Goal: Task Accomplishment & Management: Manage account settings

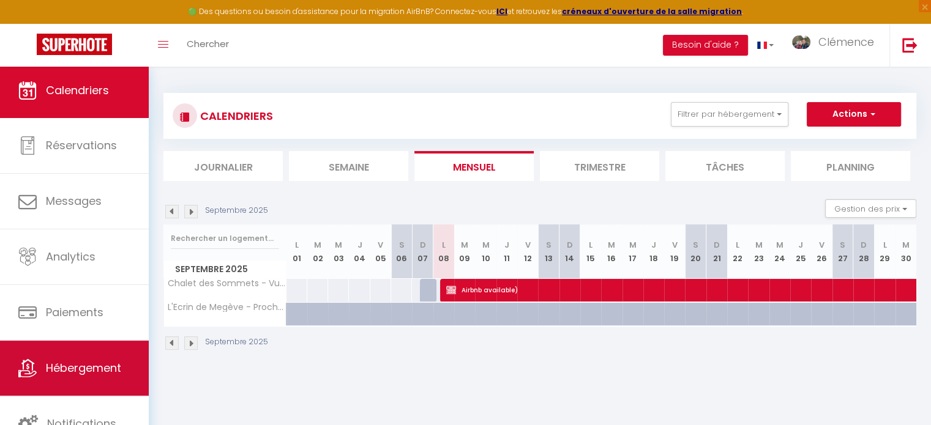
click at [91, 354] on link "Hébergement" at bounding box center [74, 368] width 149 height 55
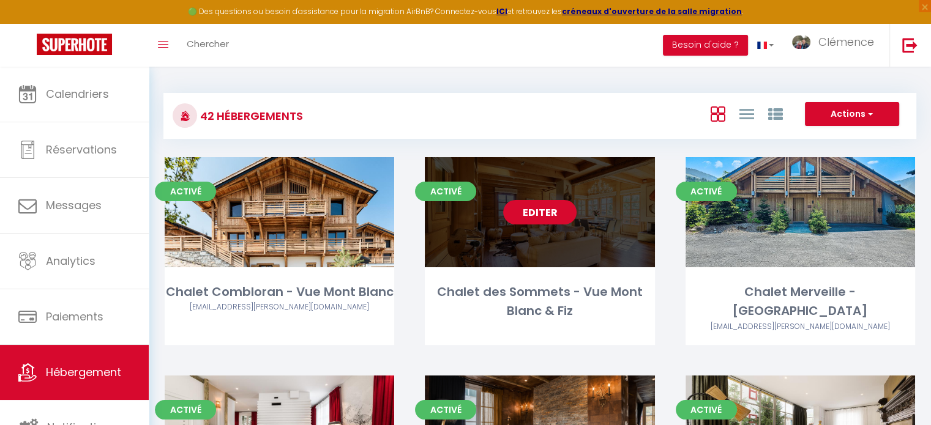
click at [528, 219] on link "Editer" at bounding box center [539, 212] width 73 height 24
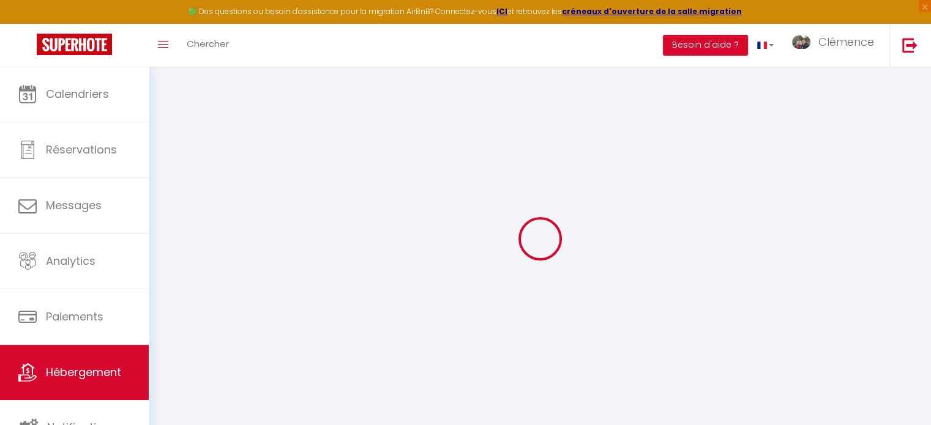
select select "+ 15 %"
checkbox input "false"
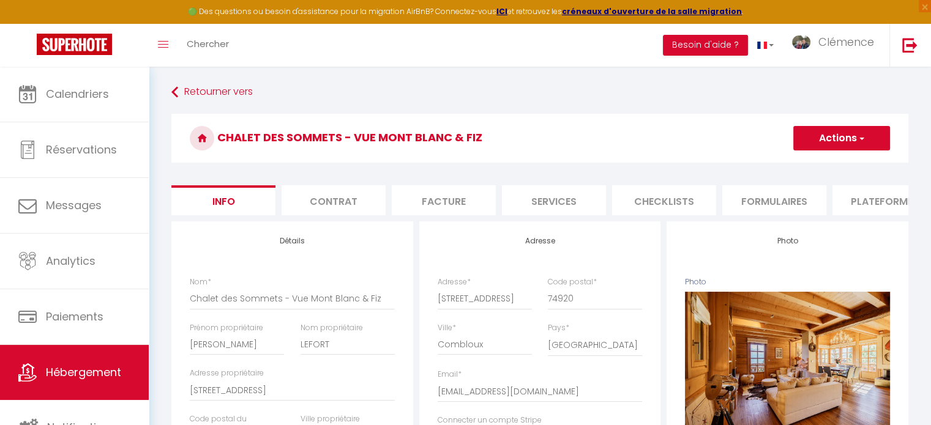
checkbox input "false"
click at [881, 211] on li "Plateformes" at bounding box center [884, 200] width 104 height 30
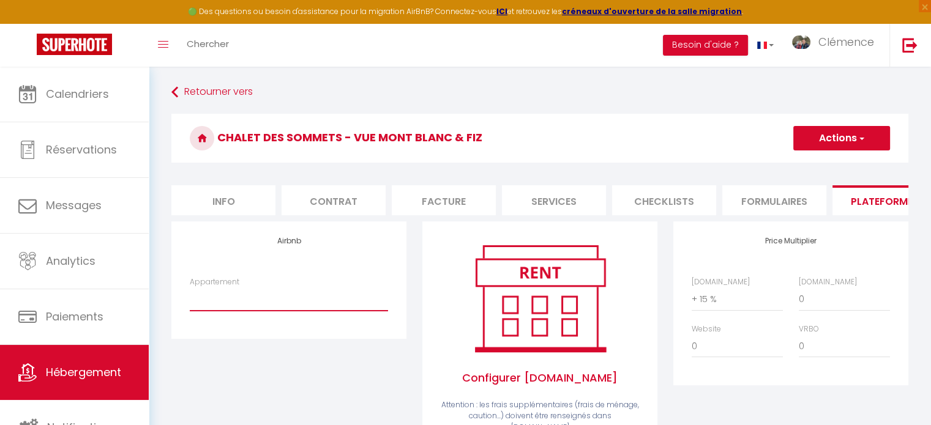
click at [261, 310] on select "Combloux 1 · Le Nid du Mont Blanc avec Terrasse - solana.ivan@gmail.com Comblou…" at bounding box center [289, 299] width 198 height 23
drag, startPoint x: 262, startPoint y: 389, endPoint x: 211, endPoint y: 347, distance: 66.2
click at [262, 388] on div "Airbnb Appartement Combloux 1 · Le Nid du Mont Blanc avec Terrasse - solana.iva…" at bounding box center [288, 356] width 251 height 268
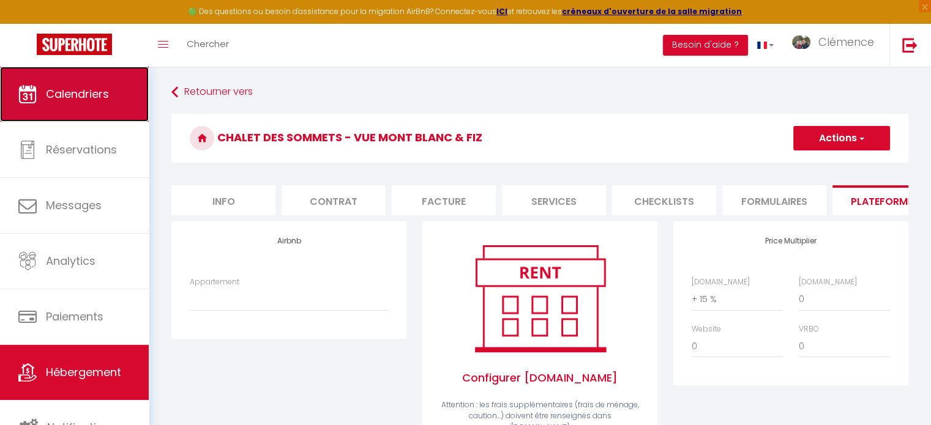
click at [88, 102] on span "Calendriers" at bounding box center [77, 93] width 63 height 15
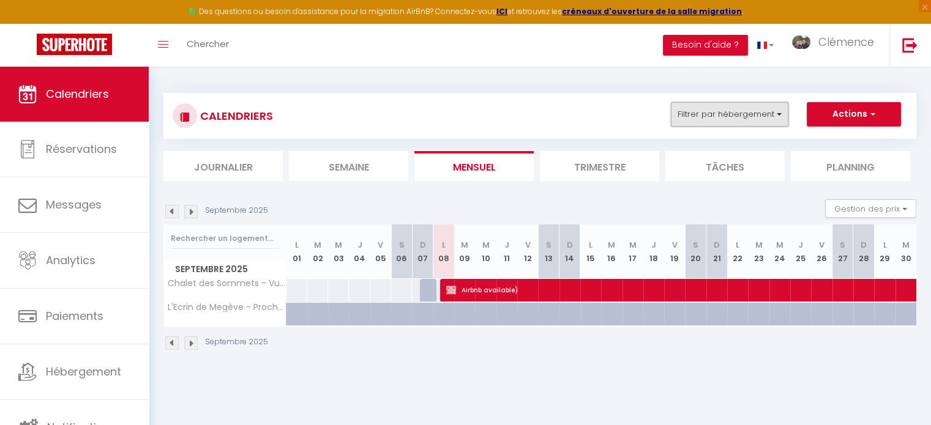
click at [713, 114] on button "Filtrer par hébergement" at bounding box center [730, 114] width 118 height 24
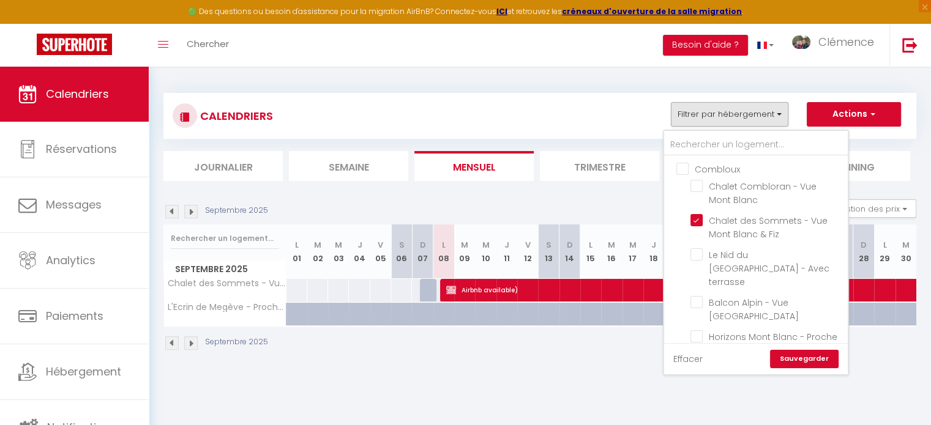
click at [683, 354] on link "Effacer" at bounding box center [687, 359] width 29 height 13
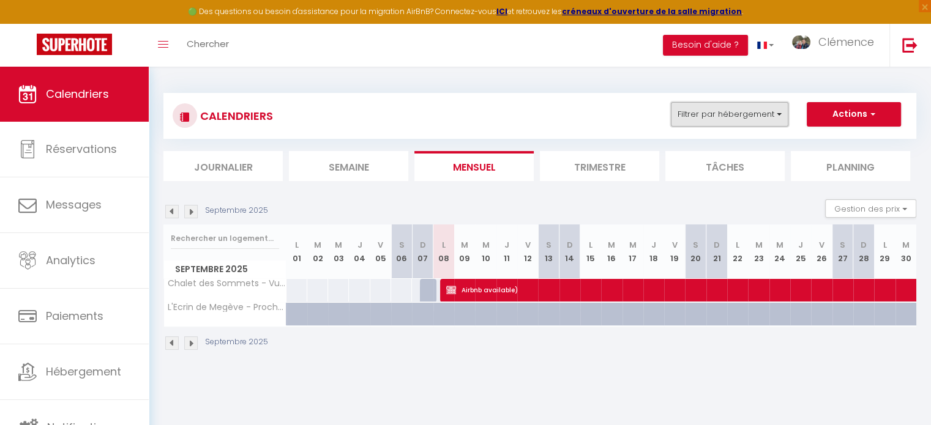
click at [707, 120] on button "Filtrer par hébergement" at bounding box center [730, 114] width 118 height 24
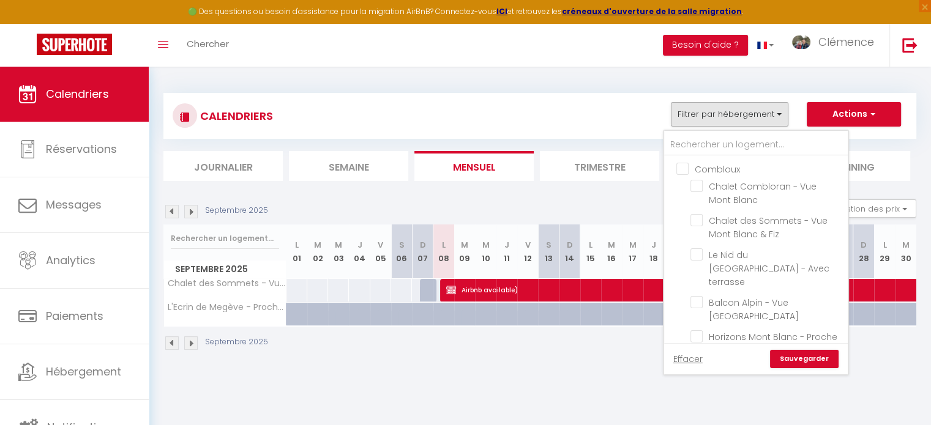
click at [682, 166] on input "Combloux" at bounding box center [768, 168] width 184 height 12
checkbox input "true"
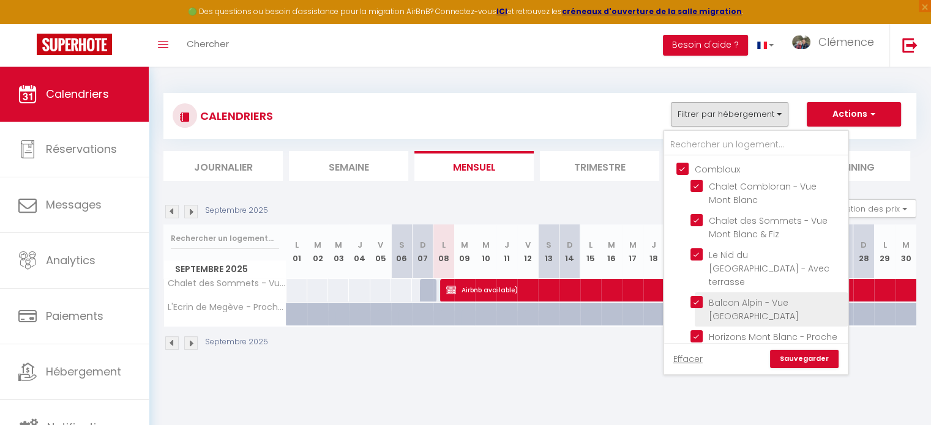
checkbox input "true"
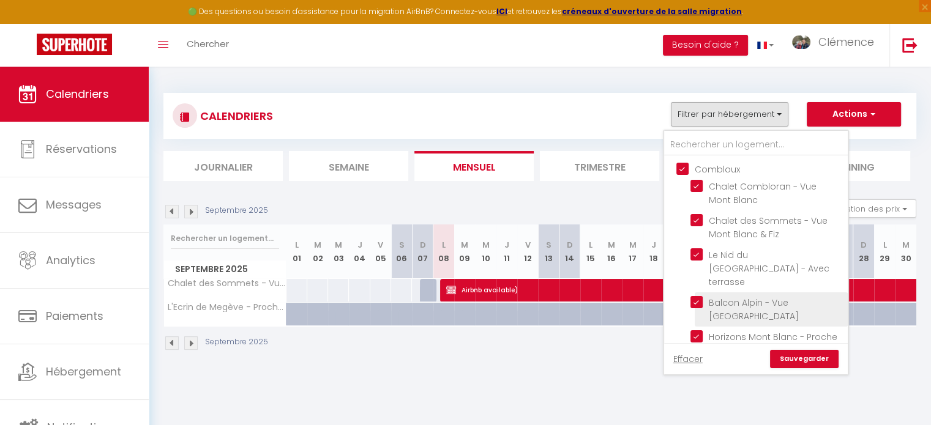
checkbox input "true"
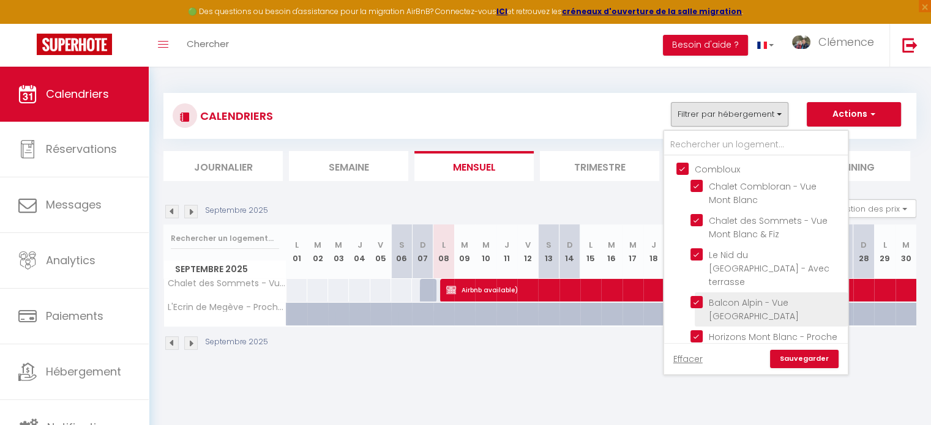
checkbox input "true"
checkbox input "false"
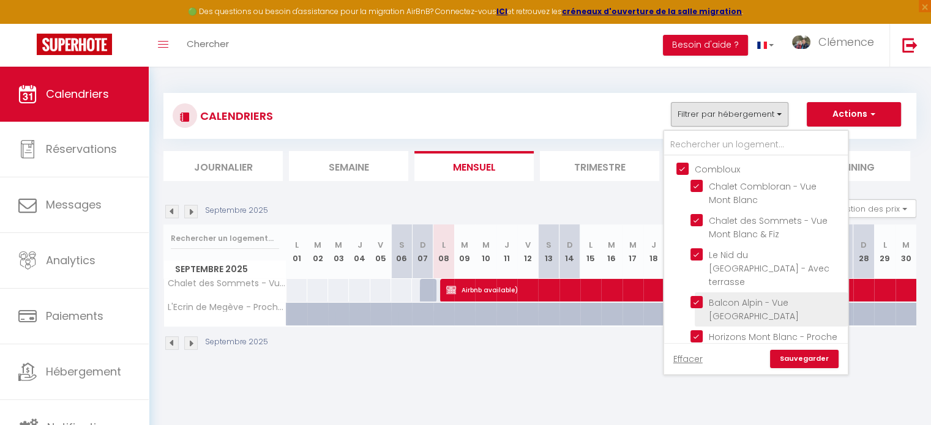
checkbox input "false"
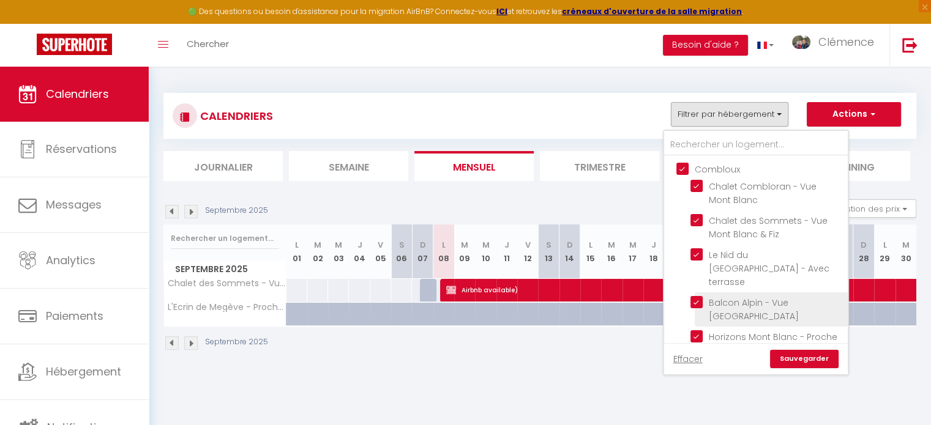
checkbox input "false"
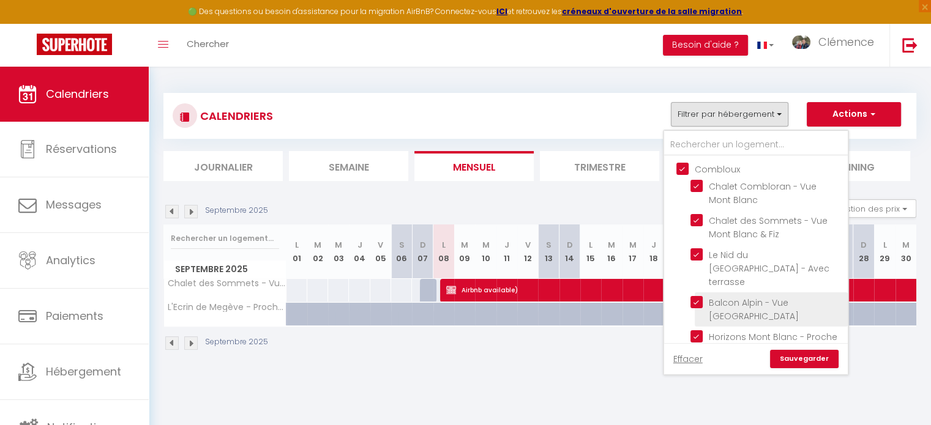
checkbox input "false"
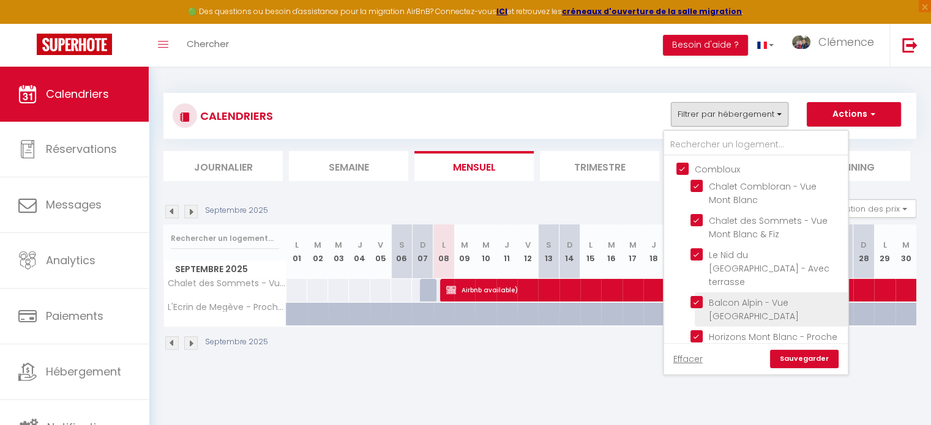
checkbox input "false"
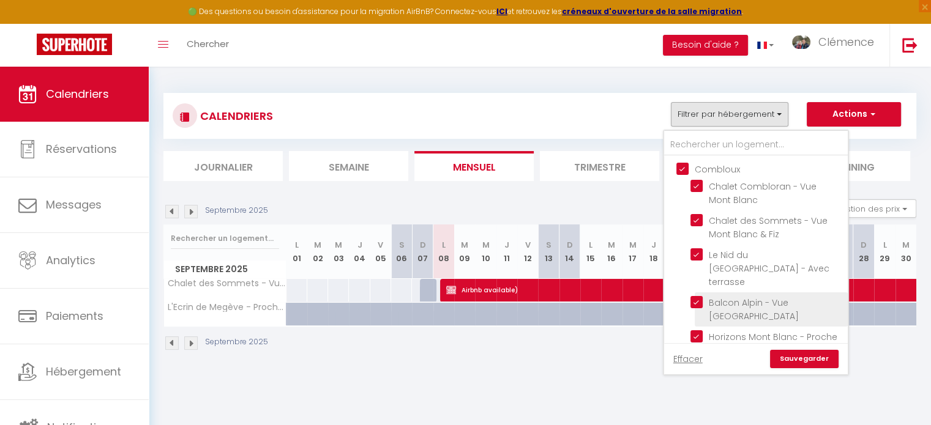
checkbox input "false"
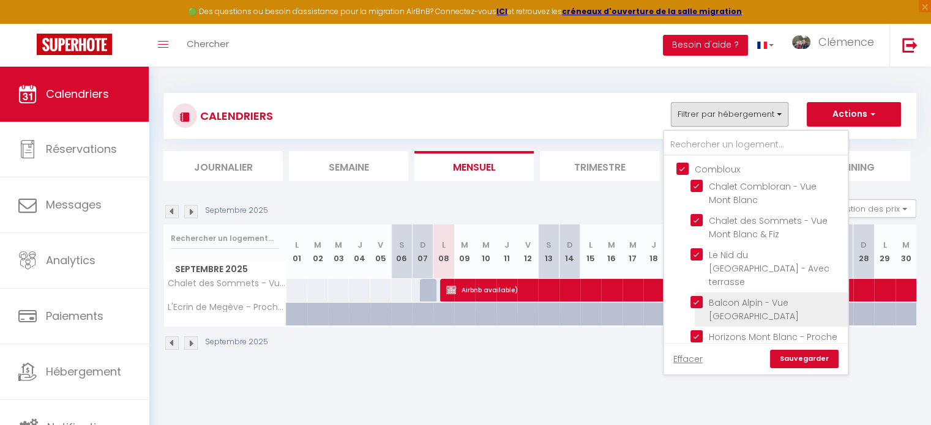
checkbox input "false"
click at [795, 363] on link "Sauvegarder" at bounding box center [804, 359] width 69 height 18
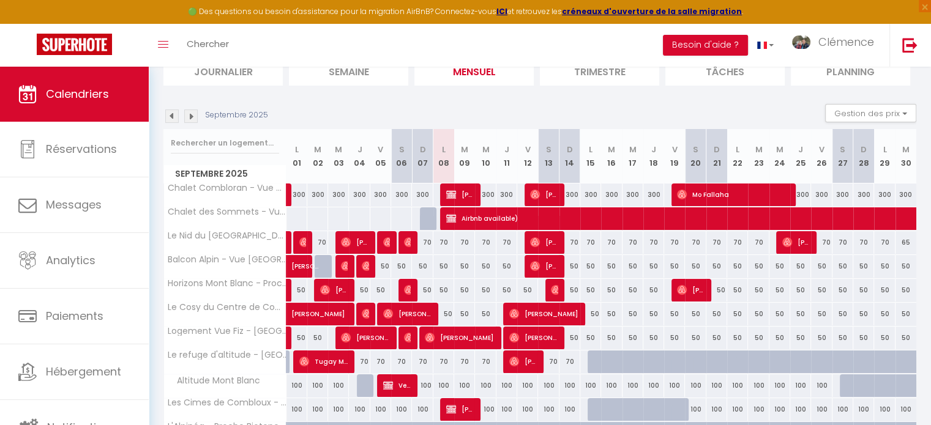
scroll to position [122, 0]
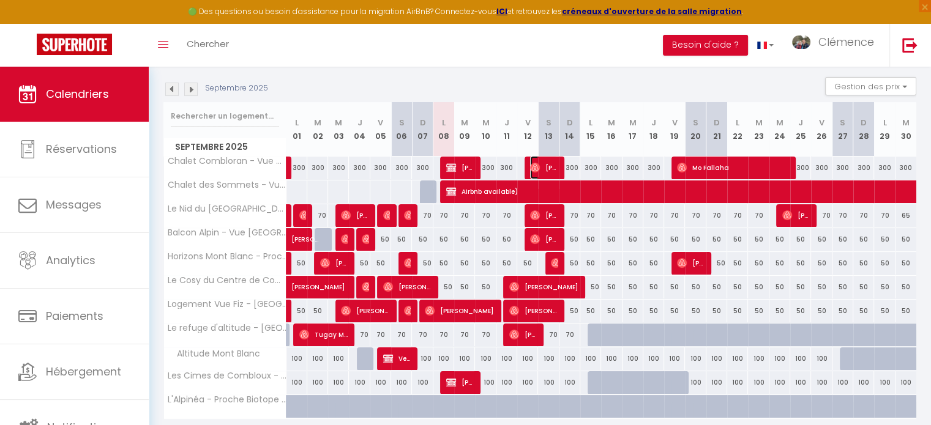
click at [536, 165] on img at bounding box center [535, 168] width 10 height 10
select select "OK"
select select "1"
select select "0"
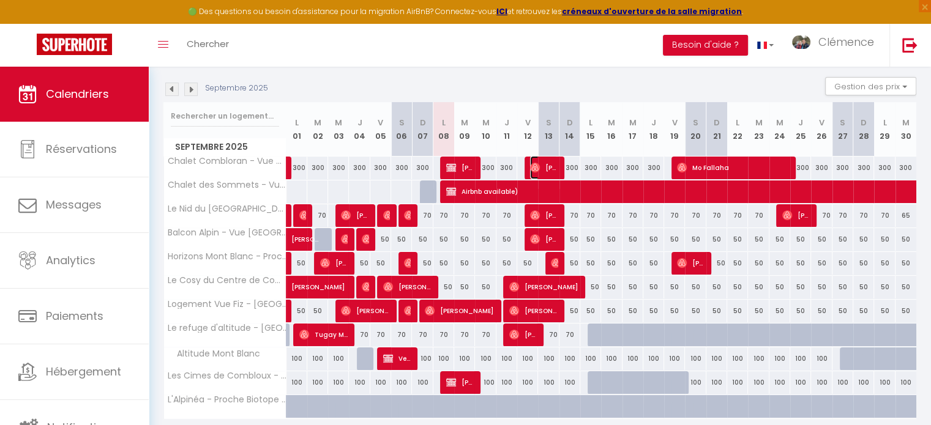
select select "1"
select select
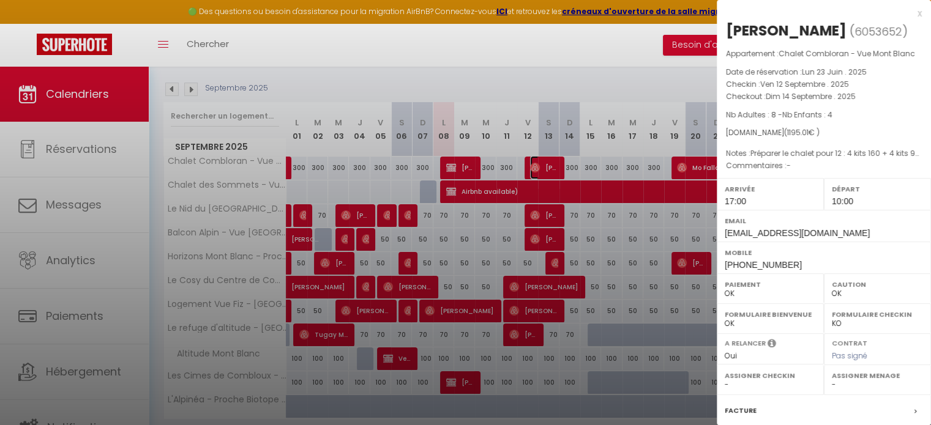
select select "22805"
click at [607, 240] on div at bounding box center [465, 212] width 931 height 425
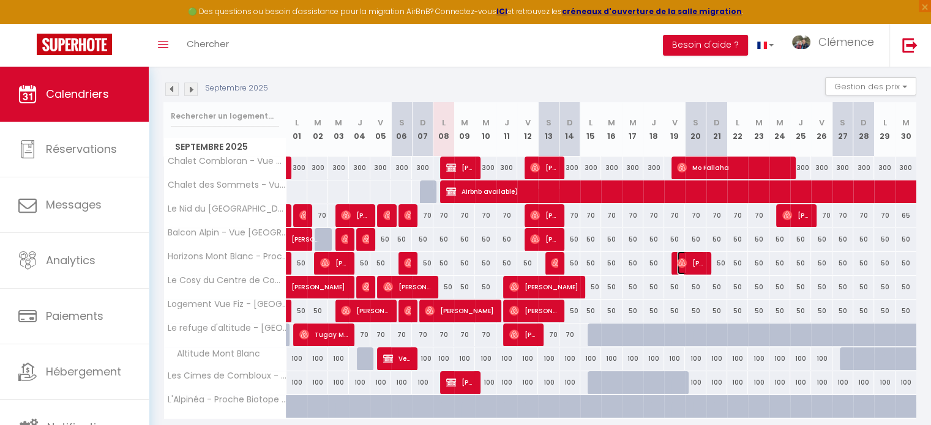
click at [695, 264] on span "Fanette Chambonnet" at bounding box center [691, 263] width 28 height 23
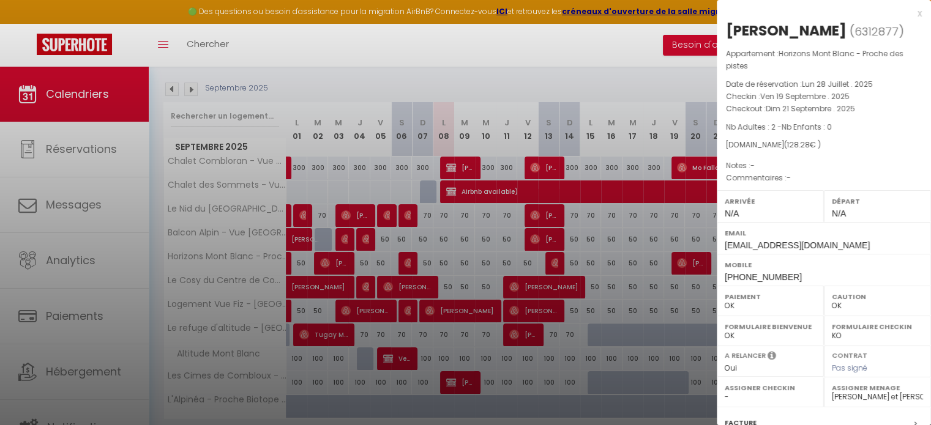
click at [660, 217] on div at bounding box center [465, 212] width 931 height 425
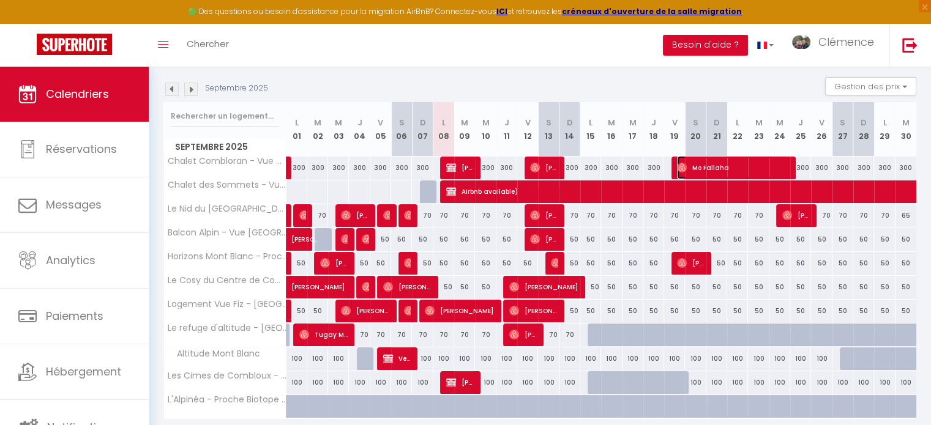
click at [776, 168] on span "Mo Fallaha" at bounding box center [732, 167] width 111 height 23
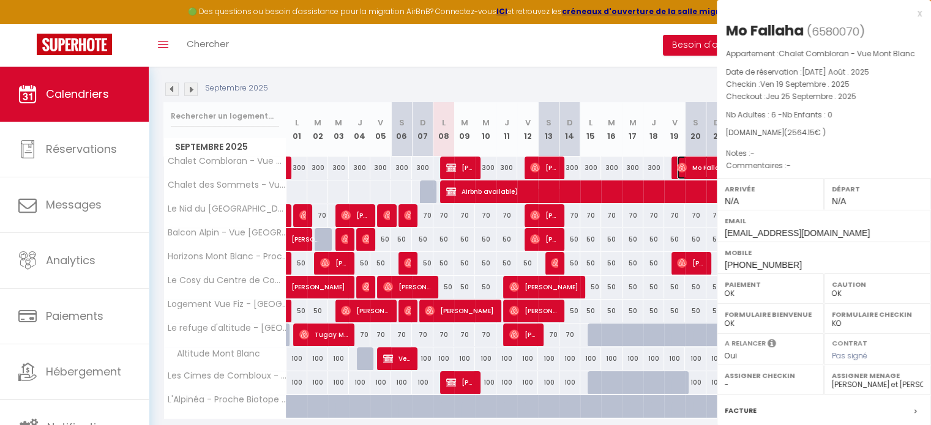
select select "22805"
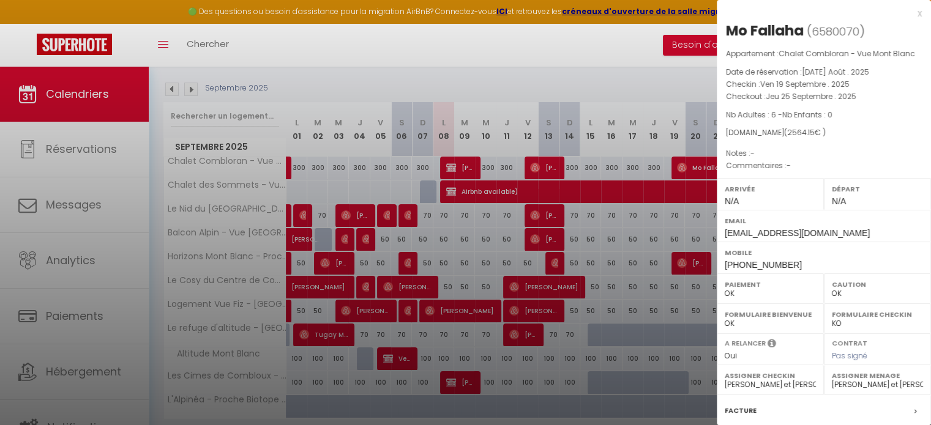
click at [661, 288] on div at bounding box center [465, 212] width 931 height 425
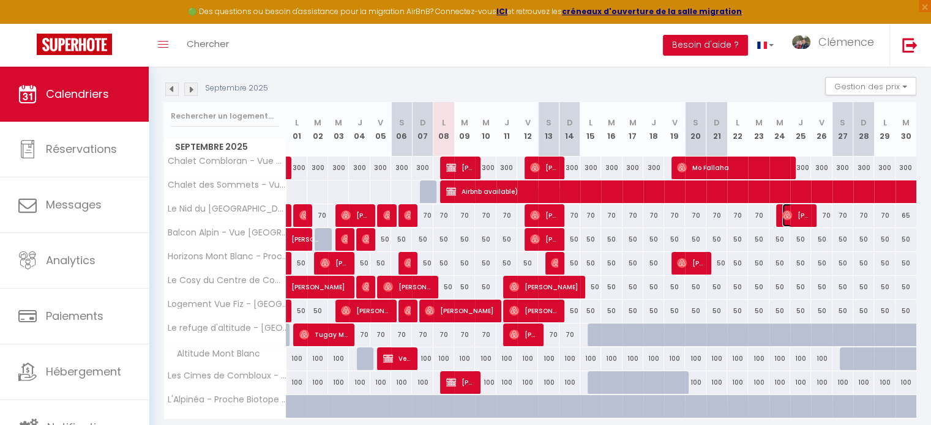
click at [804, 220] on span "Aubin Fritsche" at bounding box center [796, 215] width 28 height 23
select select
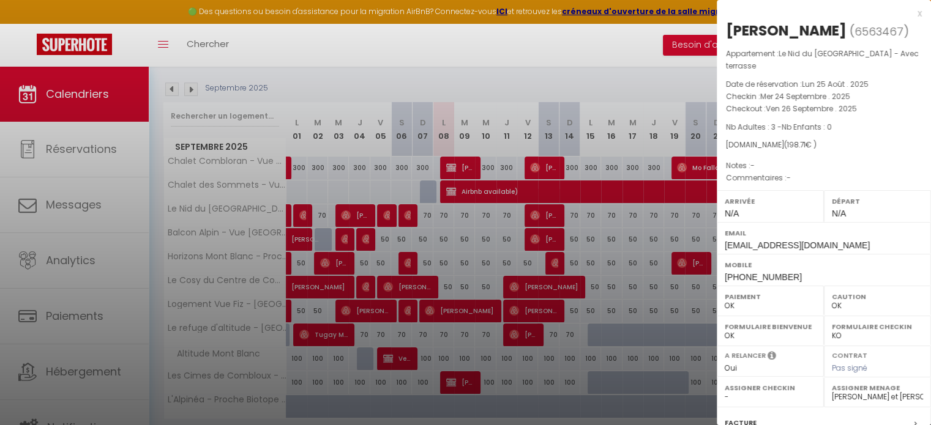
click at [639, 230] on div at bounding box center [465, 212] width 931 height 425
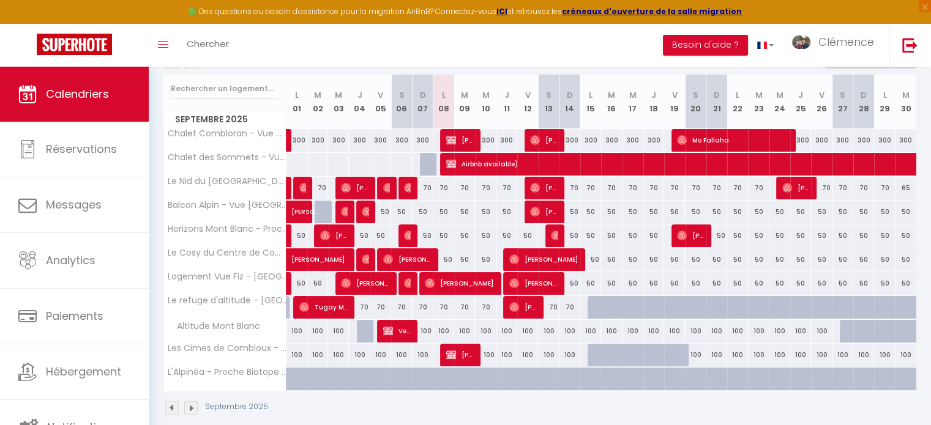
scroll to position [164, 0]
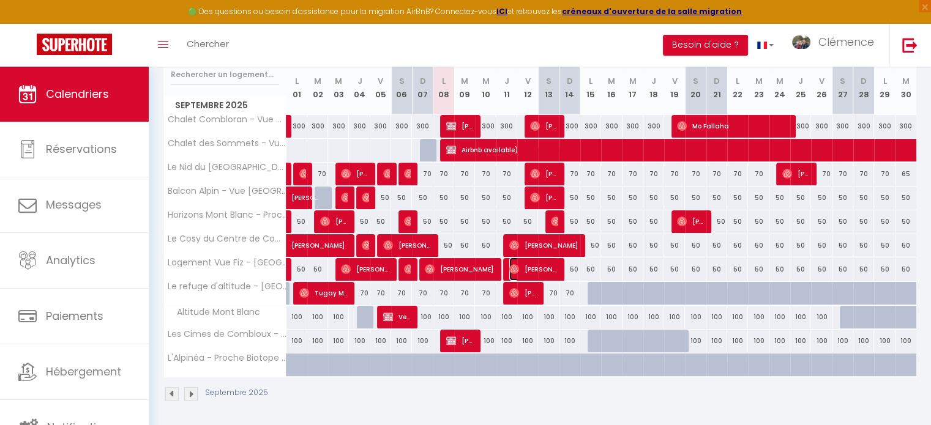
click at [542, 267] on span "Kevin Wuillaume" at bounding box center [533, 269] width 48 height 23
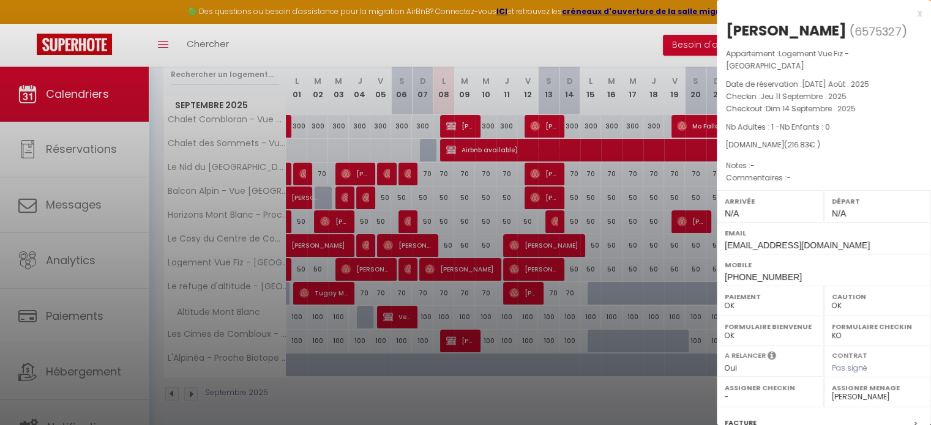
click at [595, 326] on div at bounding box center [465, 212] width 931 height 425
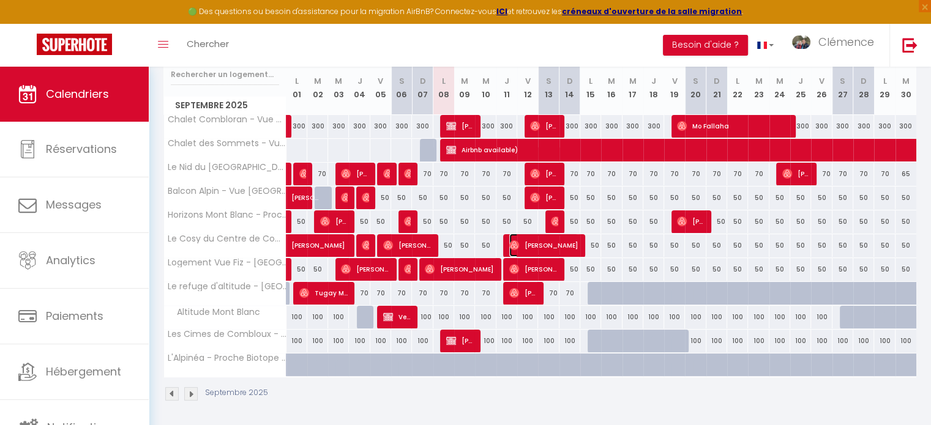
click at [557, 249] on span "Jessica Fiore" at bounding box center [543, 245] width 69 height 23
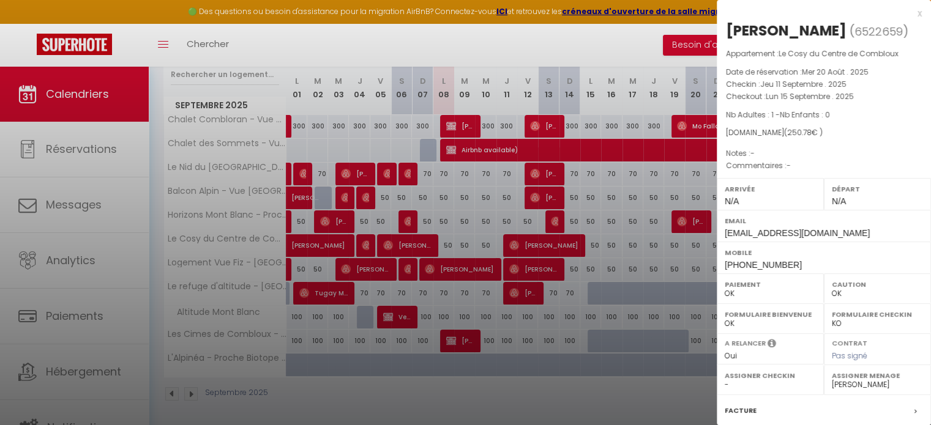
click at [582, 294] on div at bounding box center [465, 212] width 931 height 425
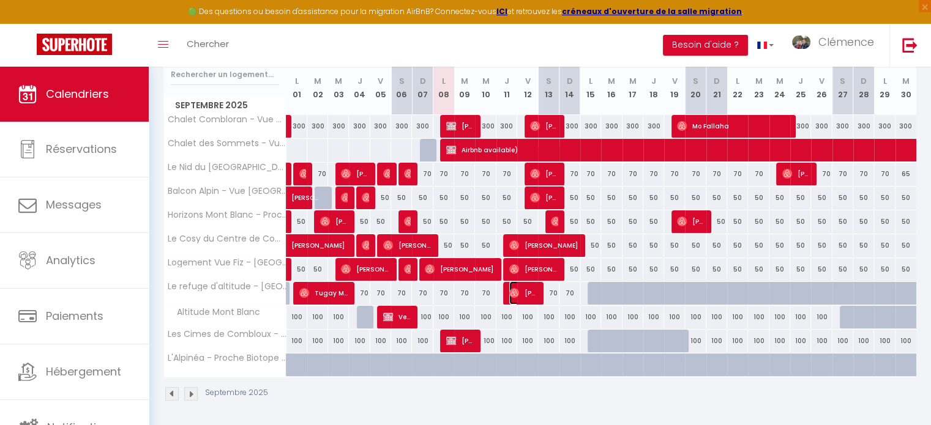
click at [528, 294] on span "Péter Kovács" at bounding box center [523, 293] width 28 height 23
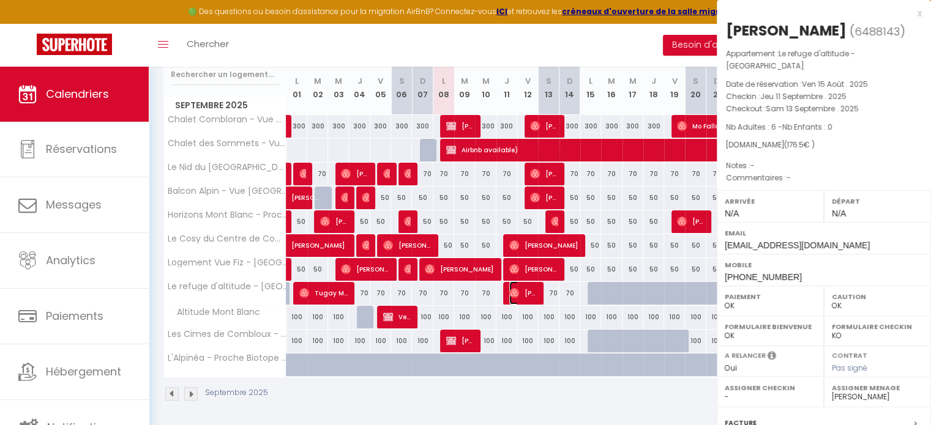
select select "22805"
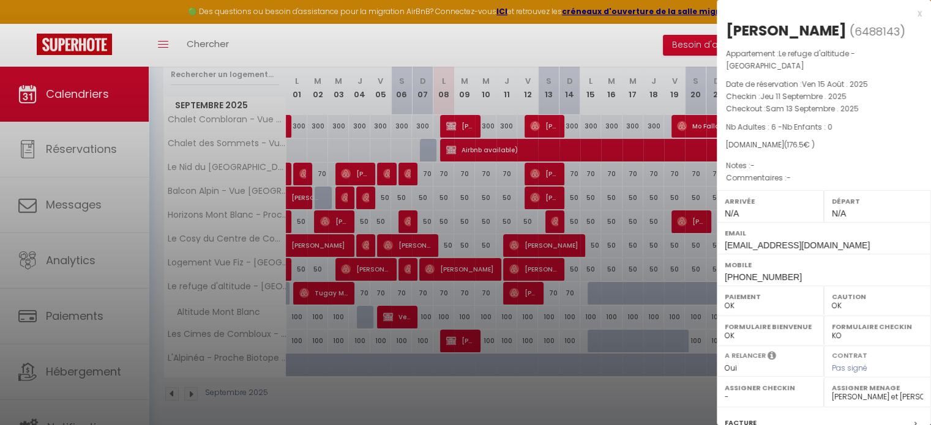
click at [604, 312] on div at bounding box center [465, 212] width 931 height 425
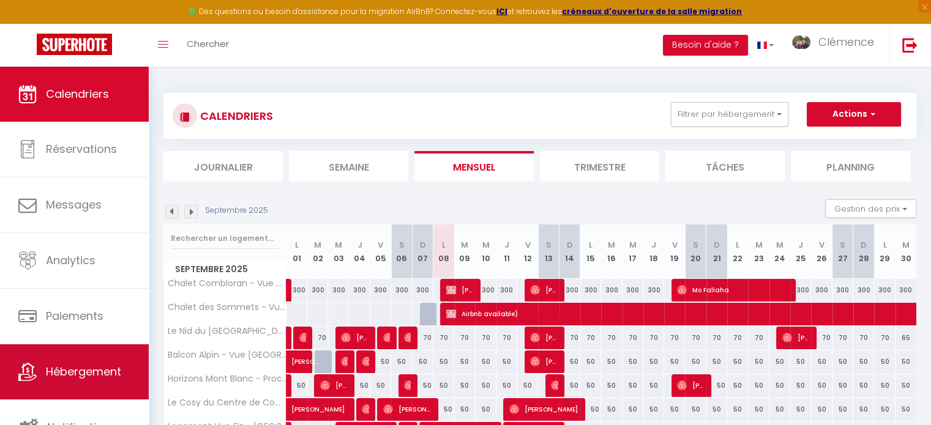
scroll to position [3, 0]
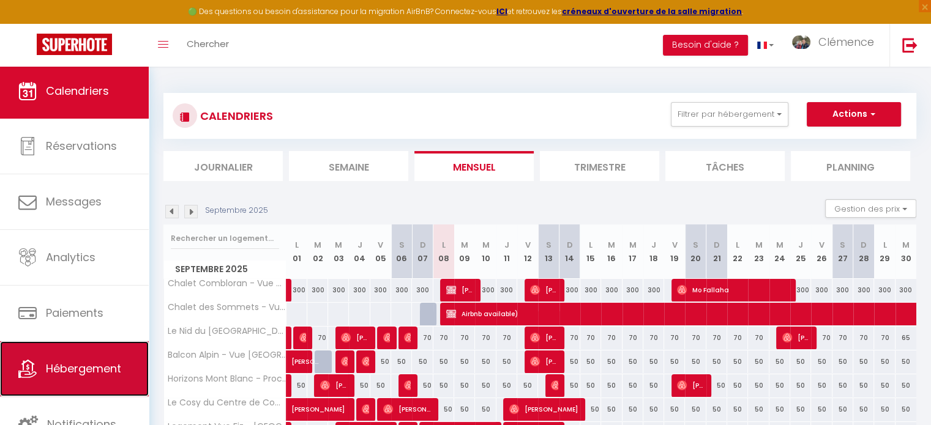
click at [62, 362] on span "Hébergement" at bounding box center [83, 368] width 75 height 15
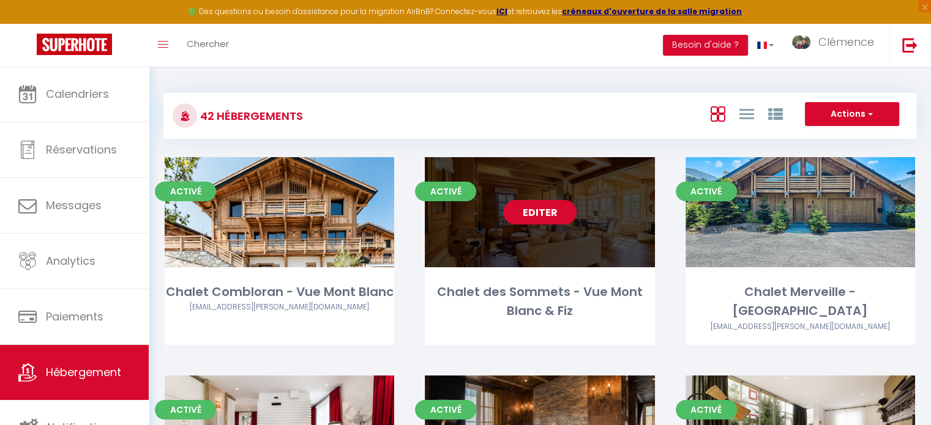
click at [530, 208] on link "Editer" at bounding box center [539, 212] width 73 height 24
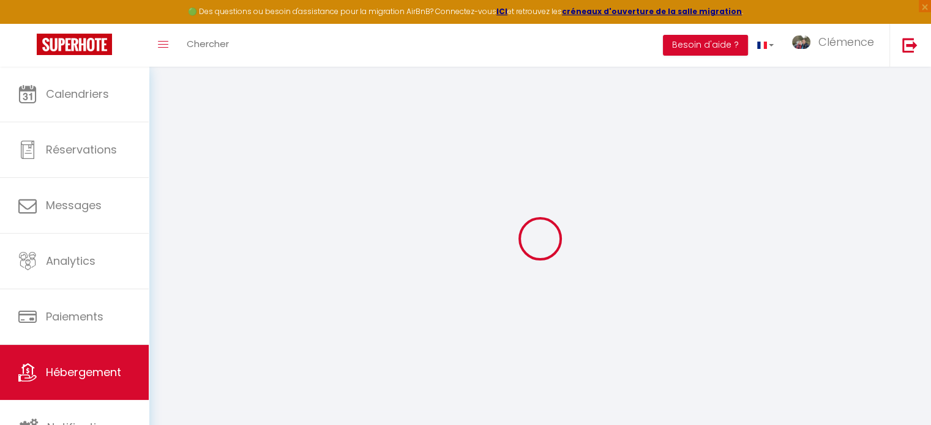
select select "+ 15 %"
checkbox input "false"
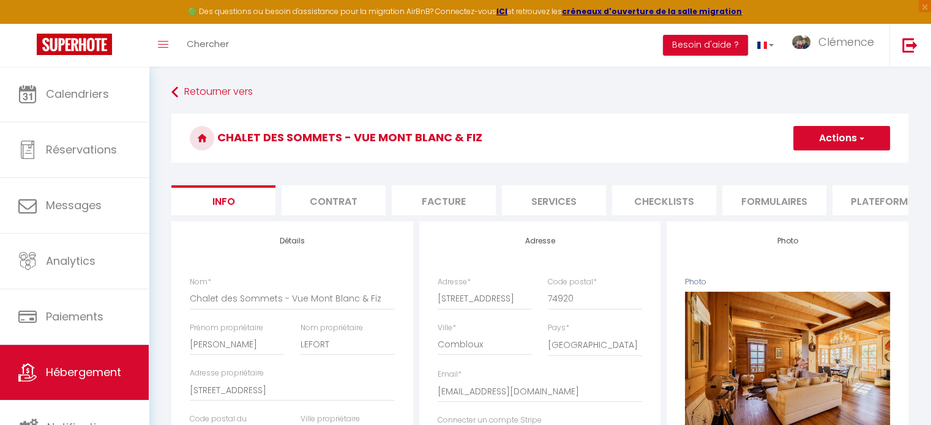
checkbox input "false"
click at [851, 204] on li "Plateformes" at bounding box center [884, 200] width 104 height 30
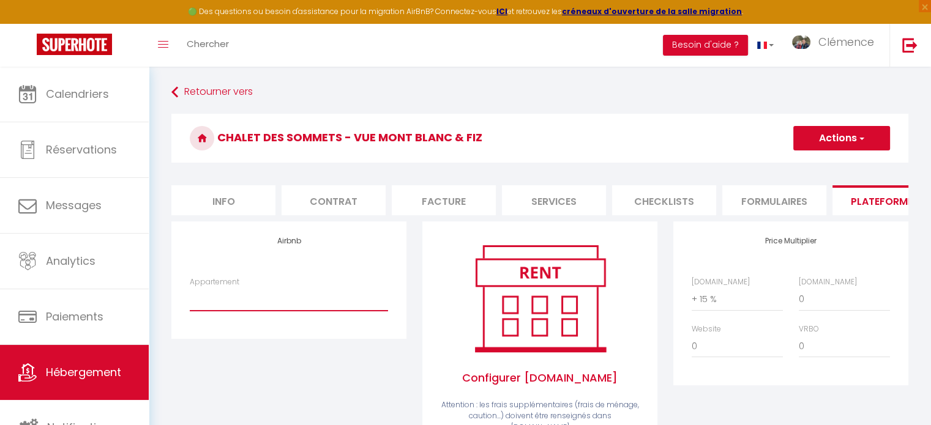
click at [270, 301] on select "Combloux 1 · Le Nid du Mont Blanc avec Terrasse - solana.ivan@gmail.com Comblou…" at bounding box center [289, 299] width 198 height 23
click at [343, 386] on div "Airbnb Appartement Combloux 1 · Le Nid du Mont Blanc avec Terrasse - solana.iva…" at bounding box center [288, 356] width 251 height 268
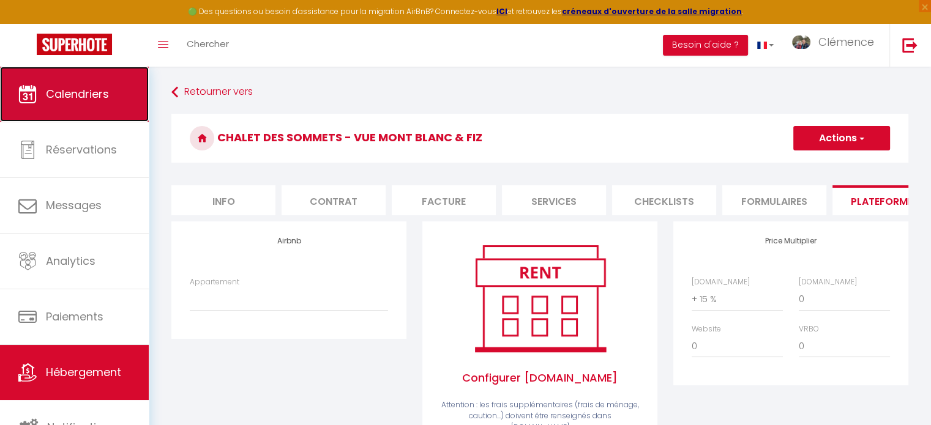
click at [110, 94] on link "Calendriers" at bounding box center [74, 94] width 149 height 55
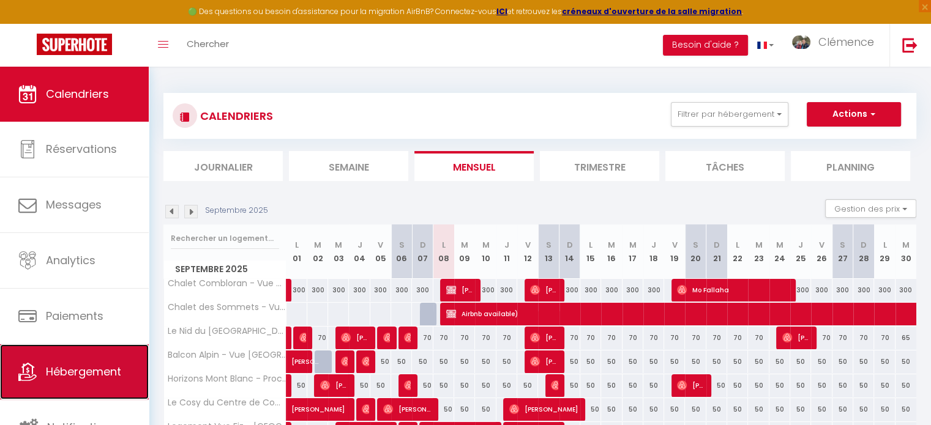
click at [98, 380] on link "Hébergement" at bounding box center [74, 372] width 149 height 55
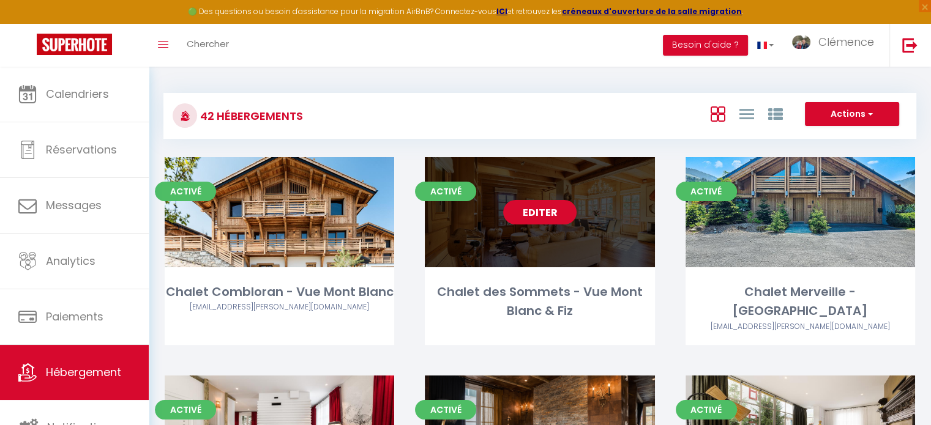
click at [549, 210] on link "Editer" at bounding box center [539, 212] width 73 height 24
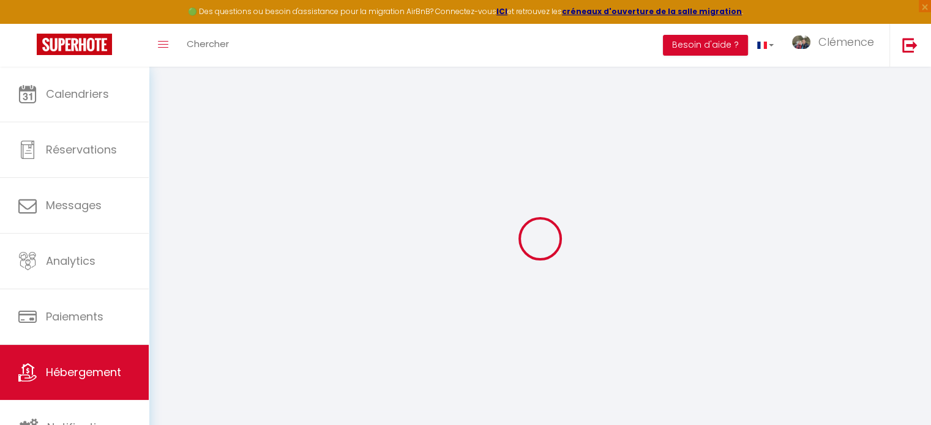
select select "+ 15 %"
checkbox input "false"
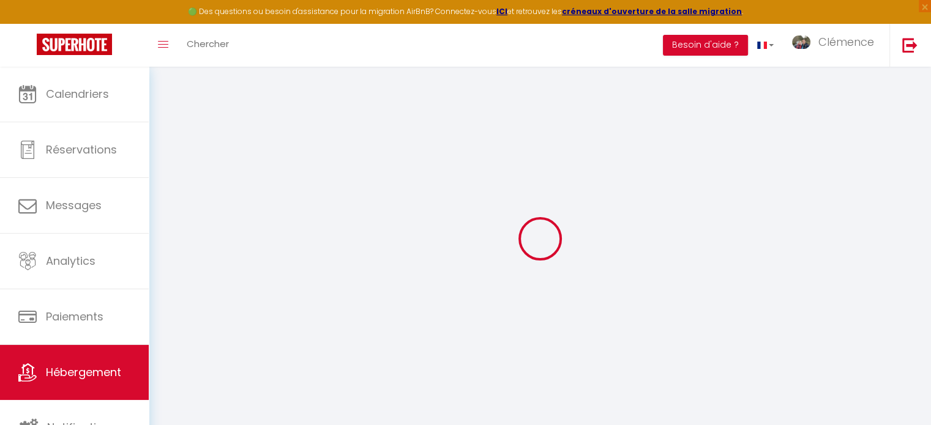
checkbox input "false"
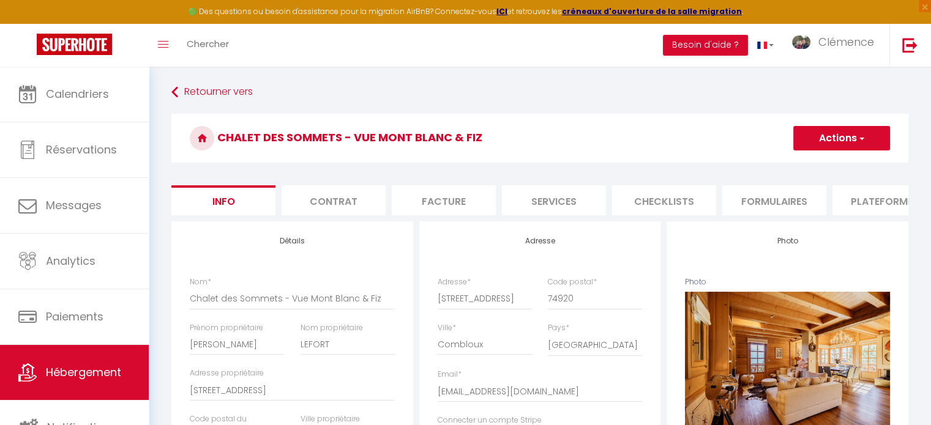
click at [883, 209] on li "Plateformes" at bounding box center [884, 200] width 104 height 30
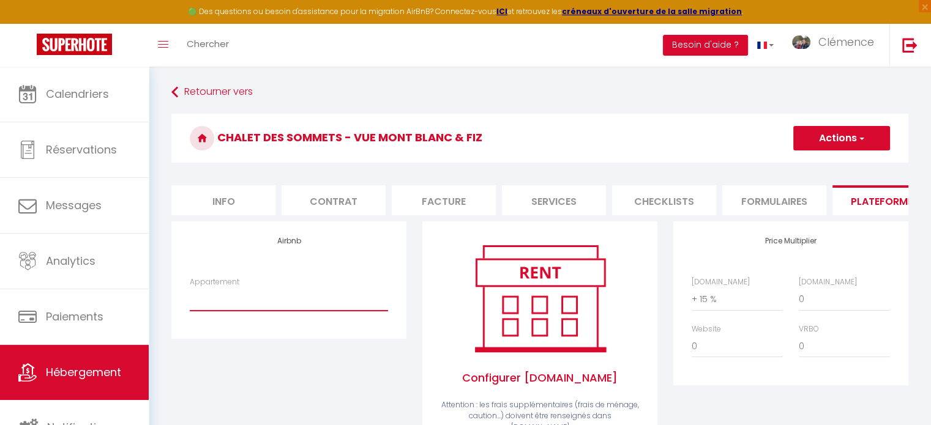
click at [291, 305] on select "Combloux 1 · Le Nid du Mont Blanc avec Terrasse - solana.ivan@gmail.com Comblou…" at bounding box center [289, 299] width 198 height 23
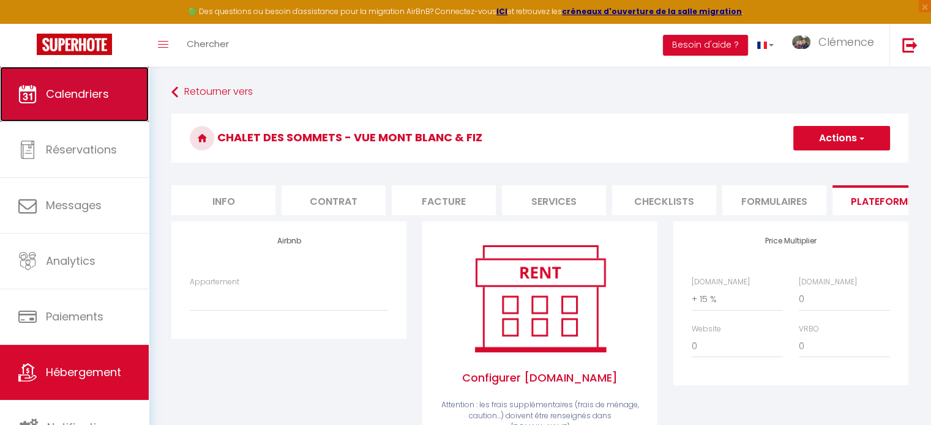
click at [94, 105] on link "Calendriers" at bounding box center [74, 94] width 149 height 55
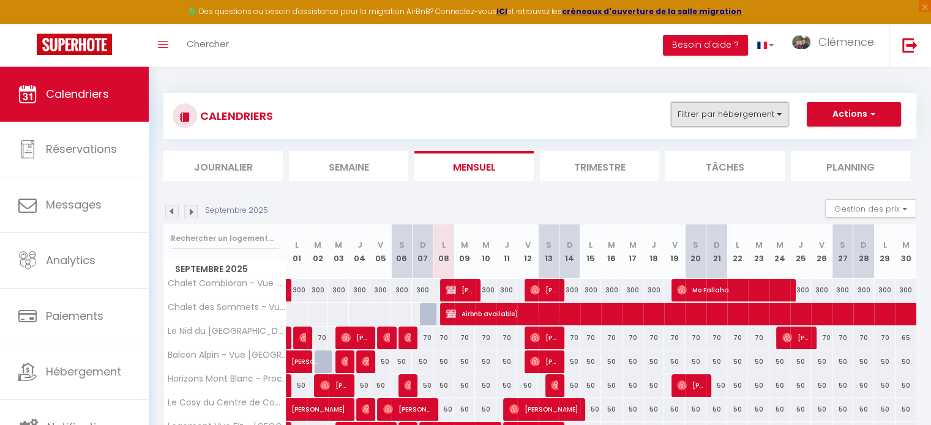
click at [738, 105] on button "Filtrer par hébergement" at bounding box center [730, 114] width 118 height 24
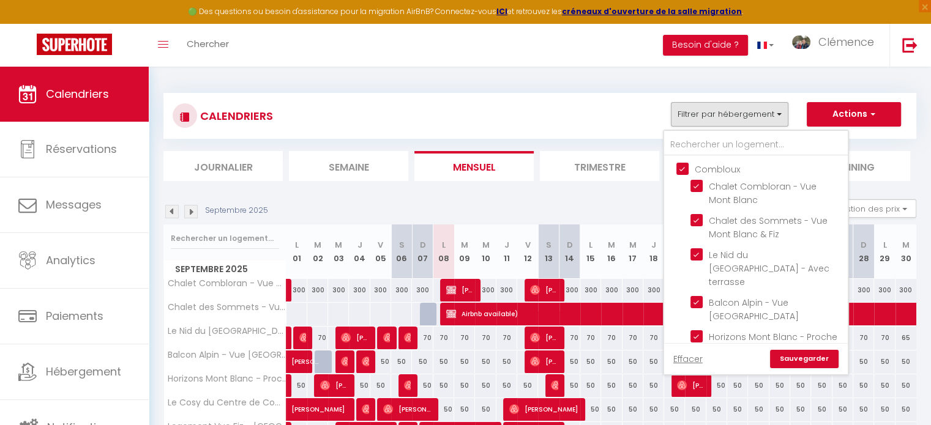
click at [683, 364] on link "Effacer" at bounding box center [687, 359] width 29 height 13
checkbox input "false"
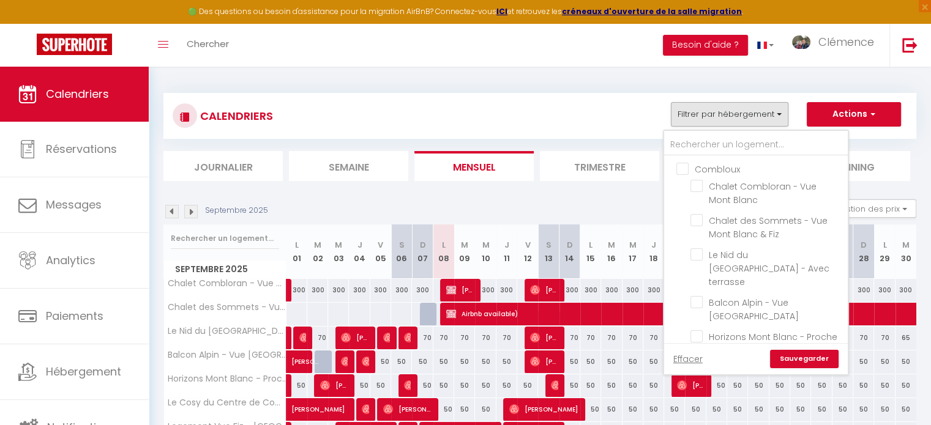
checkbox input "false"
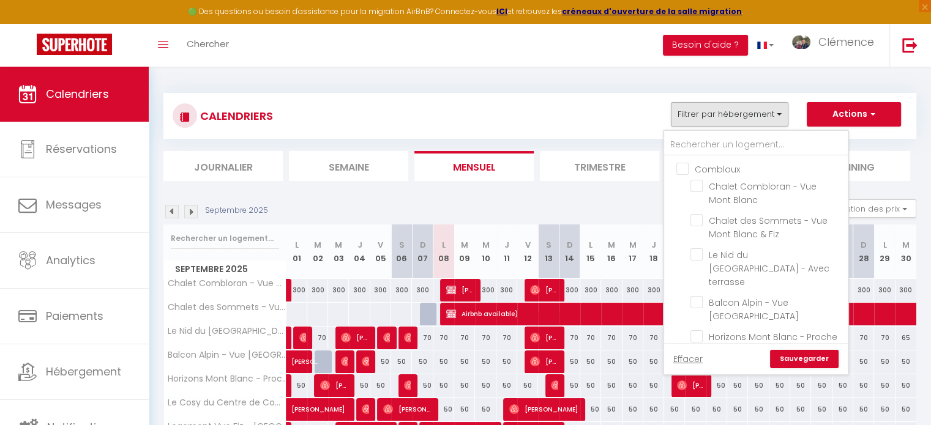
checkbox input "false"
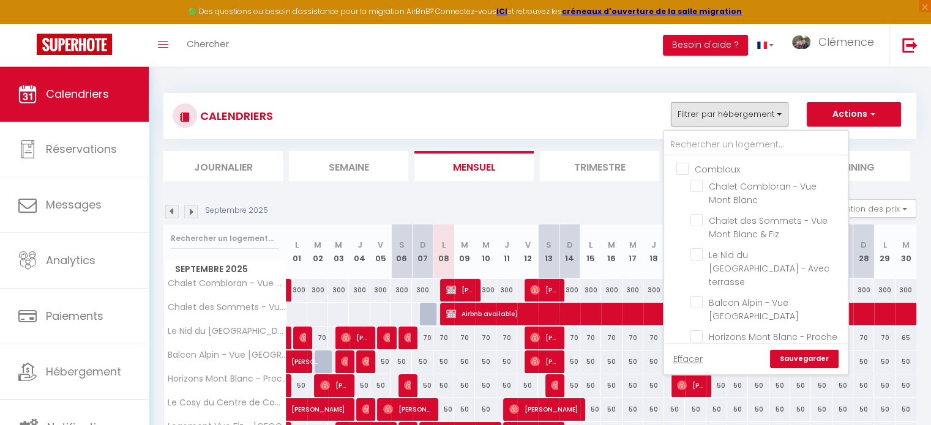
checkbox input "false"
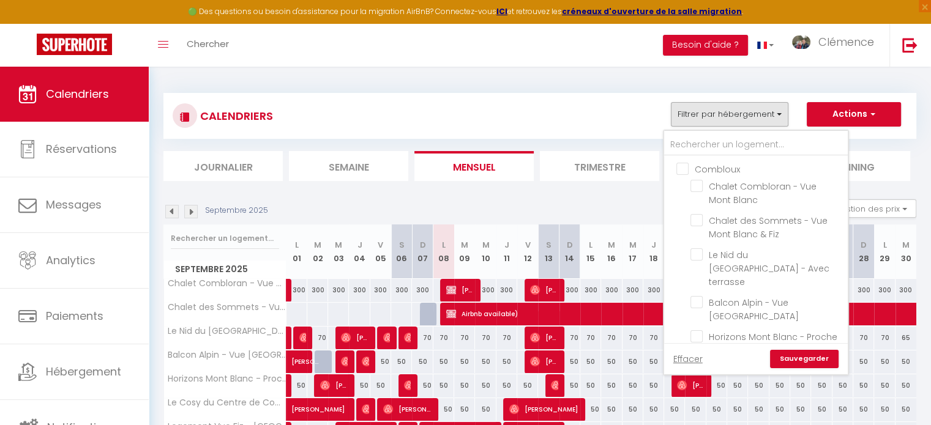
checkbox input "false"
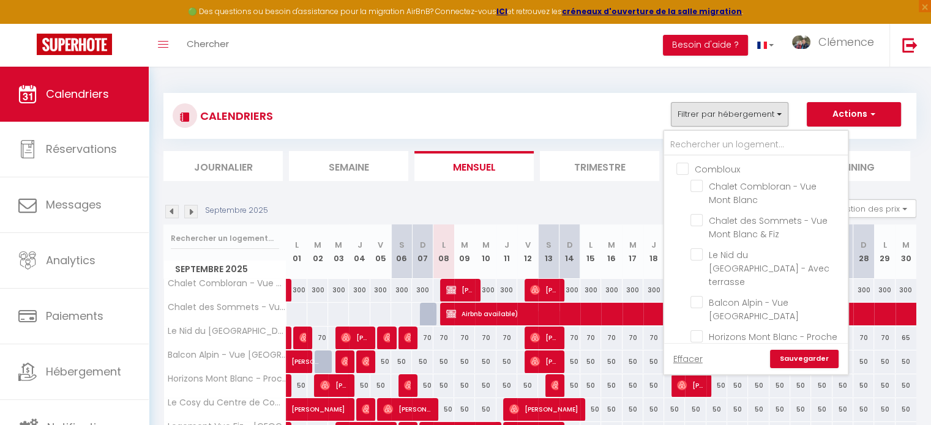
checkbox input "false"
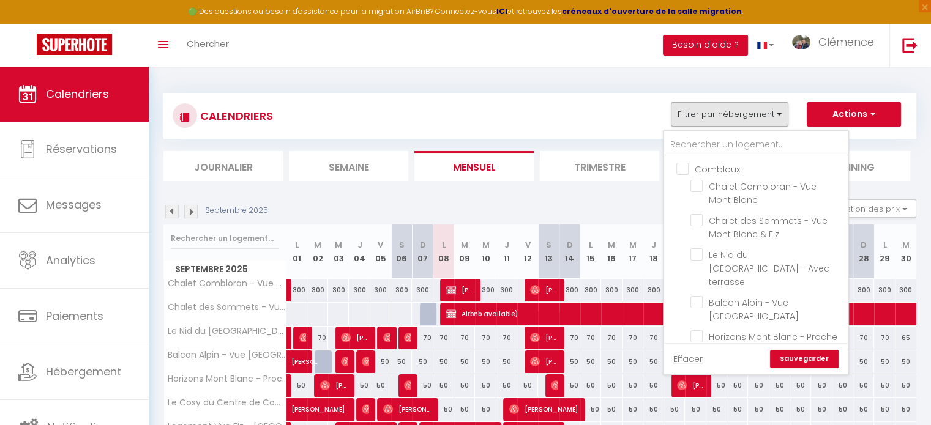
checkbox input "false"
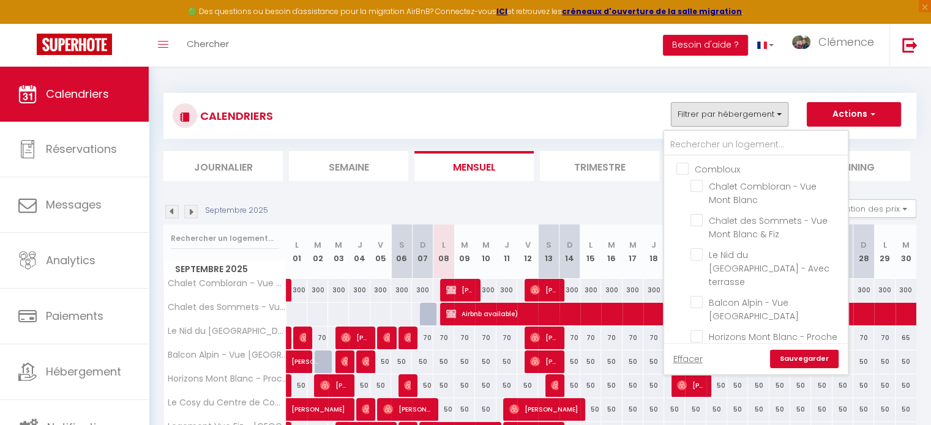
checkbox input "false"
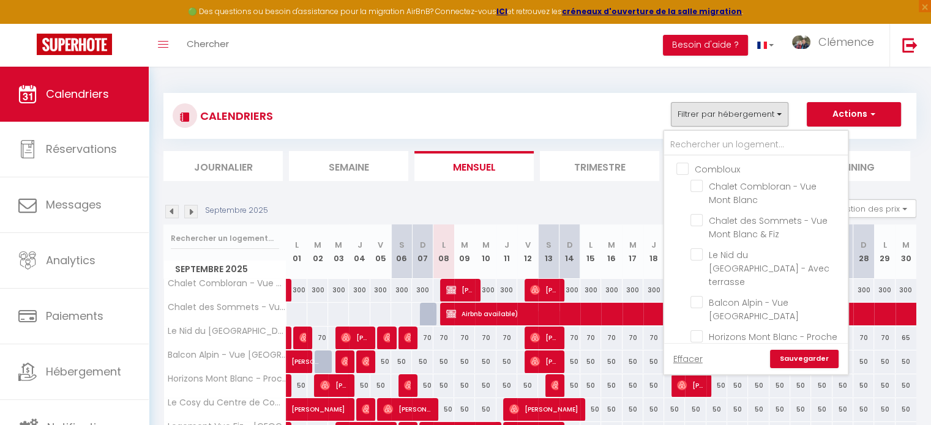
checkbox input "false"
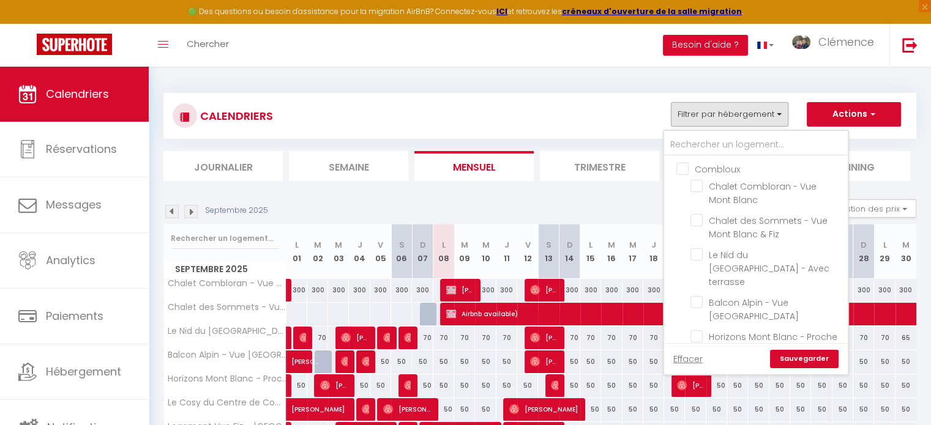
checkbox input "false"
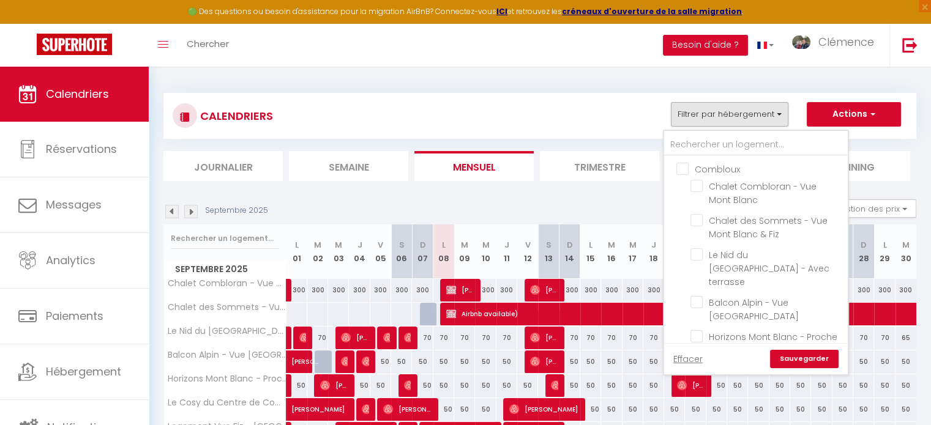
checkbox input "false"
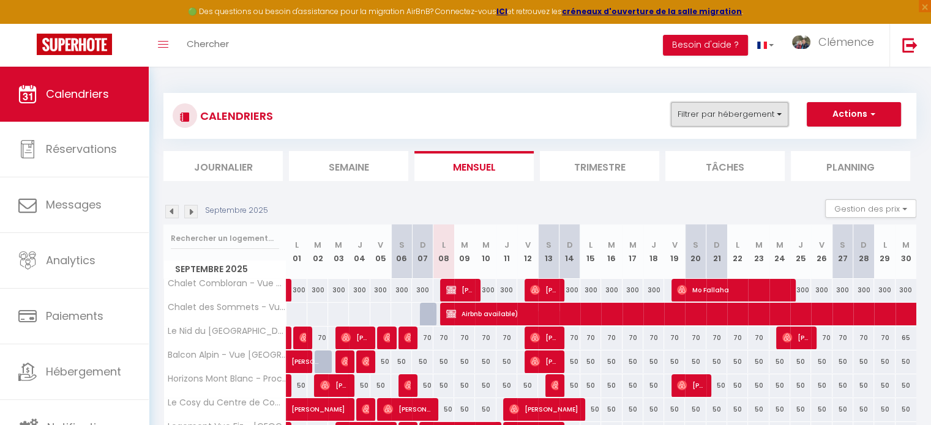
click at [750, 114] on button "Filtrer par hébergement" at bounding box center [730, 114] width 118 height 24
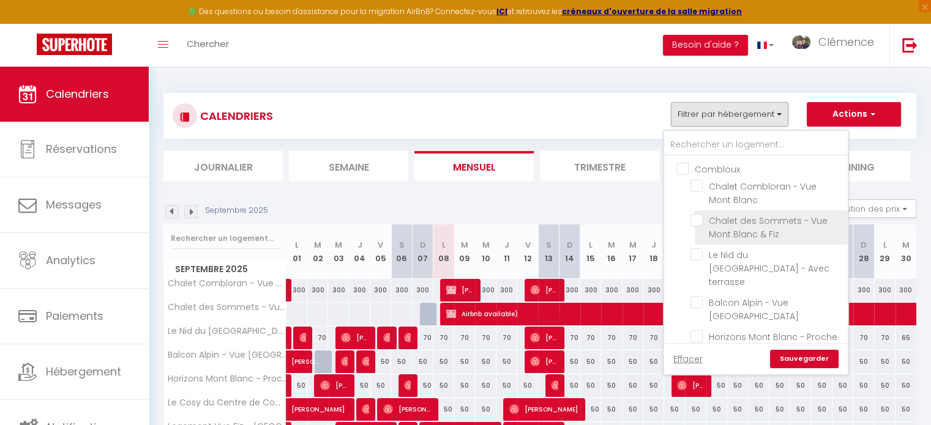
click at [702, 221] on input "Chalet des Sommets - Vue Mont Blanc & Fiz" at bounding box center [766, 220] width 153 height 12
checkbox input "true"
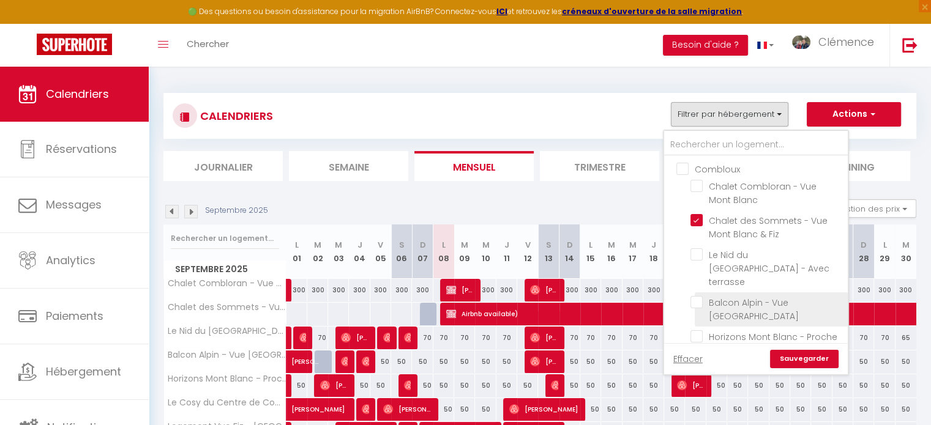
checkbox input "false"
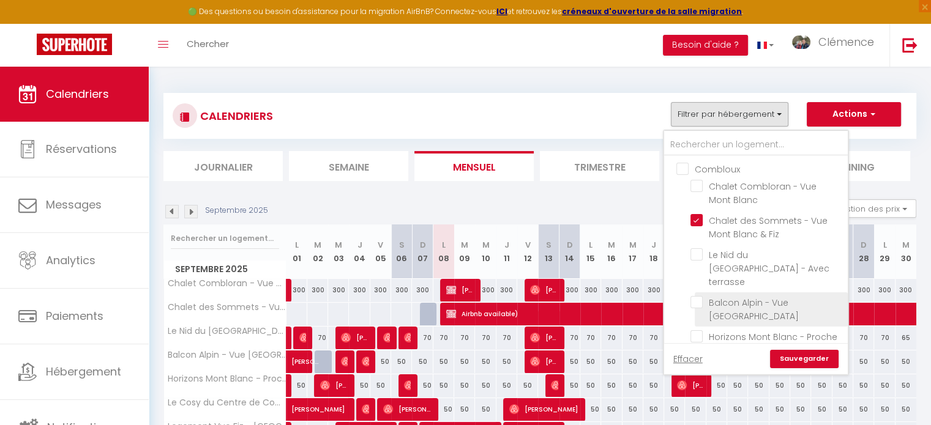
checkbox input "false"
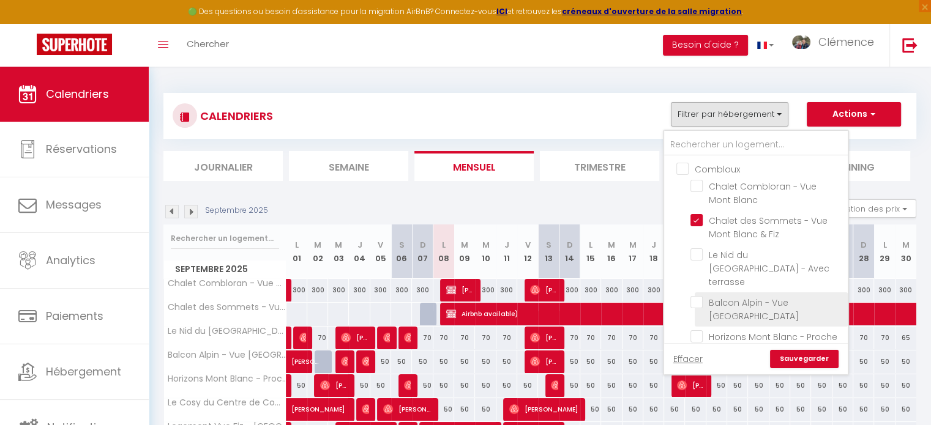
checkbox input "false"
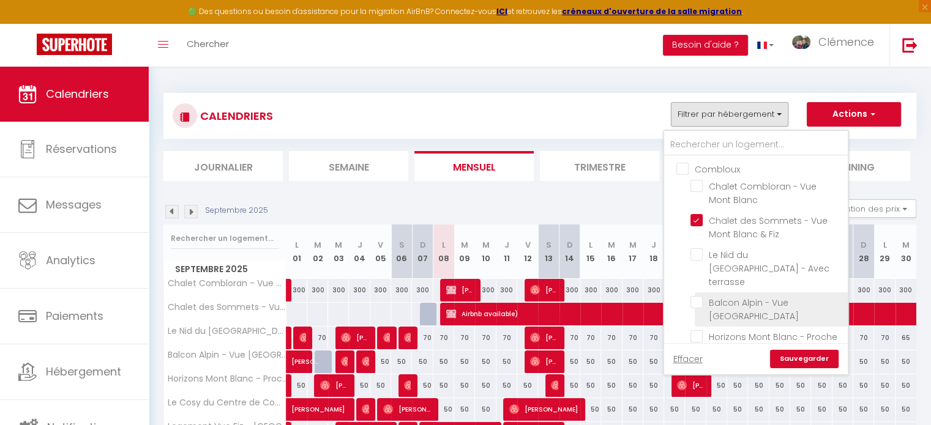
checkbox input "false"
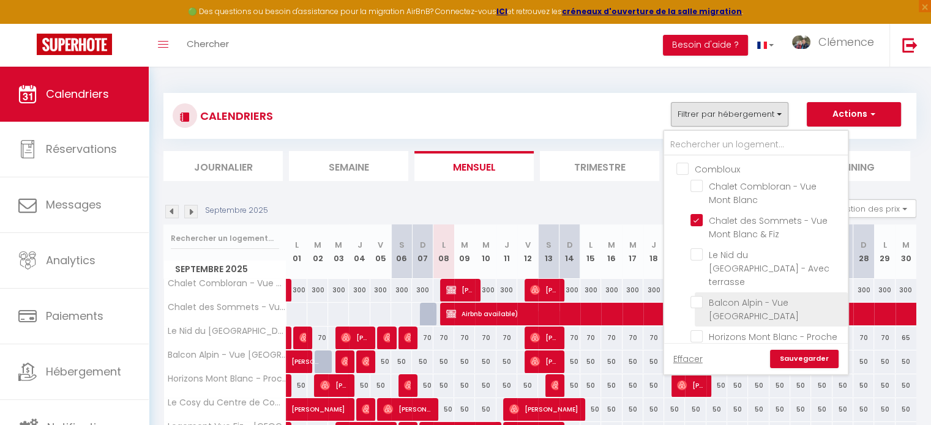
checkbox input "false"
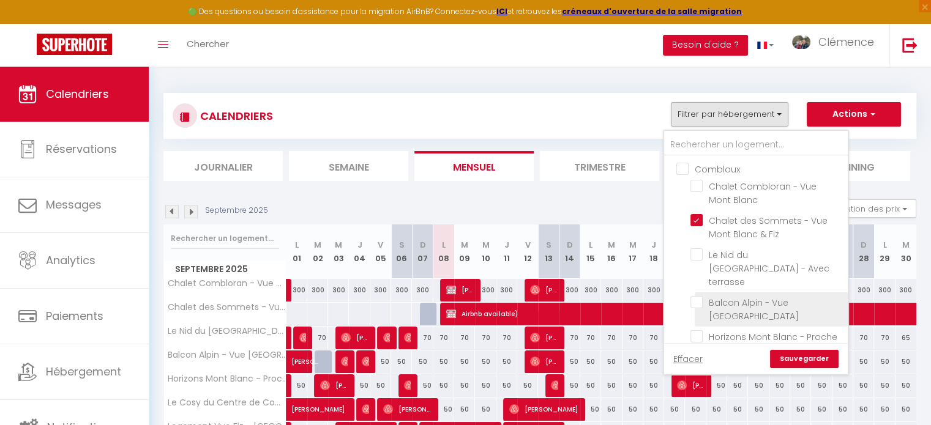
checkbox input "false"
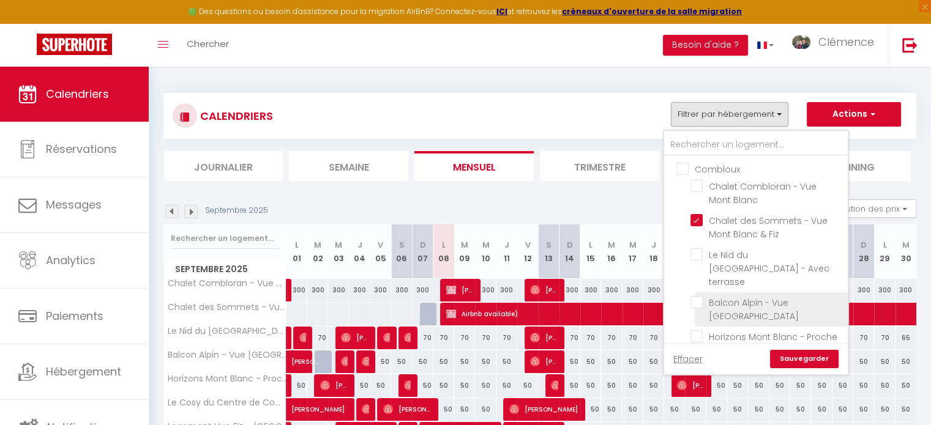
checkbox input "false"
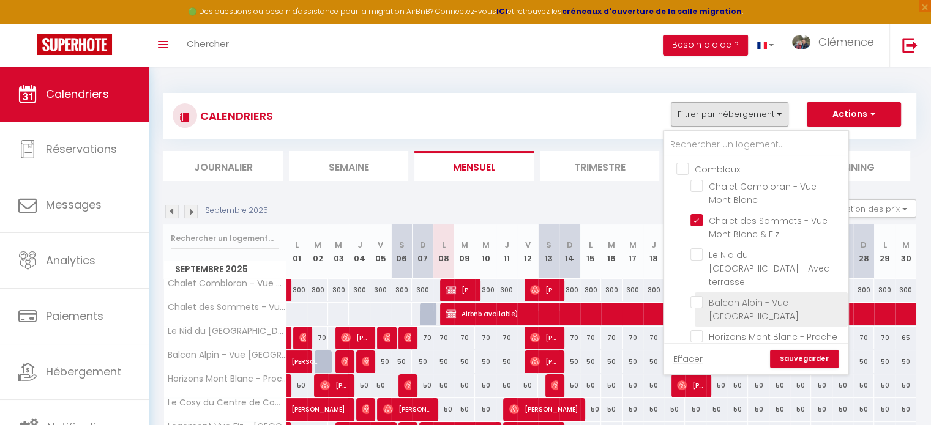
checkbox input "false"
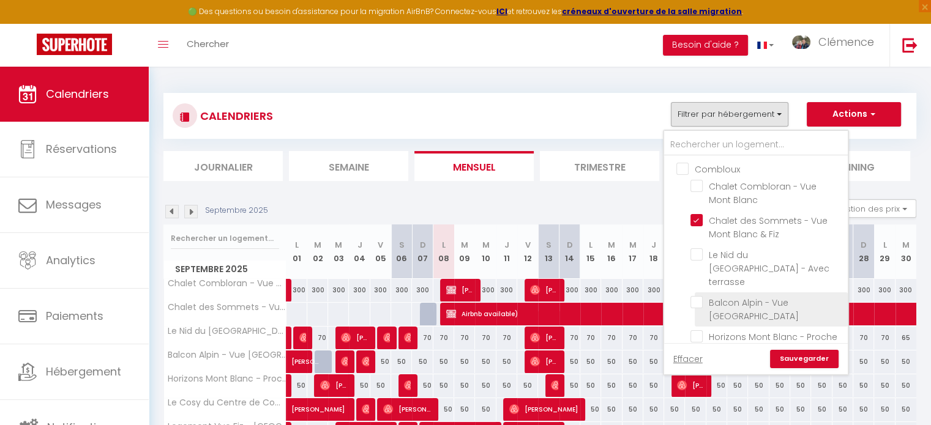
checkbox input "false"
click at [800, 361] on link "Sauvegarder" at bounding box center [804, 359] width 69 height 18
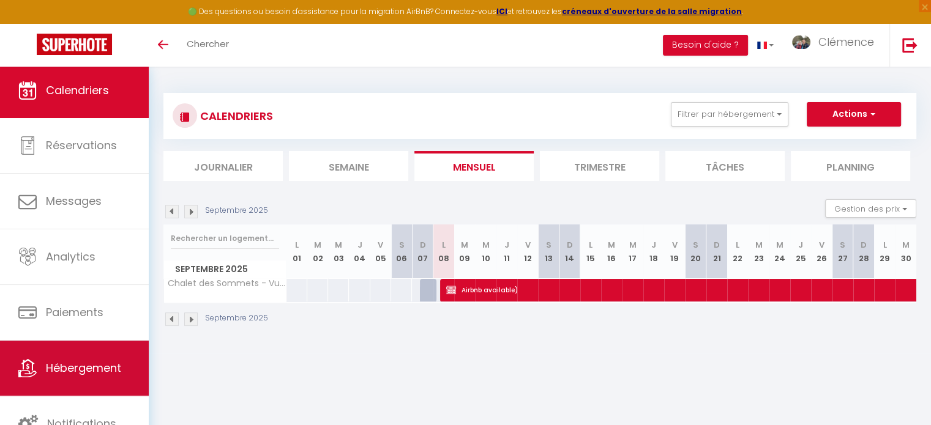
click at [90, 380] on link "Hébergement" at bounding box center [74, 368] width 149 height 55
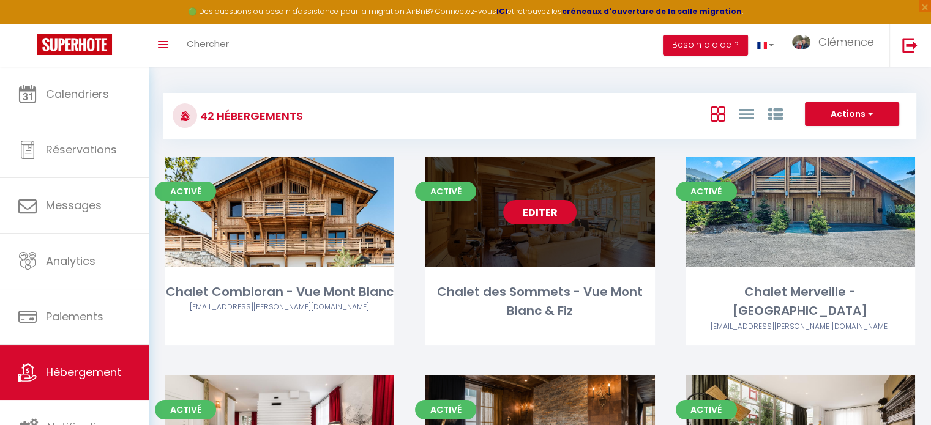
click at [541, 210] on link "Editer" at bounding box center [539, 212] width 73 height 24
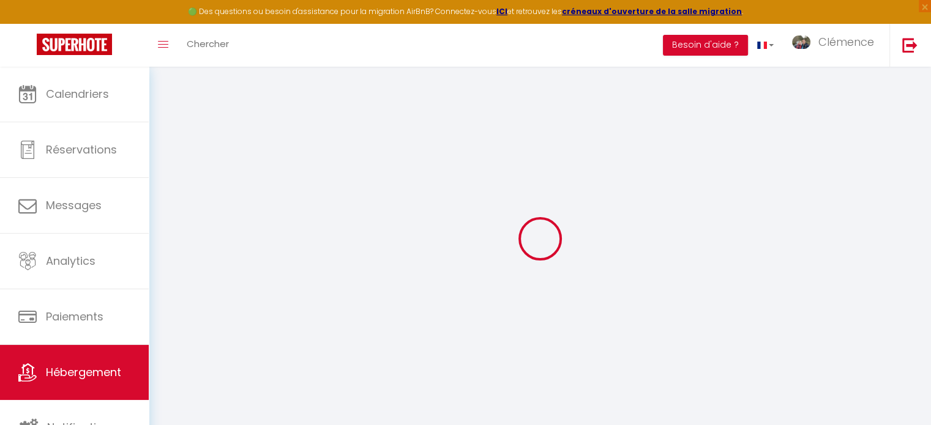
checkbox input "false"
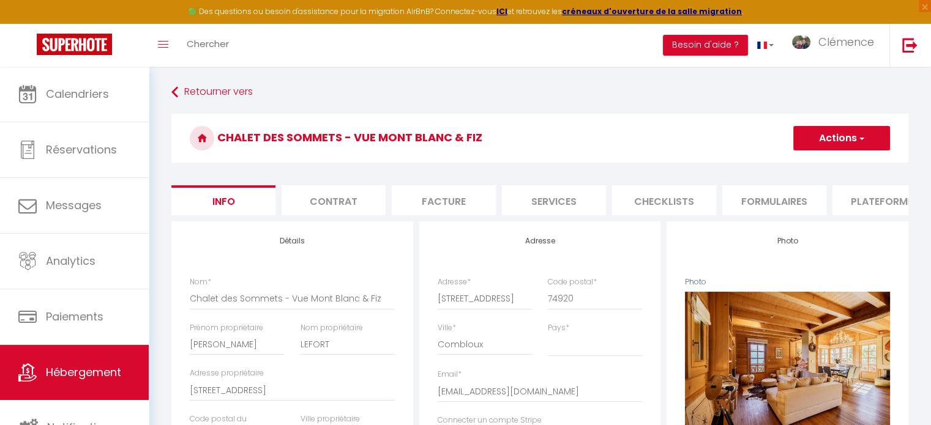
checkbox input "false"
click at [839, 201] on li "Plateformes" at bounding box center [884, 200] width 104 height 30
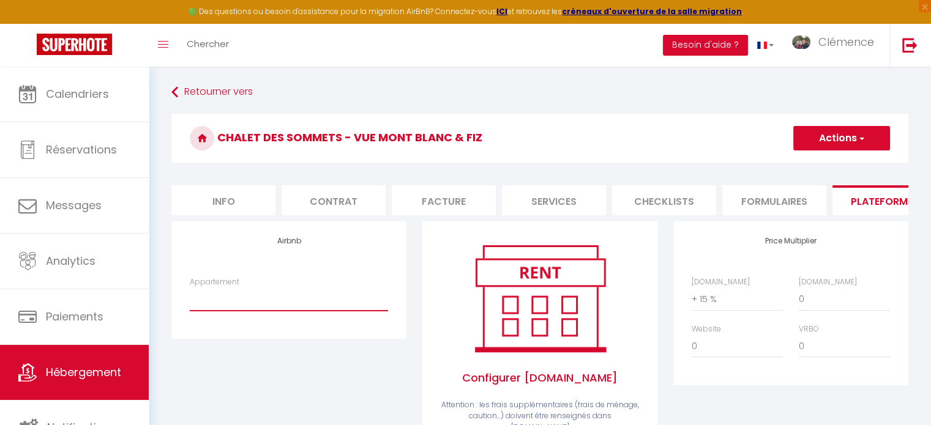
click at [237, 308] on select "Combloux 1 · Le Nid du [GEOGRAPHIC_DATA] avec Terrasse - [EMAIL_ADDRESS][PERSON…" at bounding box center [289, 299] width 198 height 23
click at [349, 387] on div "Airbnb Appartement Combloux 1 · Le Nid du Mont Blanc avec Terrasse - solana.iva…" at bounding box center [288, 356] width 251 height 268
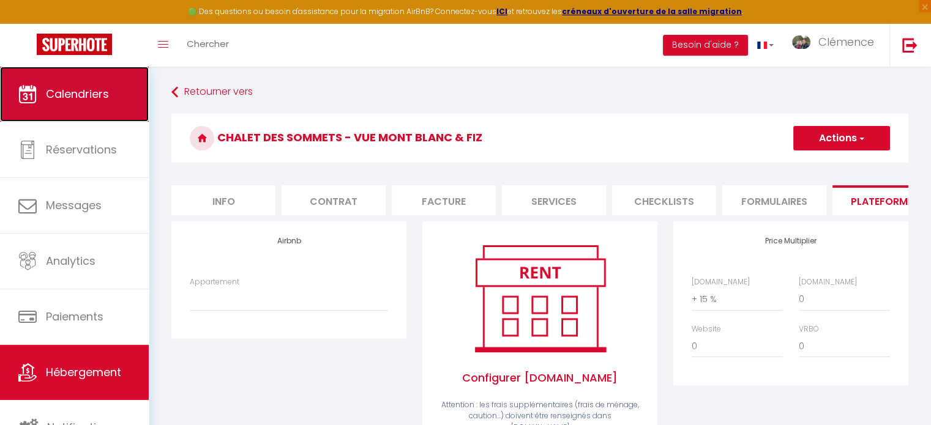
click at [108, 112] on link "Calendriers" at bounding box center [74, 94] width 149 height 55
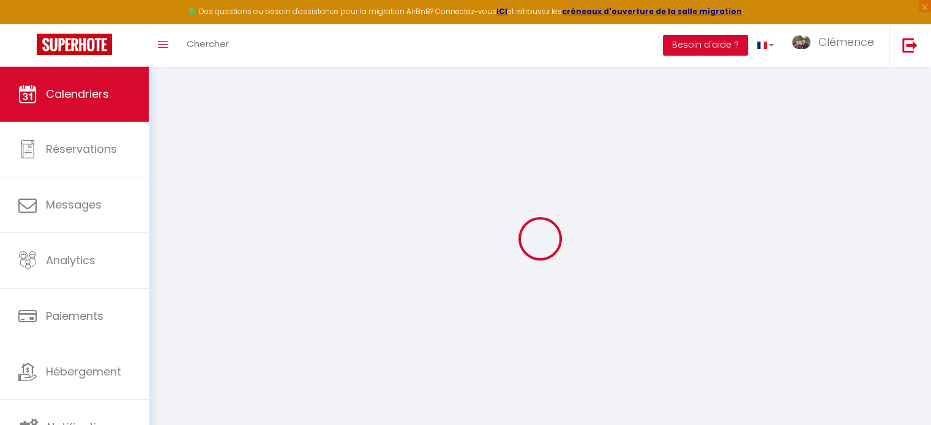
select select
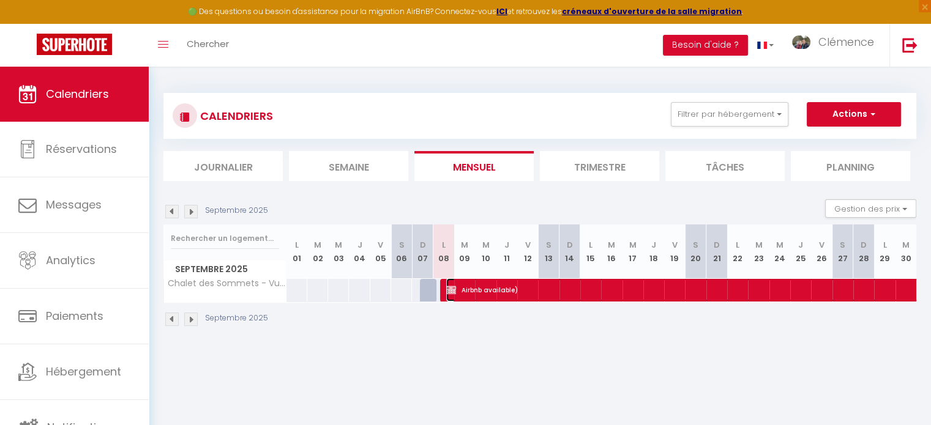
click at [449, 288] on img at bounding box center [451, 290] width 10 height 10
select select "OK"
select select "KO"
select select "0"
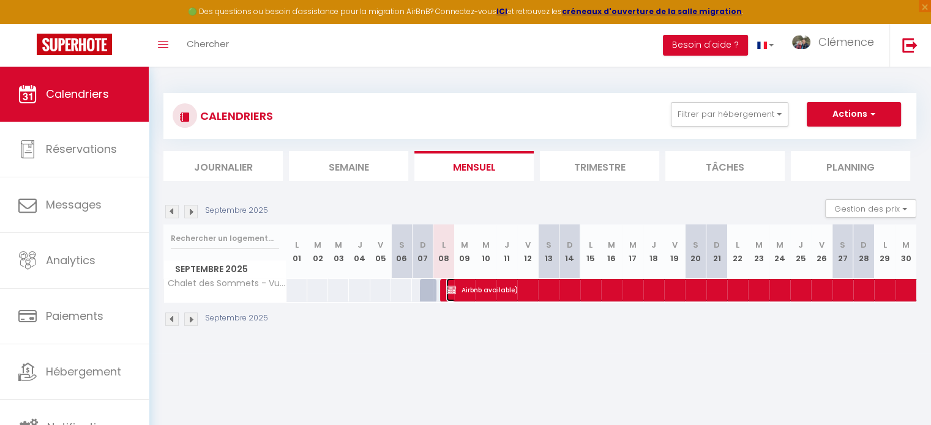
select select "1"
select select
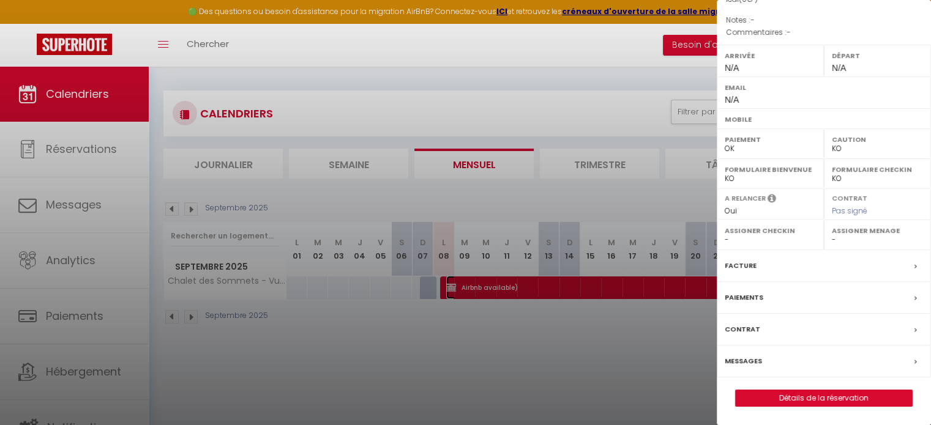
scroll to position [61, 0]
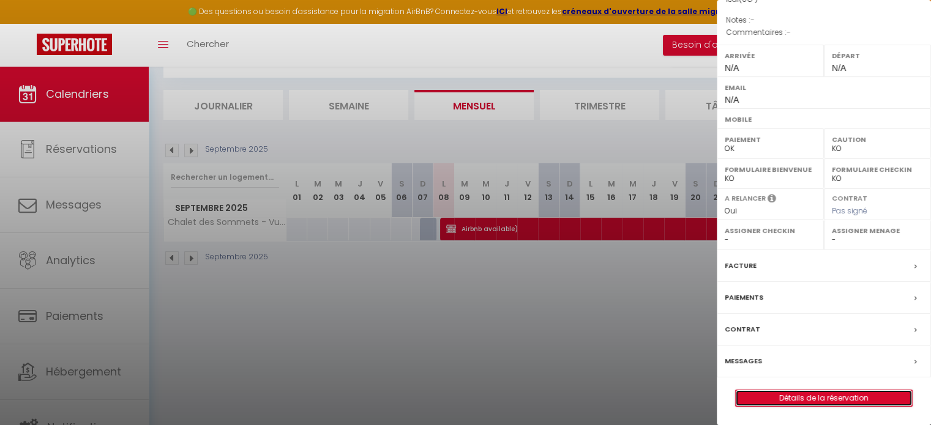
click at [826, 398] on link "Détails de la réservation" at bounding box center [824, 399] width 176 height 16
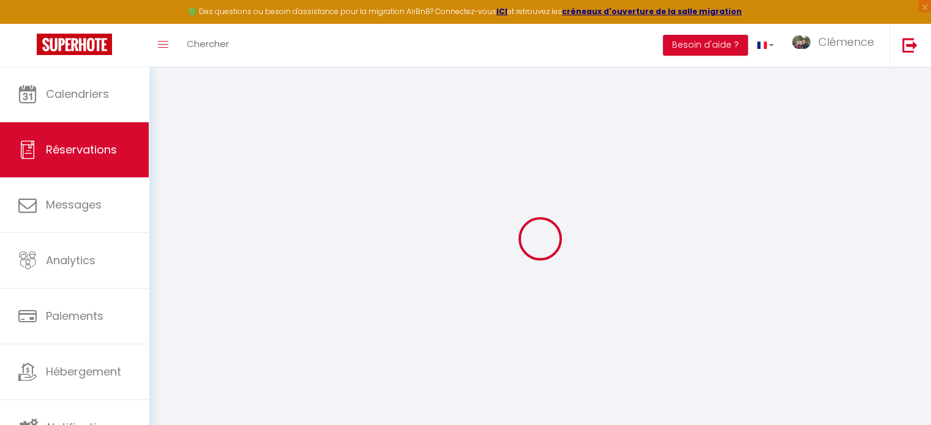
type input "Airbnb"
type input "available)"
select select
select select "76652"
select select "1"
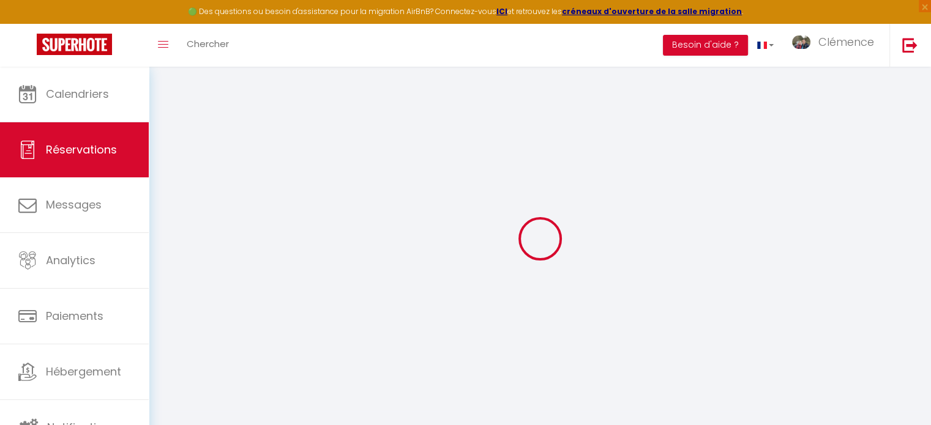
type input "Lun 08 Septembre 2025"
select select
type input "Sam 20 Décembre 2025"
select select
type input "0"
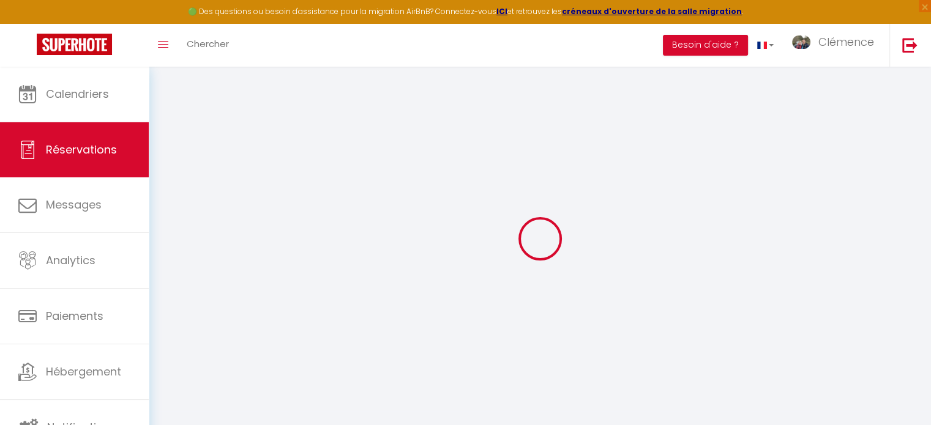
select select "12"
select select
checkbox input "false"
type input "0"
select select "73"
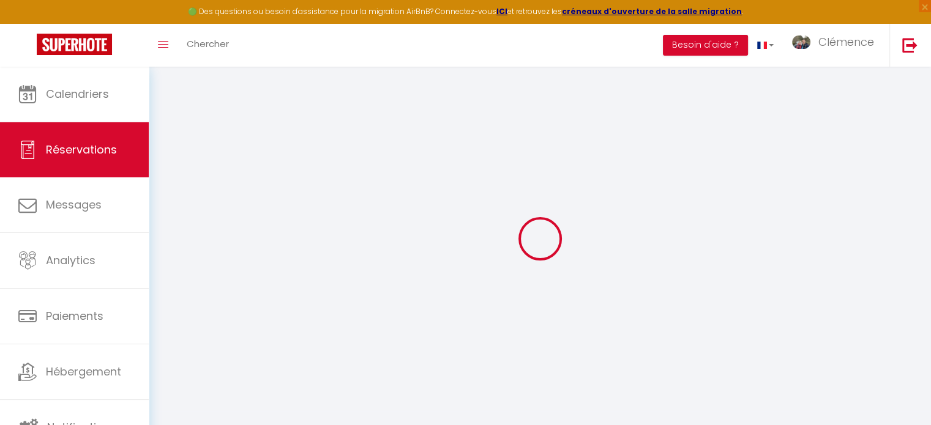
type input "0"
select select
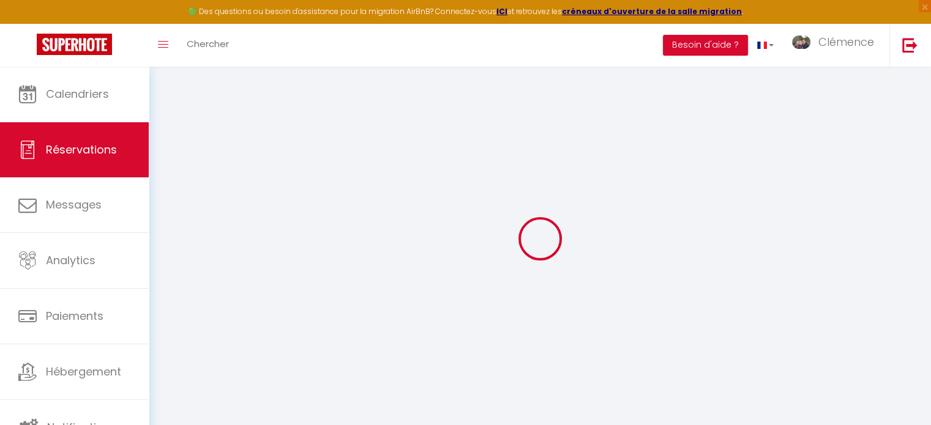
select select
select select "14"
checkbox input "false"
select select
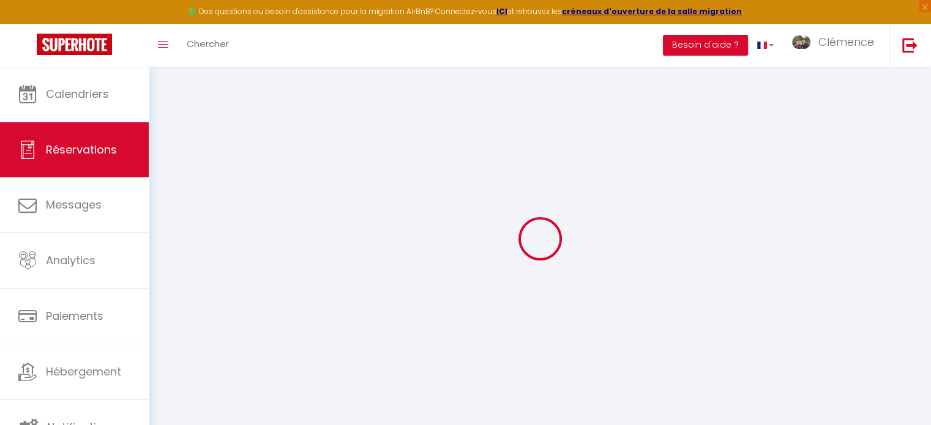
select select
checkbox input "false"
select select
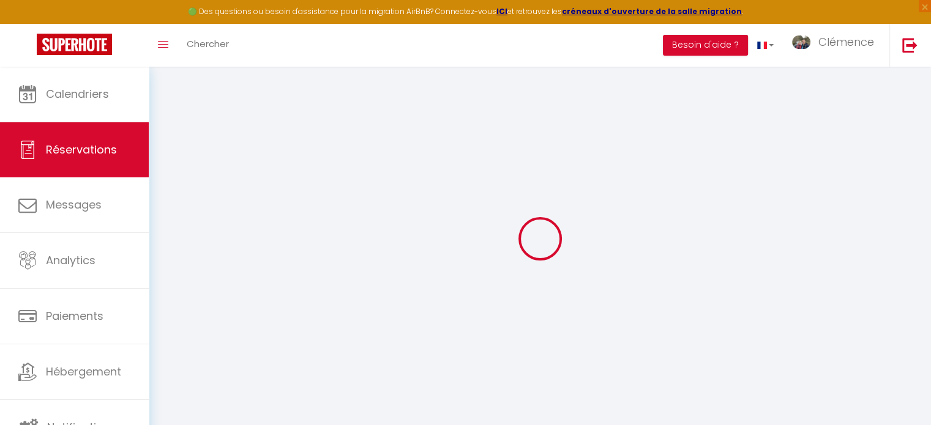
checkbox input "false"
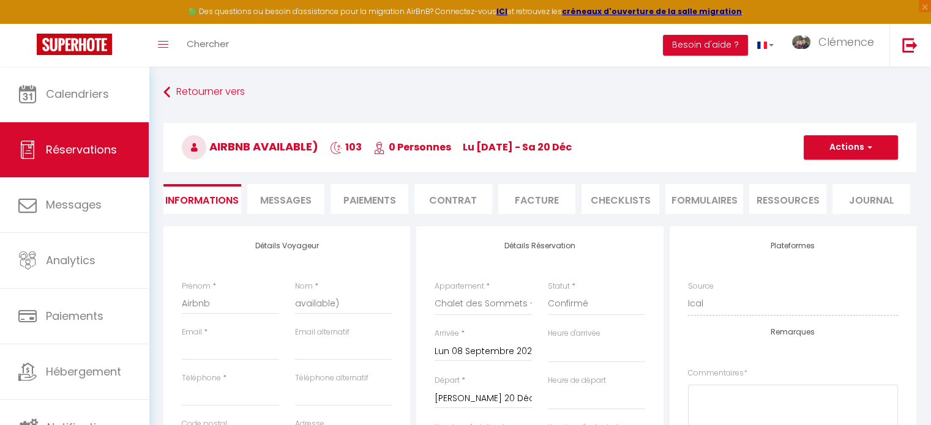
select select
checkbox input "false"
select select
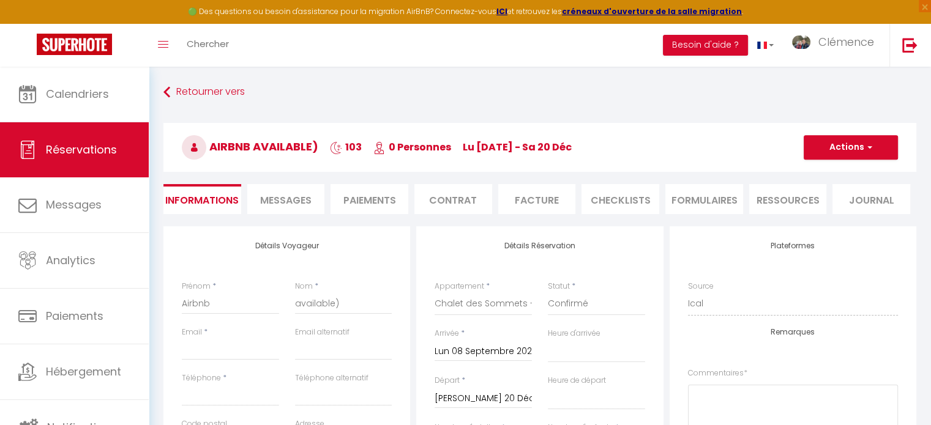
checkbox input "false"
select select
click at [848, 148] on button "Actions" at bounding box center [851, 147] width 94 height 24
click at [817, 205] on link "Supprimer" at bounding box center [838, 206] width 97 height 16
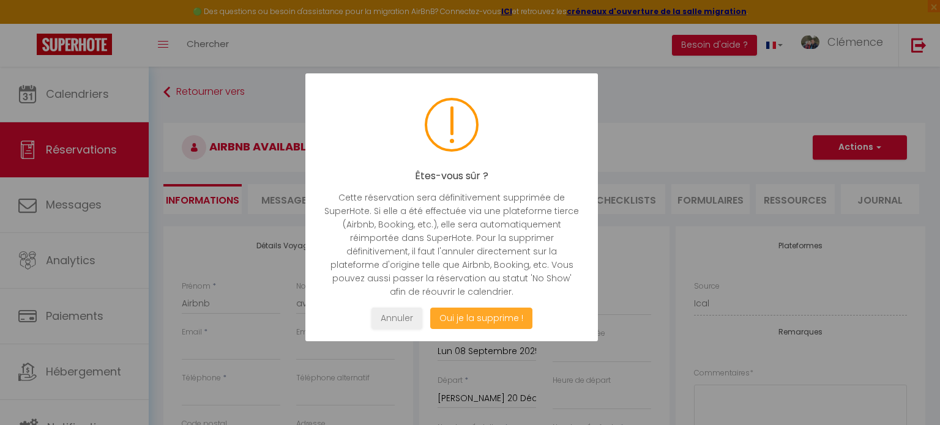
click at [496, 323] on button "Oui je la supprime !" at bounding box center [481, 318] width 102 height 21
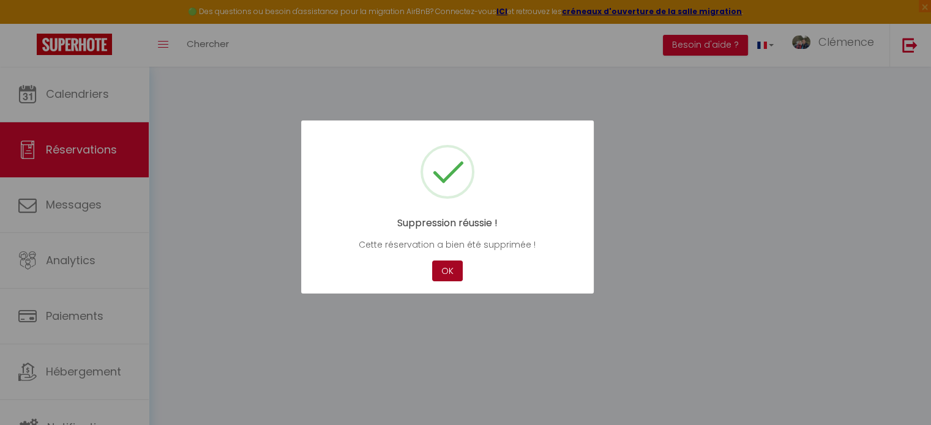
click at [452, 265] on button "OK" at bounding box center [447, 271] width 31 height 21
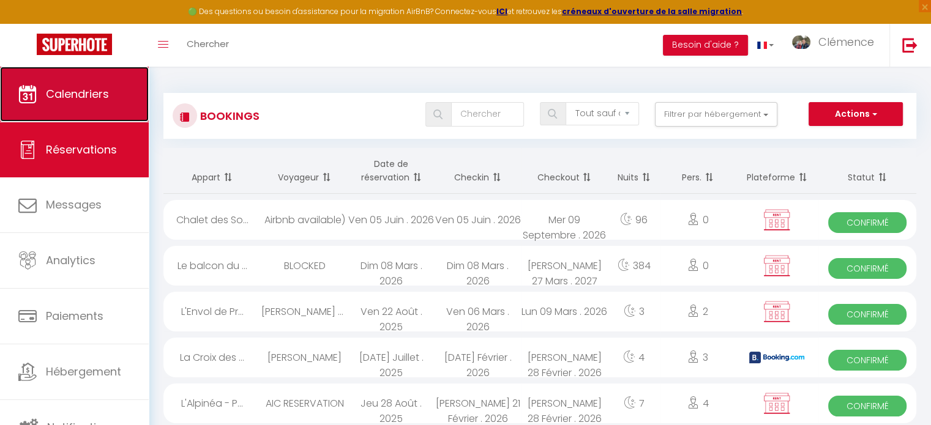
click at [49, 113] on link "Calendriers" at bounding box center [74, 94] width 149 height 55
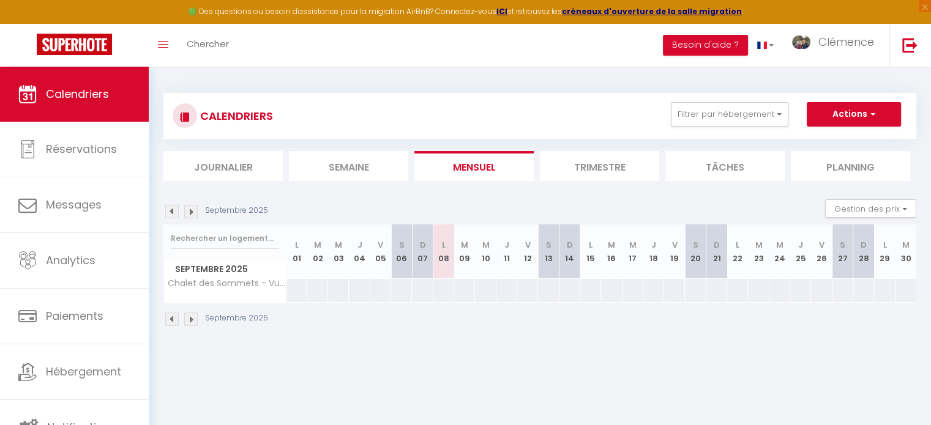
click at [190, 209] on img at bounding box center [190, 211] width 13 height 13
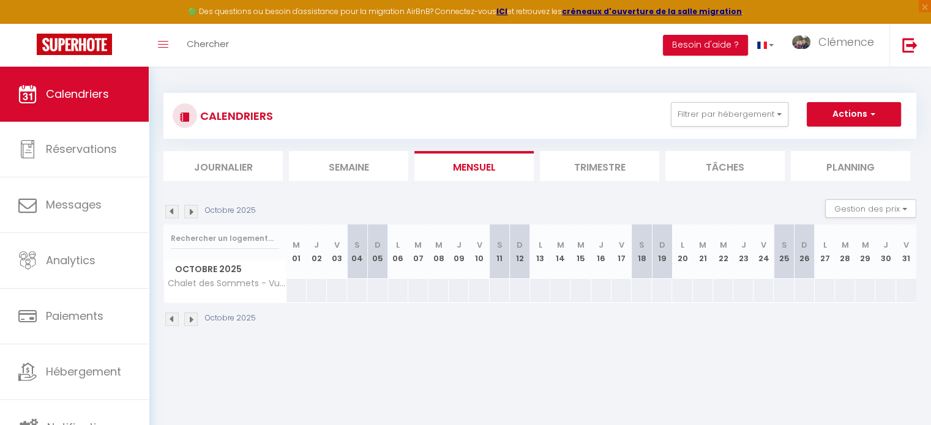
click at [190, 209] on img at bounding box center [190, 211] width 13 height 13
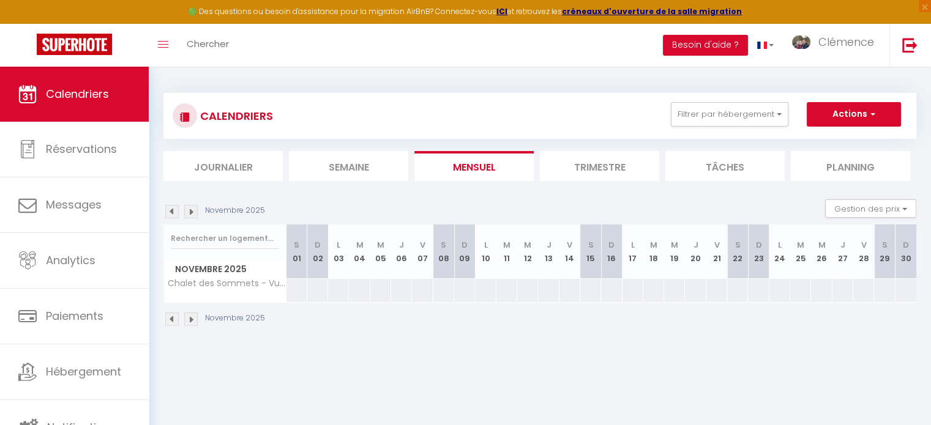
click at [190, 209] on img at bounding box center [190, 211] width 13 height 13
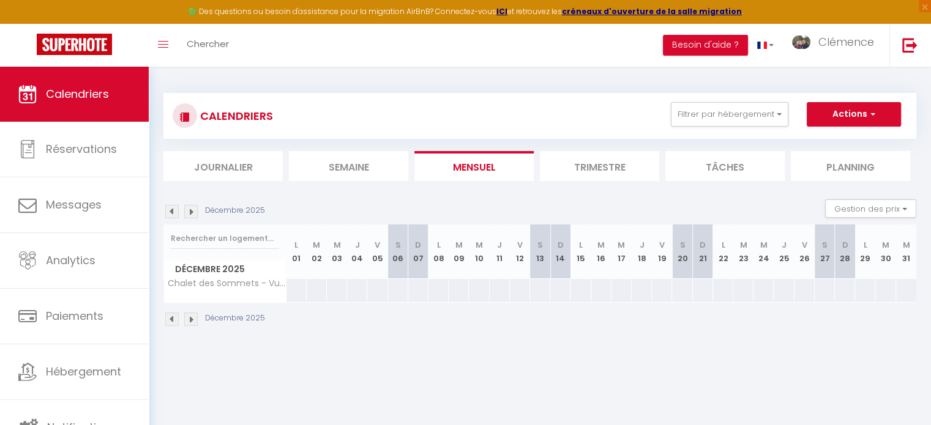
click at [189, 209] on img at bounding box center [190, 211] width 13 height 13
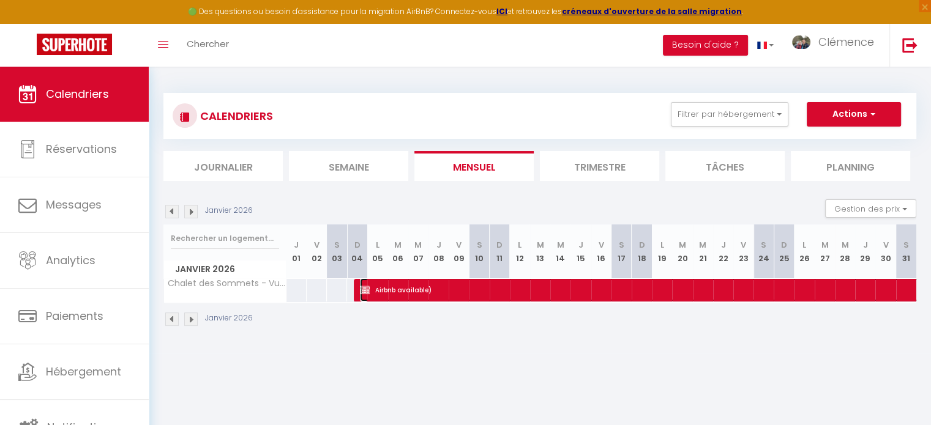
click at [363, 286] on img at bounding box center [365, 290] width 10 height 10
select select "OK"
select select "KO"
select select "0"
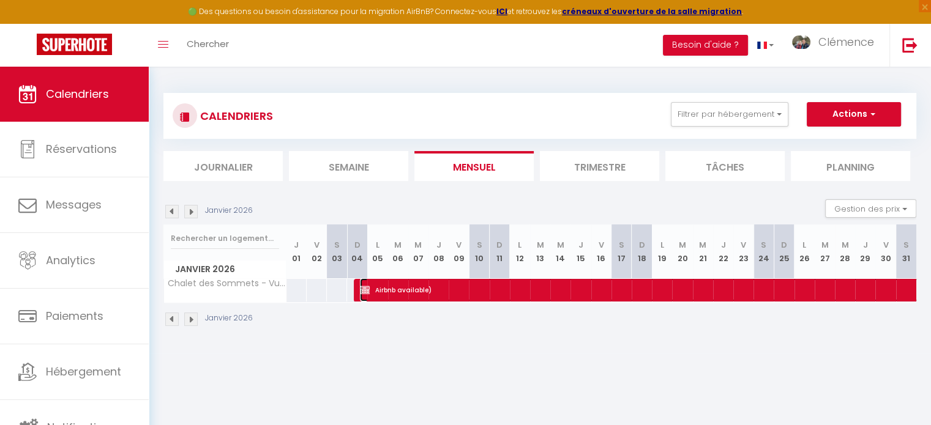
select select "1"
select select
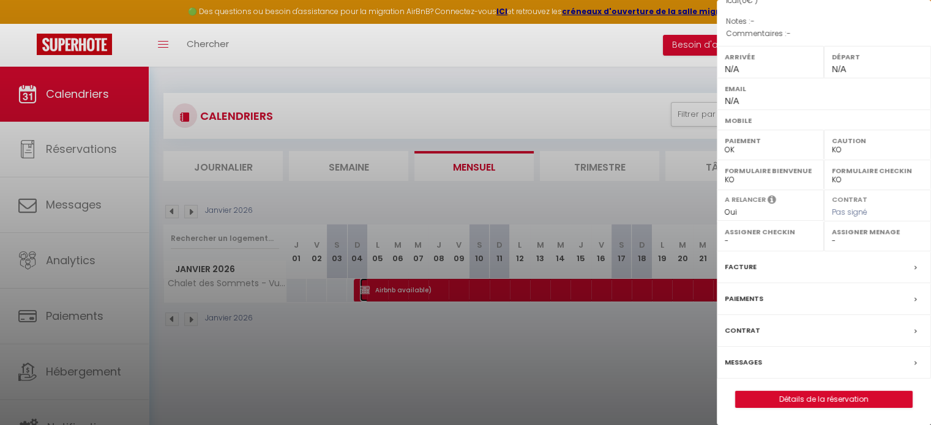
scroll to position [163, 0]
click at [794, 397] on link "Détails de la réservation" at bounding box center [824, 399] width 176 height 16
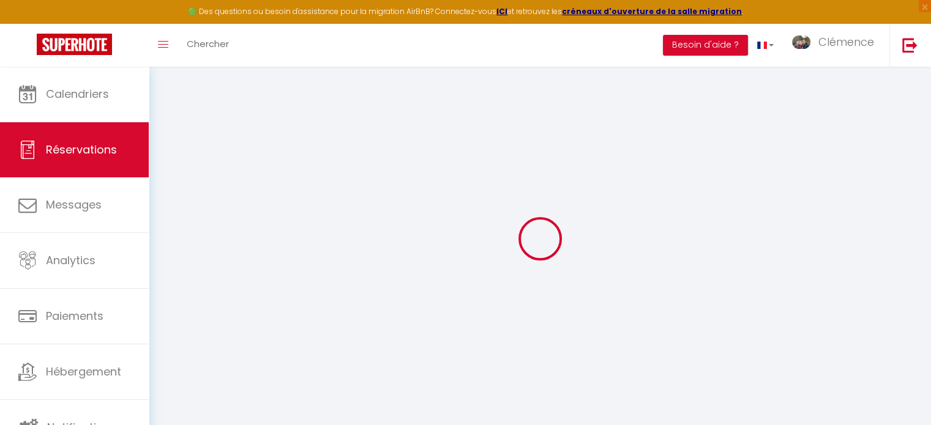
select select
checkbox input "false"
select select
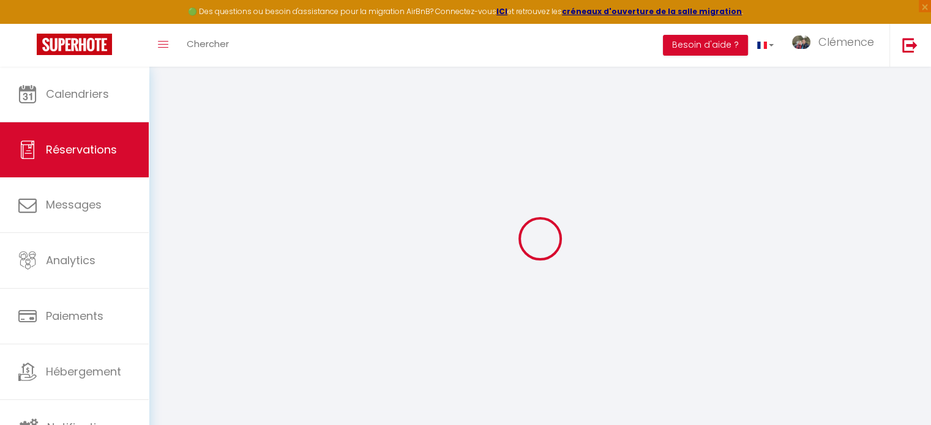
select select
checkbox input "false"
select select
checkbox input "false"
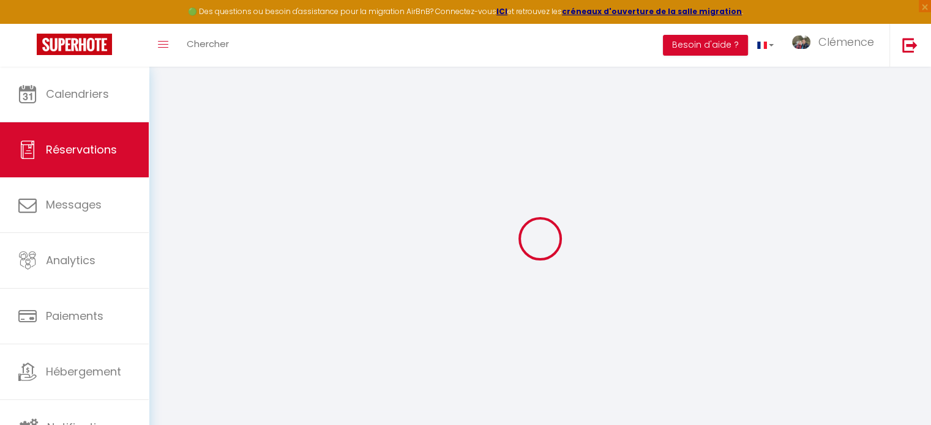
select select
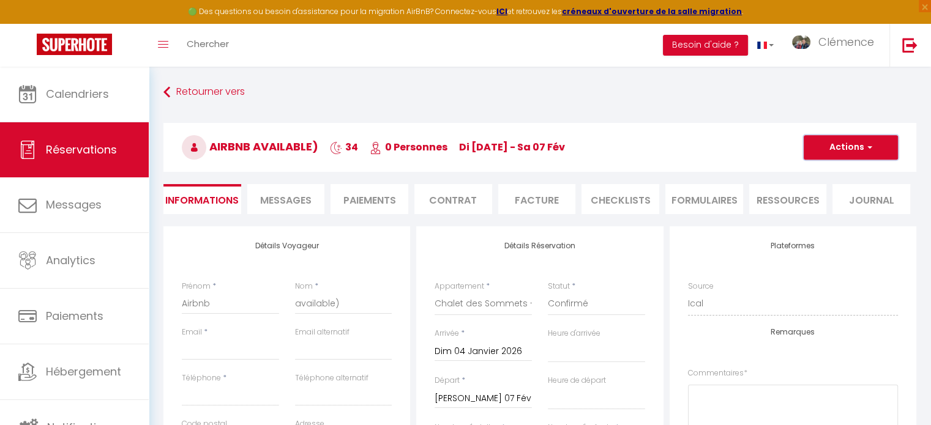
click at [831, 137] on button "Actions" at bounding box center [851, 147] width 94 height 24
click at [823, 200] on link "Supprimer" at bounding box center [838, 206] width 97 height 16
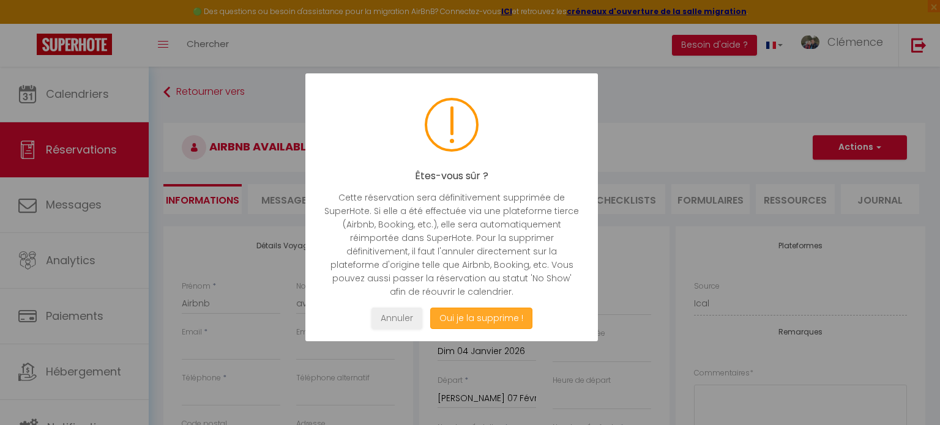
click at [518, 322] on button "Oui je la supprime !" at bounding box center [481, 318] width 102 height 21
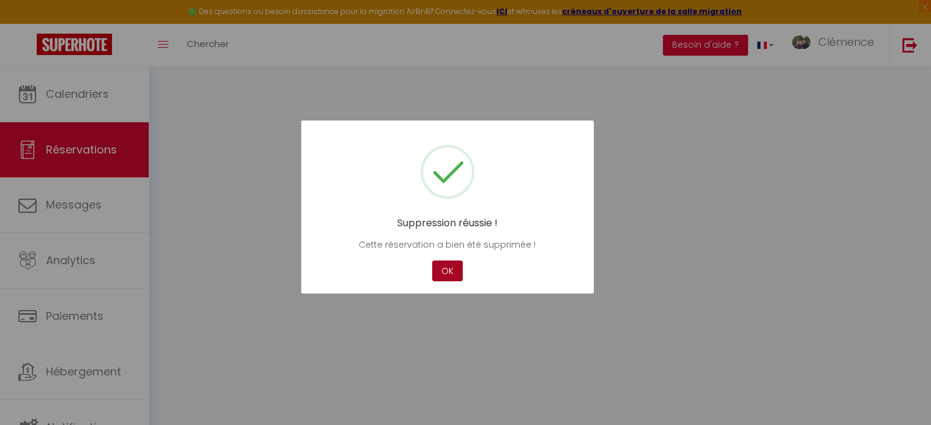
click at [448, 269] on button "OK" at bounding box center [447, 271] width 31 height 21
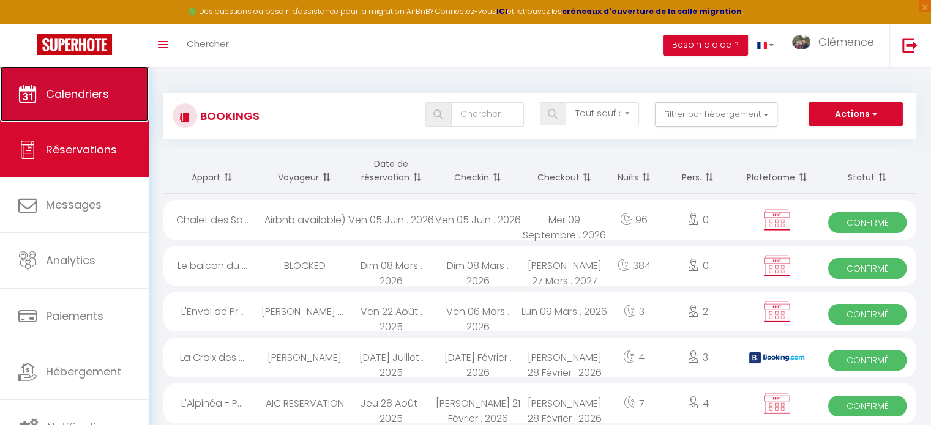
click at [93, 105] on link "Calendriers" at bounding box center [74, 94] width 149 height 55
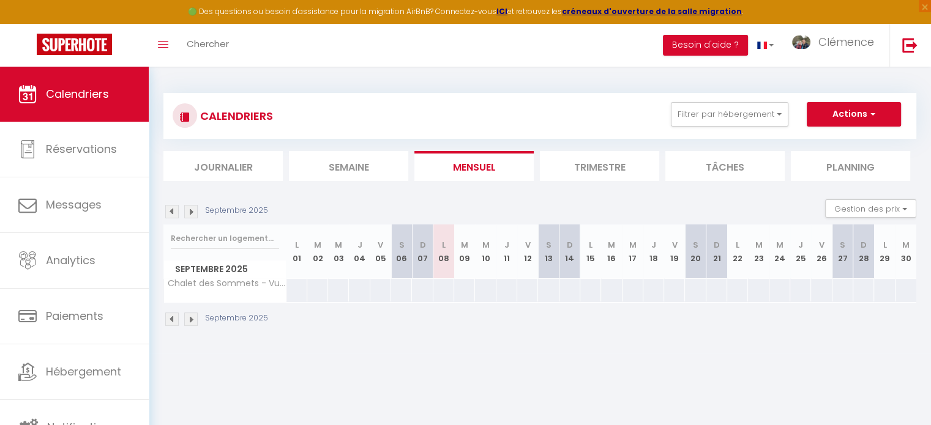
click at [190, 216] on img at bounding box center [190, 211] width 13 height 13
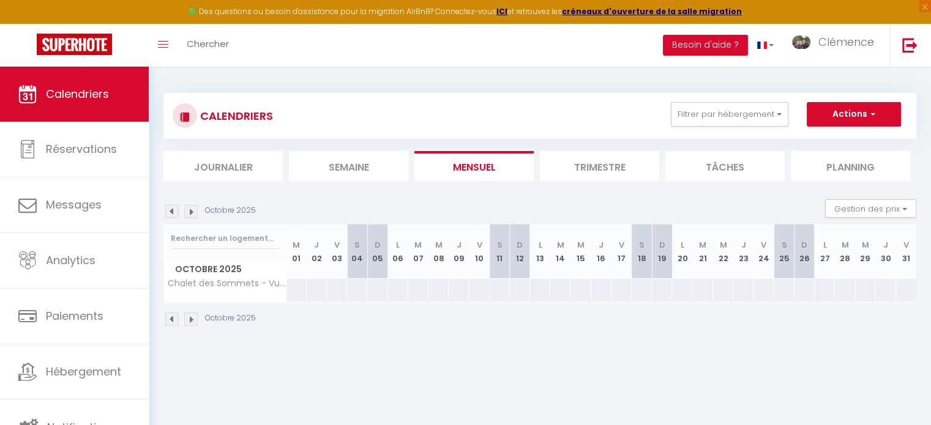
click at [189, 216] on img at bounding box center [190, 211] width 13 height 13
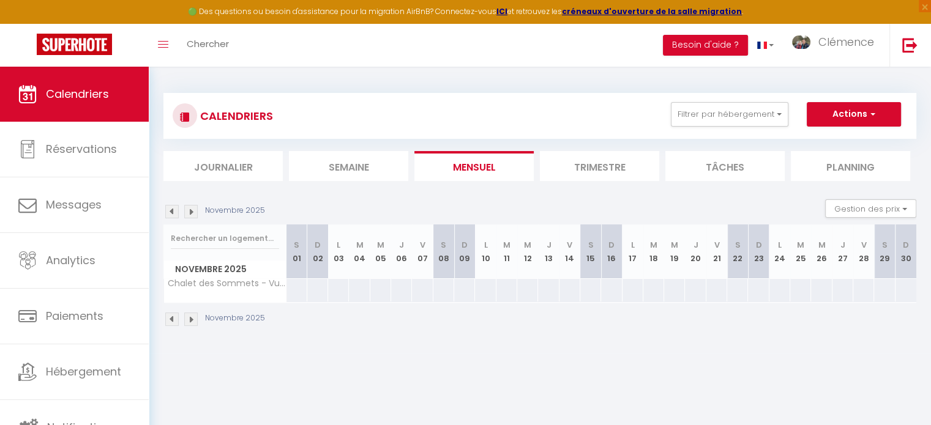
click at [189, 216] on img at bounding box center [190, 211] width 13 height 13
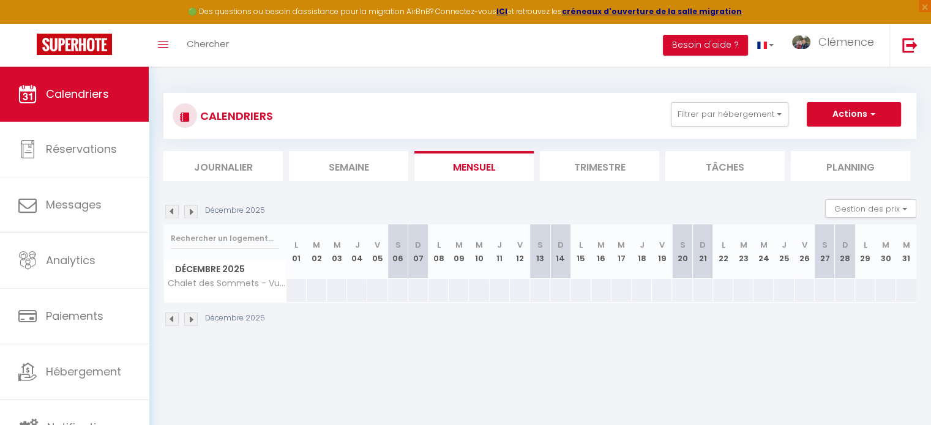
click at [189, 216] on img at bounding box center [190, 211] width 13 height 13
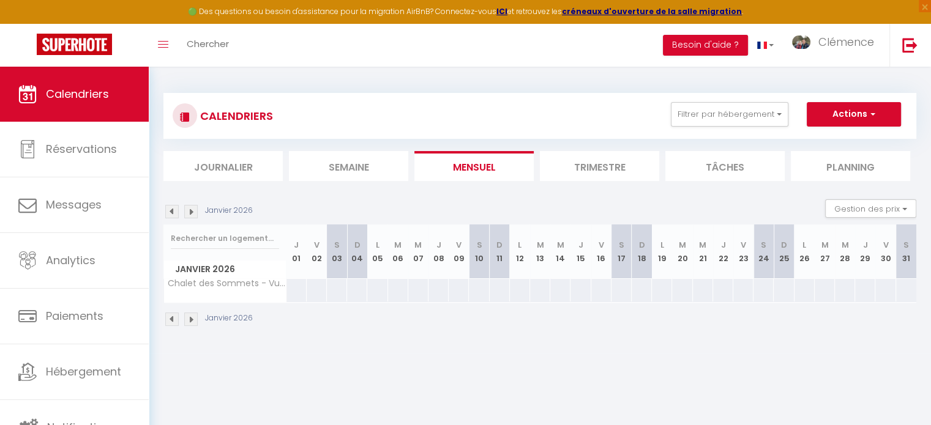
click at [189, 216] on img at bounding box center [190, 211] width 13 height 13
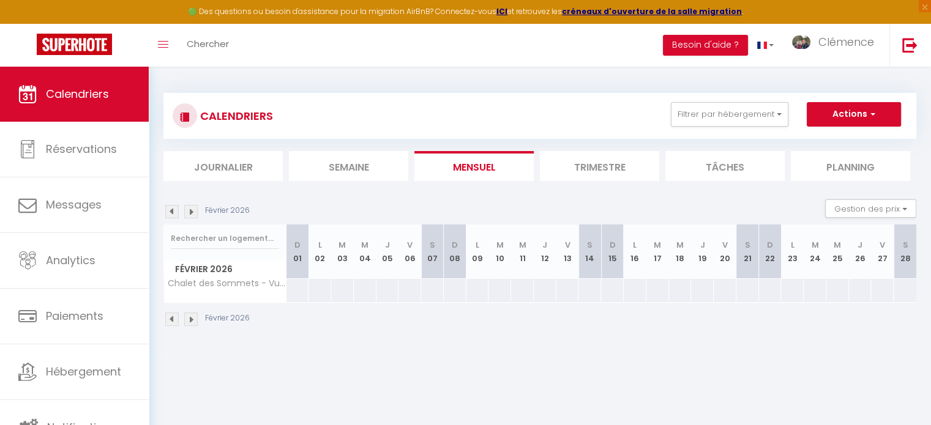
click at [189, 216] on img at bounding box center [190, 211] width 13 height 13
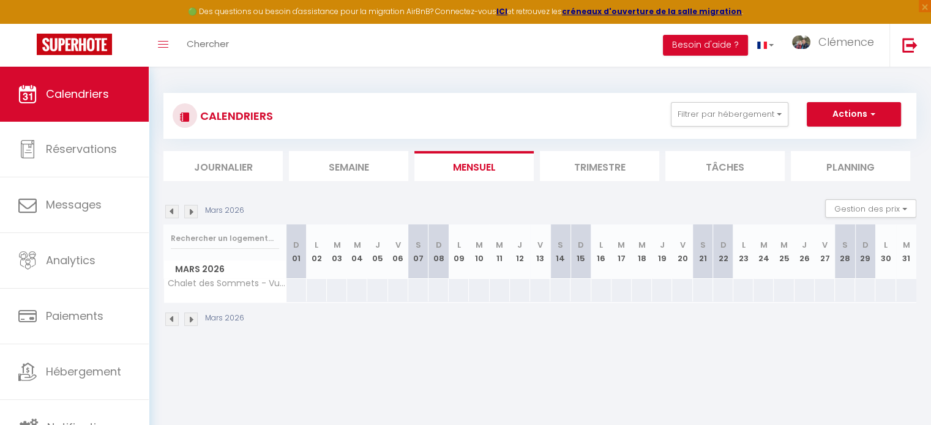
click at [170, 213] on img at bounding box center [171, 211] width 13 height 13
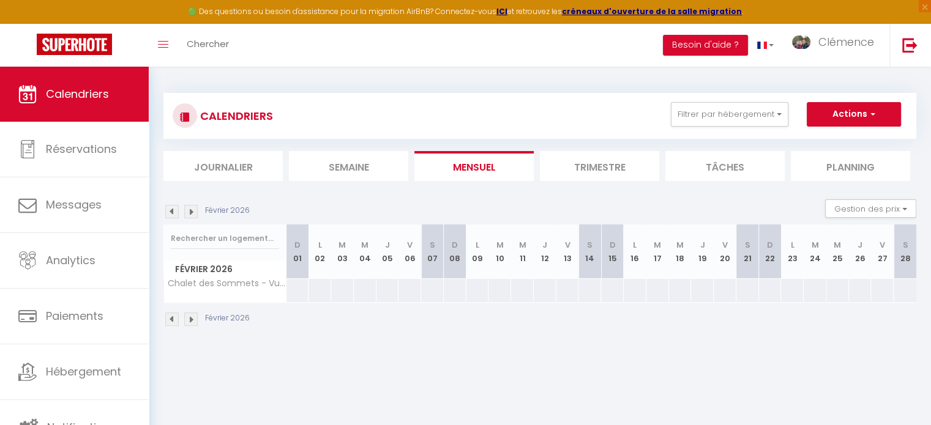
click at [170, 213] on img at bounding box center [171, 211] width 13 height 13
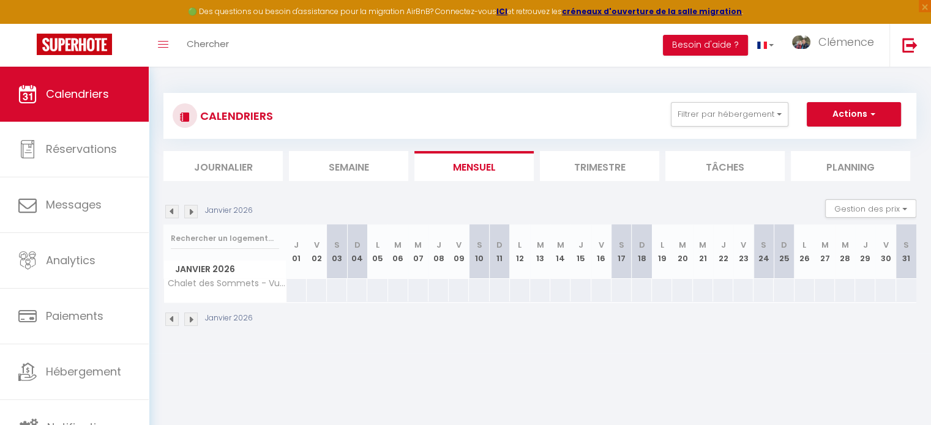
click at [170, 213] on img at bounding box center [171, 211] width 13 height 13
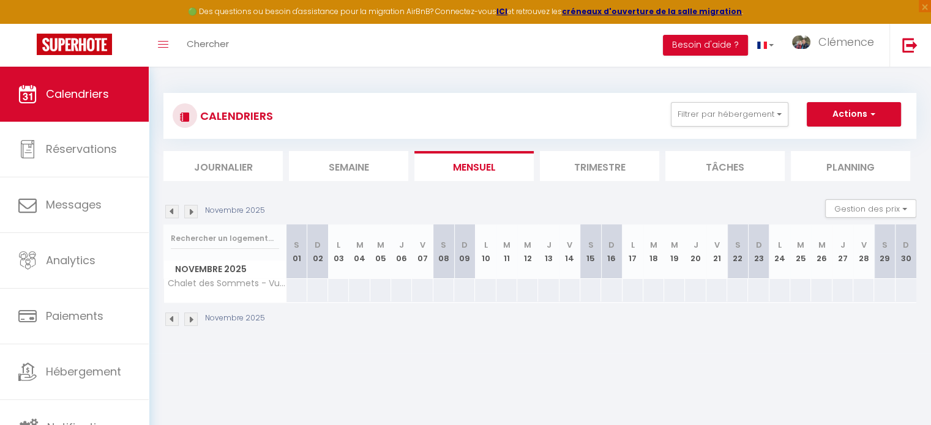
click at [170, 213] on img at bounding box center [171, 211] width 13 height 13
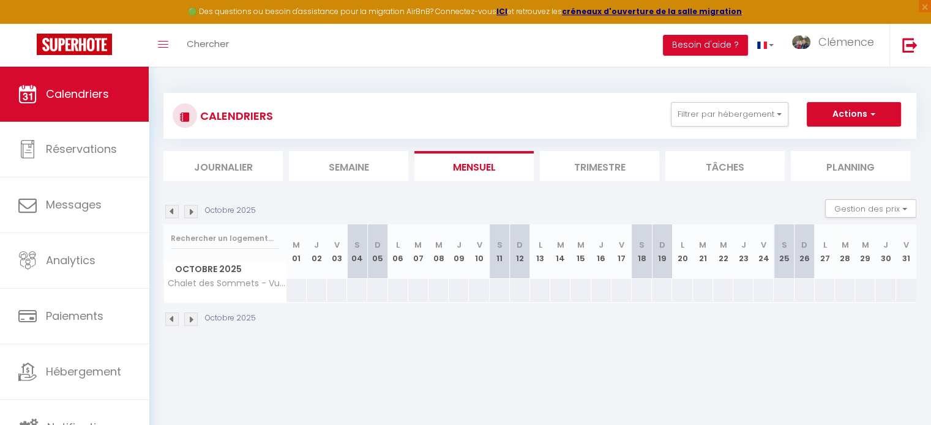
click at [170, 213] on img at bounding box center [171, 211] width 13 height 13
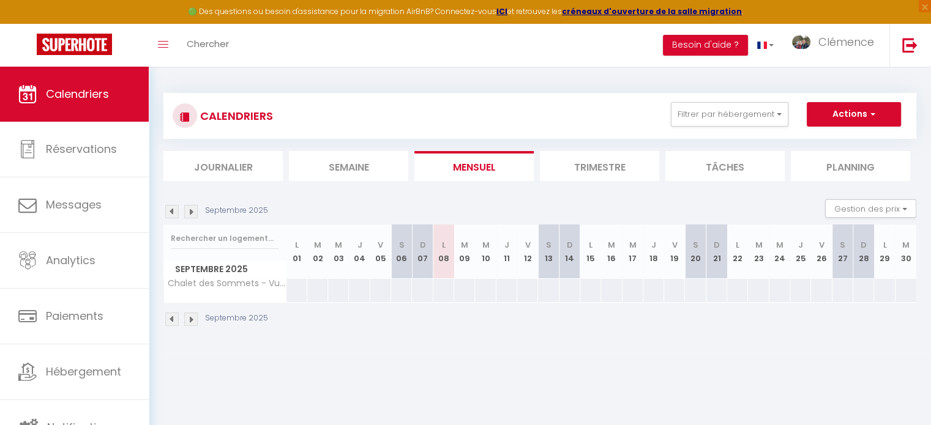
click at [441, 290] on div at bounding box center [443, 290] width 21 height 23
type input "Lun 08 Septembre 2025"
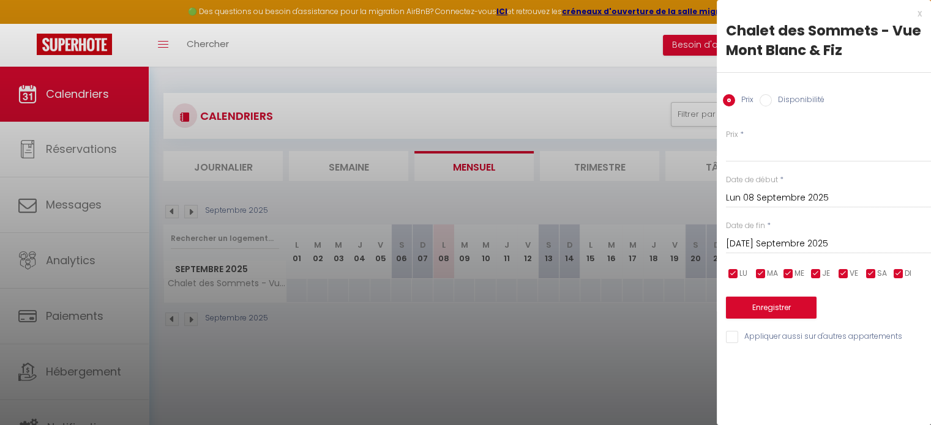
click at [765, 245] on input "[DATE]" at bounding box center [828, 244] width 205 height 16
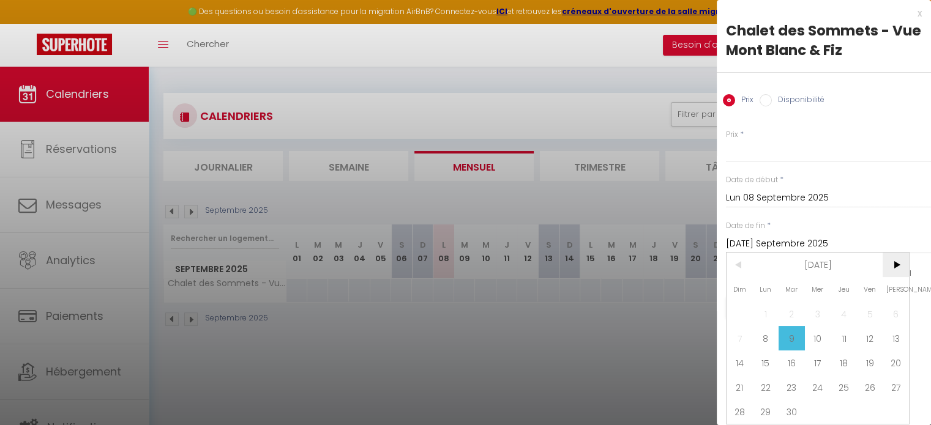
click at [902, 271] on span ">" at bounding box center [896, 265] width 26 height 24
click at [893, 365] on span "20" at bounding box center [896, 363] width 26 height 24
type input "[DATE]"
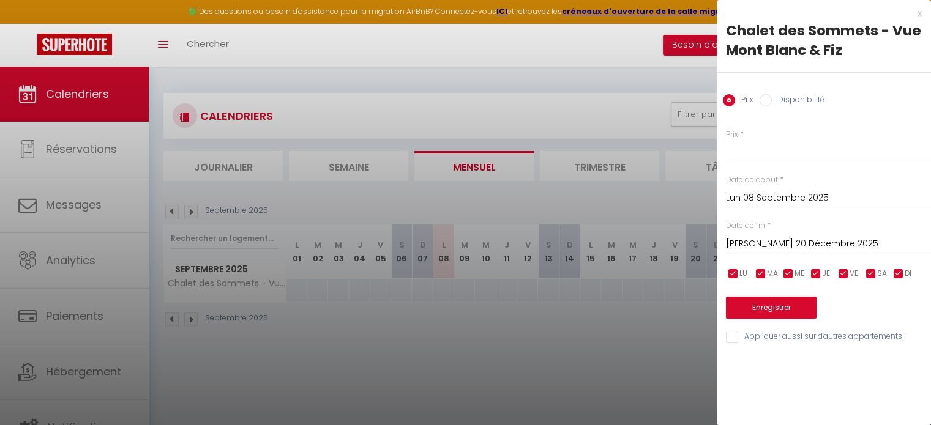
click at [791, 103] on label "Disponibilité" at bounding box center [798, 100] width 53 height 13
click at [772, 103] on input "Disponibilité" at bounding box center [766, 100] width 12 height 12
radio input "true"
radio input "false"
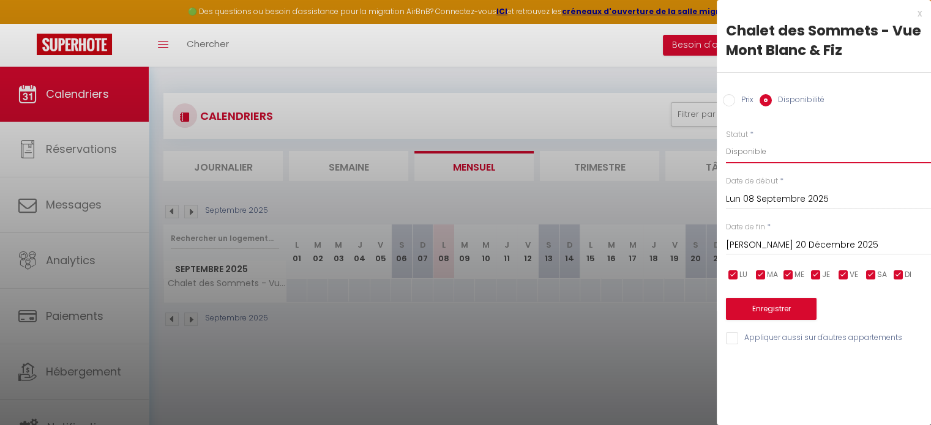
click at [761, 159] on select "Disponible Indisponible" at bounding box center [828, 151] width 205 height 23
select select "0"
click at [726, 140] on select "Disponible Indisponible" at bounding box center [828, 151] width 205 height 23
click at [771, 308] on button "Enregistrer" at bounding box center [771, 309] width 91 height 22
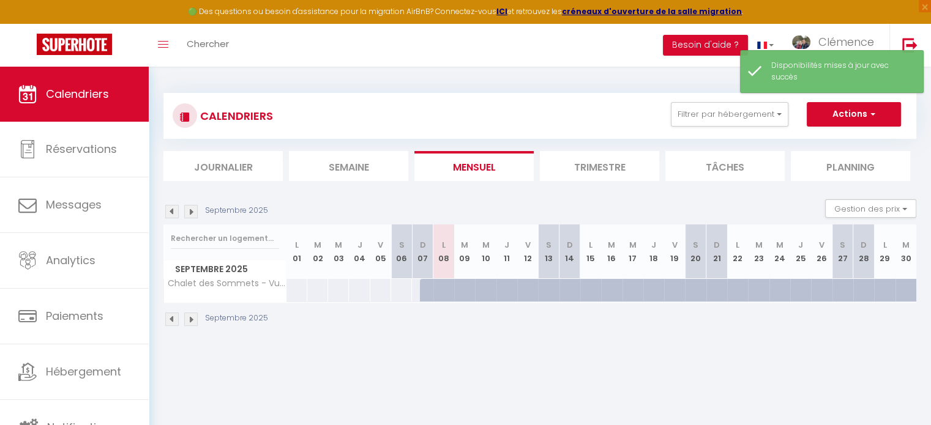
click at [192, 211] on img at bounding box center [190, 211] width 13 height 13
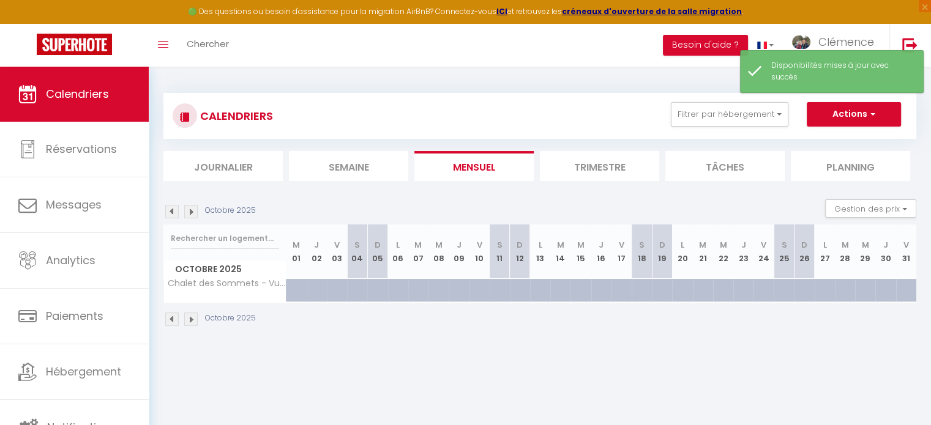
click at [192, 211] on img at bounding box center [190, 211] width 13 height 13
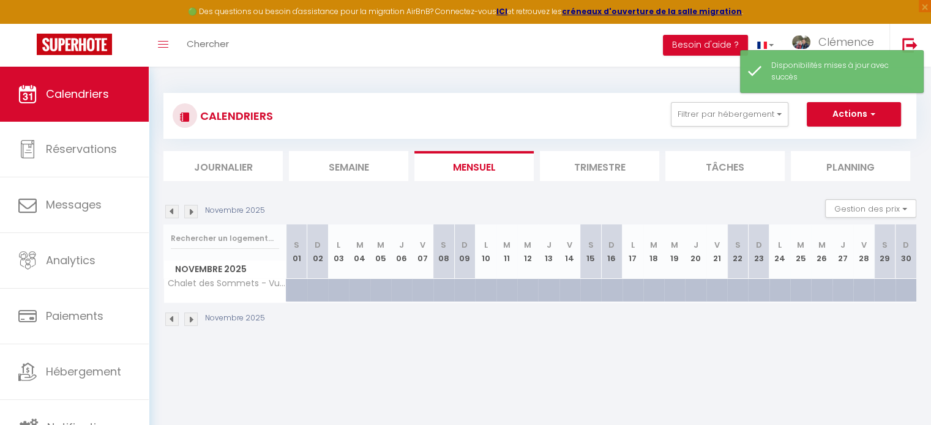
click at [192, 211] on img at bounding box center [190, 211] width 13 height 13
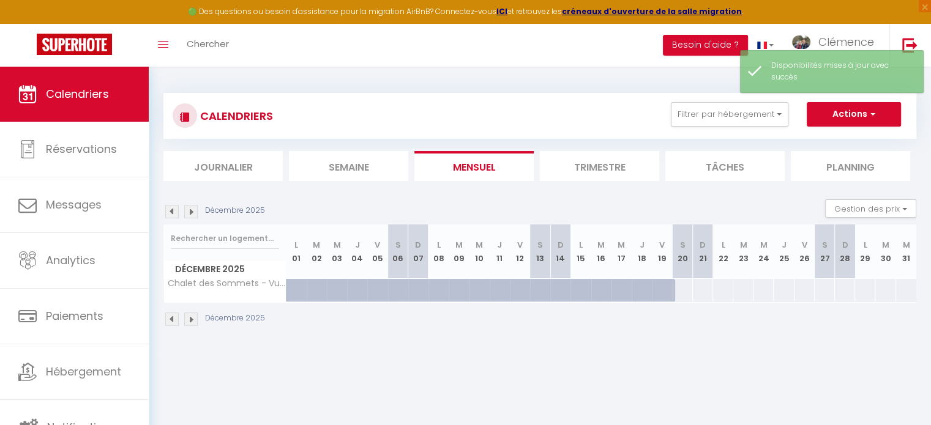
click at [682, 288] on div at bounding box center [681, 290] width 21 height 23
select select "1"
type input "[DATE]"
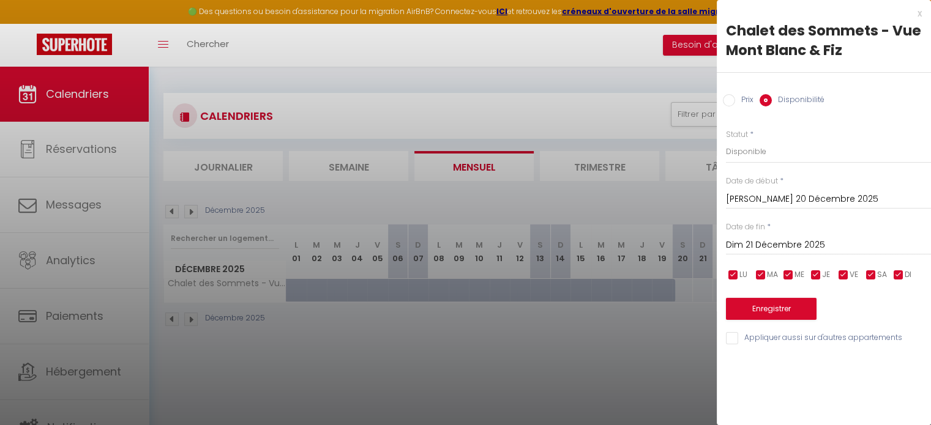
click at [785, 244] on input "Dim 21 Décembre 2025" at bounding box center [828, 245] width 205 height 16
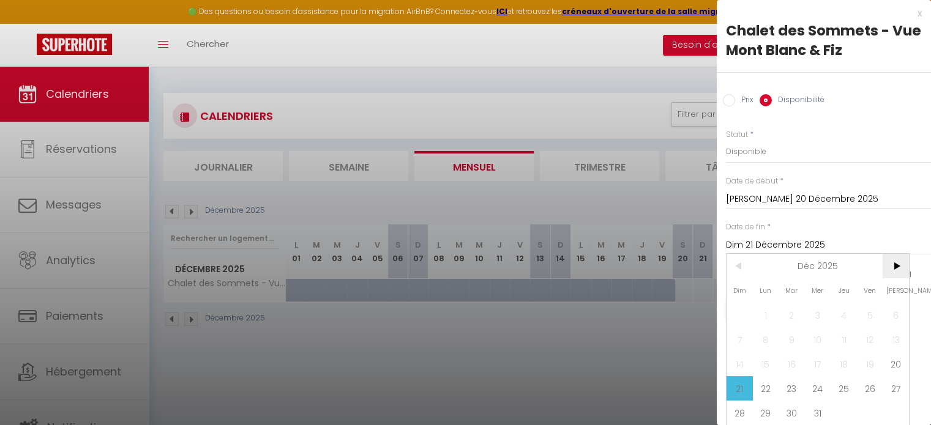
click at [894, 262] on span ">" at bounding box center [896, 266] width 26 height 24
click at [893, 316] on span "3" at bounding box center [896, 315] width 26 height 24
type input "[DATE]"
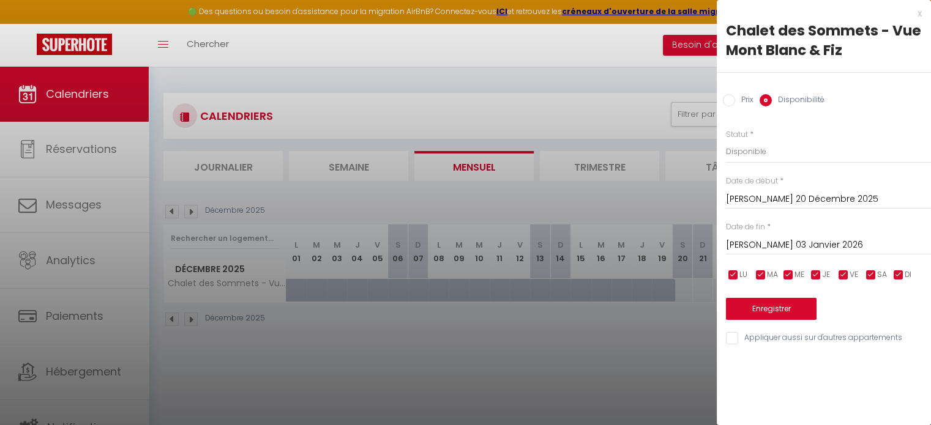
click at [730, 102] on input "Prix" at bounding box center [729, 100] width 12 height 12
radio input "true"
radio input "false"
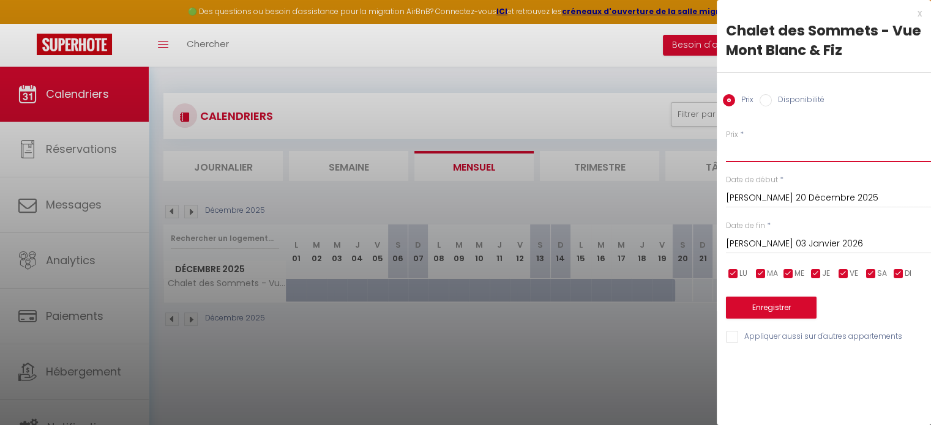
click at [752, 152] on input "Prix" at bounding box center [828, 151] width 205 height 22
type input "1600"
click at [755, 302] on button "Enregistrer" at bounding box center [771, 308] width 91 height 22
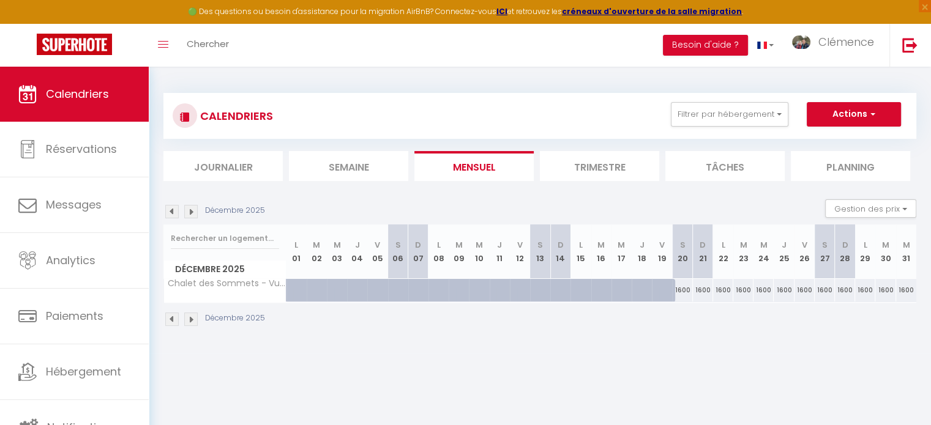
click at [189, 209] on img at bounding box center [190, 211] width 13 height 13
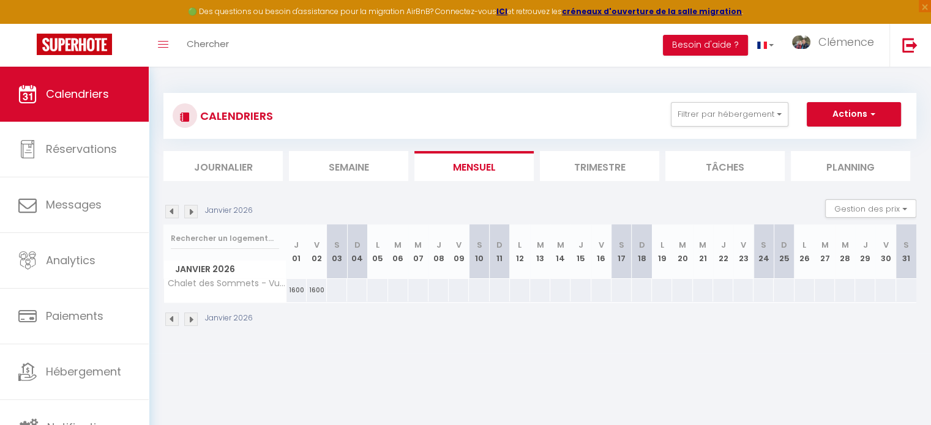
click at [189, 208] on img at bounding box center [190, 211] width 13 height 13
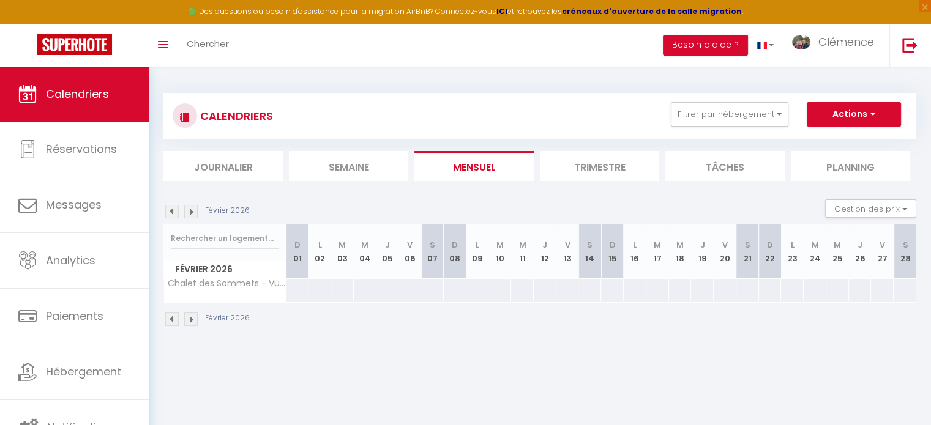
click at [174, 212] on img at bounding box center [171, 211] width 13 height 13
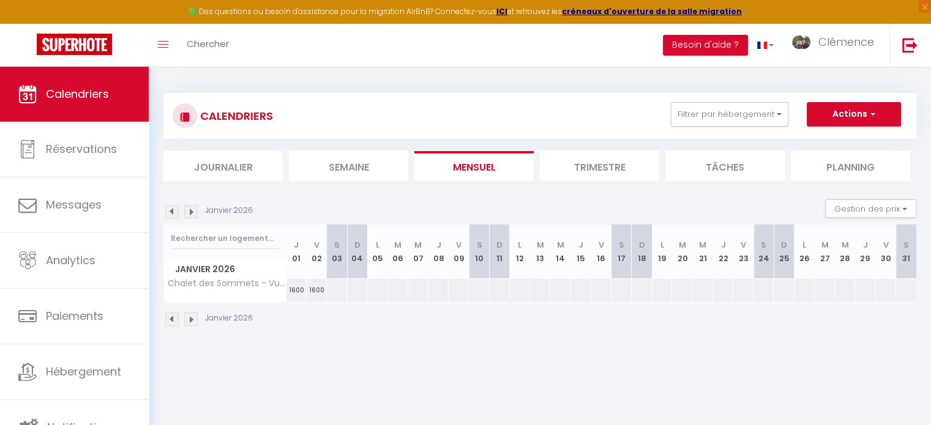
click at [338, 286] on div at bounding box center [336, 290] width 21 height 23
type input "[DATE]"
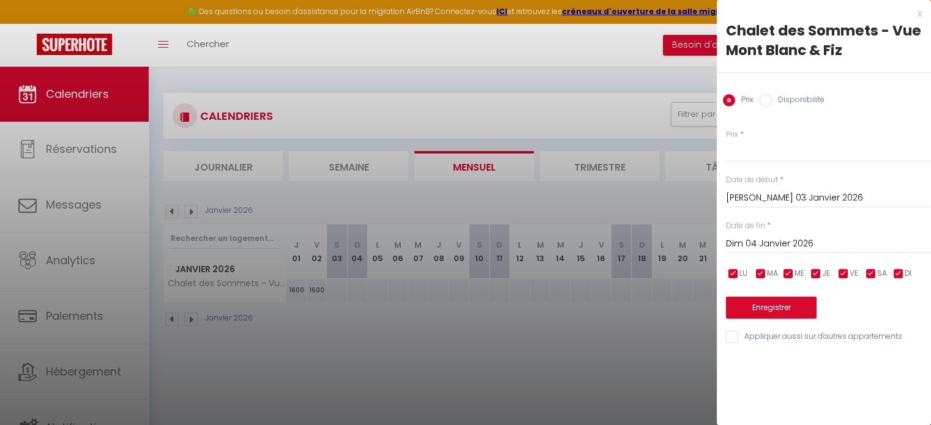
click at [791, 244] on input "Dim 04 Janvier 2026" at bounding box center [828, 244] width 205 height 16
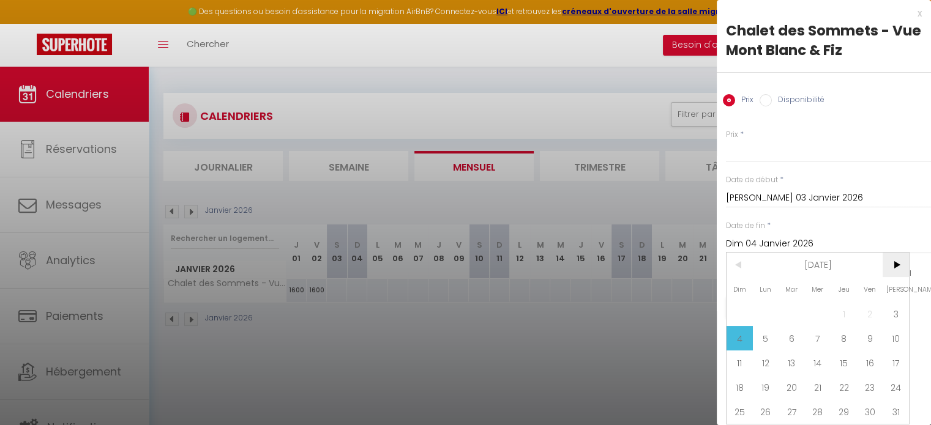
click at [896, 260] on span ">" at bounding box center [896, 265] width 26 height 24
click at [900, 309] on span "7" at bounding box center [896, 314] width 26 height 24
type input "[DATE]"
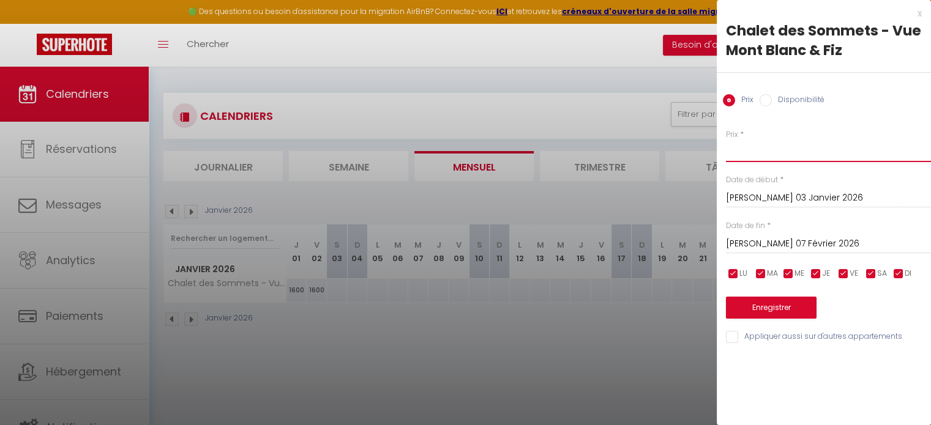
drag, startPoint x: 763, startPoint y: 151, endPoint x: 766, endPoint y: 137, distance: 14.5
click at [763, 151] on input "Prix" at bounding box center [828, 151] width 205 height 22
click at [772, 97] on label "Disponibilité" at bounding box center [798, 100] width 53 height 13
click at [772, 97] on input "Disponibilité" at bounding box center [766, 100] width 12 height 12
radio input "true"
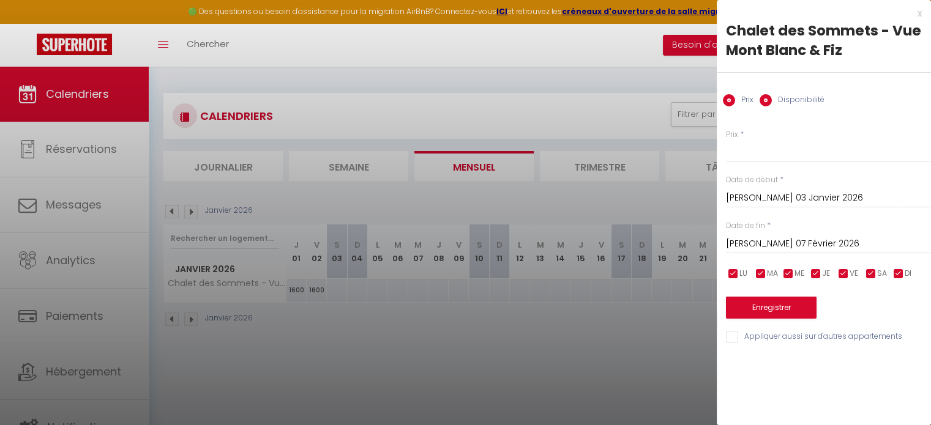
radio input "false"
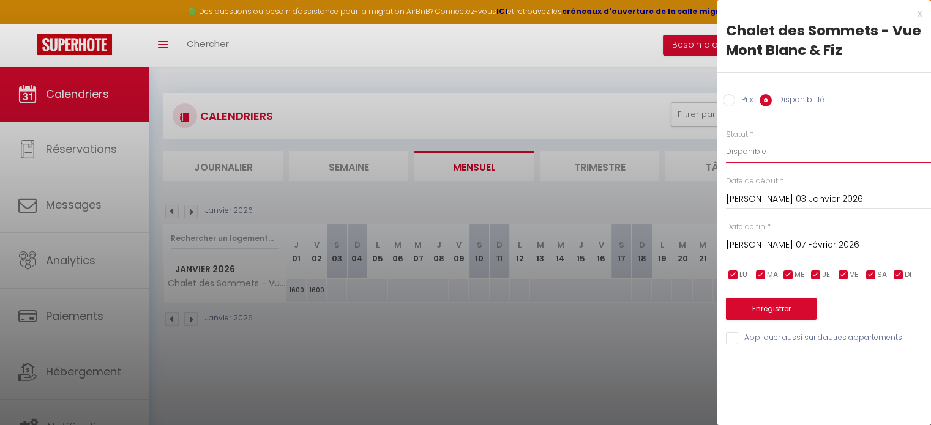
click at [749, 158] on select "Disponible Indisponible" at bounding box center [828, 151] width 205 height 23
select select "0"
click at [726, 140] on select "Disponible Indisponible" at bounding box center [828, 151] width 205 height 23
click at [772, 307] on button "Enregistrer" at bounding box center [771, 309] width 91 height 22
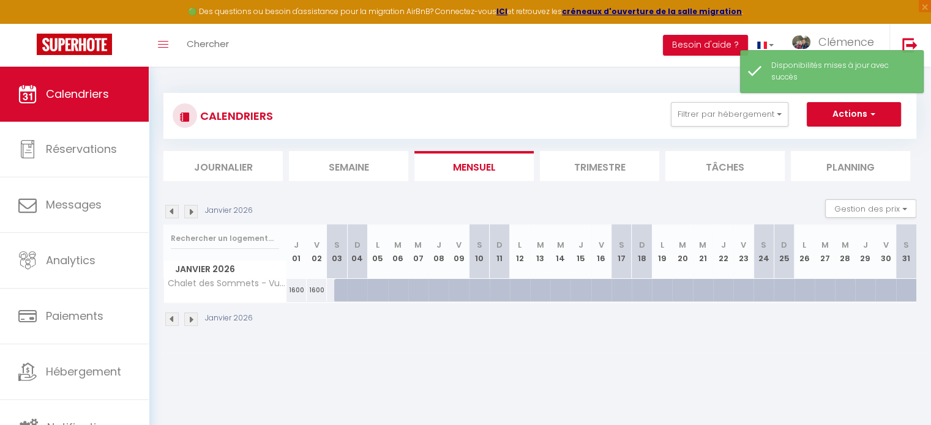
click at [189, 212] on img at bounding box center [190, 211] width 13 height 13
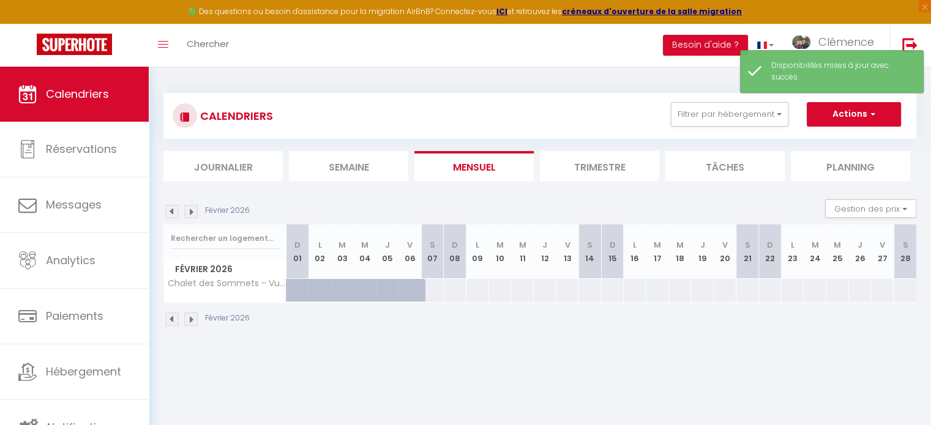
click at [433, 286] on div at bounding box center [432, 290] width 23 height 23
select select "1"
type input "[DATE]"
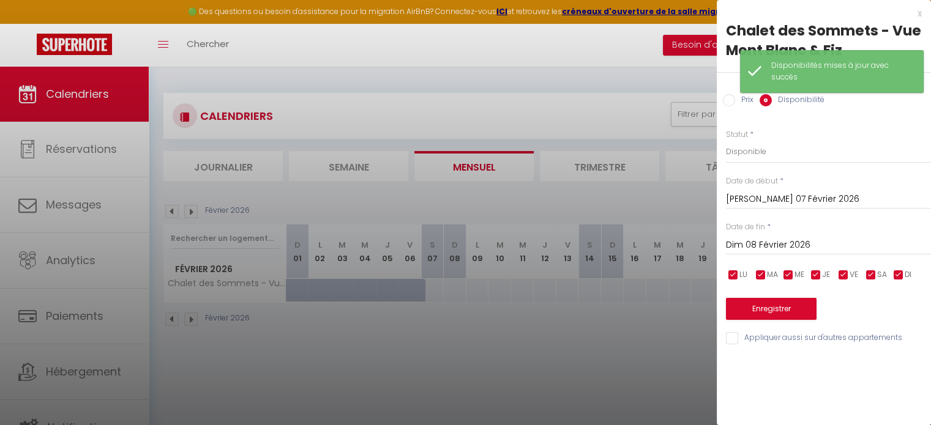
click at [784, 239] on input "Dim 08 Février 2026" at bounding box center [828, 245] width 205 height 16
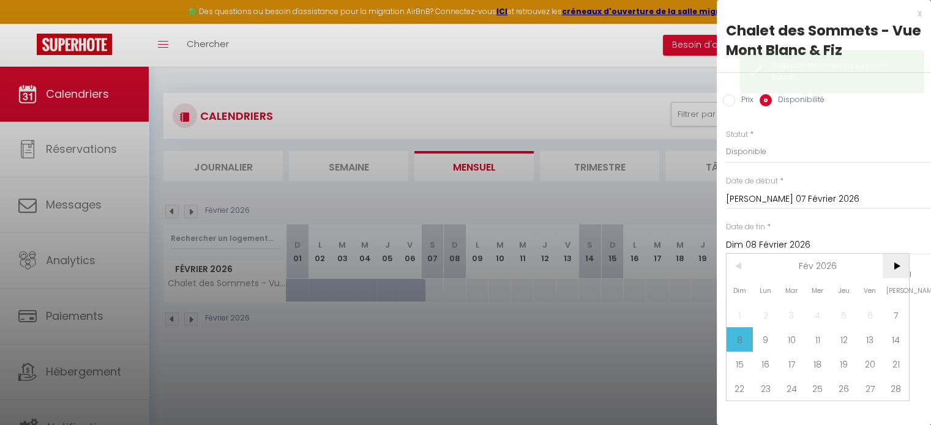
click at [903, 264] on span ">" at bounding box center [896, 266] width 26 height 24
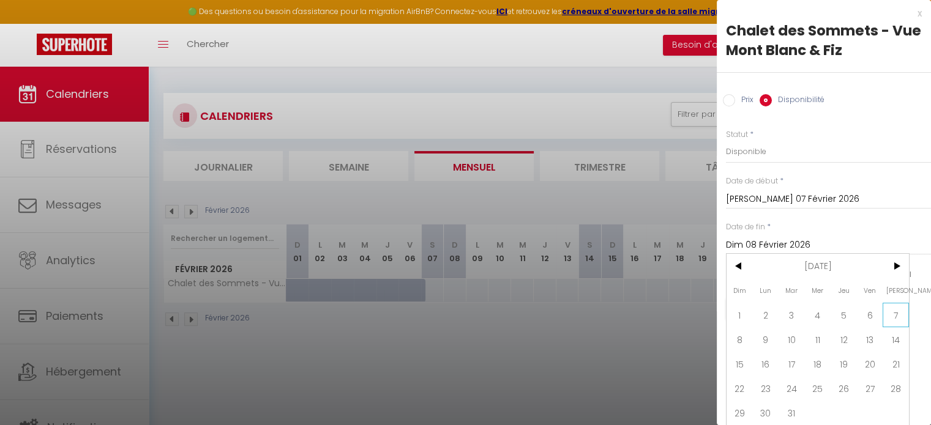
click at [894, 321] on span "7" at bounding box center [896, 315] width 26 height 24
type input "[DATE]"
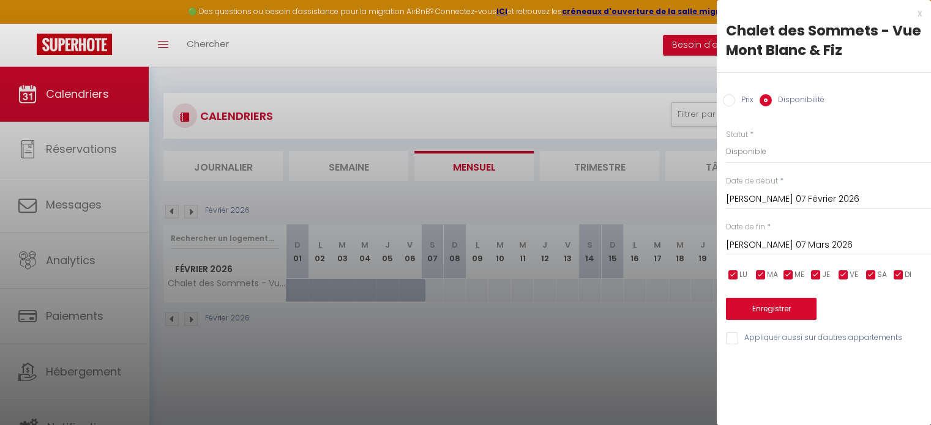
click at [728, 97] on input "Prix" at bounding box center [729, 100] width 12 height 12
radio input "true"
radio input "false"
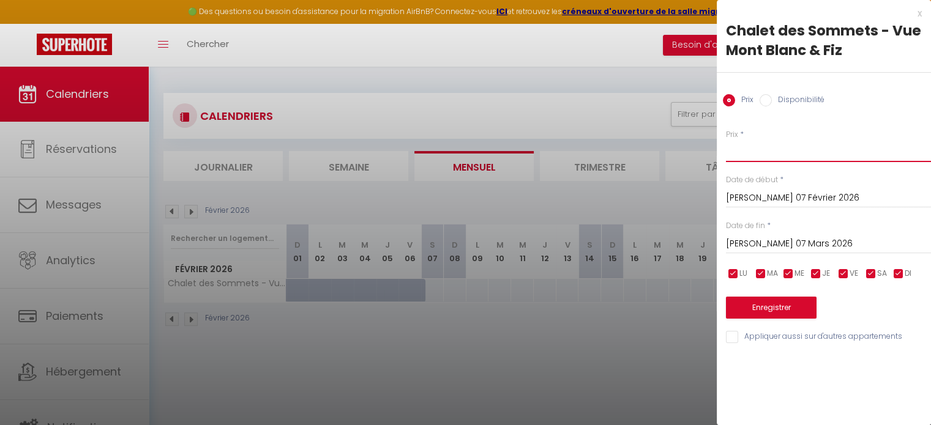
click at [779, 155] on input "Prix" at bounding box center [828, 151] width 205 height 22
type input "1600"
click at [781, 311] on button "Enregistrer" at bounding box center [771, 308] width 91 height 22
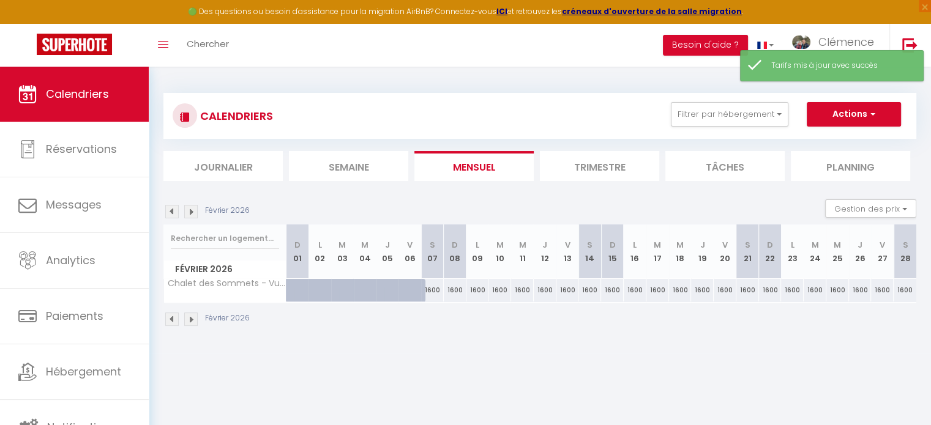
click at [193, 211] on img at bounding box center [190, 211] width 13 height 13
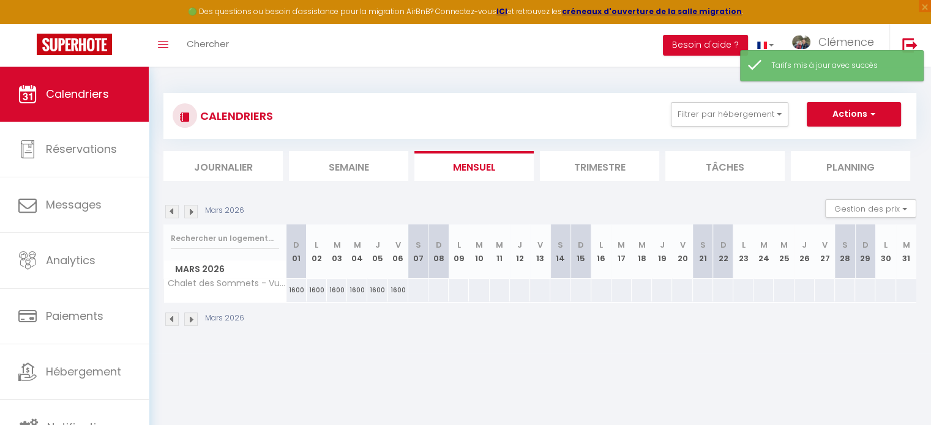
click at [417, 288] on div at bounding box center [418, 290] width 21 height 23
type input "[DATE]"
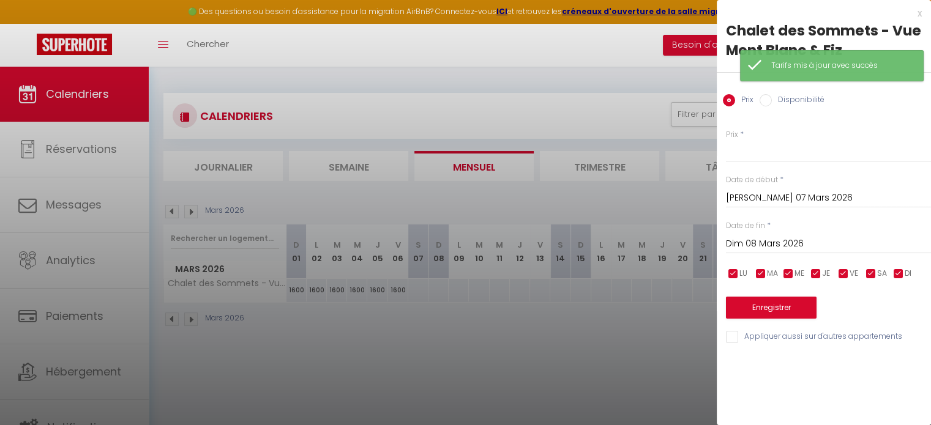
click at [801, 245] on input "Dim 08 Mars 2026" at bounding box center [828, 244] width 205 height 16
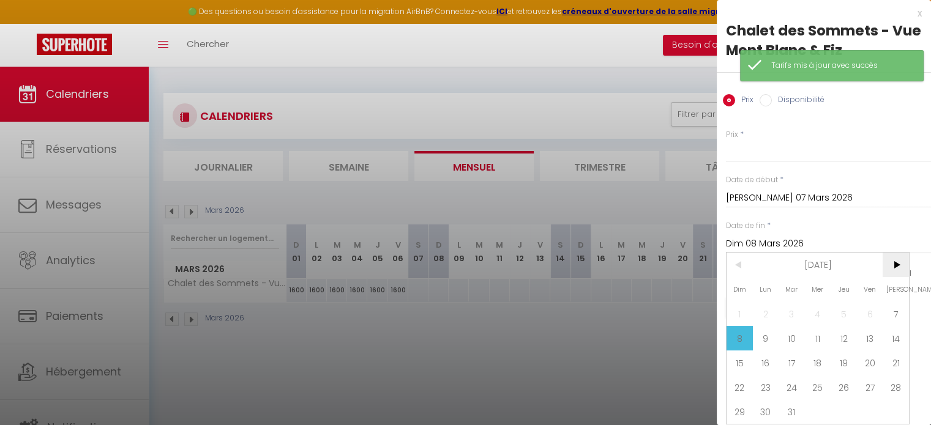
click at [902, 263] on span ">" at bounding box center [896, 265] width 26 height 24
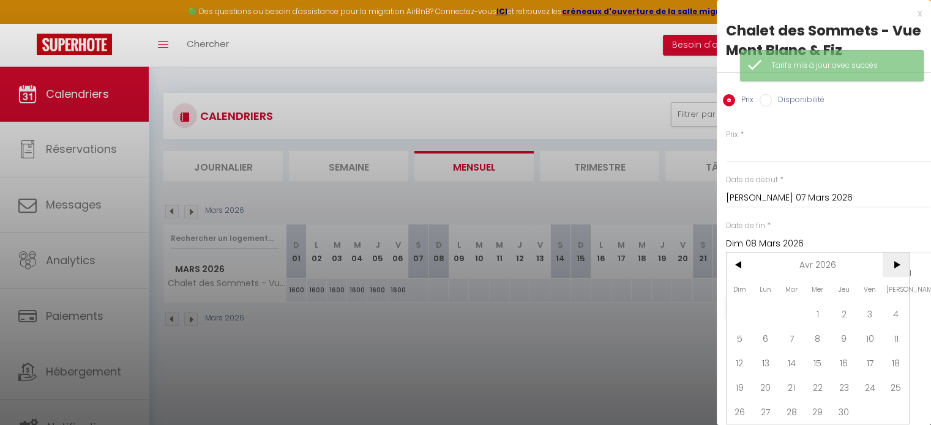
click at [902, 263] on span ">" at bounding box center [896, 265] width 26 height 24
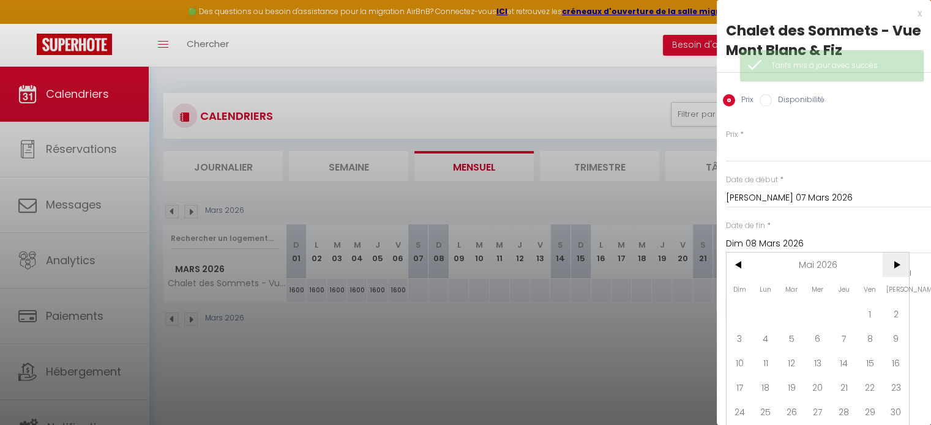
click at [902, 263] on span ">" at bounding box center [896, 265] width 26 height 24
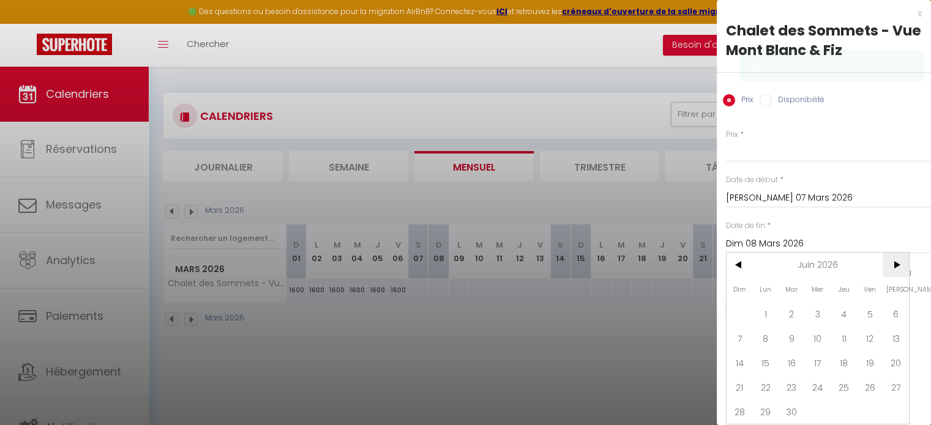
click at [902, 263] on span ">" at bounding box center [896, 265] width 26 height 24
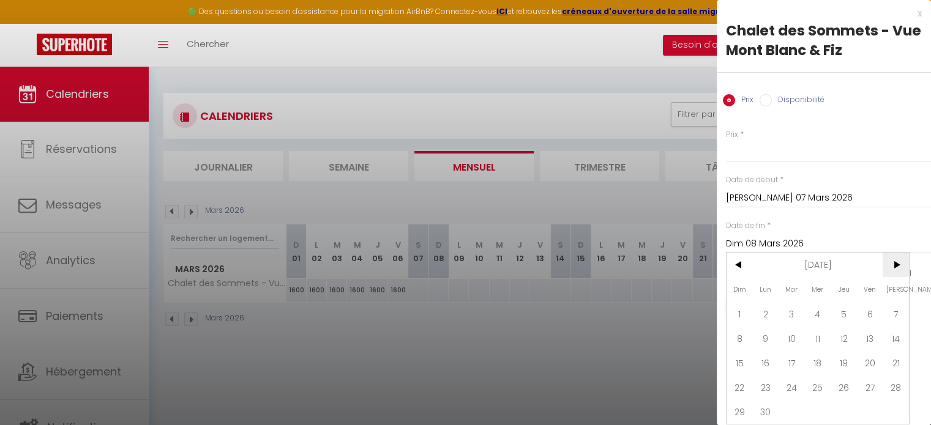
click at [902, 263] on span ">" at bounding box center [896, 265] width 26 height 24
click at [901, 264] on span ">" at bounding box center [896, 265] width 26 height 24
drag, startPoint x: 737, startPoint y: 400, endPoint x: 735, endPoint y: 392, distance: 8.3
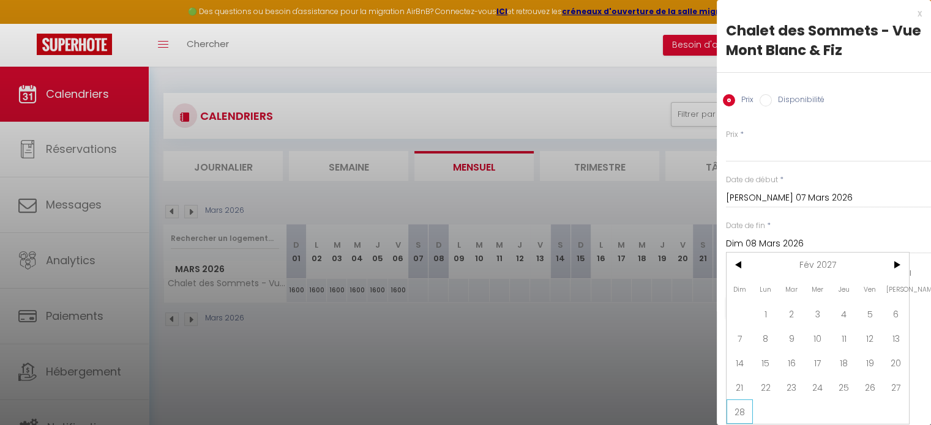
click at [737, 400] on span "28" at bounding box center [740, 412] width 26 height 24
type input "Dim 28 Février 2027"
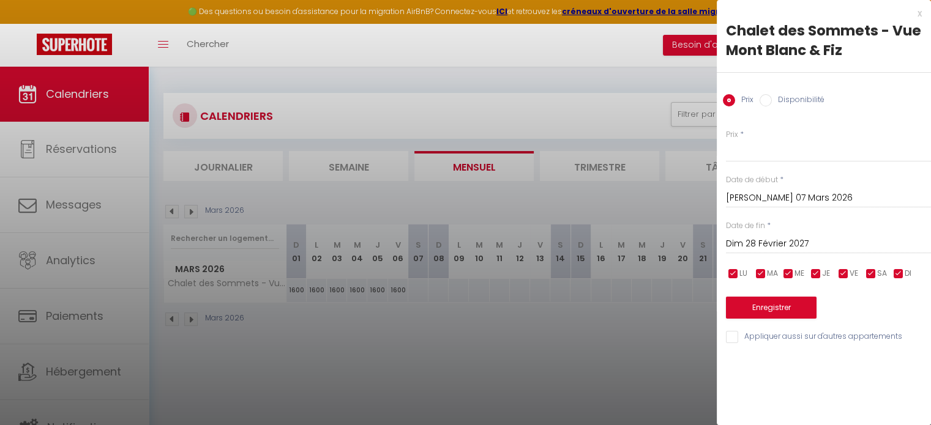
scroll to position [0, 0]
click at [804, 97] on label "Disponibilité" at bounding box center [798, 100] width 53 height 13
click at [772, 97] on input "Disponibilité" at bounding box center [766, 100] width 12 height 12
radio input "true"
radio input "false"
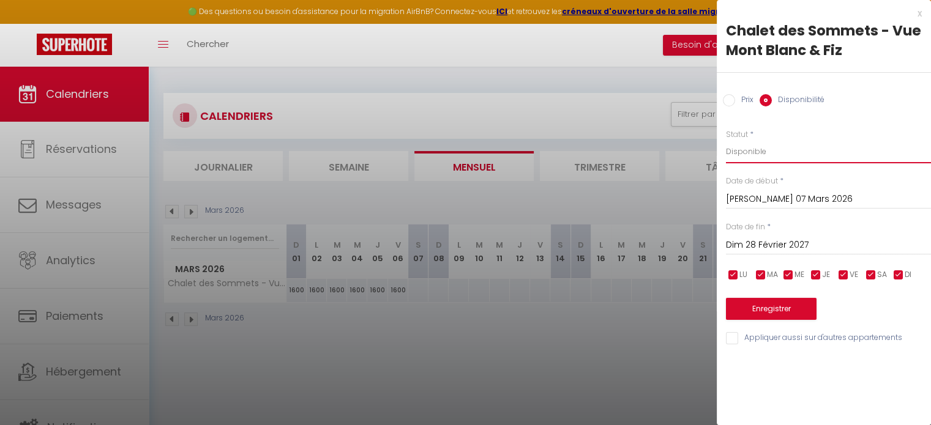
click at [751, 152] on select "Disponible Indisponible" at bounding box center [828, 151] width 205 height 23
select select "0"
click at [726, 140] on select "Disponible Indisponible" at bounding box center [828, 151] width 205 height 23
click at [779, 303] on button "Enregistrer" at bounding box center [771, 309] width 91 height 22
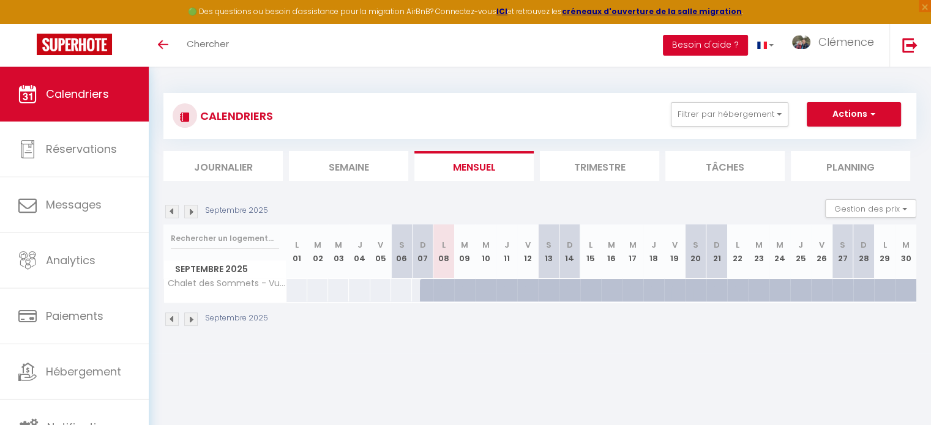
click at [715, 48] on button "Besoin d'aide ?" at bounding box center [705, 45] width 85 height 21
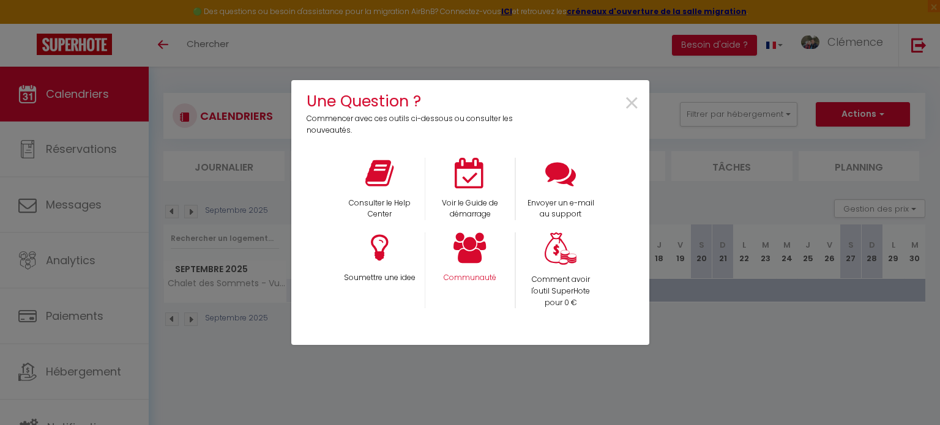
click at [496, 255] on div "Communauté" at bounding box center [470, 271] width 91 height 76
click at [470, 245] on icon at bounding box center [470, 248] width 33 height 31
click at [384, 178] on icon at bounding box center [379, 173] width 28 height 31
click at [628, 100] on span "×" at bounding box center [632, 103] width 17 height 39
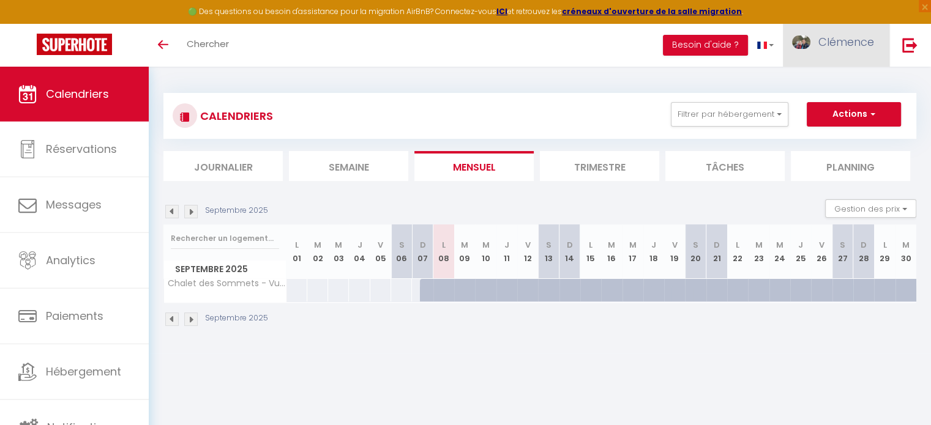
click at [877, 38] on link "Clémence" at bounding box center [836, 45] width 107 height 43
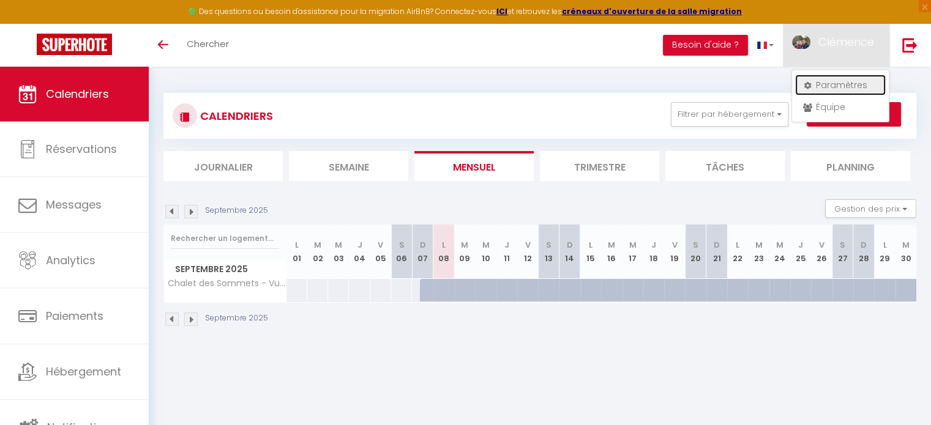
click at [824, 90] on link "Paramètres" at bounding box center [840, 85] width 91 height 21
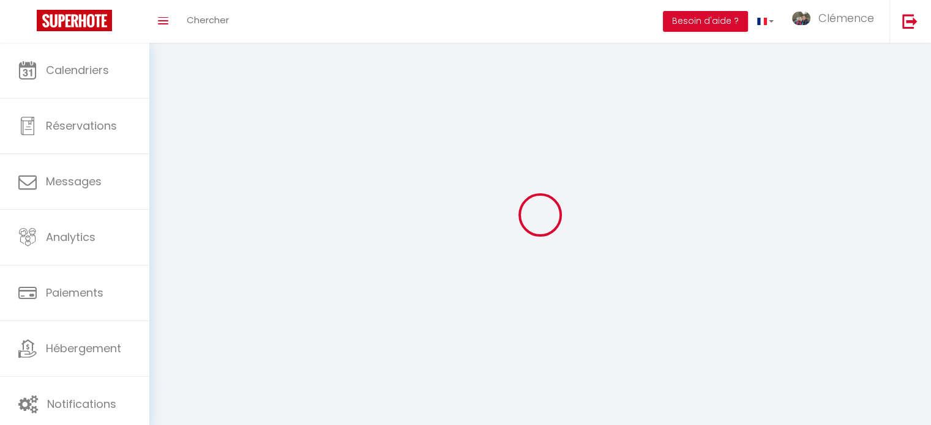
type input "Clémence"
type input "SOLANA"
type input "0698783701"
type input "[STREET_ADDRESS]"
type input "31450"
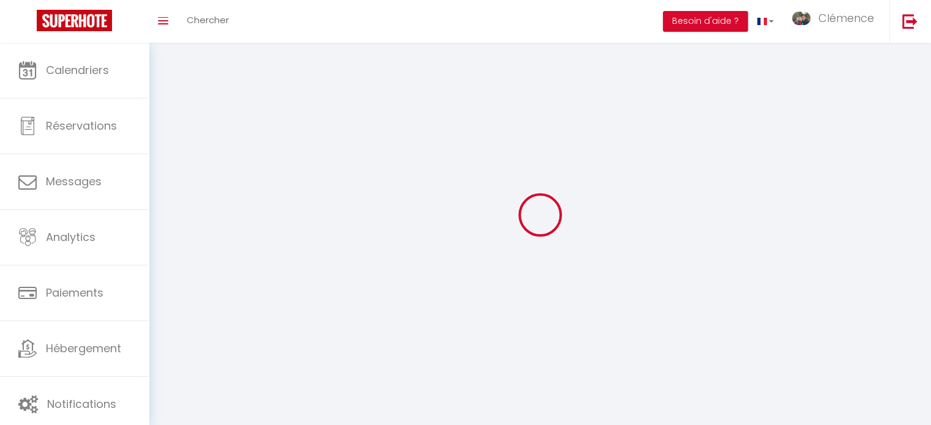
type input "Fourquevaux"
type input "coBMYPLNEmbXIEMn0ZQe2bQFg"
type input "kdt30fsYzVd95wTkxx3GjZGfa"
type input "[URL][DOMAIN_NAME]"
select select "28"
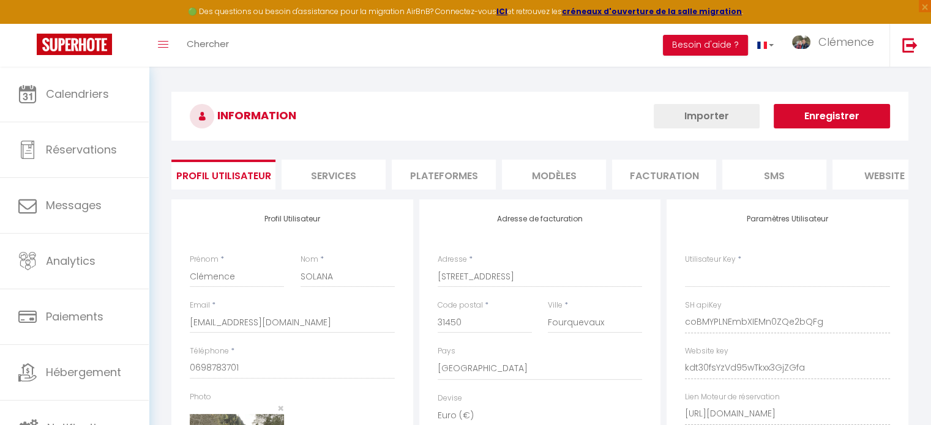
type input "coBMYPLNEmbXIEMn0ZQe2bQFg"
type input "kdt30fsYzVd95wTkxx3GjZGfa"
type input "[URL][DOMAIN_NAME]"
select select "fr"
click at [873, 173] on li "website" at bounding box center [884, 175] width 104 height 30
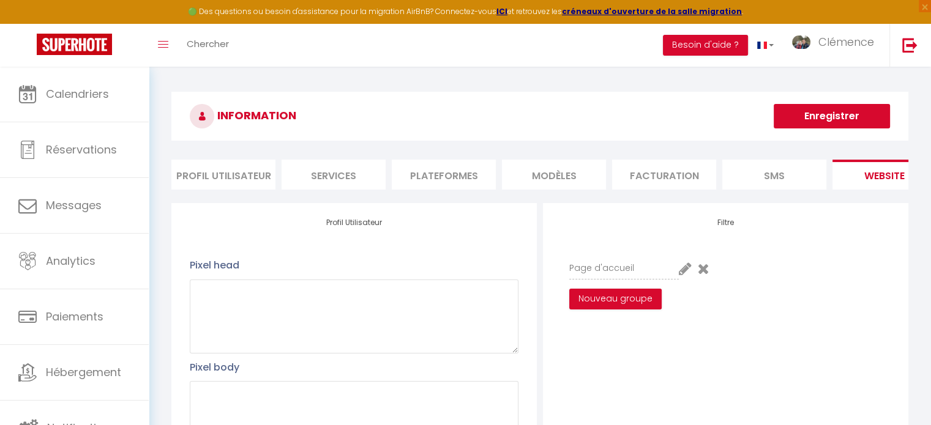
click at [438, 173] on li "Plateformes" at bounding box center [444, 175] width 104 height 30
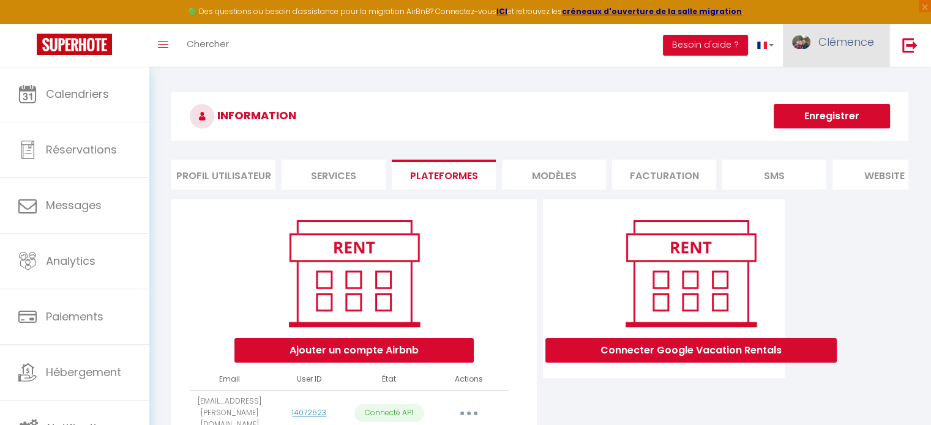
click at [847, 40] on span "Clémence" at bounding box center [846, 41] width 56 height 15
click at [544, 133] on h3 "INFORMATION" at bounding box center [539, 116] width 737 height 49
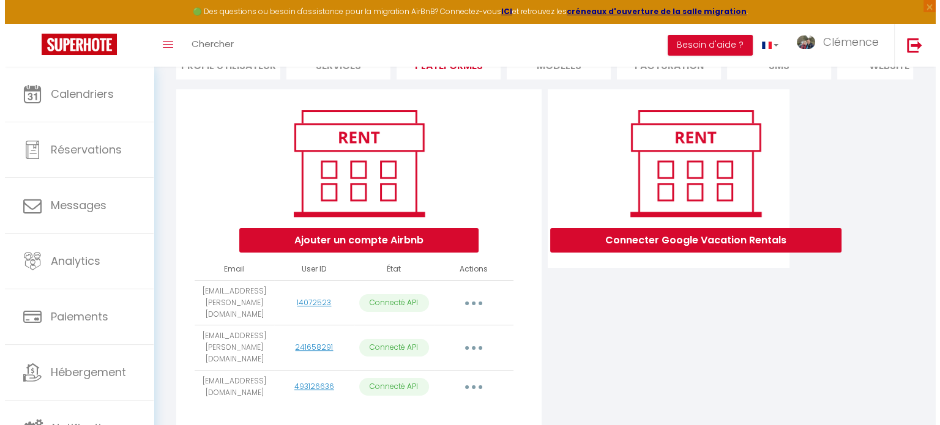
scroll to position [122, 0]
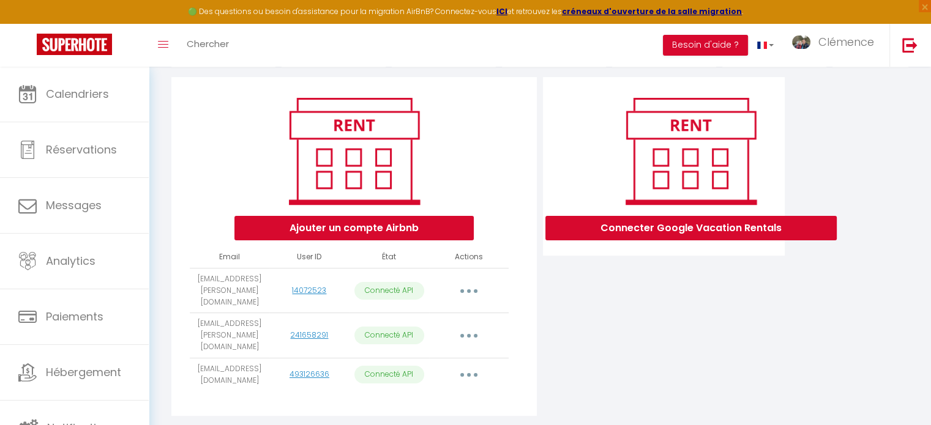
click at [464, 293] on button "button" at bounding box center [469, 291] width 34 height 20
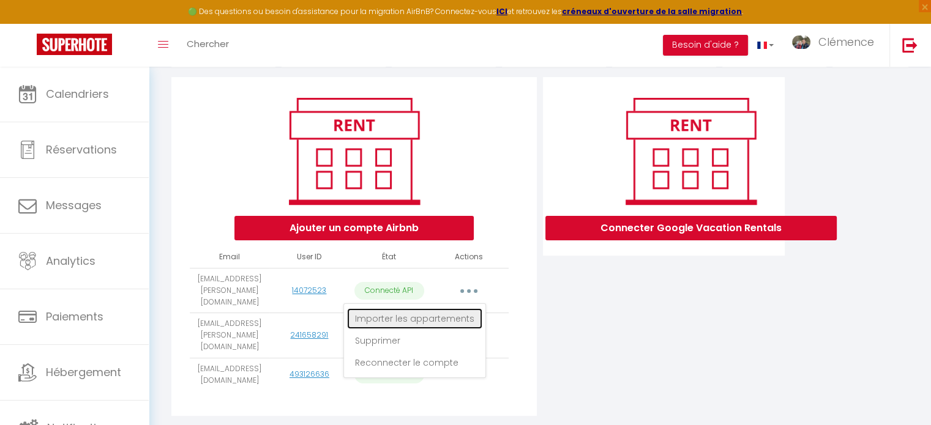
click at [466, 316] on link "Importer les appartements" at bounding box center [414, 319] width 135 height 21
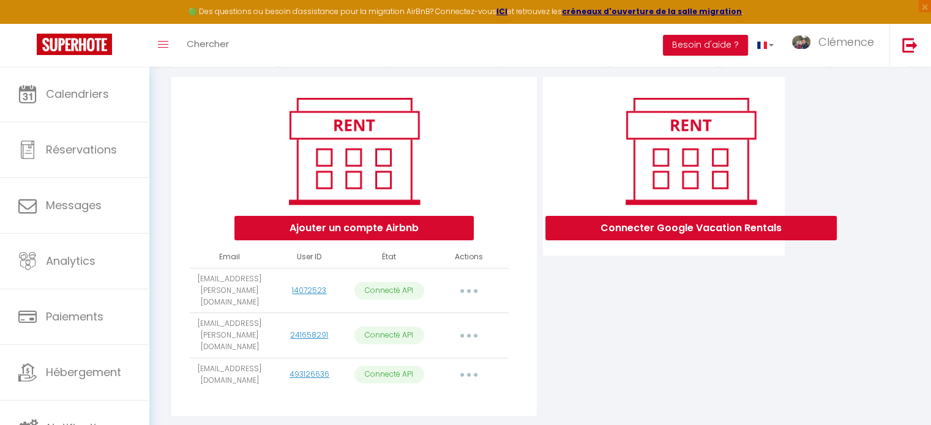
select select "32939"
select select "32940"
select select "32941"
select select "32943"
select select "32944"
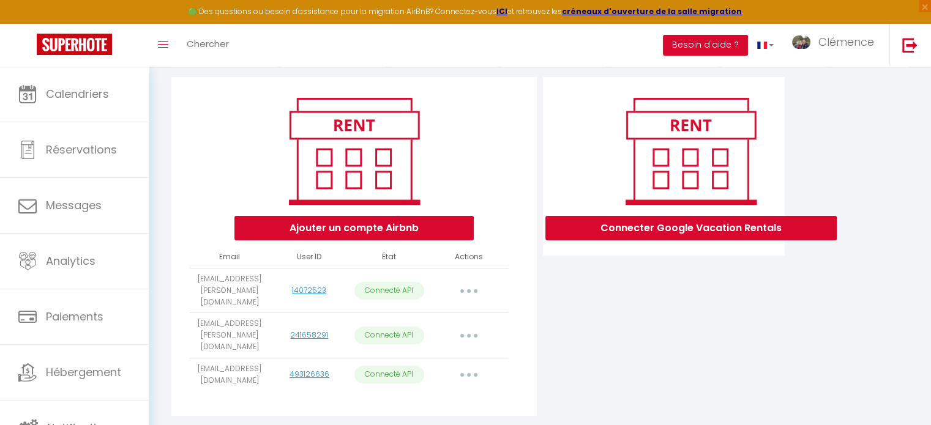
select select
select select "42818"
select select "43998"
select select "42453"
select select "50690"
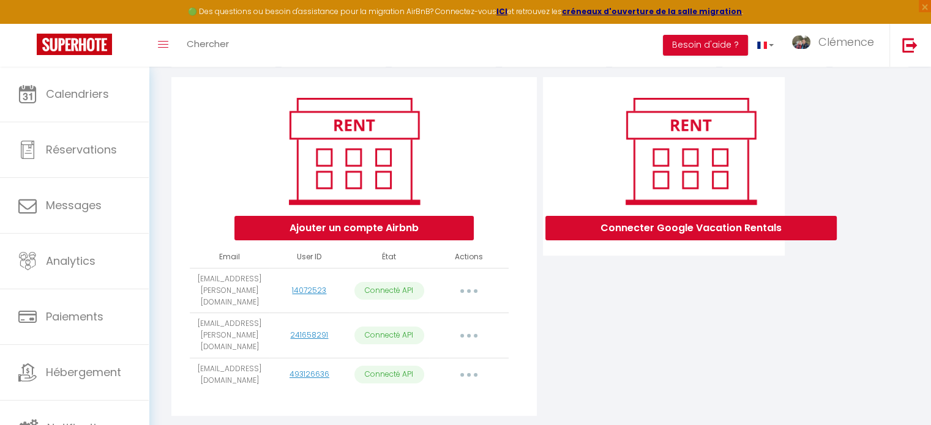
select select "48443"
select select "53449"
select select "53851"
select select "55425"
select select "55426"
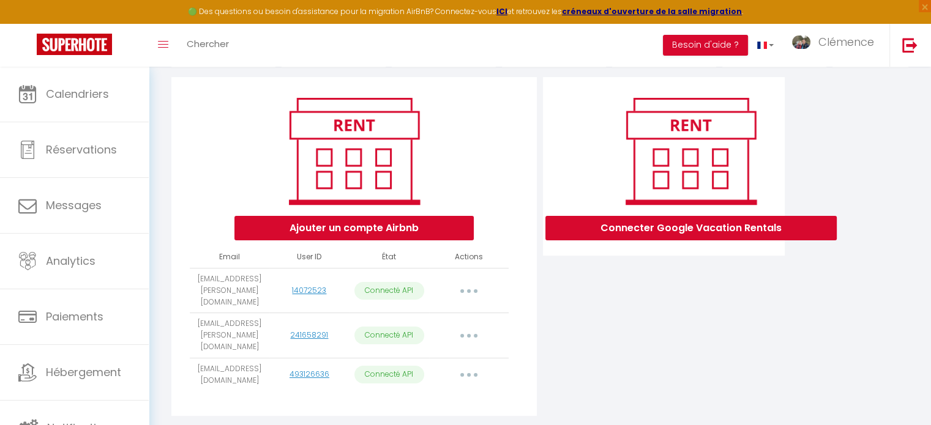
select select "55583"
select select "56409"
select select "56838"
select select "60143"
select select "61853"
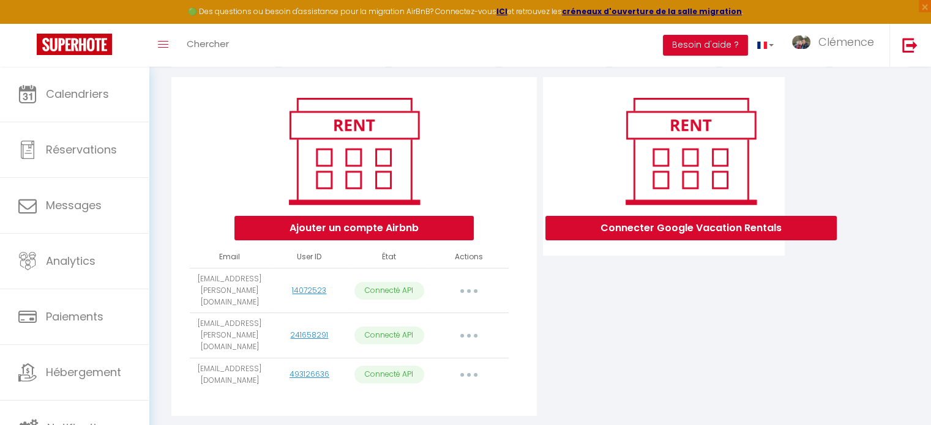
select select "61967"
select select "61968"
select select "62562"
select select "63860"
select select "67849"
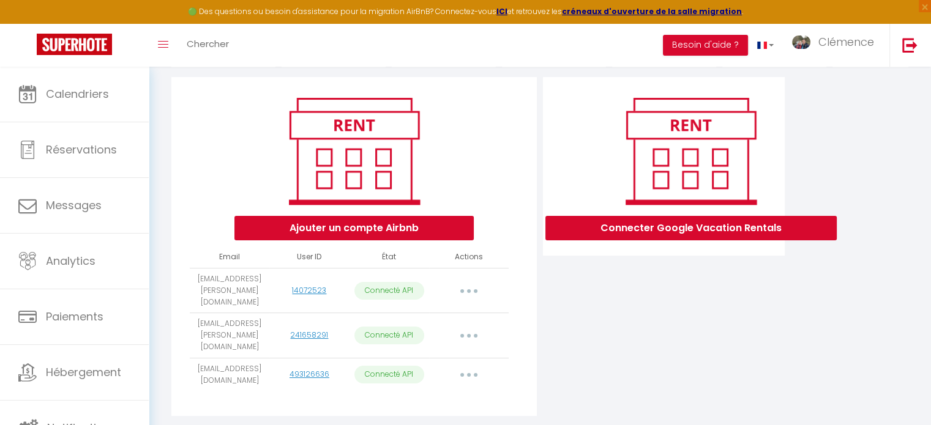
select select "70768"
select select "71104"
select select "71022"
select select "71160"
select select "74532"
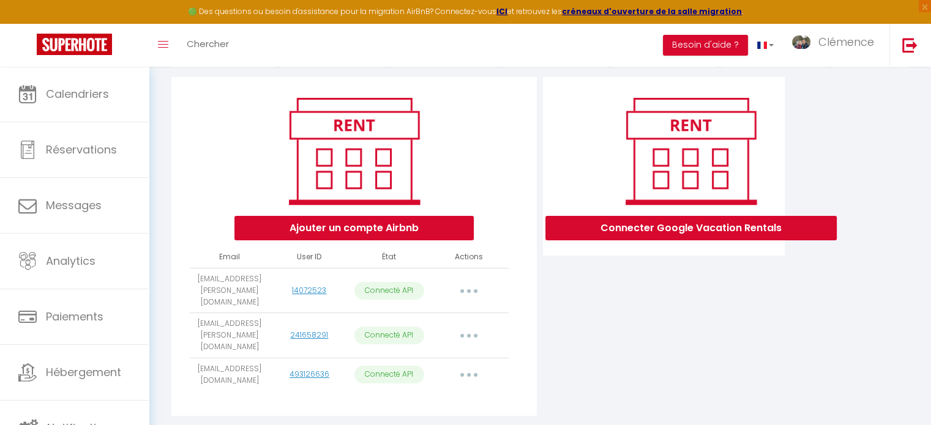
select select "75992"
select select "76116"
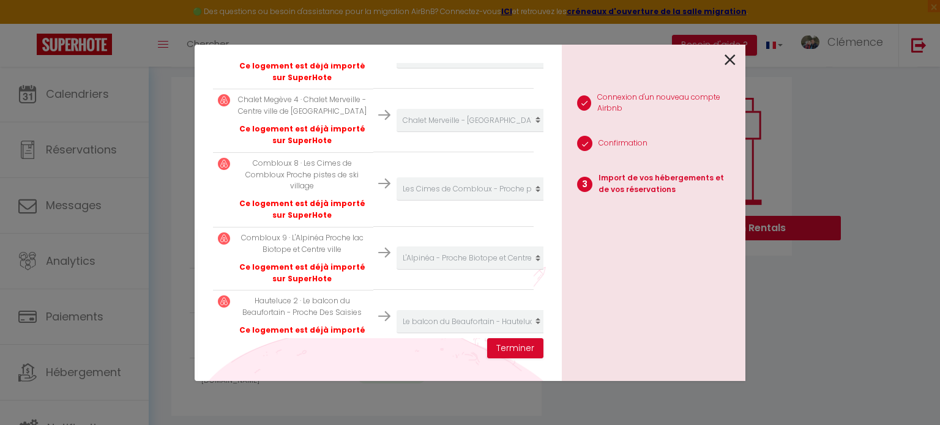
scroll to position [2015, 0]
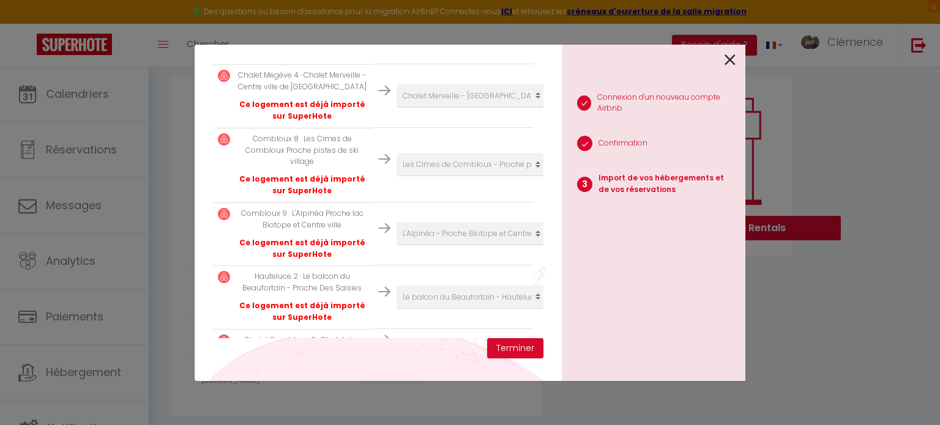
click at [302, 335] on p "Chalet Combloux 2 · Chalet des Sommets - Vue Mont Blanc & Fiz" at bounding box center [302, 346] width 132 height 23
click at [467, 334] on select "Créer un nouvel hébergement Ne rien faire Chalet Combloran - Vue [GEOGRAPHIC_DA…" at bounding box center [472, 345] width 151 height 23
click at [466, 334] on select "Créer un nouvel hébergement Ne rien faire Chalet Combloran - Vue [GEOGRAPHIC_DA…" at bounding box center [472, 345] width 151 height 23
click at [466, 334] on select "Créer un nouvel hébergement Ne rien faire Chalet Combloran - Vue Mont Blanc Cha…" at bounding box center [472, 345] width 151 height 23
select select "76652"
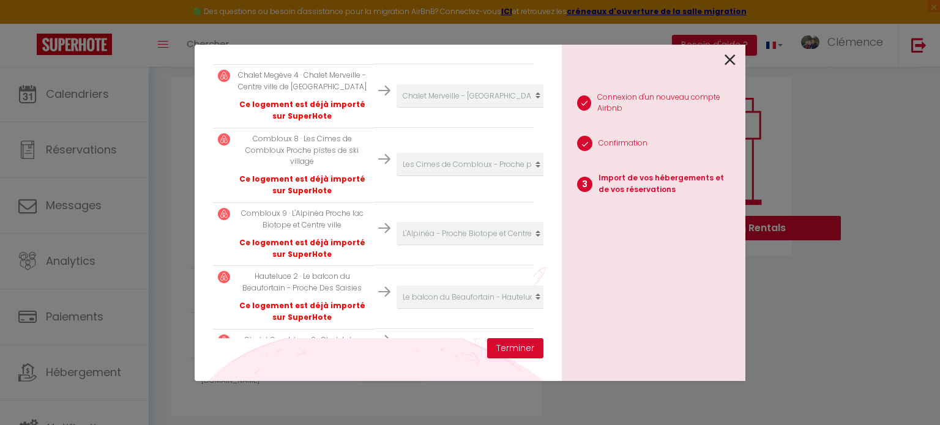
click at [397, 334] on select "Créer un nouvel hébergement Ne rien faire Chalet Combloran - Vue Mont Blanc Cha…" at bounding box center [472, 345] width 151 height 23
click at [512, 344] on button "Terminer" at bounding box center [515, 348] width 56 height 21
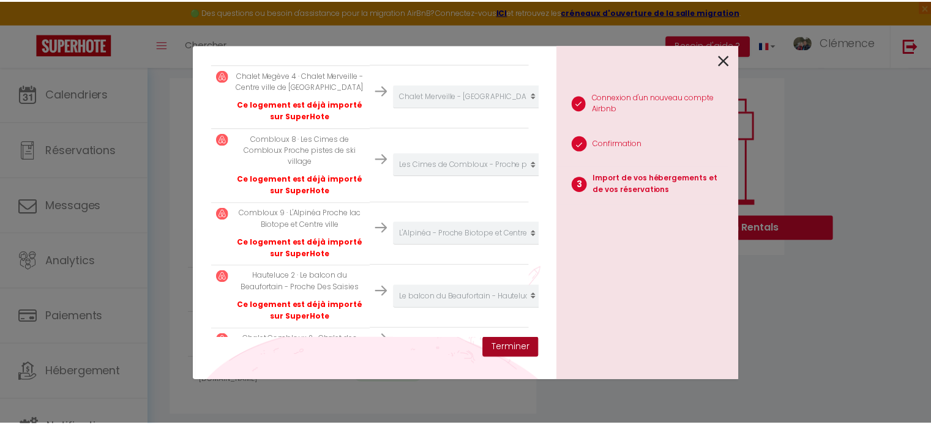
scroll to position [2046, 0]
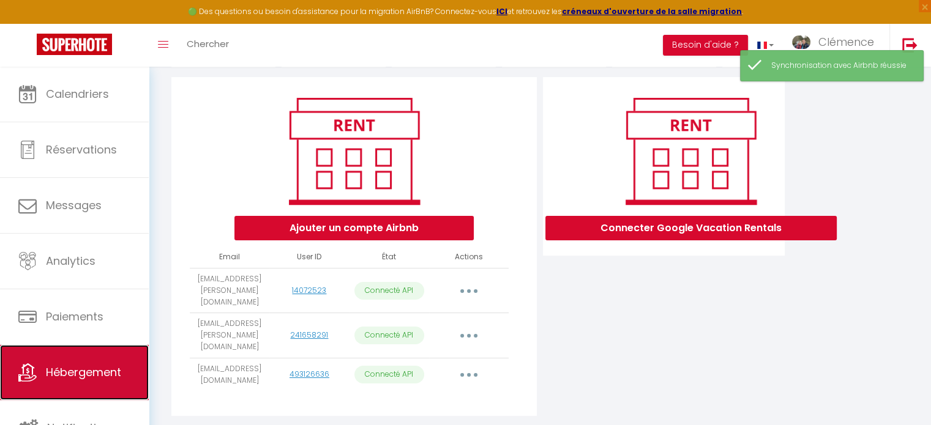
click at [102, 359] on link "Hébergement" at bounding box center [74, 372] width 149 height 55
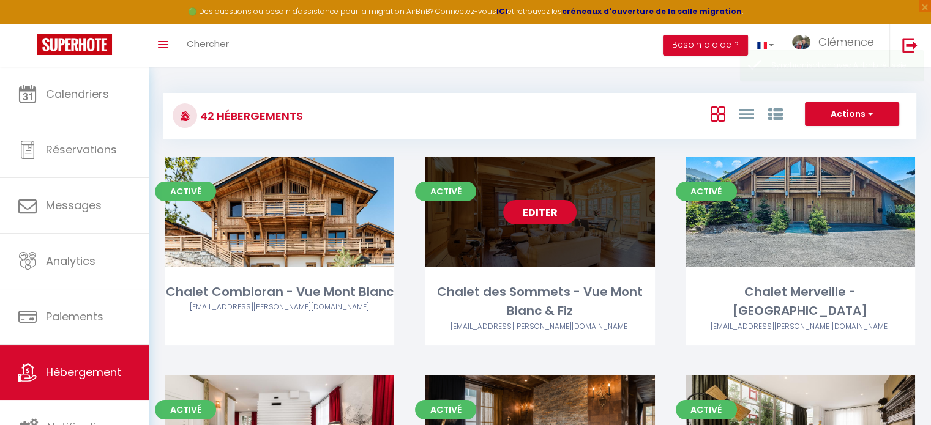
click at [542, 209] on link "Editer" at bounding box center [539, 212] width 73 height 24
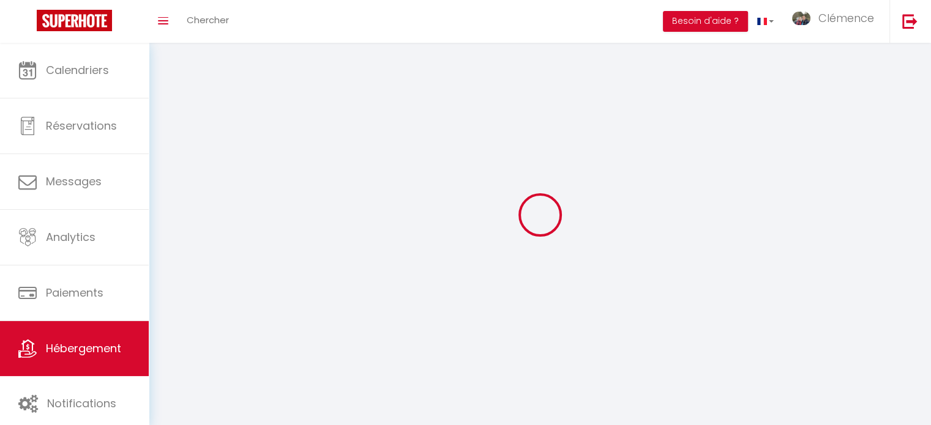
select select "1"
select select
select select "28"
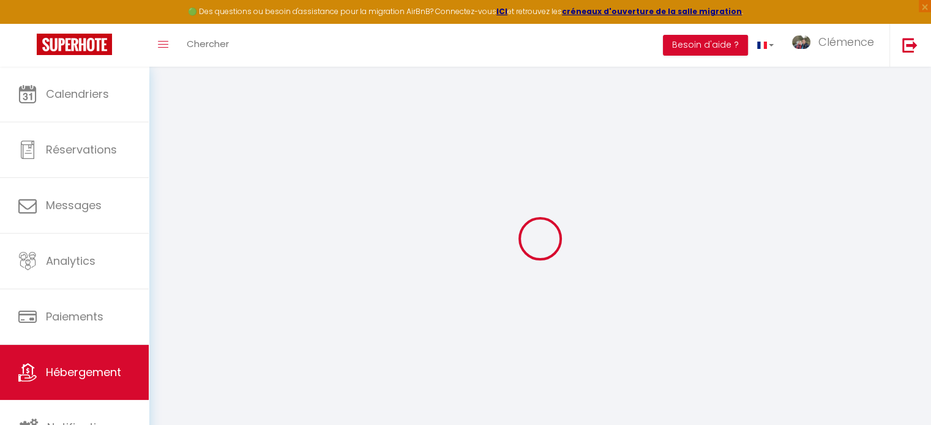
select select
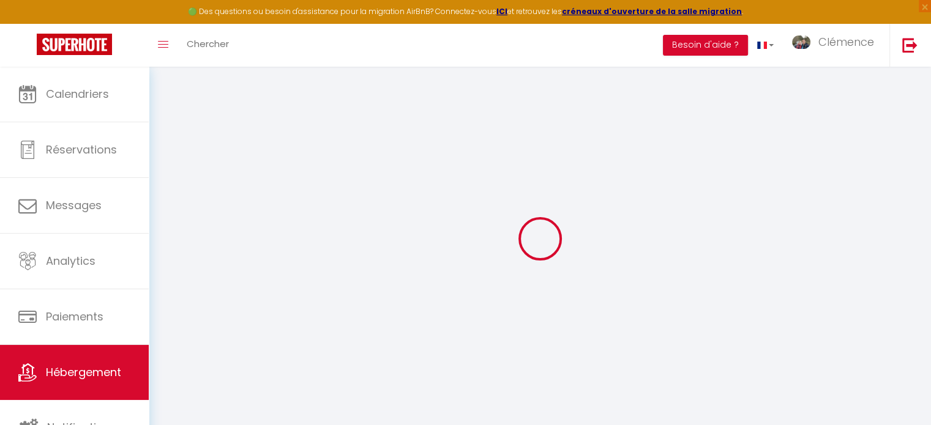
select select
checkbox input "false"
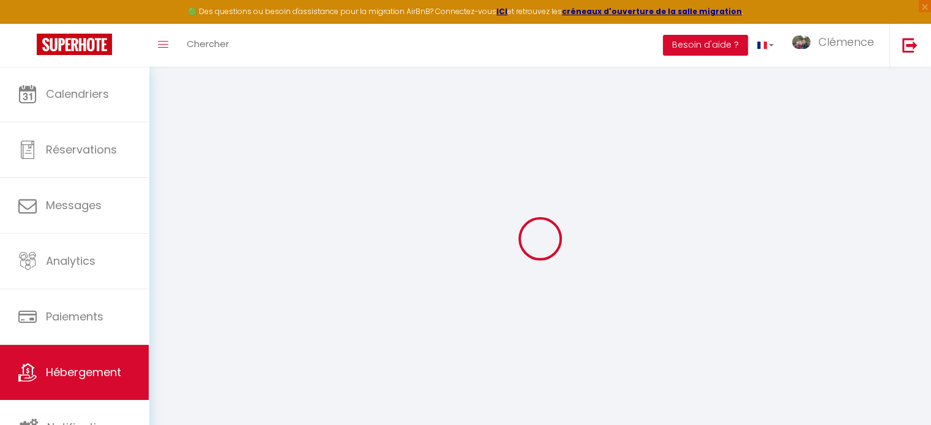
select select
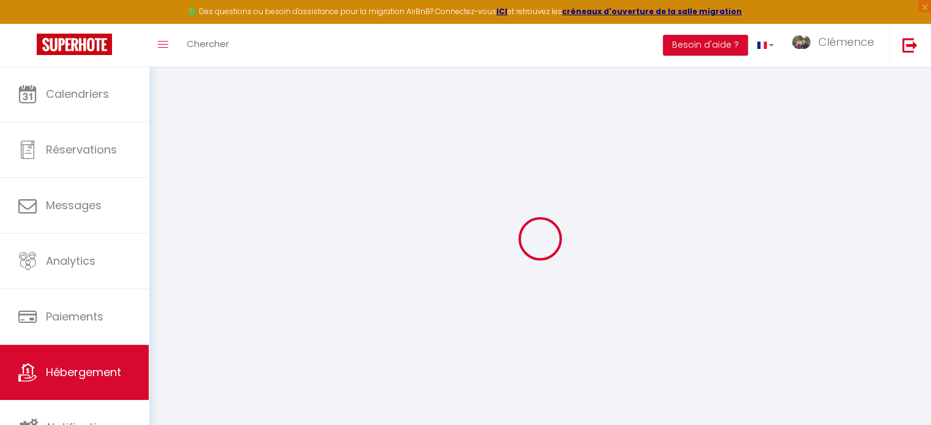
select select
checkbox input "false"
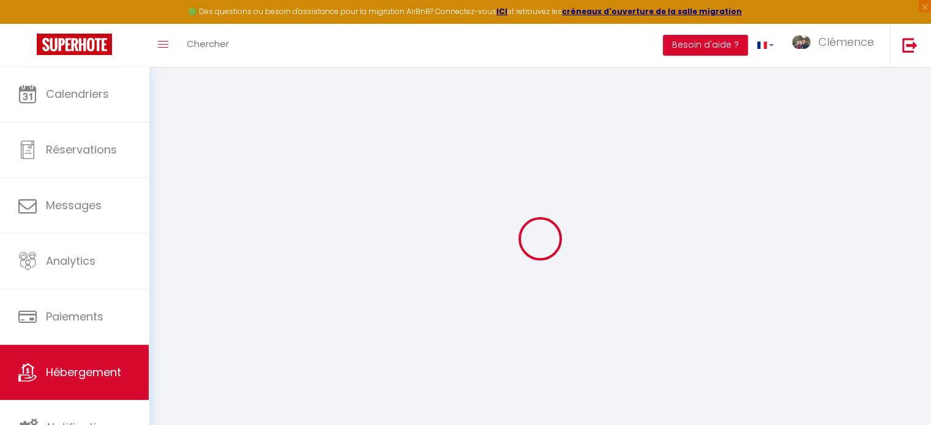
checkbox input "false"
select select
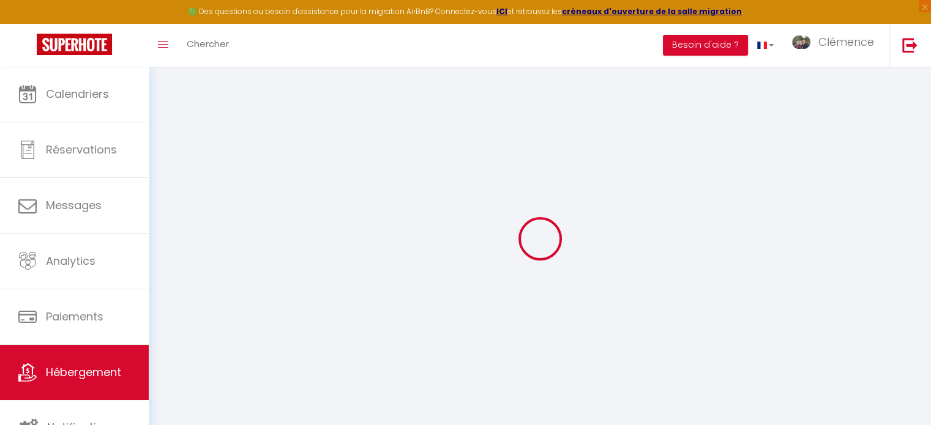
select select
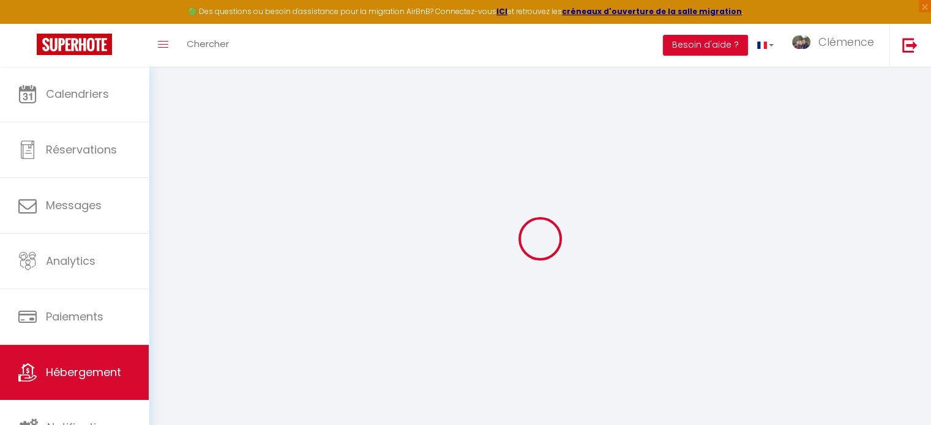
checkbox input "false"
select select
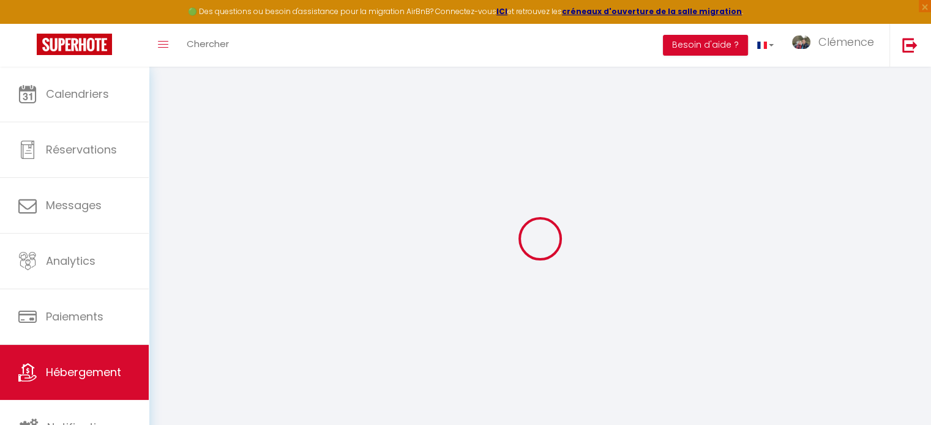
select select
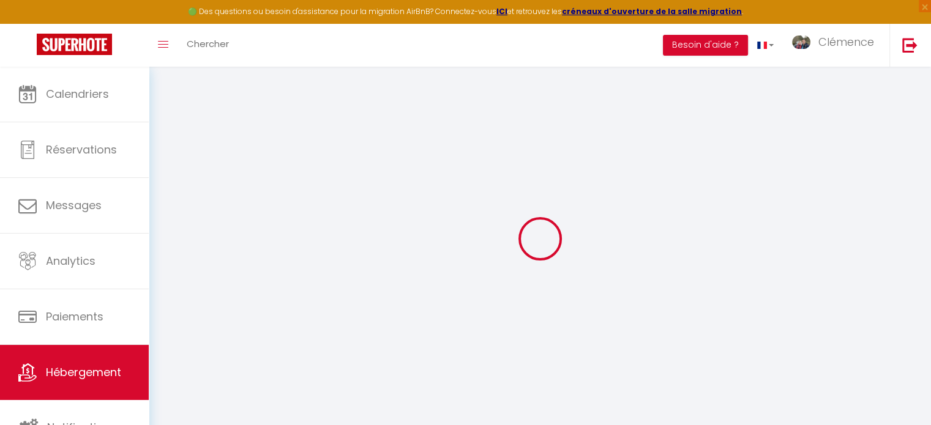
select select
checkbox input "false"
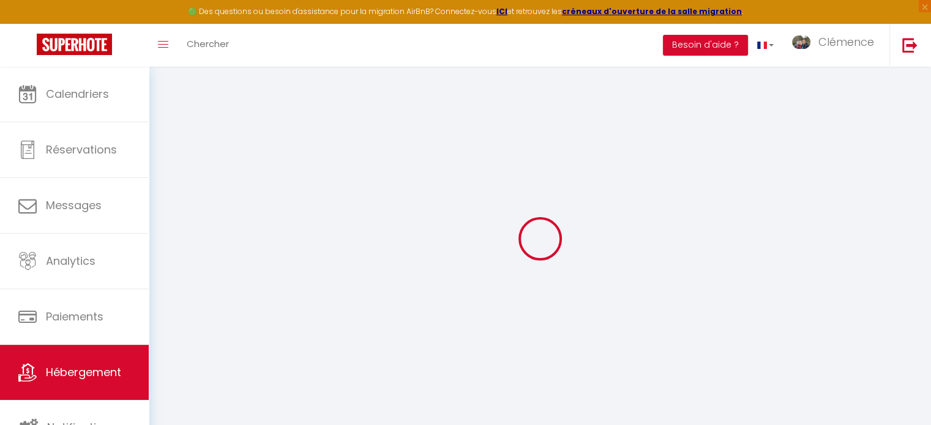
checkbox input "false"
select select
type input "Chalet des Sommets - Vue Mont Blanc & Fiz"
type input "[PERSON_NAME]"
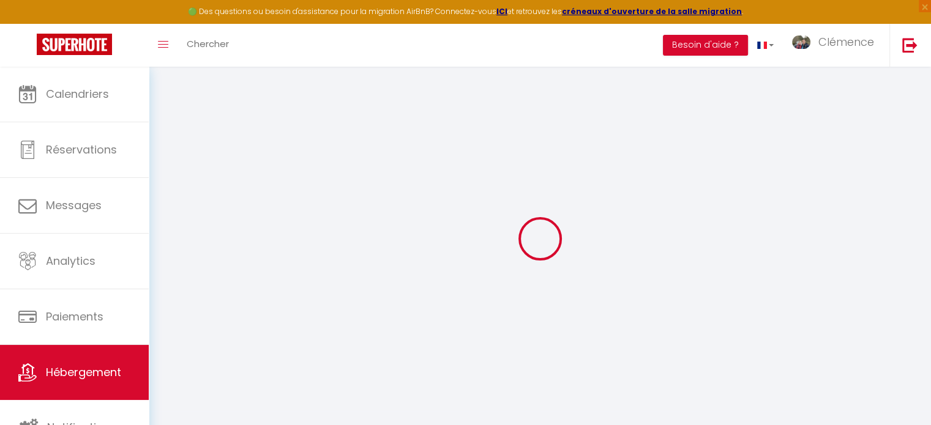
type input "LEFORT"
type input "[STREET_ADDRESS]"
type input "74920"
type input "Combloux"
select select "houses"
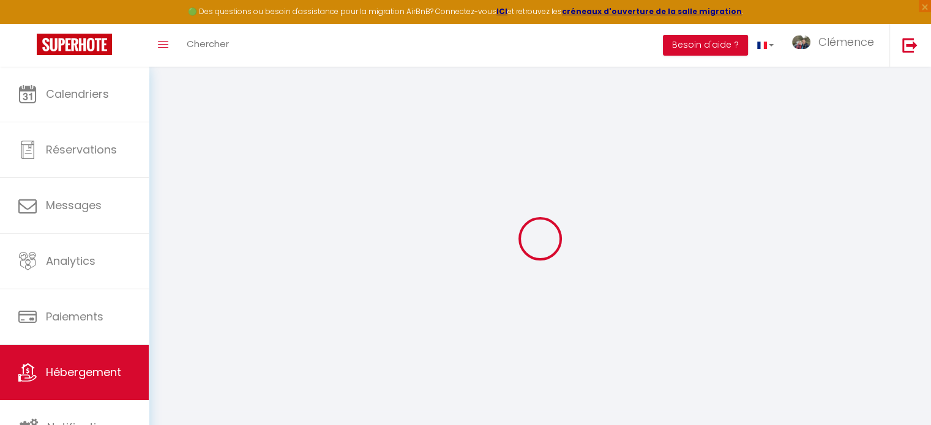
select select "8"
select select "4"
type input "750"
type input "550"
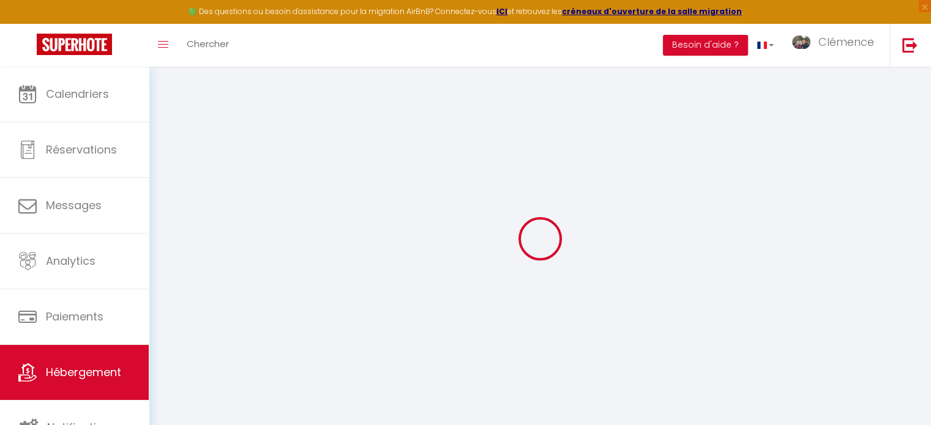
type input "2.30"
type input "2000"
select select
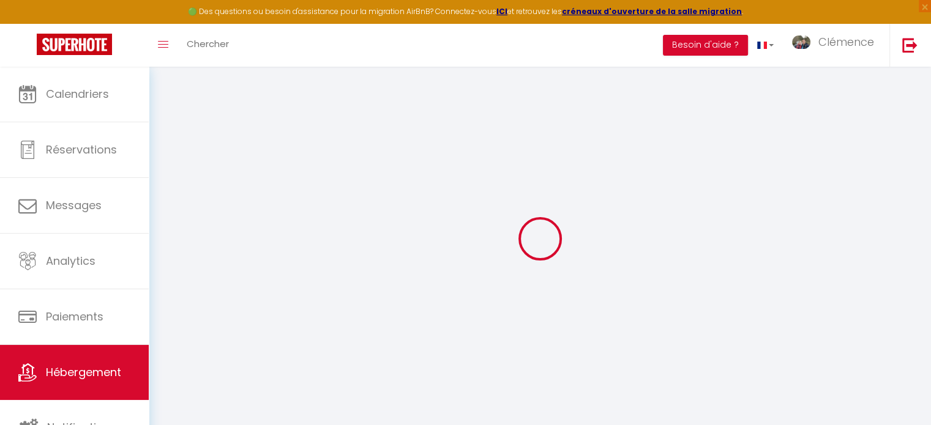
select select
type input "[STREET_ADDRESS]"
type input "74920"
type input "Combloux"
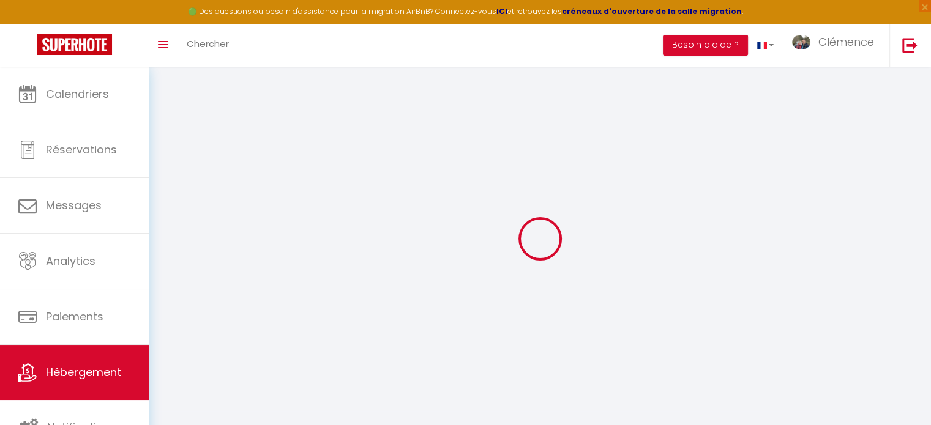
type input "[EMAIL_ADDRESS][DOMAIN_NAME]"
select select "6385"
checkbox input "false"
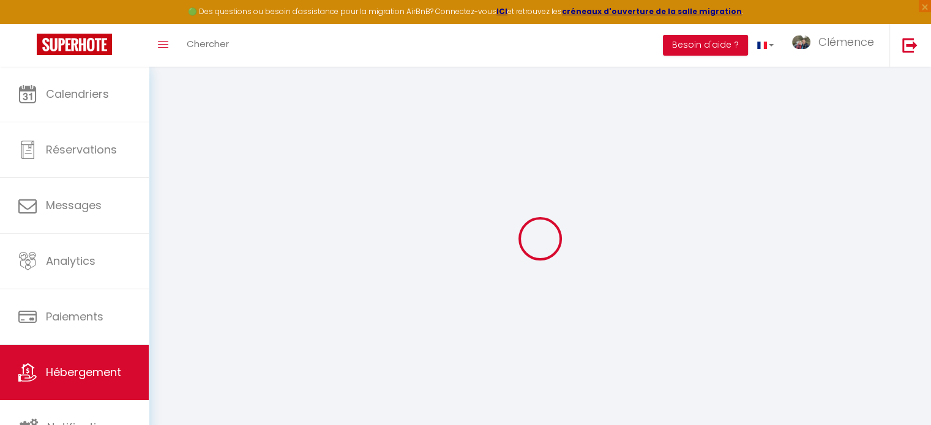
checkbox input "false"
type input "24"
type input "0"
select select "+ 15 %"
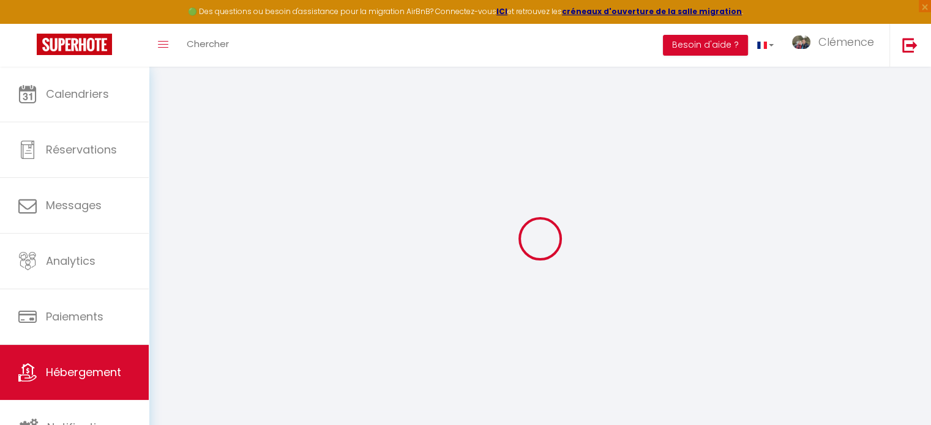
select select
checkbox input "false"
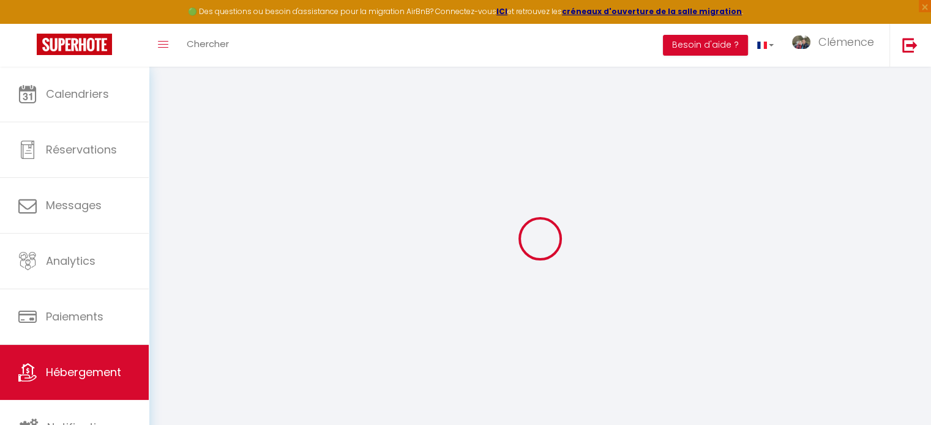
select select
checkbox input "false"
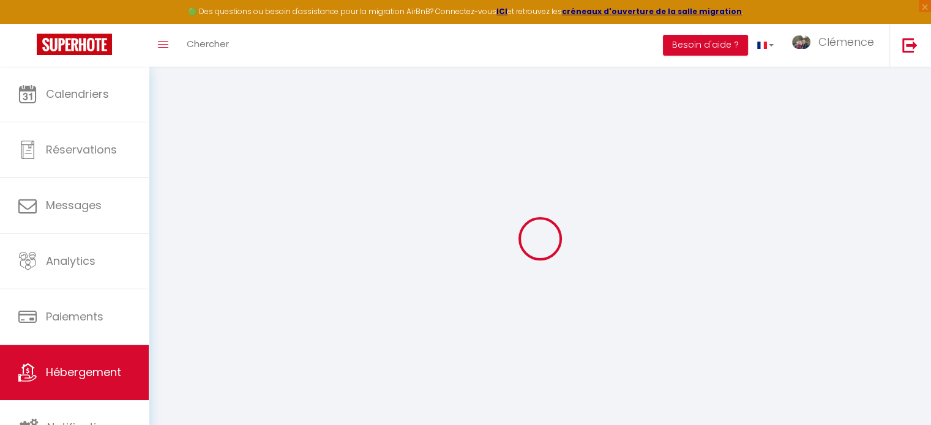
select select
select select "365"
select select "well_reviewed_guests"
select select "EUR"
select select
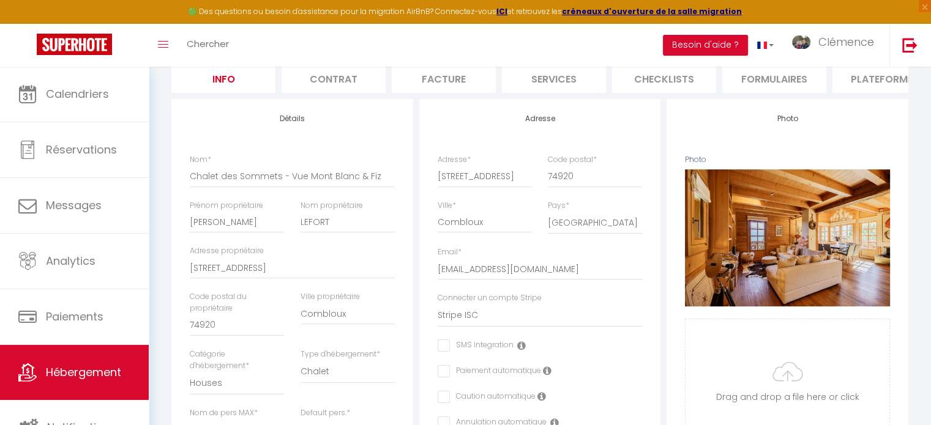
scroll to position [110, 0]
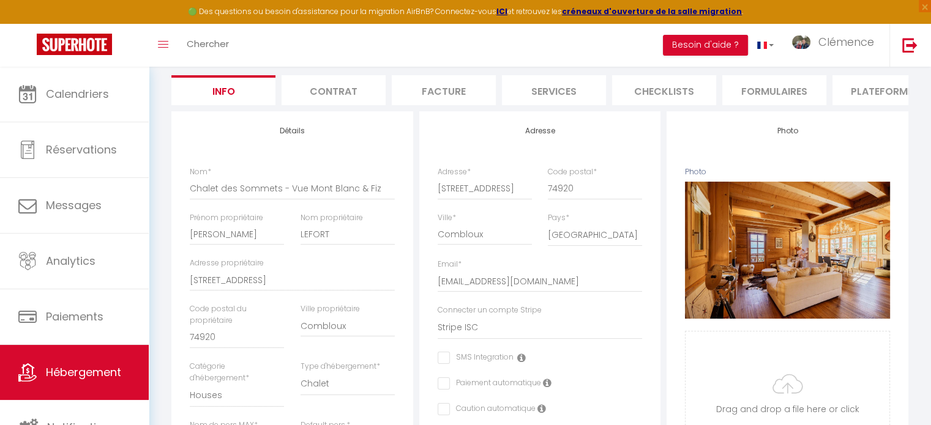
click at [880, 93] on li "Plateformes" at bounding box center [884, 90] width 104 height 30
select select
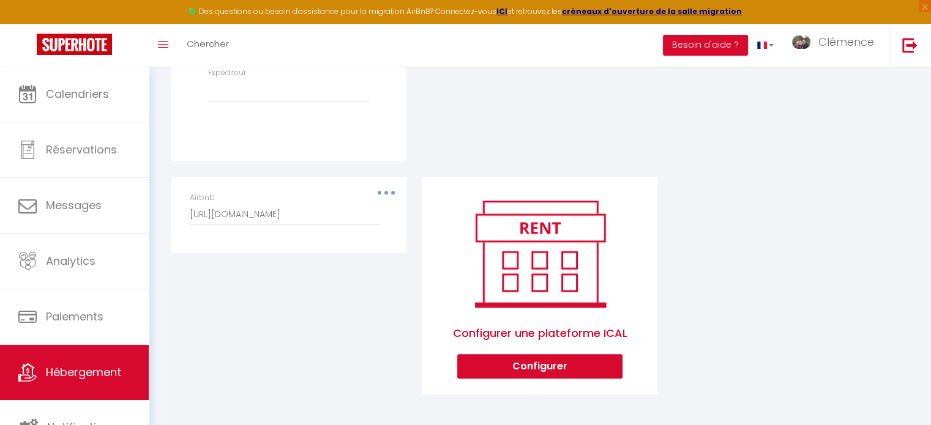
scroll to position [551, 0]
click at [387, 196] on div "Airbnb https://www.airbnb.fr/calendar/ical/1504354832409682806.ics?s=c9a56a8cb8…" at bounding box center [289, 209] width 198 height 34
click at [386, 192] on div "Airbnb https://www.airbnb.fr/calendar/ical/1504354832409682806.ics?s=c9a56a8cb8…" at bounding box center [289, 209] width 198 height 34
click at [379, 192] on div "Airbnb https://www.airbnb.fr/calendar/ical/1504354832409682806.ics?s=c9a56a8cb8…" at bounding box center [289, 209] width 198 height 34
click at [390, 190] on button "button" at bounding box center [386, 193] width 34 height 20
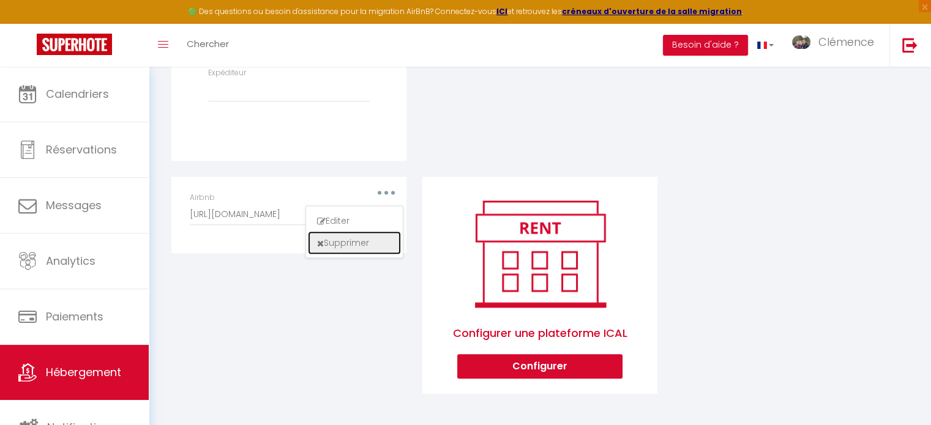
click at [365, 242] on button "Supprimer" at bounding box center [354, 243] width 91 height 21
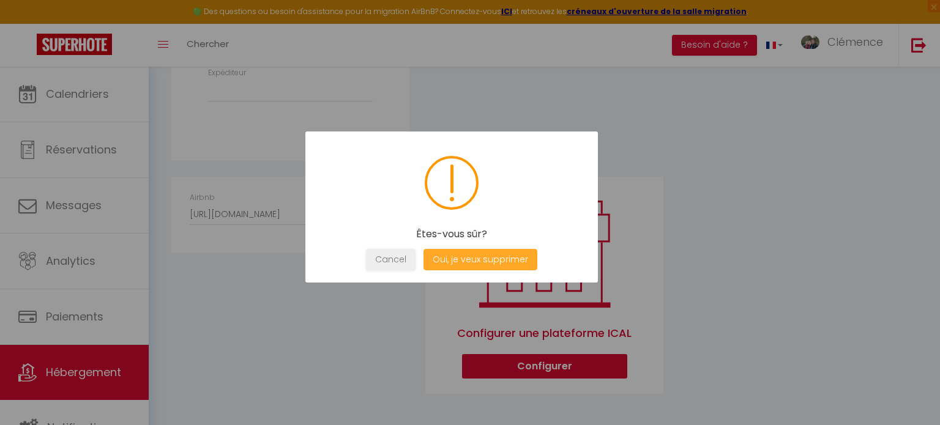
click at [496, 260] on button "Oui, je veux supprimer" at bounding box center [481, 259] width 114 height 21
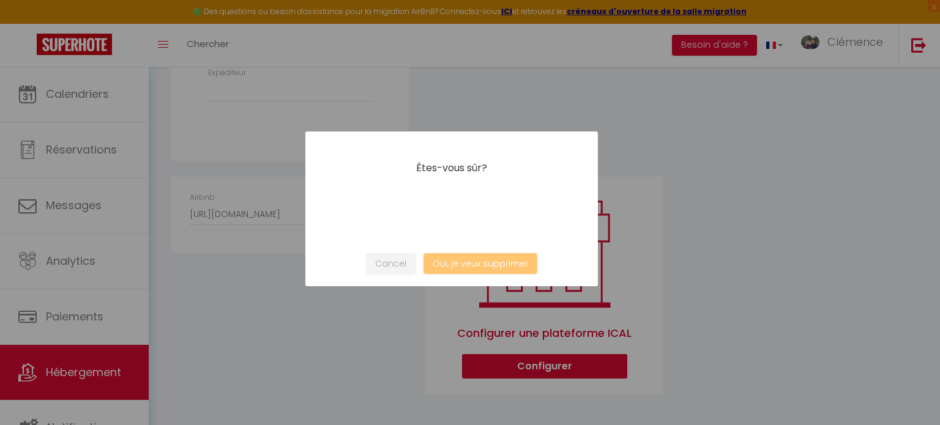
select select
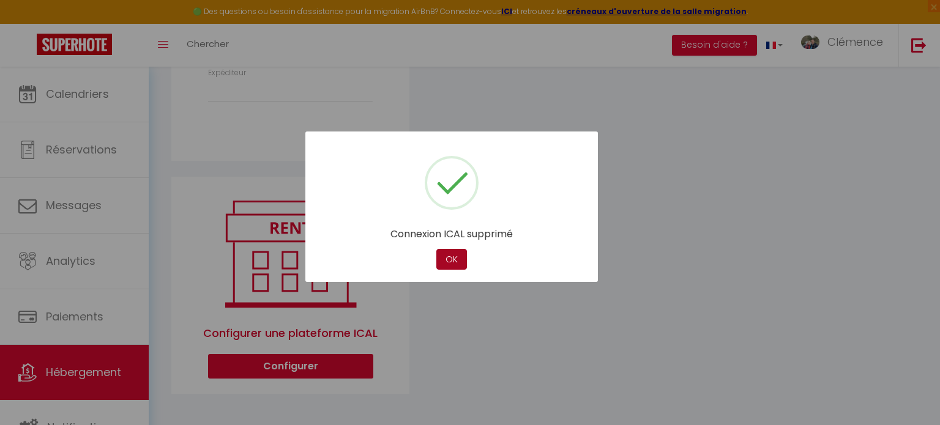
click at [446, 258] on button "OK" at bounding box center [451, 259] width 31 height 21
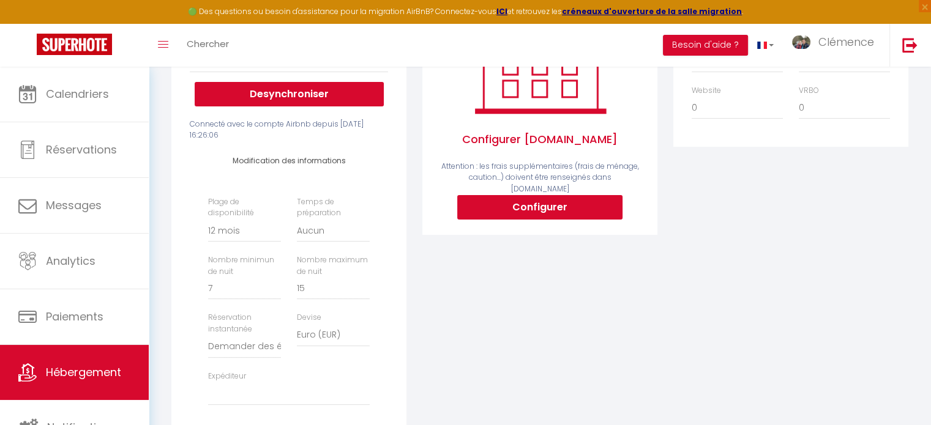
scroll to position [0, 0]
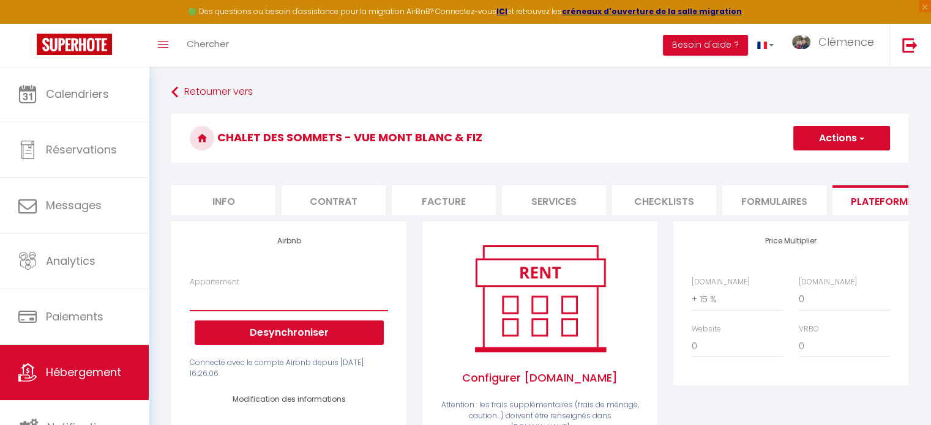
click at [271, 301] on select "Combloux 1 · Le Nid du Mont Blanc avec Terrasse - solana.ivan@gmail.com Comblou…" at bounding box center [289, 299] width 198 height 23
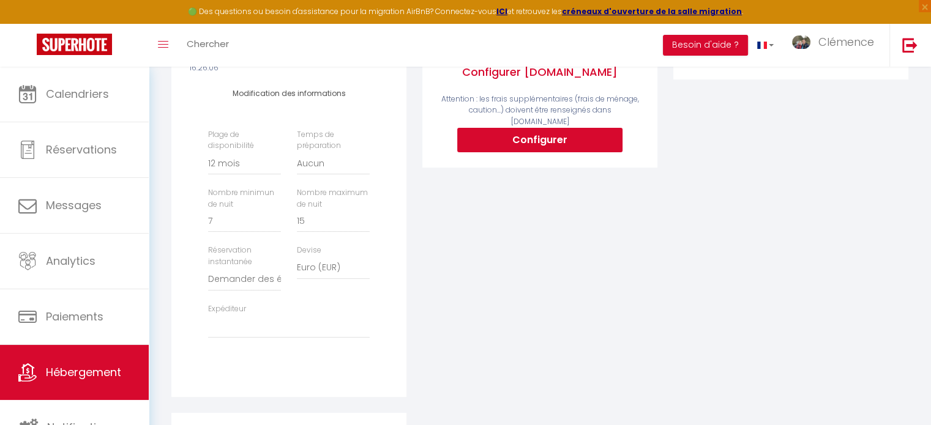
scroll to position [184, 0]
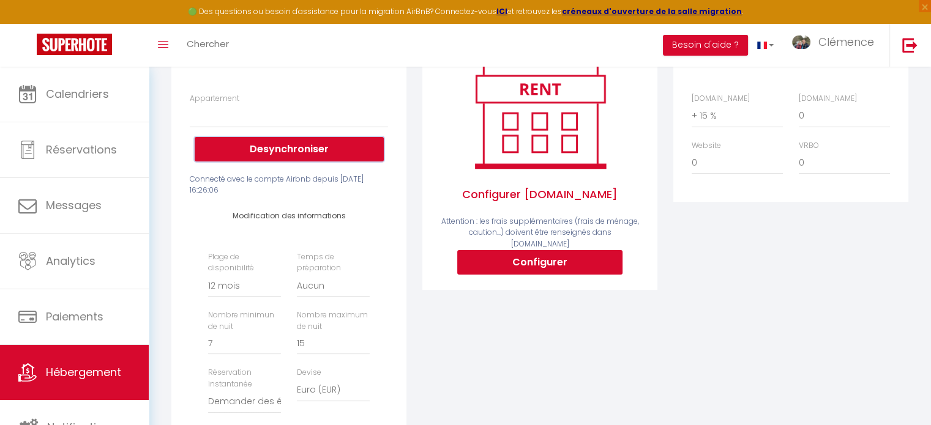
click at [282, 161] on button "Desynchroniser" at bounding box center [289, 149] width 189 height 24
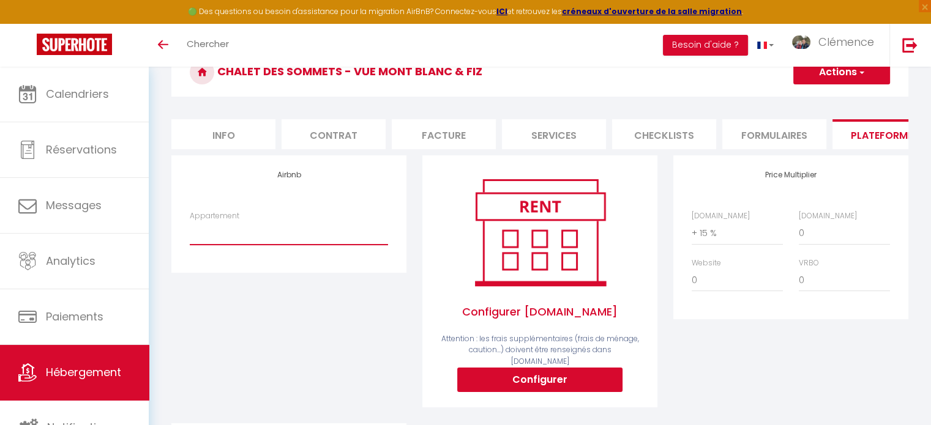
click at [285, 242] on select "Combloux 1 · Le Nid du [GEOGRAPHIC_DATA] avec Terrasse - [EMAIL_ADDRESS][PERSON…" at bounding box center [289, 233] width 198 height 23
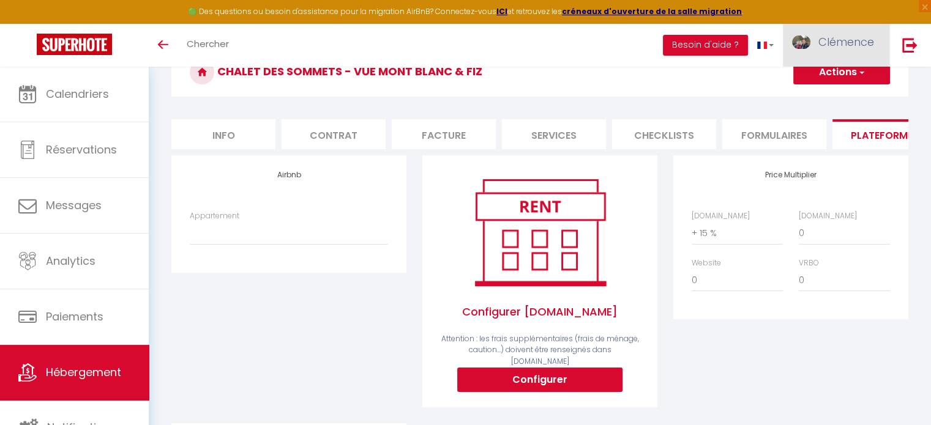
click at [816, 46] on link "Clémence" at bounding box center [836, 45] width 107 height 43
click at [815, 83] on link "Paramètres" at bounding box center [840, 85] width 91 height 21
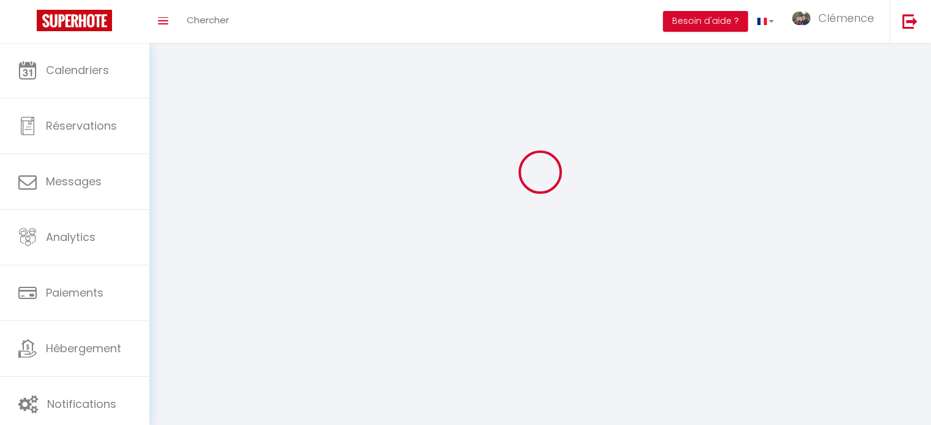
type input "Clémence"
type input "SOLANA"
type input "0698783701"
type input "[STREET_ADDRESS]"
type input "31450"
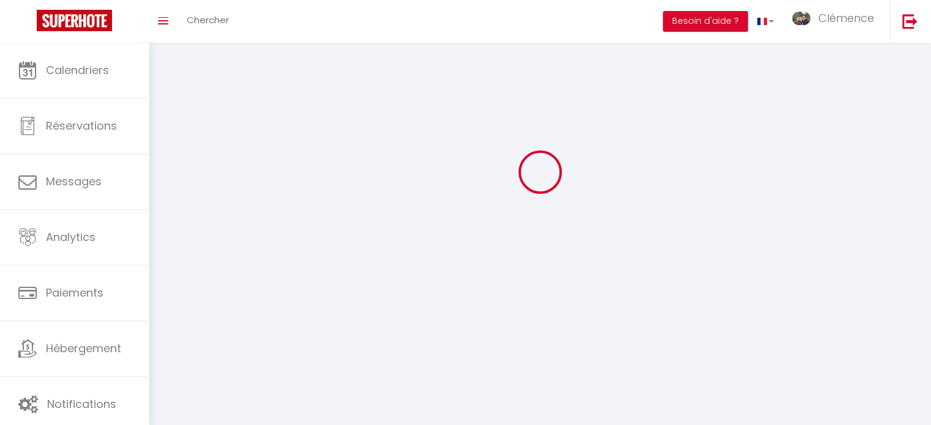
type input "Fourquevaux"
type input "coBMYPLNEmbXIEMn0ZQe2bQFg"
type input "kdt30fsYzVd95wTkxx3GjZGfa"
type input "[URL][DOMAIN_NAME]"
select select "28"
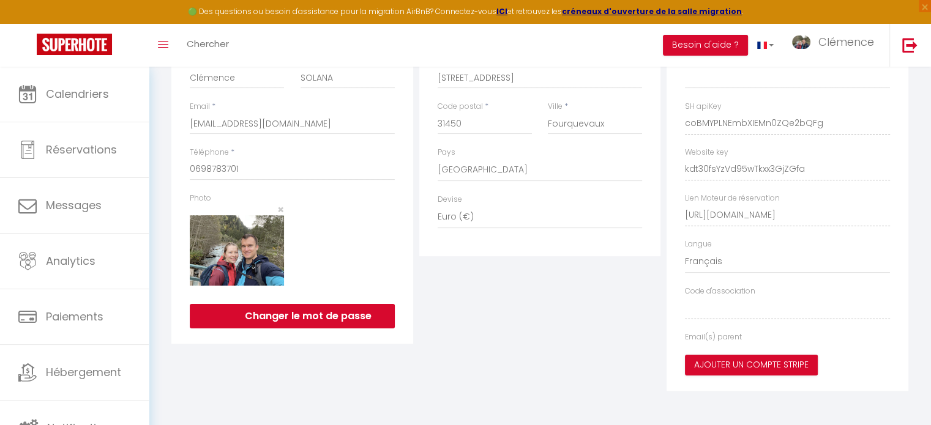
type input "coBMYPLNEmbXIEMn0ZQe2bQFg"
type input "kdt30fsYzVd95wTkxx3GjZGfa"
type input "[URL][DOMAIN_NAME]"
select select "fr"
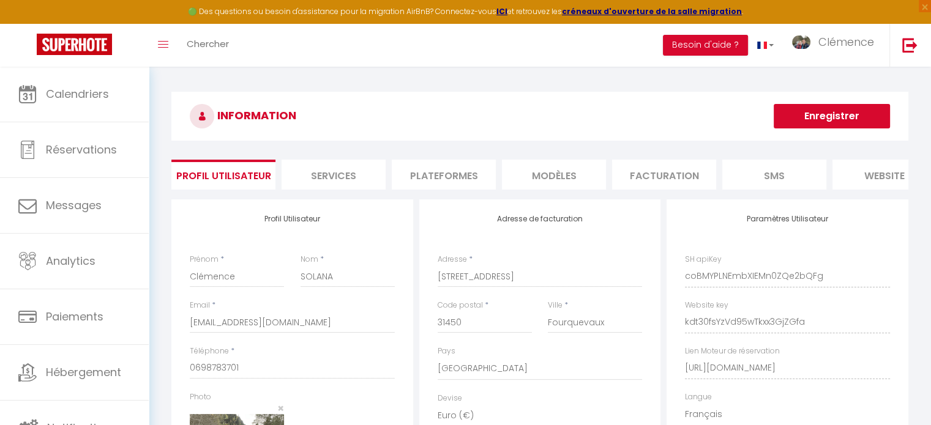
click at [501, 168] on ul "Profil Utilisateur Services Plateformes MODÈLES Facturation SMS website Journal" at bounding box center [539, 175] width 737 height 30
click at [460, 176] on li "Plateformes" at bounding box center [444, 175] width 104 height 30
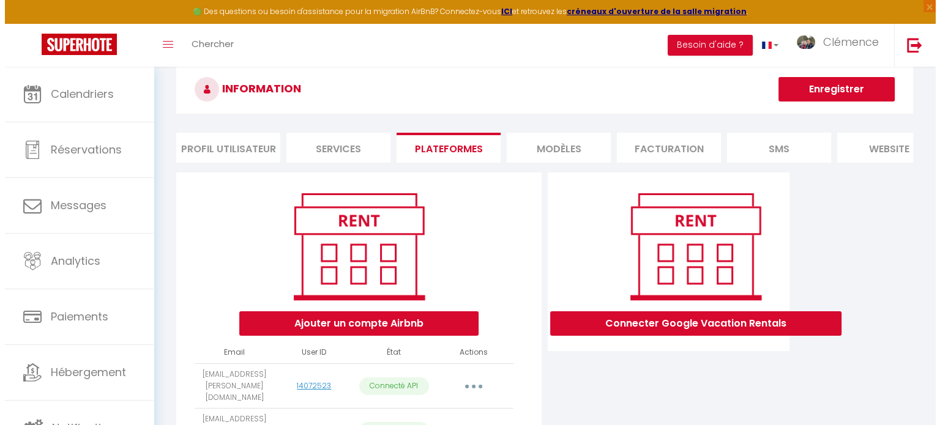
scroll to position [140, 0]
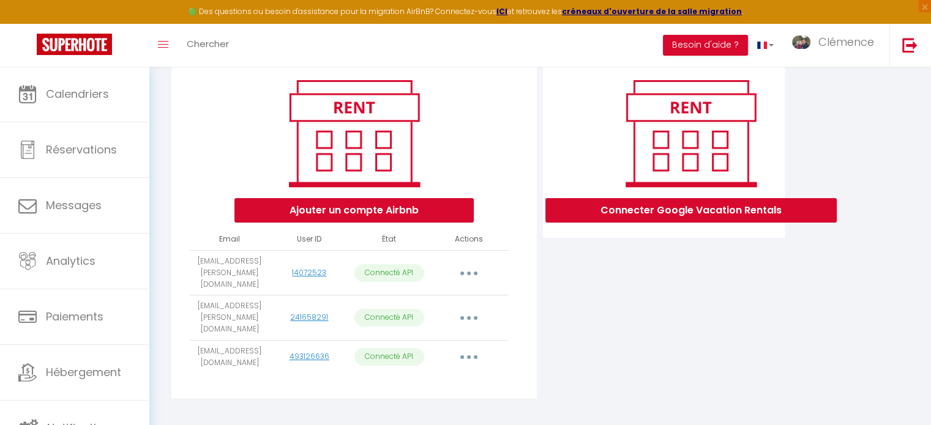
click at [473, 279] on button "button" at bounding box center [469, 273] width 34 height 20
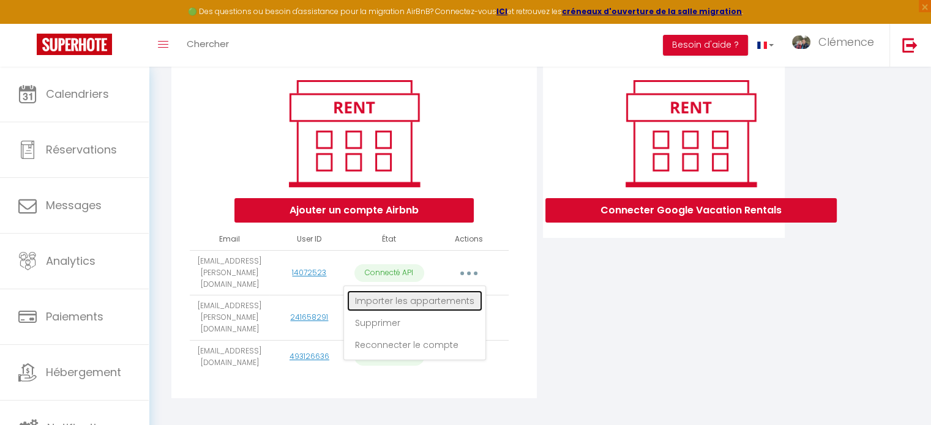
click at [451, 305] on link "Importer les appartements" at bounding box center [414, 301] width 135 height 21
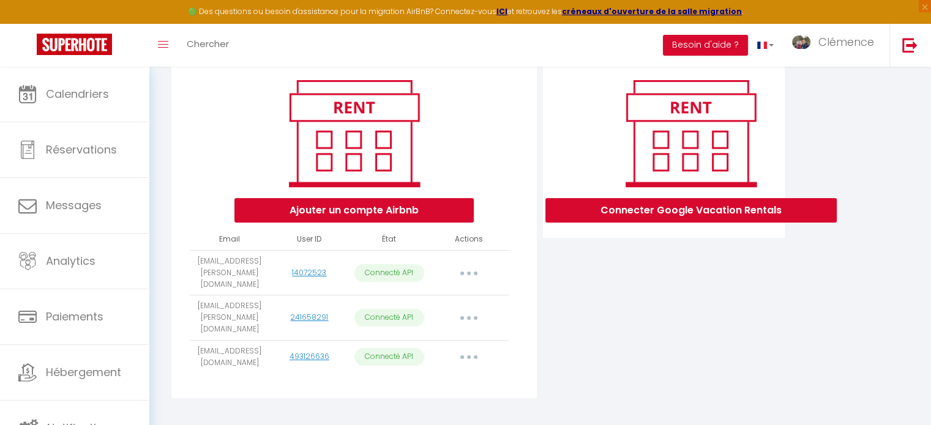
select select "32939"
select select "32940"
select select "32941"
select select "32943"
select select "32944"
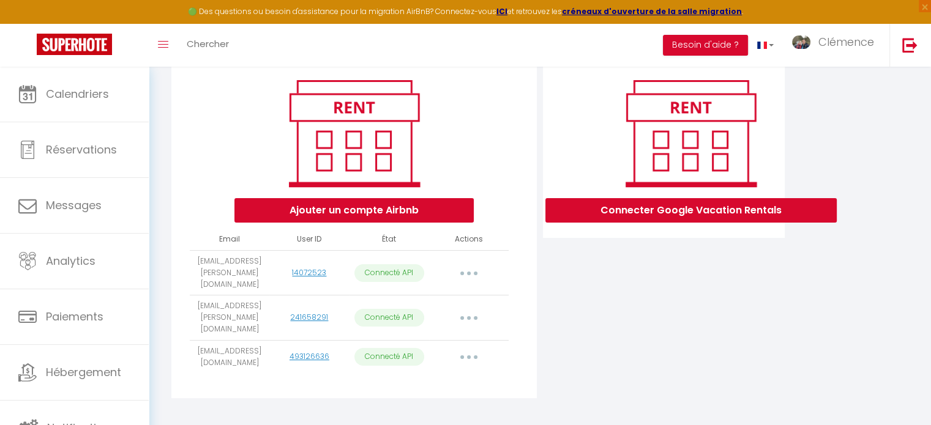
select select
select select "42818"
select select "43998"
select select "42453"
select select "50690"
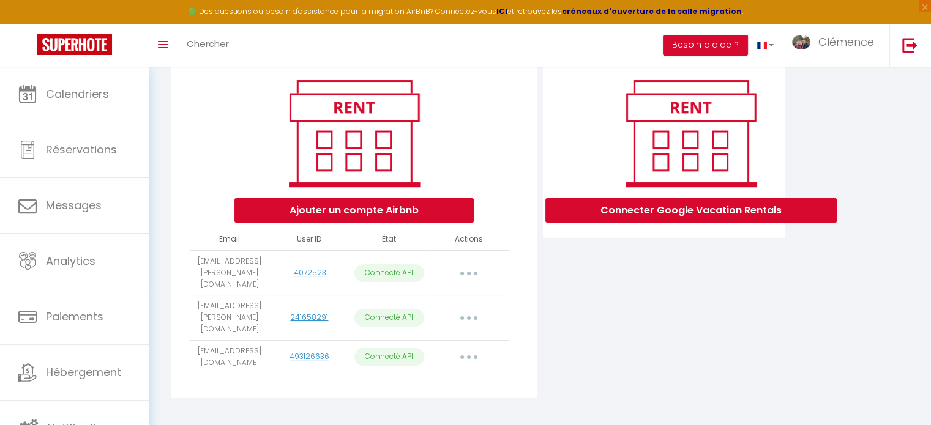
select select "48443"
select select "53449"
select select "53851"
select select "55425"
select select "55426"
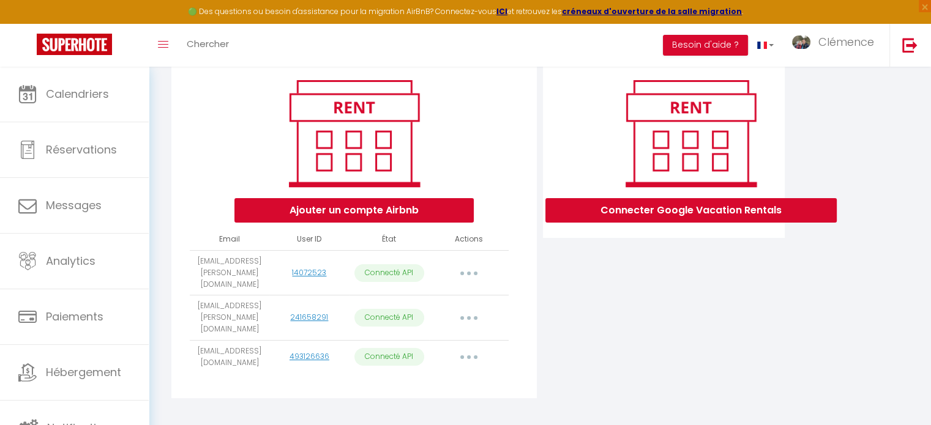
select select "55583"
select select "56409"
select select "56838"
select select "60143"
select select "61853"
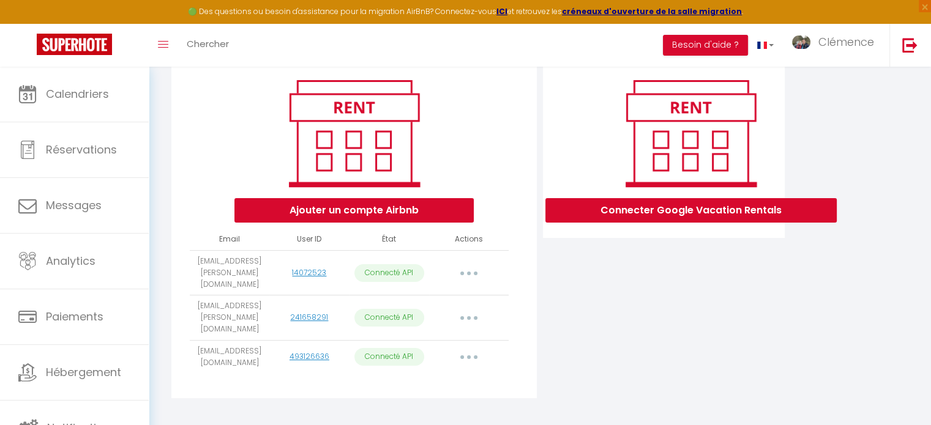
select select "61967"
select select "61968"
select select "62562"
select select "63860"
select select "67849"
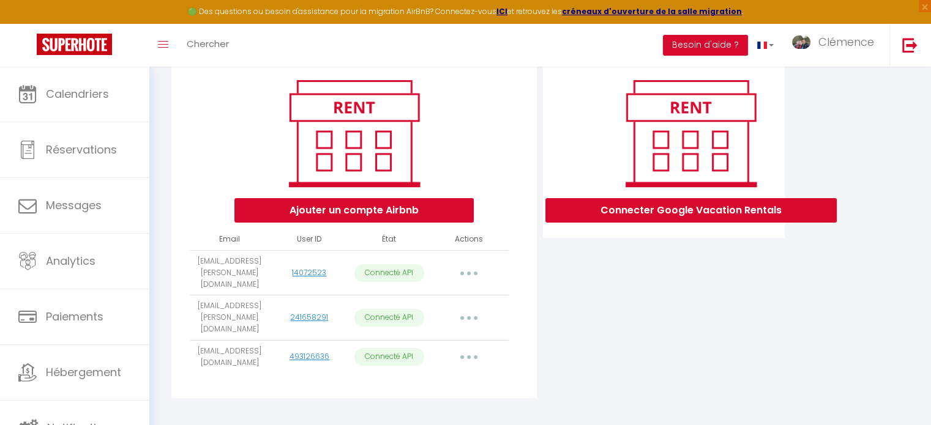
select select "70768"
select select "71104"
select select "71022"
select select "71160"
select select "74532"
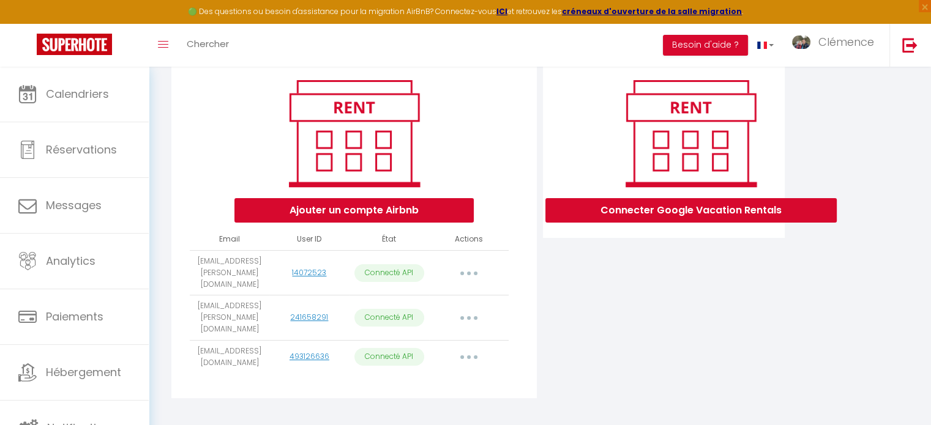
select select "75992"
select select "76116"
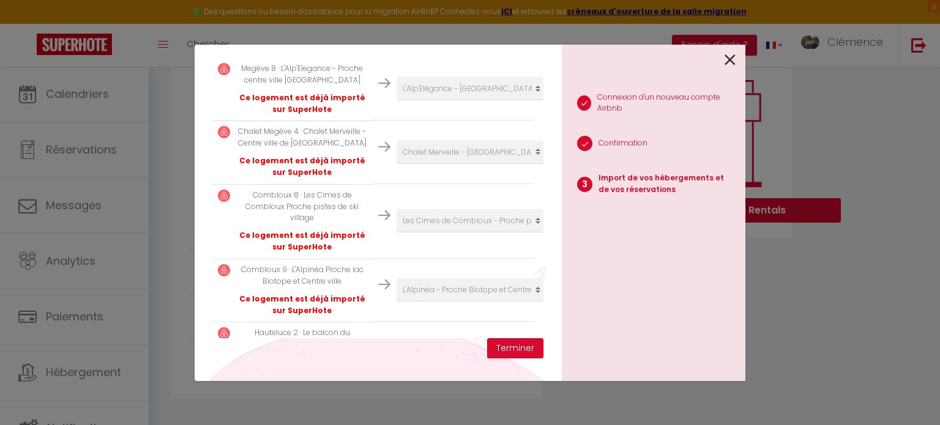
scroll to position [2015, 0]
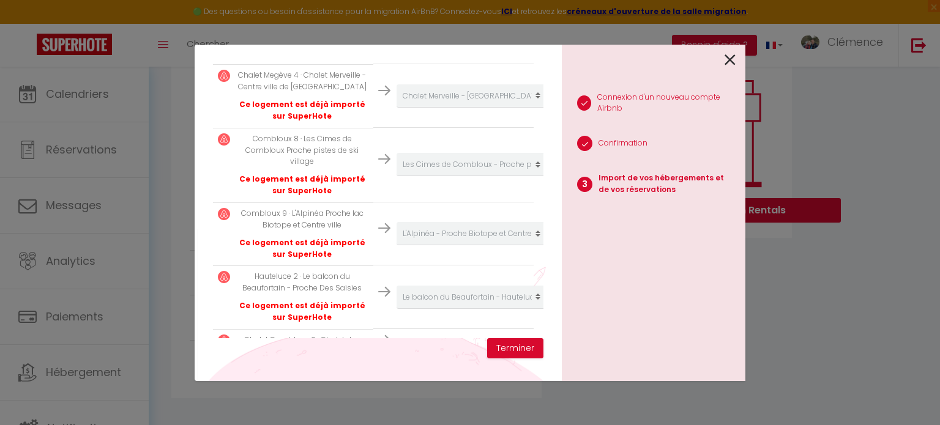
click at [424, 334] on select "Créer un nouvel hébergement Ne rien faire Chalet Combloran - Vue [GEOGRAPHIC_DA…" at bounding box center [472, 345] width 151 height 23
select select "76652"
click at [397, 334] on select "Créer un nouvel hébergement Ne rien faire Chalet Combloran - Vue [GEOGRAPHIC_DA…" at bounding box center [472, 345] width 151 height 23
click at [523, 350] on button "Terminer" at bounding box center [515, 348] width 56 height 21
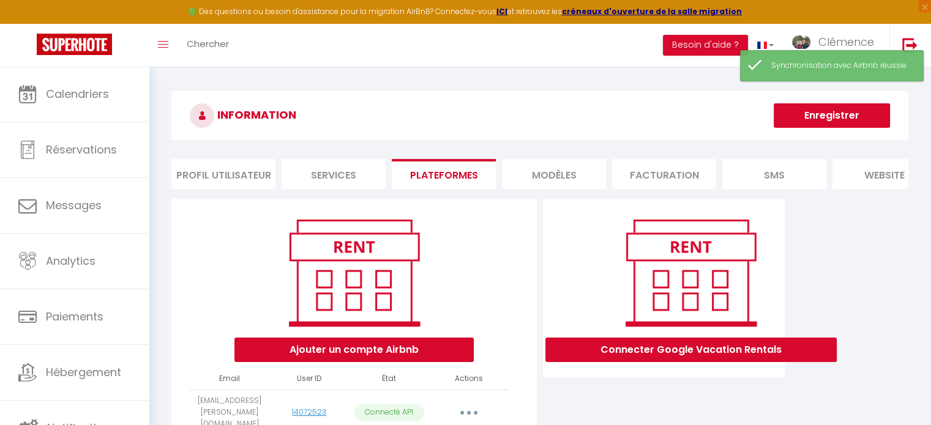
scroll to position [0, 0]
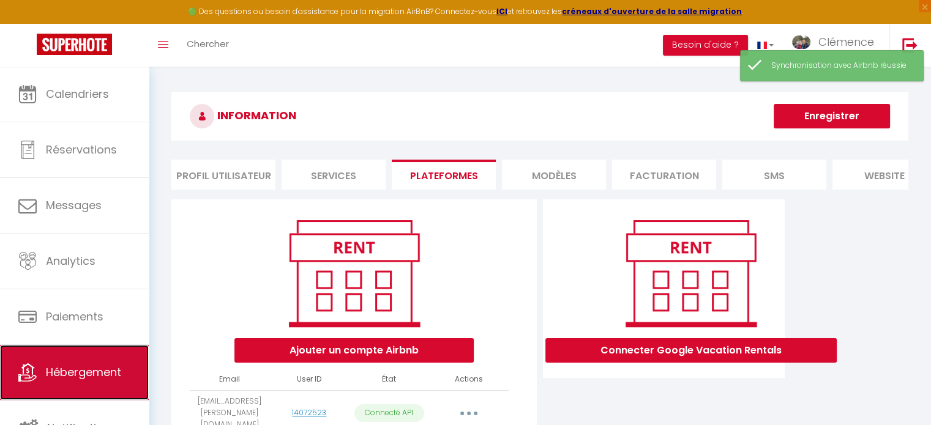
click at [100, 362] on link "Hébergement" at bounding box center [74, 372] width 149 height 55
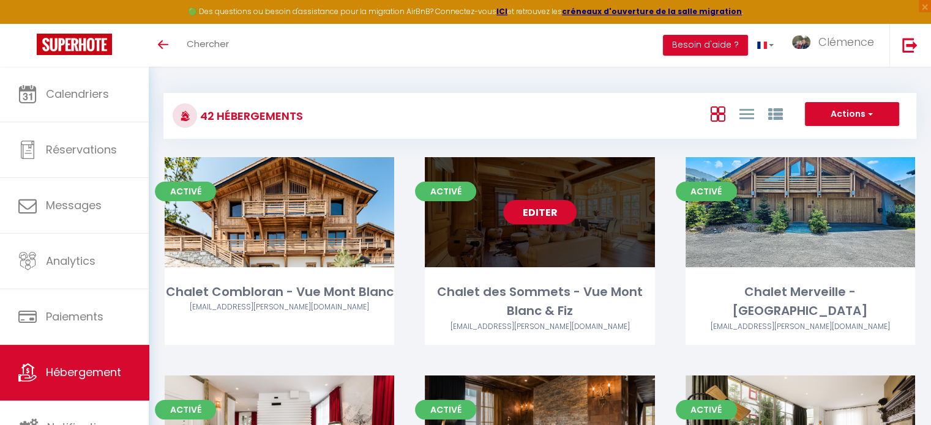
click at [553, 210] on link "Editer" at bounding box center [539, 212] width 73 height 24
select select "3"
select select "2"
select select "1"
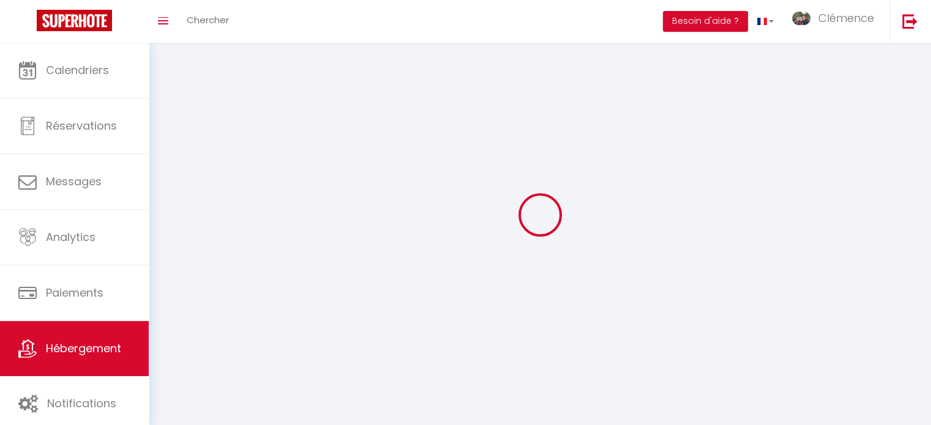
select select
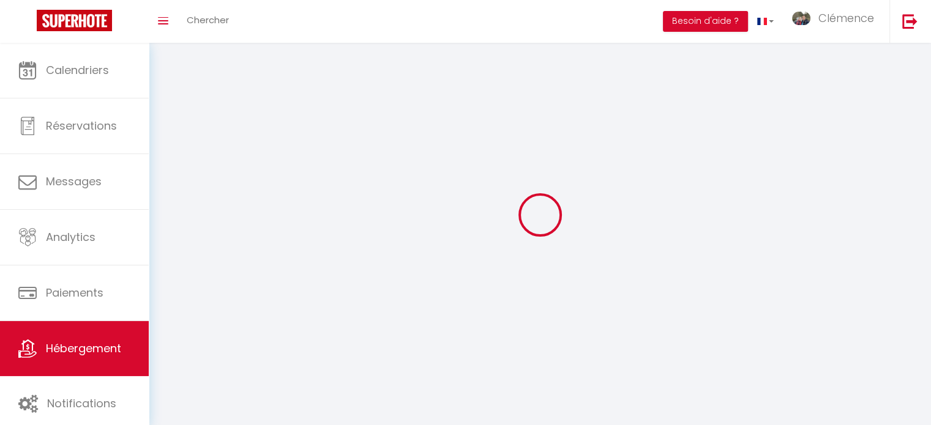
select select
checkbox input "false"
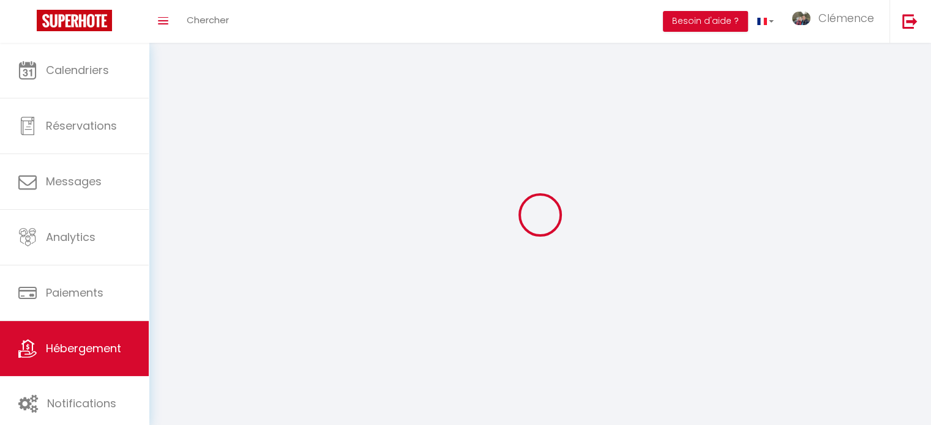
select select
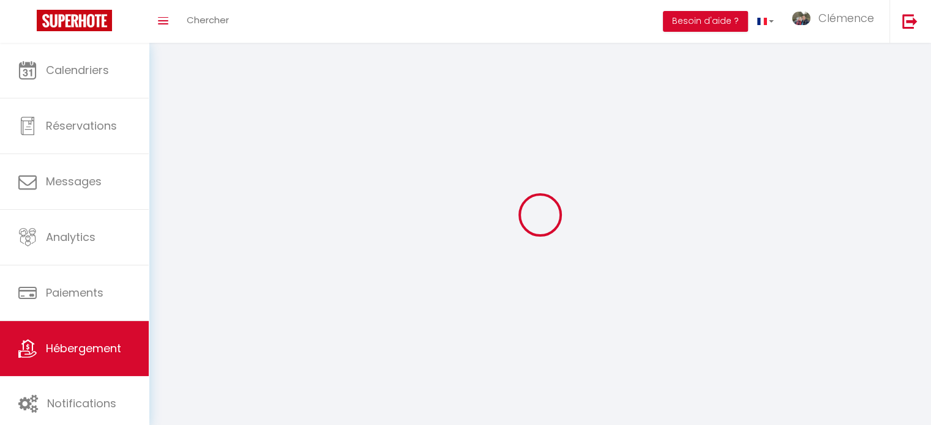
select select
checkbox input "false"
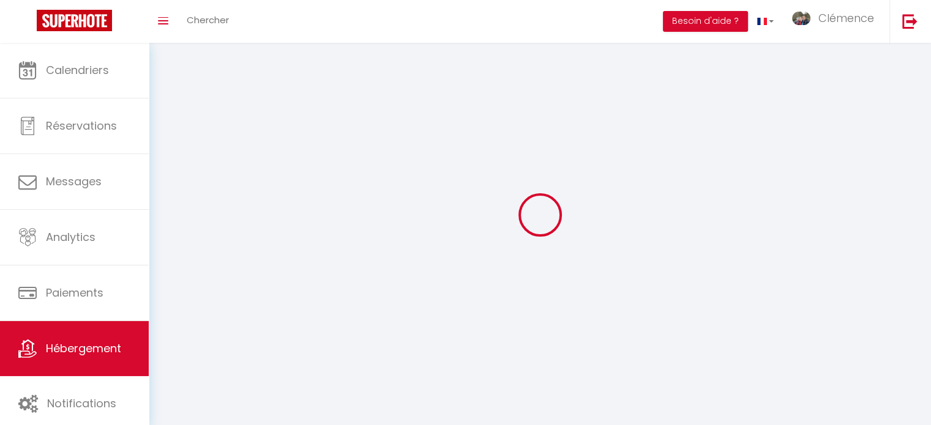
checkbox input "false"
select select
select select "1"
select select
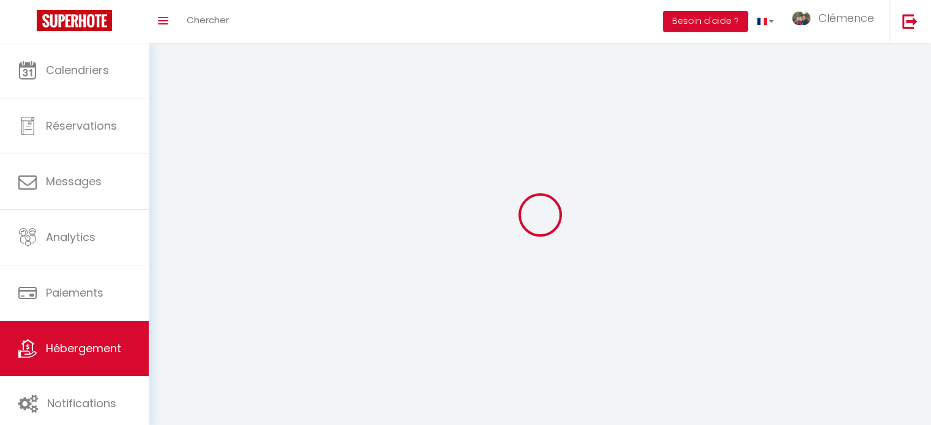
select select "28"
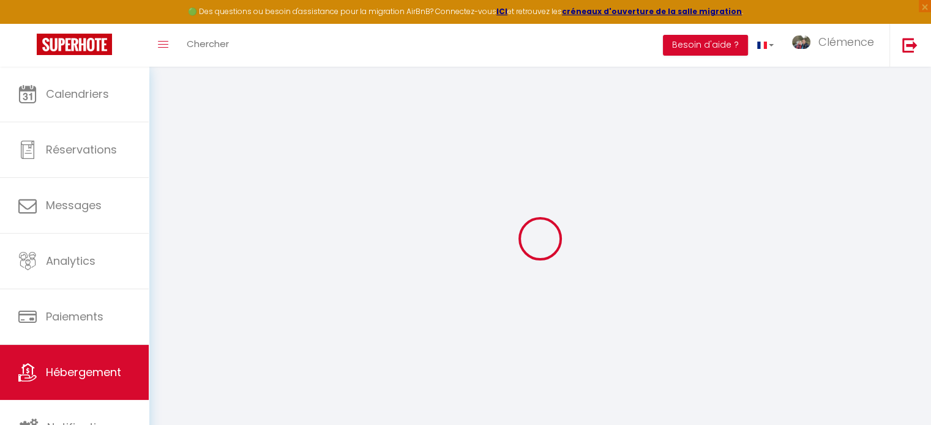
select select
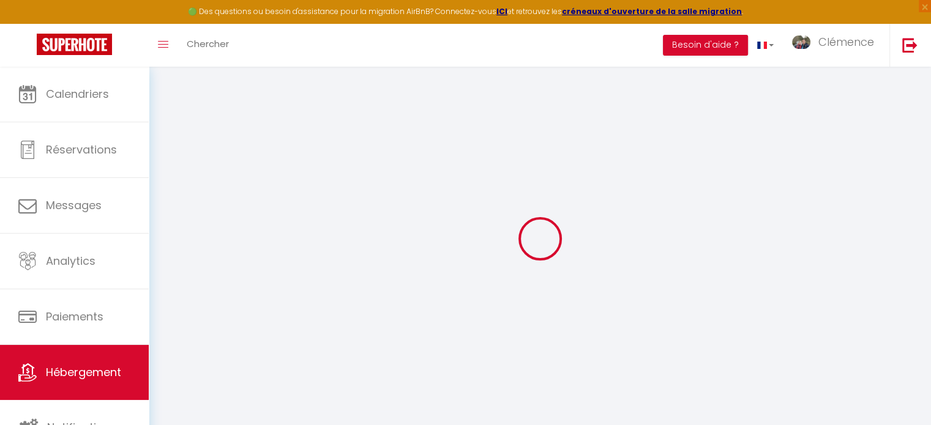
select select
checkbox input "false"
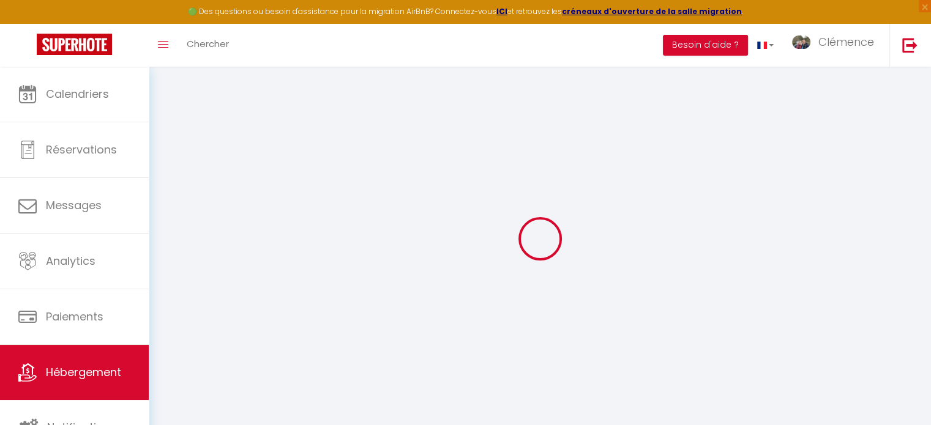
select select
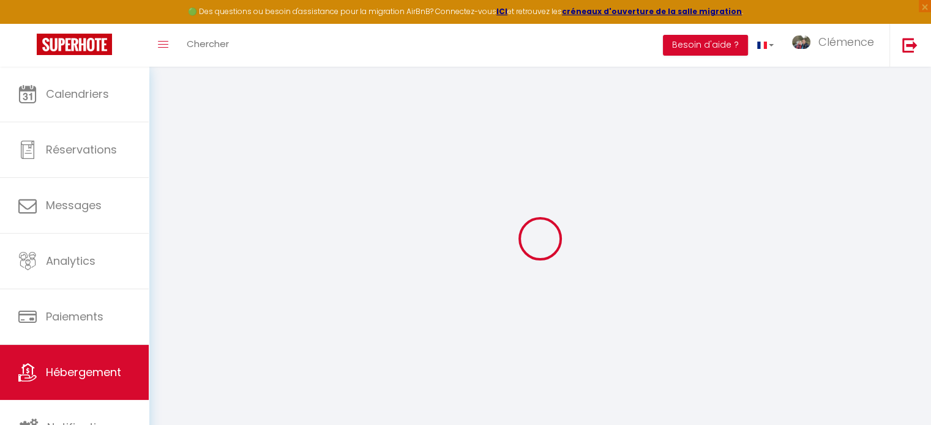
select select
checkbox input "false"
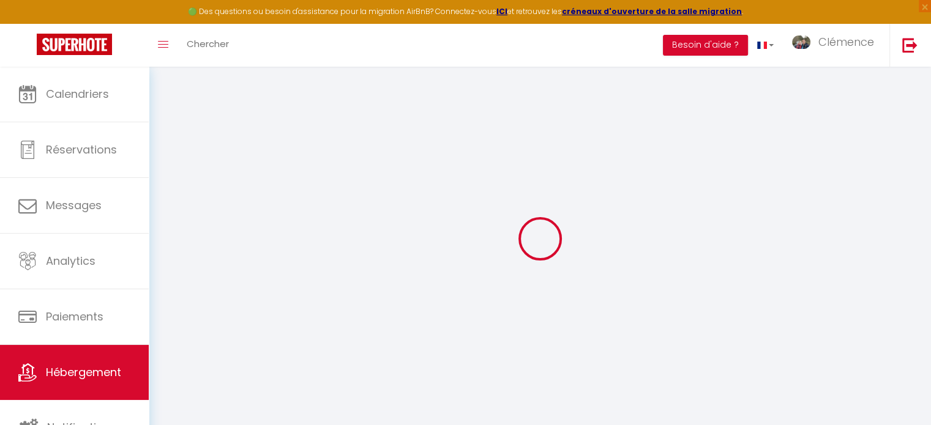
checkbox input "false"
select select
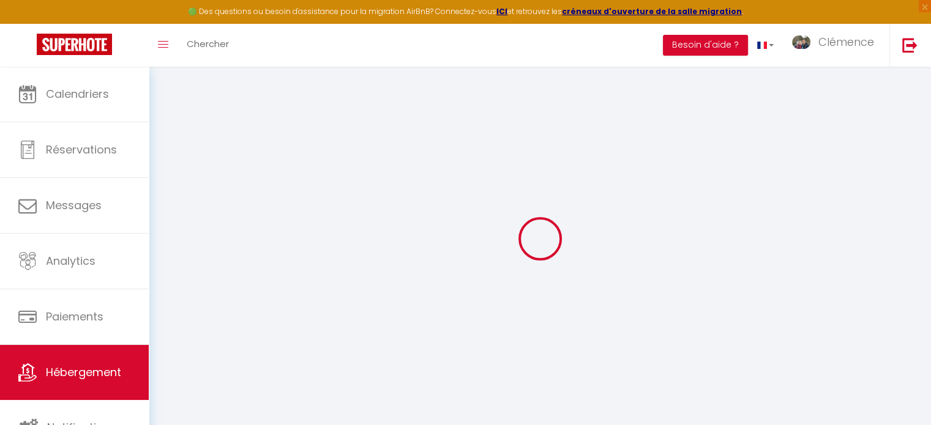
select select
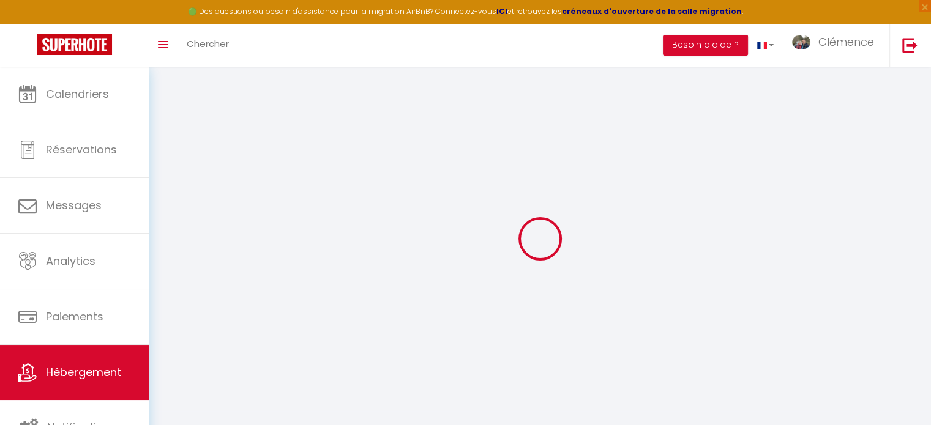
checkbox input "false"
select select
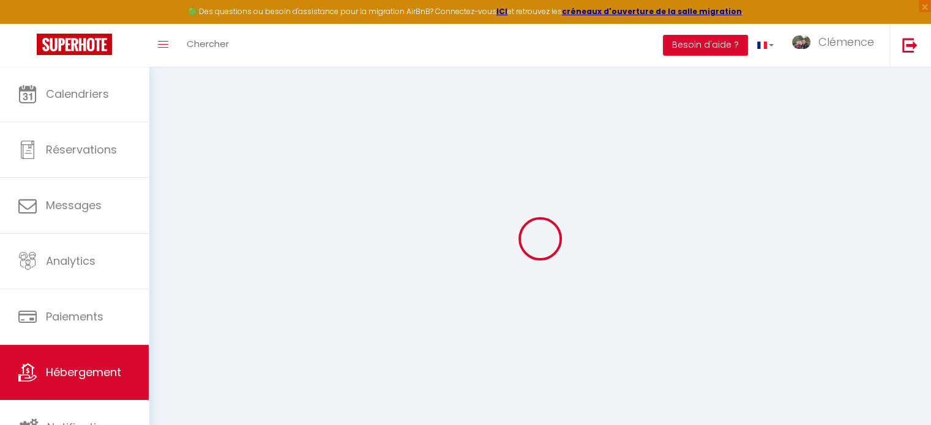
select select
select select "+ 15 %"
checkbox input "false"
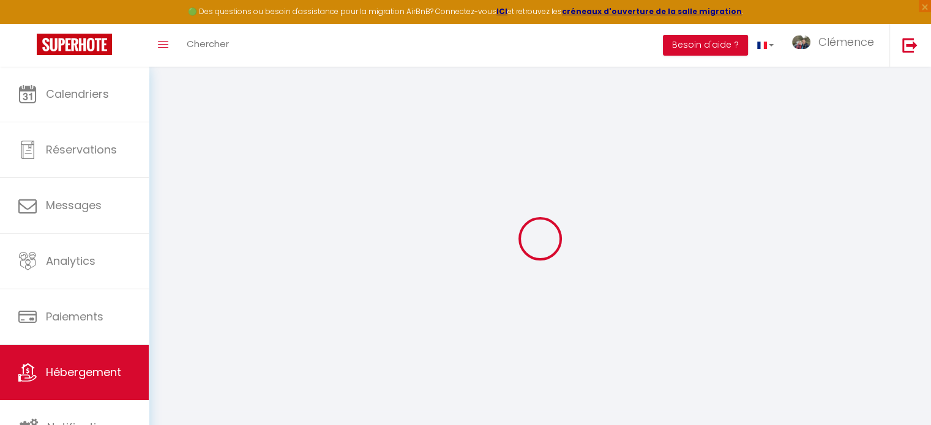
checkbox input "false"
select select
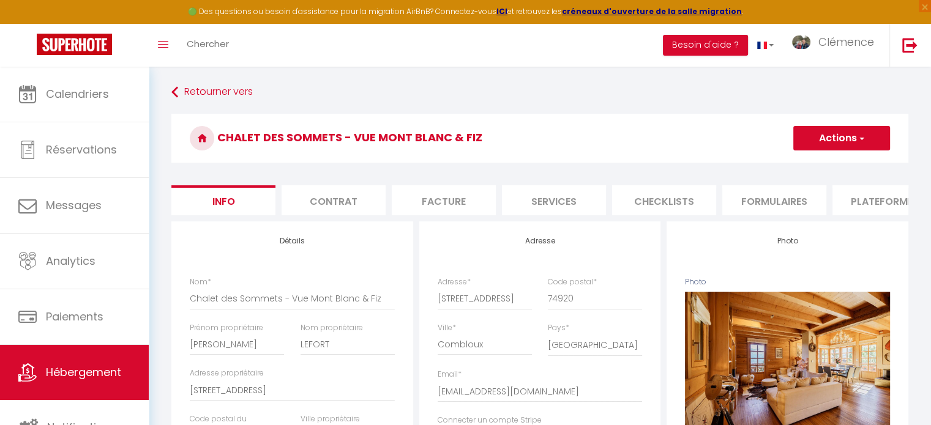
checkbox input "false"
click at [853, 193] on li "Plateformes" at bounding box center [884, 200] width 104 height 30
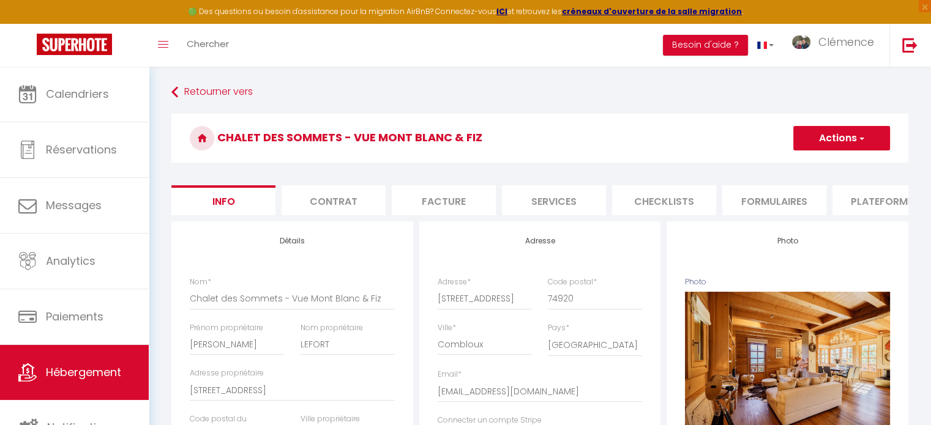
select select
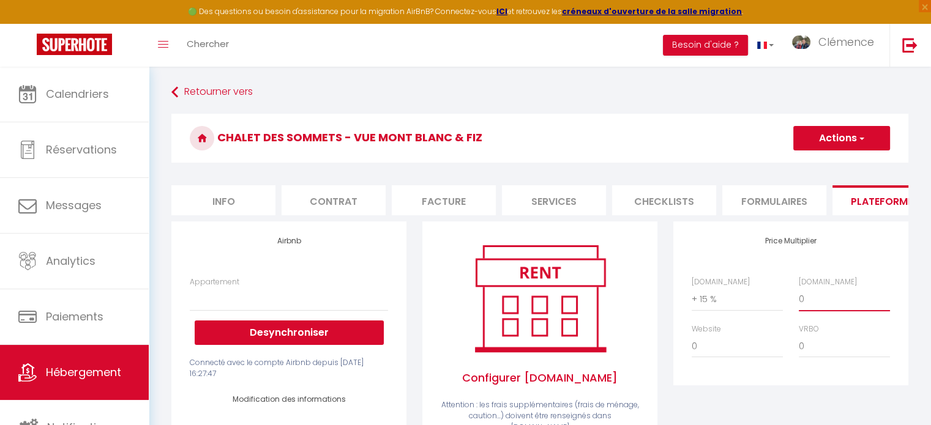
click at [821, 309] on select "0 + 1 % + 2 % + 3 % + 4 % + 5 % + 6 % + 7 % + 8 % + 9 %" at bounding box center [844, 299] width 91 height 23
select select "+ 22 %"
click at [799, 297] on select "0 + 1 % + 2 % + 3 % + 4 % + 5 % + 6 % + 7 % + 8 % + 9 %" at bounding box center [844, 299] width 91 height 23
select select
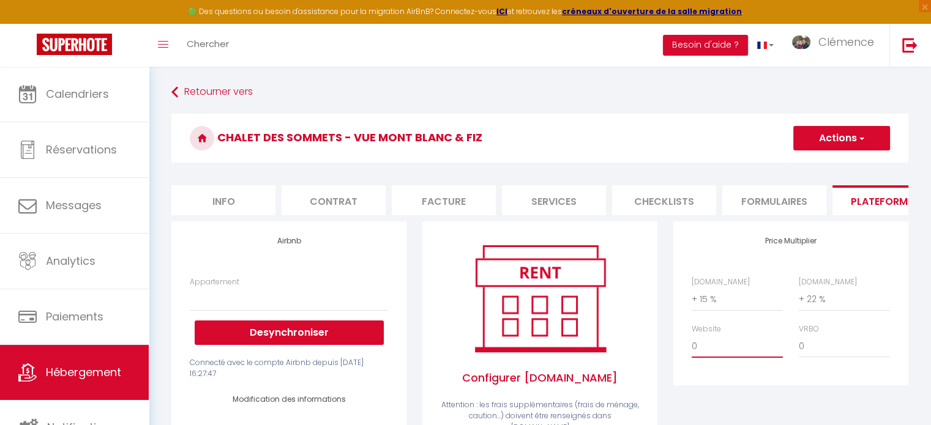
click at [700, 346] on select "0 + 1 % + 2 % + 3 % + 4 % + 5 % + 6 % + 7 % + 8 % + 9 %" at bounding box center [737, 346] width 91 height 23
select select "+ 12 %"
click at [692, 344] on select "0 + 1 % + 2 % + 3 % + 4 % + 5 % + 6 % + 7 % + 8 % + 9 %" at bounding box center [737, 346] width 91 height 23
select select
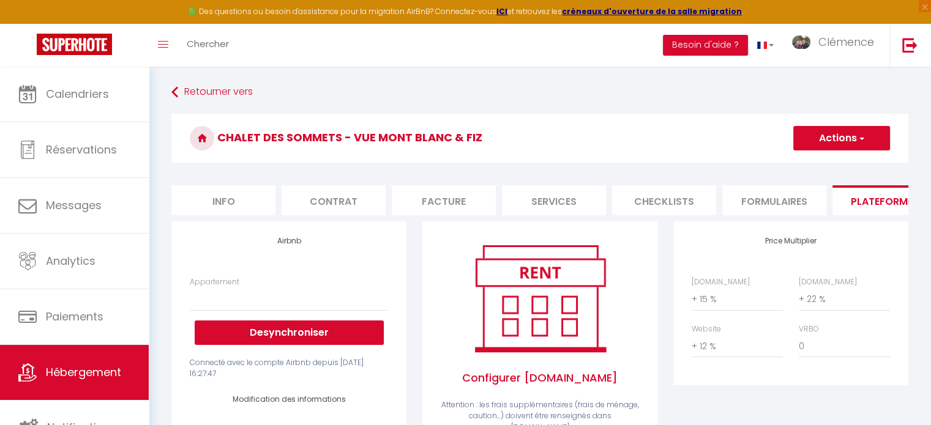
click at [830, 134] on button "Actions" at bounding box center [841, 138] width 97 height 24
click at [820, 167] on link "Enregistrer" at bounding box center [841, 165] width 97 height 16
select select
select select "365"
select select "EUR"
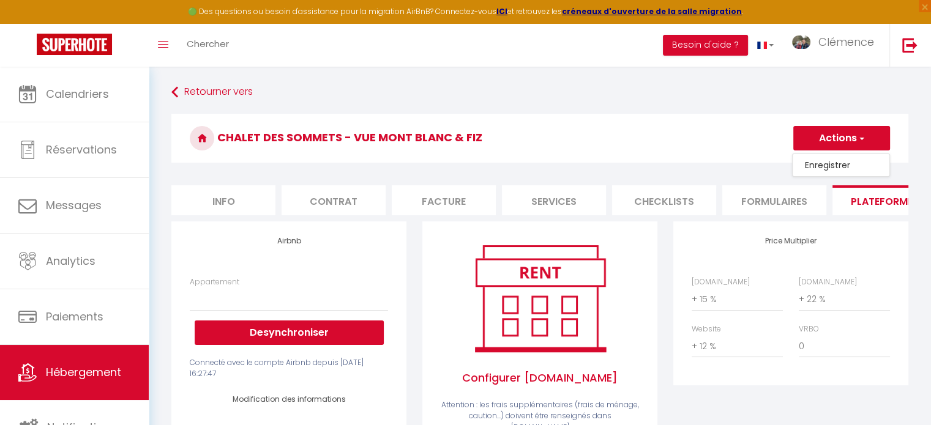
select select
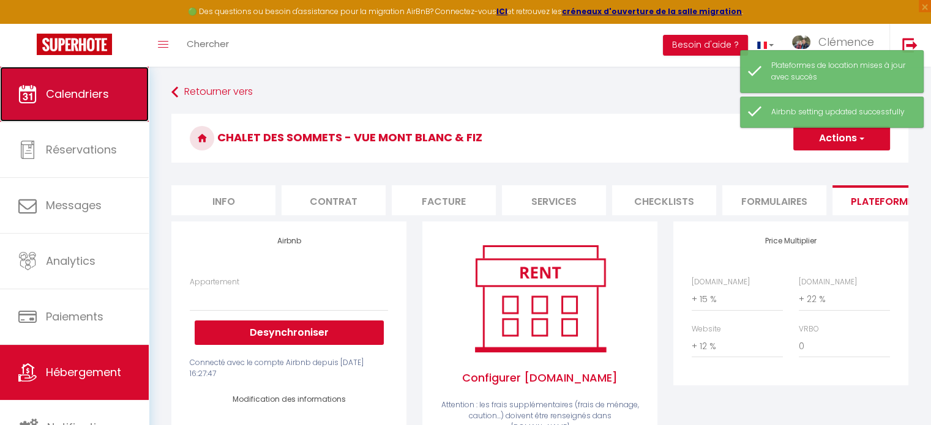
click at [93, 105] on link "Calendriers" at bounding box center [74, 94] width 149 height 55
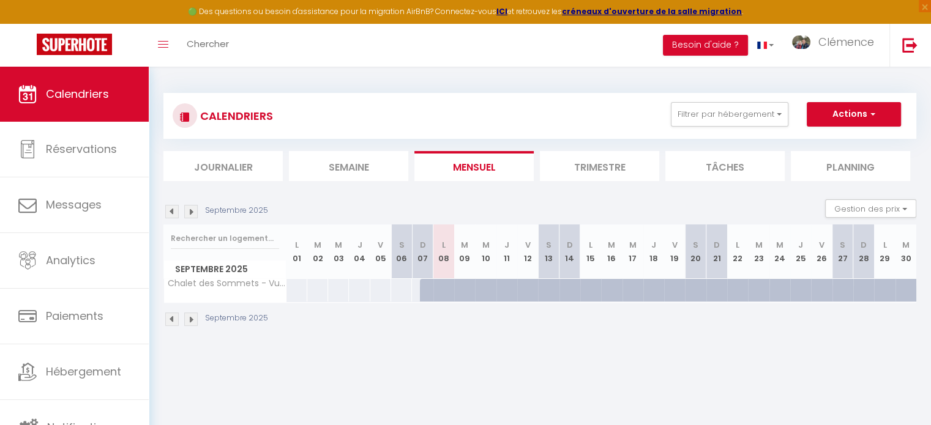
click at [193, 208] on img at bounding box center [190, 211] width 13 height 13
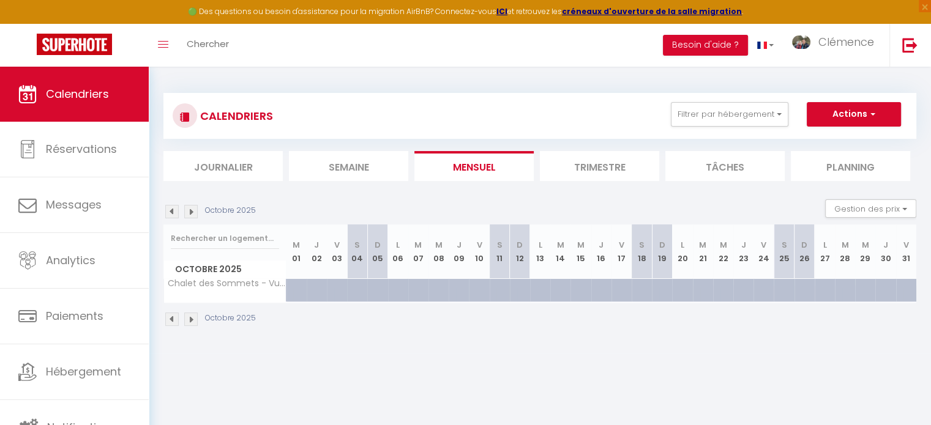
click at [193, 208] on img at bounding box center [190, 211] width 13 height 13
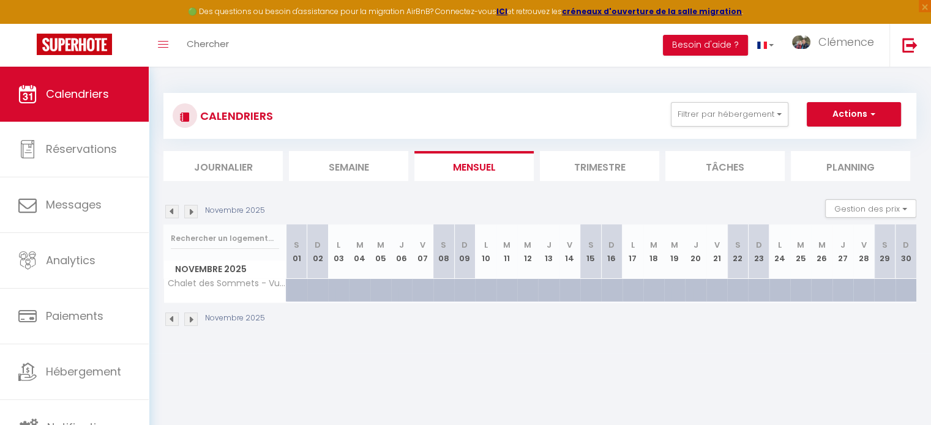
click at [189, 214] on img at bounding box center [190, 211] width 13 height 13
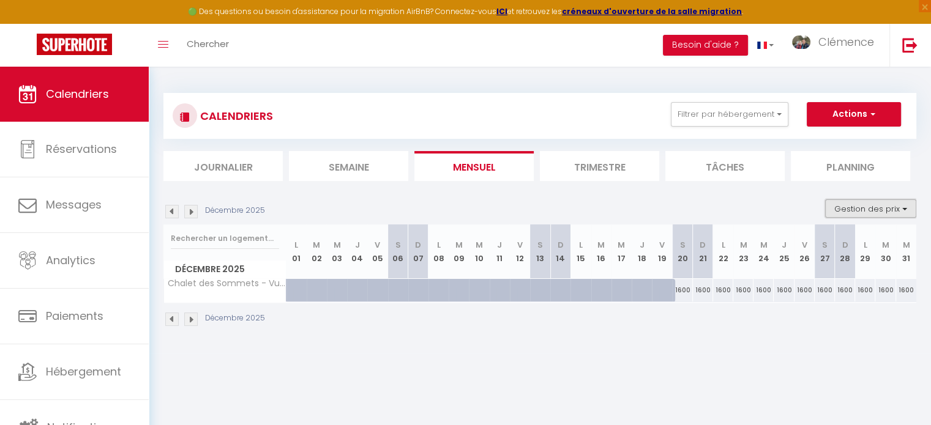
click at [866, 215] on button "Gestion des prix" at bounding box center [870, 209] width 91 height 18
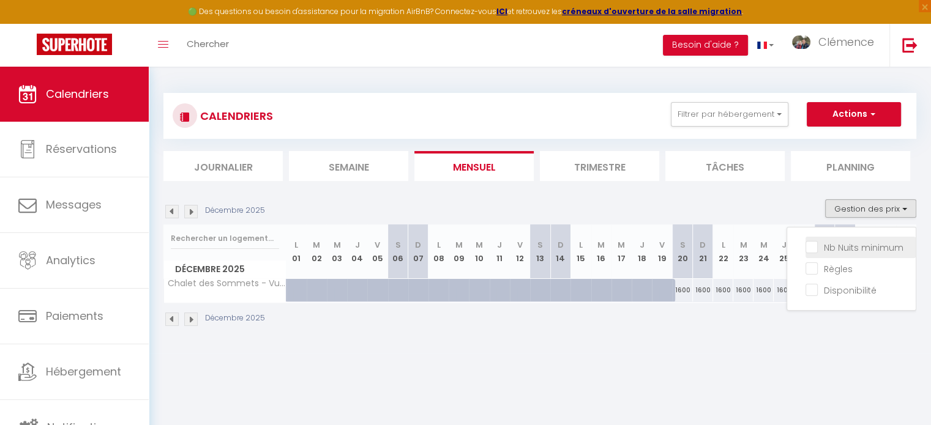
click at [823, 248] on input "Nb Nuits minimum" at bounding box center [861, 247] width 110 height 12
checkbox input "true"
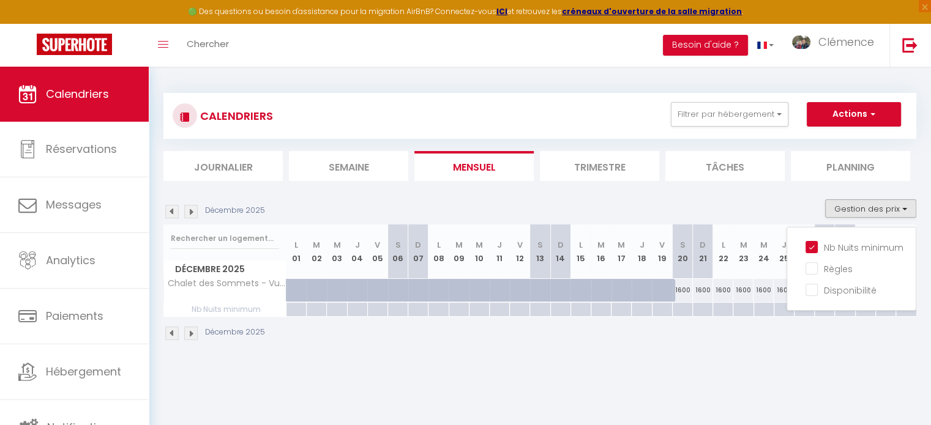
click at [683, 310] on div at bounding box center [682, 310] width 20 height 14
type input "[DATE]"
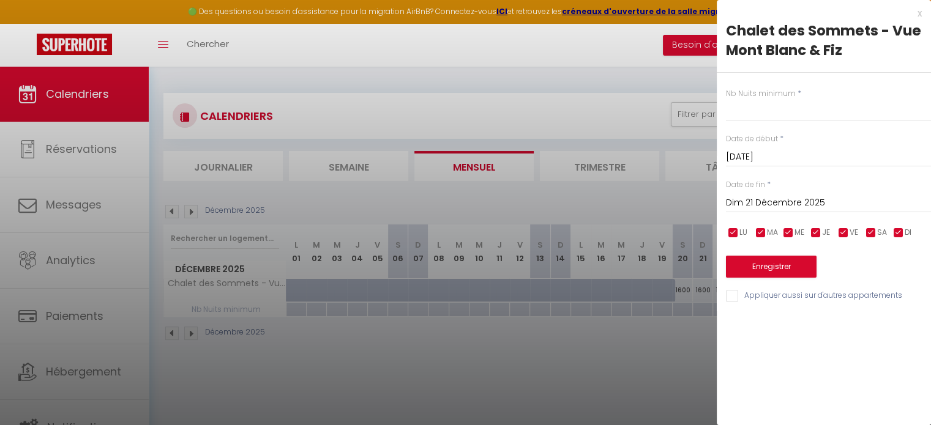
click at [850, 204] on input "Dim 21 Décembre 2025" at bounding box center [828, 203] width 205 height 16
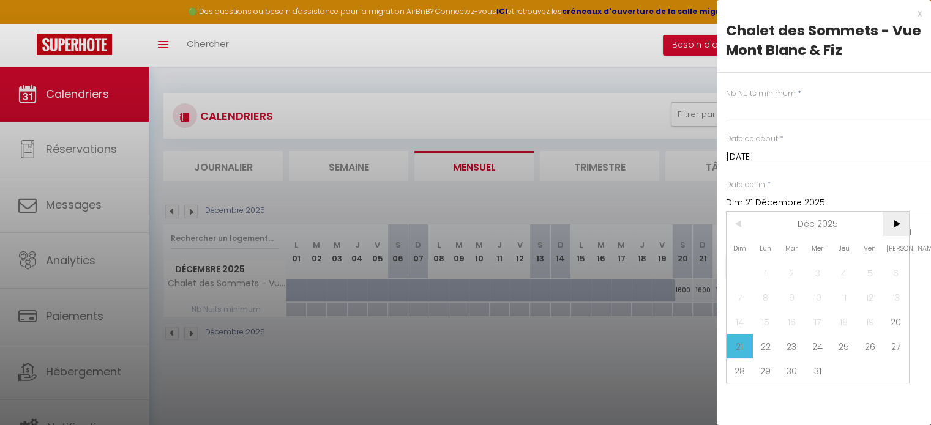
click at [896, 220] on span ">" at bounding box center [896, 224] width 26 height 24
click at [902, 271] on span "3" at bounding box center [896, 273] width 26 height 24
type input "[DATE]"
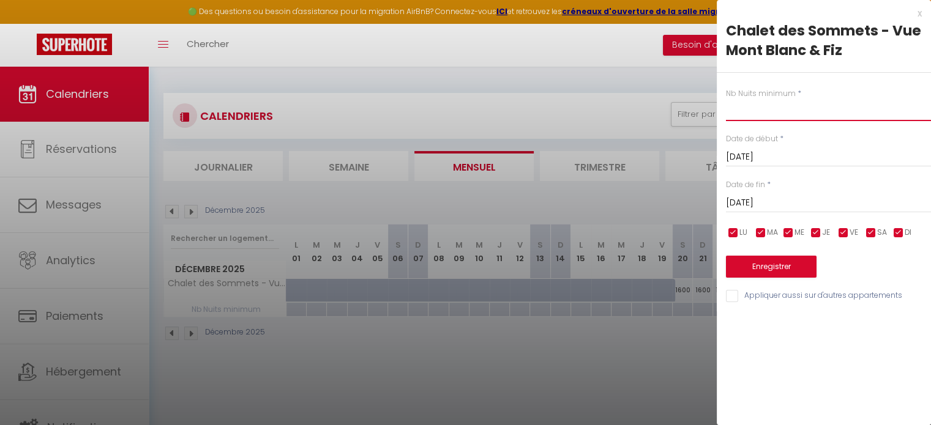
click at [761, 102] on input "text" at bounding box center [828, 110] width 205 height 22
type input "7"
click at [760, 263] on button "Enregistrer" at bounding box center [771, 267] width 91 height 22
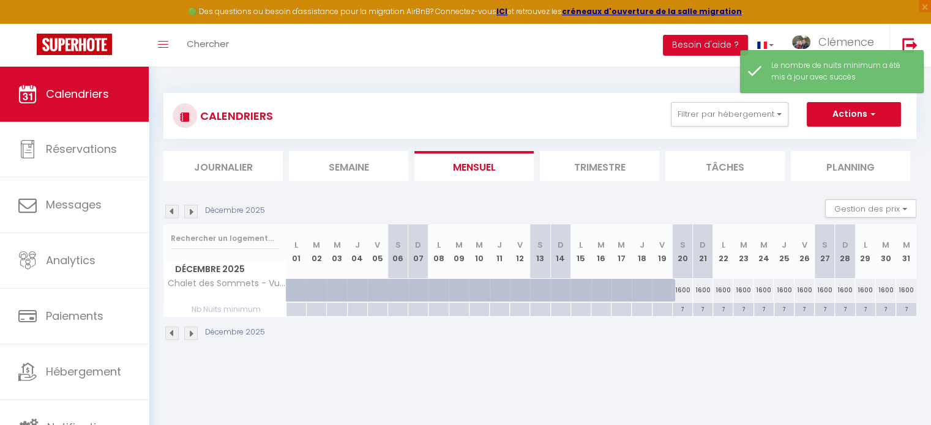
click at [196, 215] on img at bounding box center [190, 211] width 13 height 13
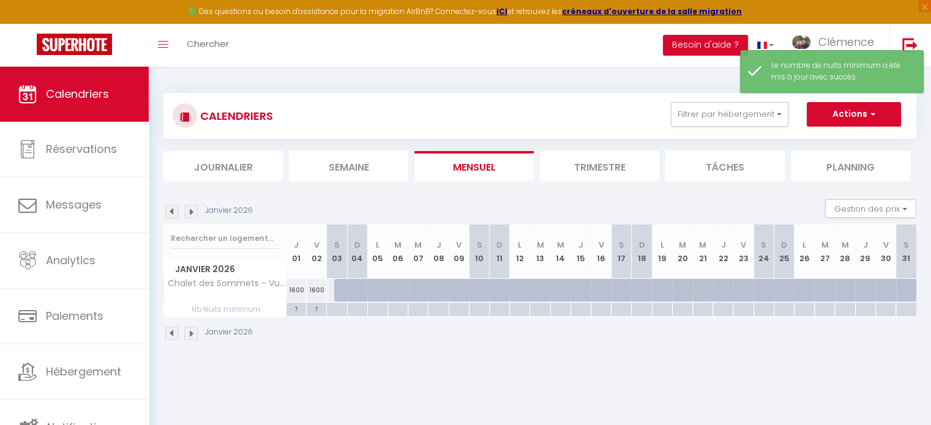
click at [191, 210] on img at bounding box center [190, 211] width 13 height 13
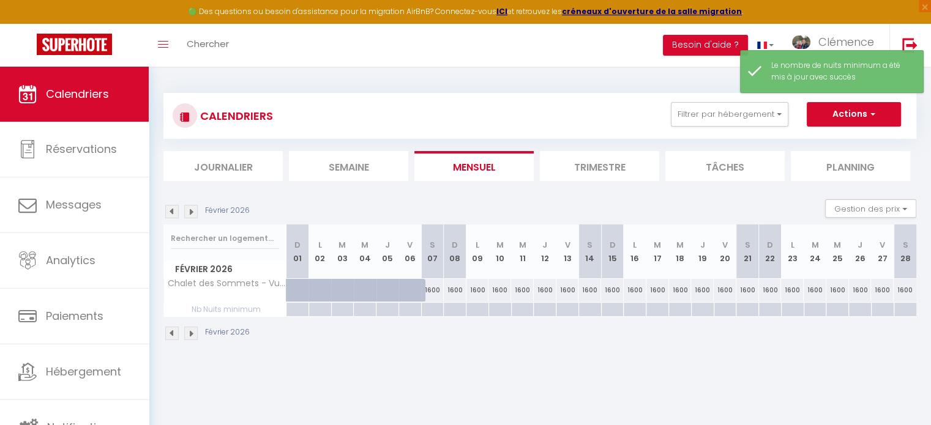
click at [436, 306] on div at bounding box center [432, 310] width 23 height 14
type input "[DATE]"
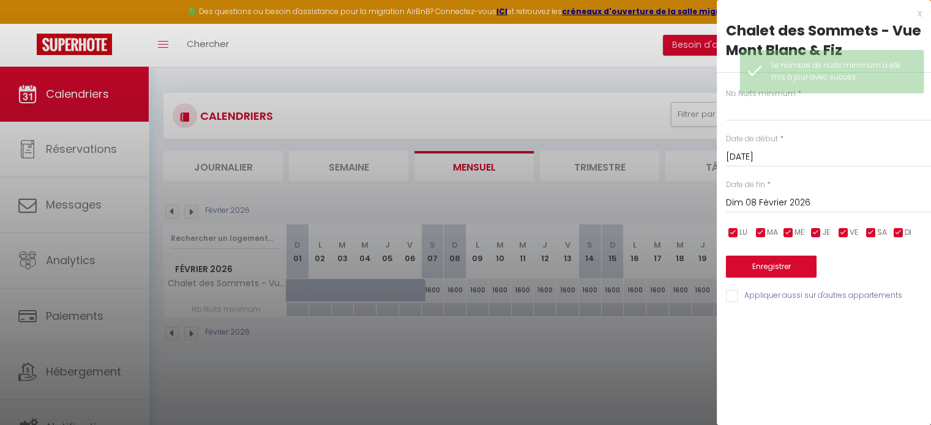
click at [812, 201] on input "Dim 08 Février 2026" at bounding box center [828, 203] width 205 height 16
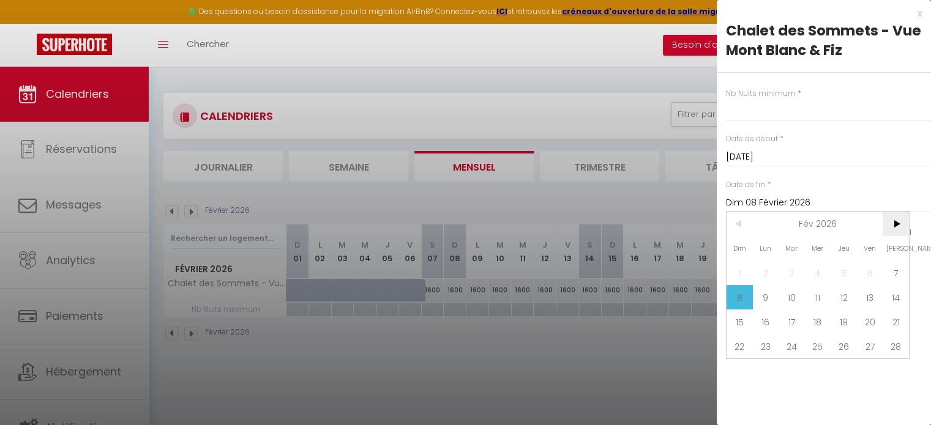
click at [895, 218] on span ">" at bounding box center [896, 224] width 26 height 24
click at [892, 274] on span "7" at bounding box center [896, 273] width 26 height 24
type input "[DATE]"
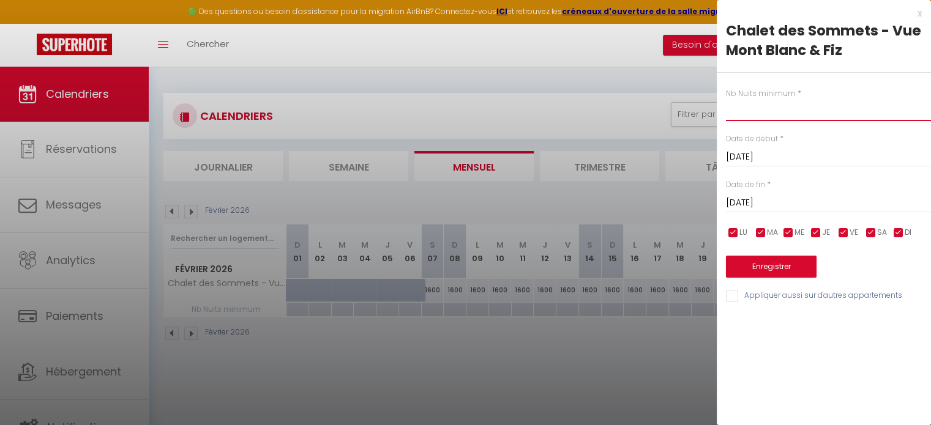
click at [754, 112] on input "text" at bounding box center [828, 110] width 205 height 22
type input "7"
click at [760, 266] on button "Enregistrer" at bounding box center [771, 267] width 91 height 22
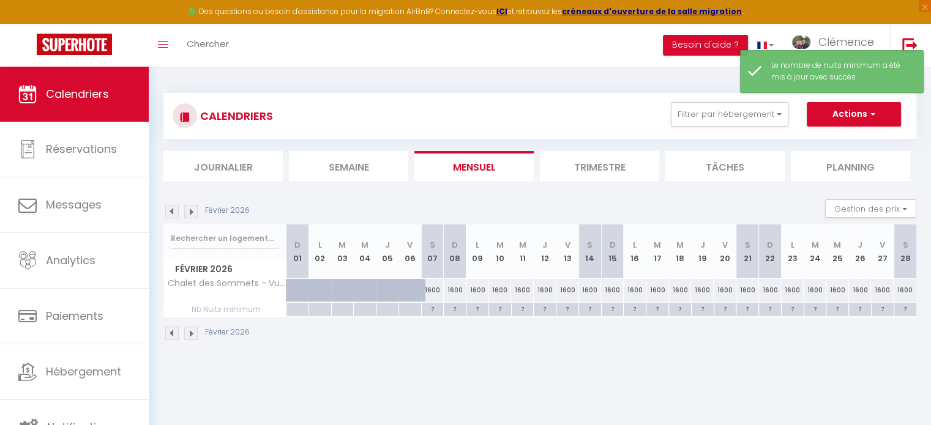
click at [170, 213] on img at bounding box center [171, 211] width 13 height 13
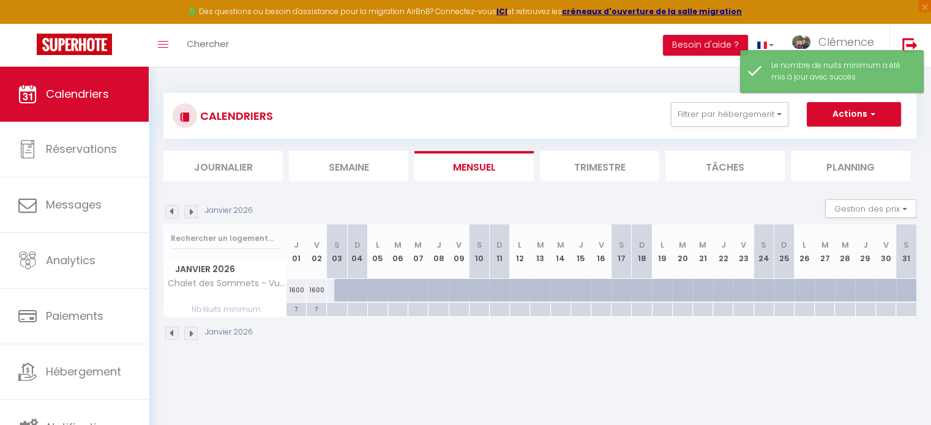
click at [170, 213] on img at bounding box center [171, 211] width 13 height 13
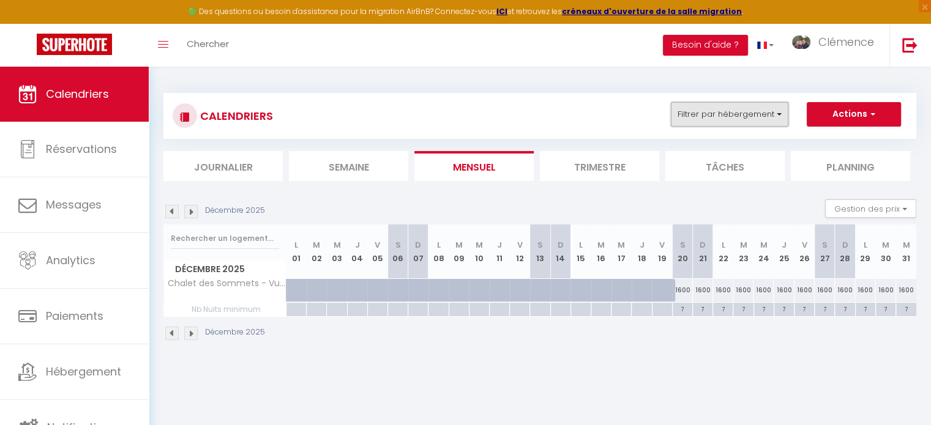
click at [752, 116] on button "Filtrer par hébergement" at bounding box center [730, 114] width 118 height 24
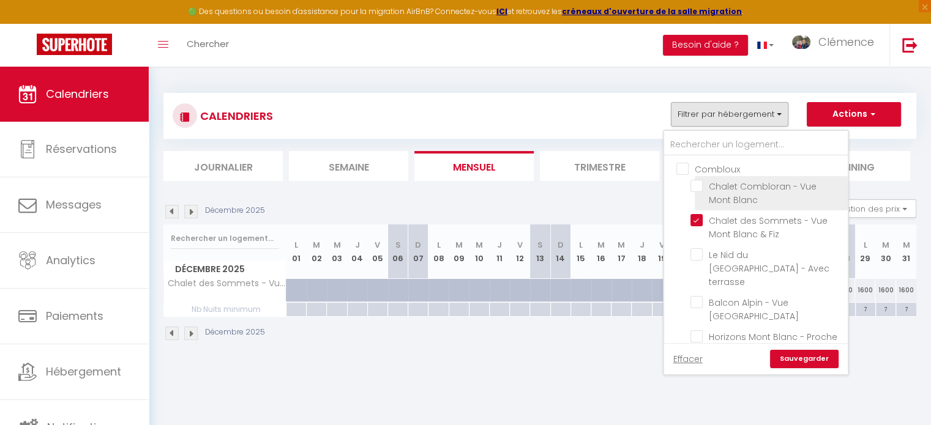
click at [698, 187] on input "Chalet Combloran - Vue Mont Blanc" at bounding box center [766, 186] width 153 height 12
checkbox input "true"
checkbox input "false"
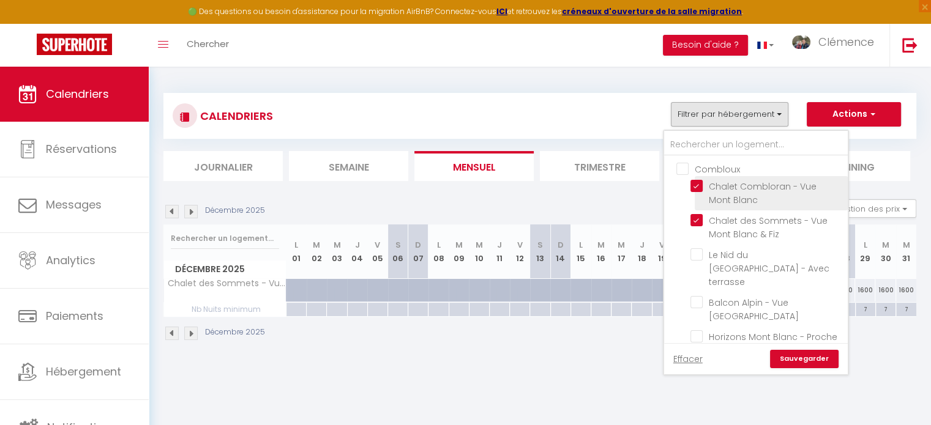
checkbox input "false"
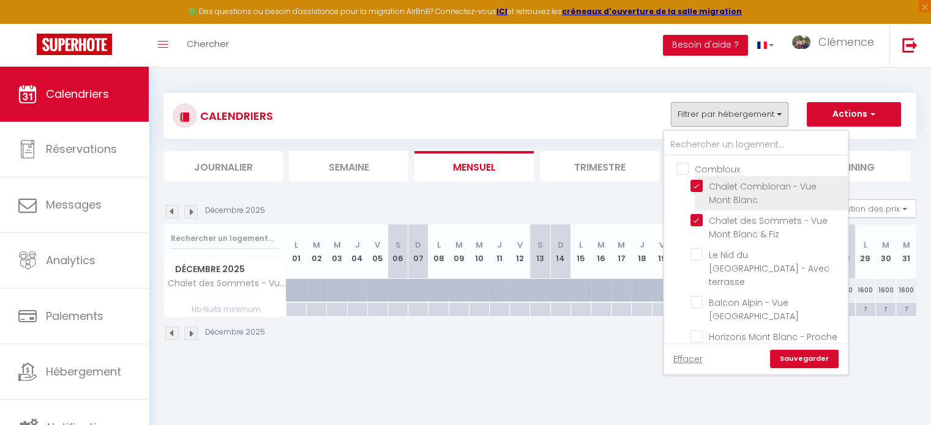
checkbox input "false"
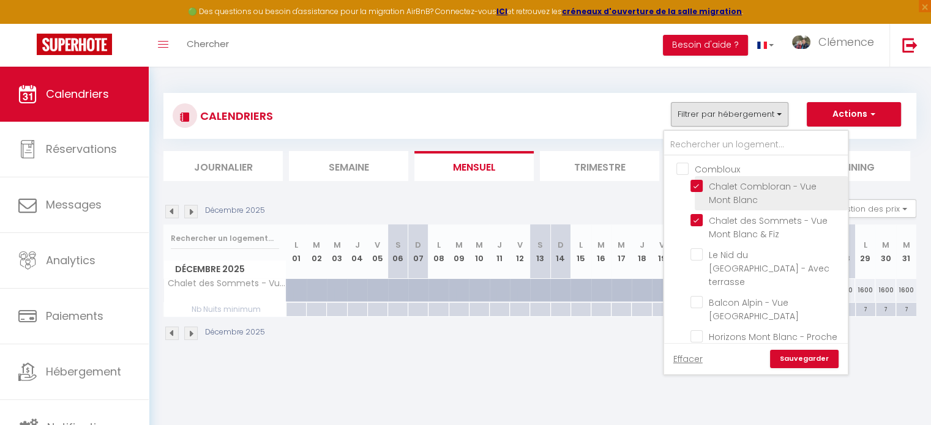
checkbox input "false"
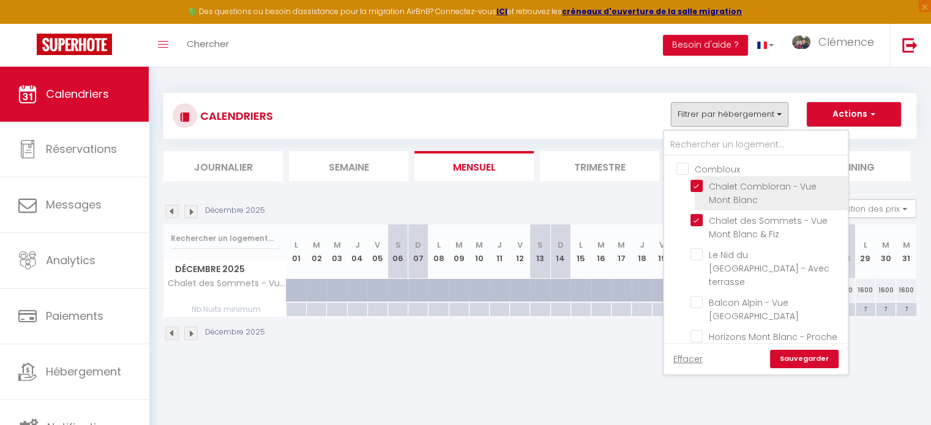
checkbox input "false"
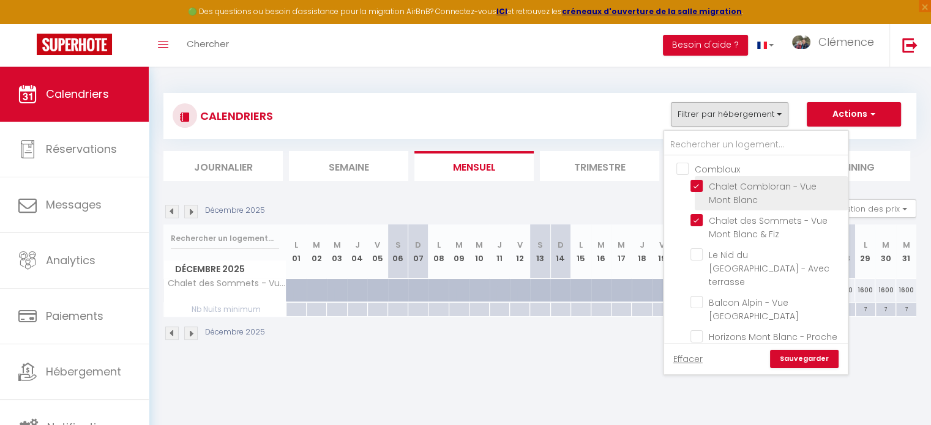
checkbox input "false"
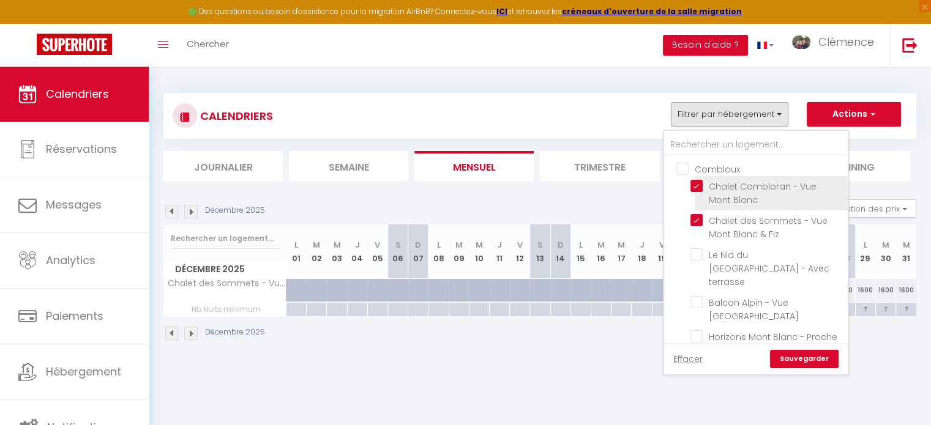
checkbox input "false"
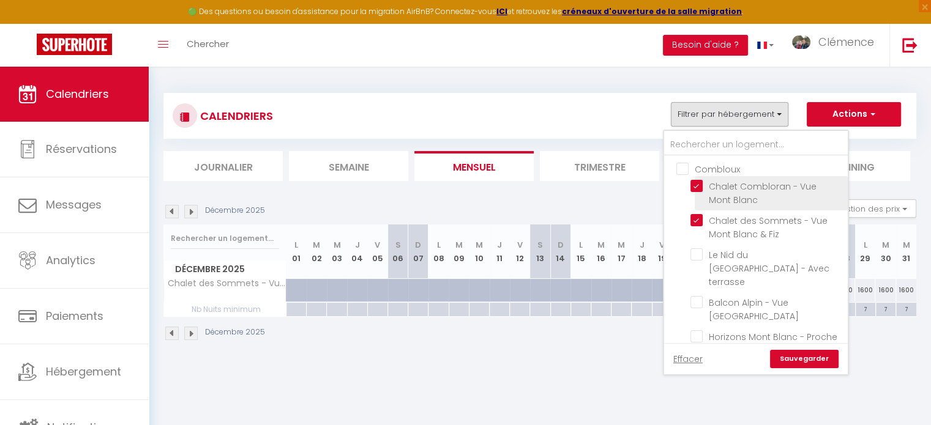
checkbox input "false"
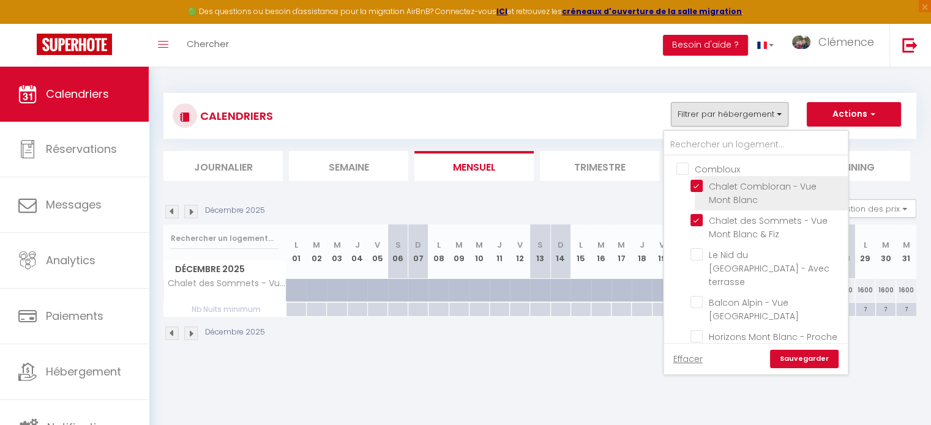
checkbox input "false"
click at [820, 361] on link "Sauvegarder" at bounding box center [804, 359] width 69 height 18
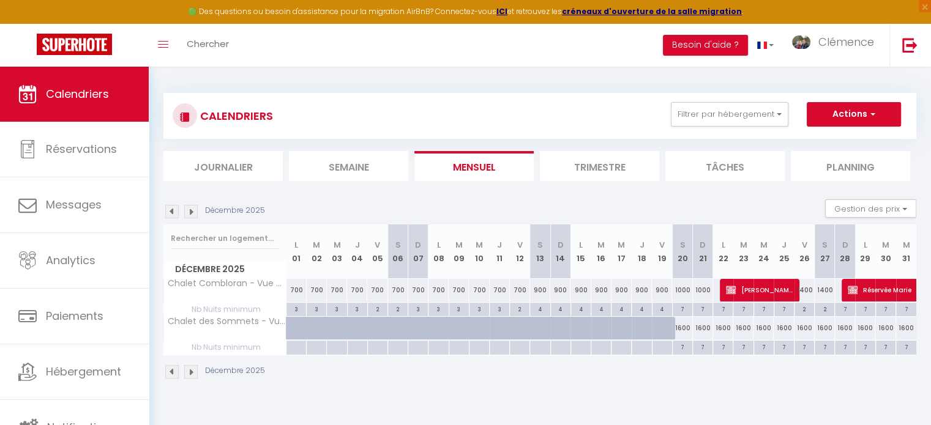
click at [675, 324] on div "1600" at bounding box center [682, 328] width 20 height 23
type input "1600"
type input "[DATE]"
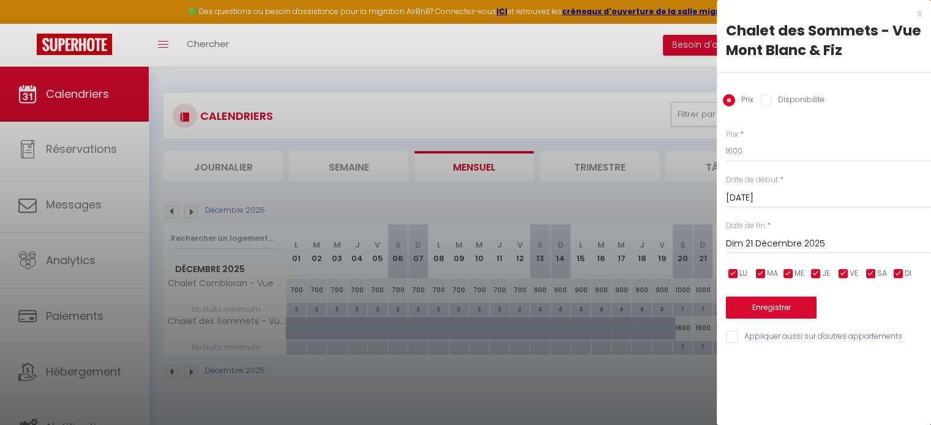
click at [846, 241] on input "Dim 21 Décembre 2025" at bounding box center [828, 244] width 205 height 16
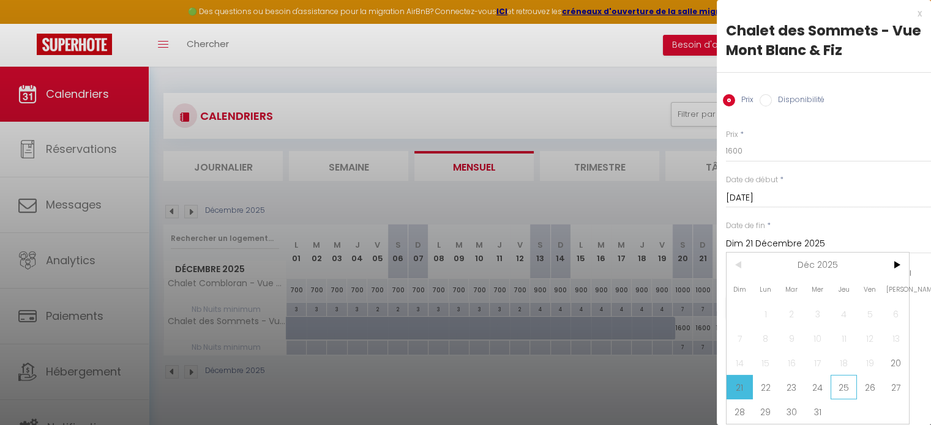
click at [848, 387] on span "25" at bounding box center [844, 387] width 26 height 24
type input "[DATE]"
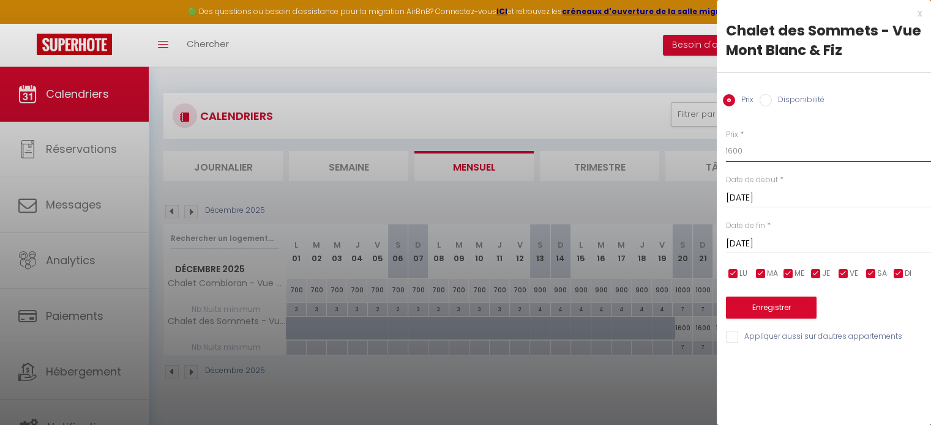
drag, startPoint x: 730, startPoint y: 155, endPoint x: 717, endPoint y: 154, distance: 13.5
click at [725, 155] on div "Prix * 1600 Statut * Disponible Indisponible Date de début * [DATE] < [DATE] > …" at bounding box center [824, 229] width 214 height 231
drag, startPoint x: 733, startPoint y: 151, endPoint x: 719, endPoint y: 150, distance: 14.7
click at [719, 150] on div "Prix * 1400 Statut * Disponible Indisponible Date de début * [DATE] < [DATE] > …" at bounding box center [824, 229] width 214 height 231
type input "1400"
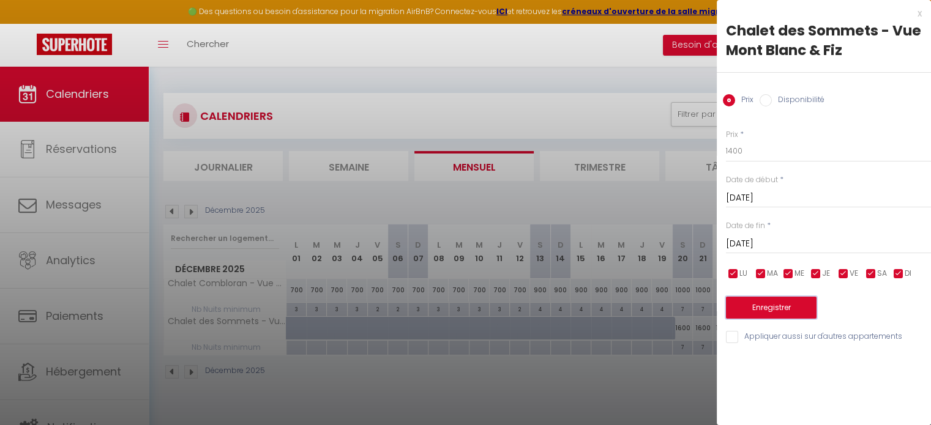
click at [772, 310] on button "Enregistrer" at bounding box center [771, 308] width 91 height 22
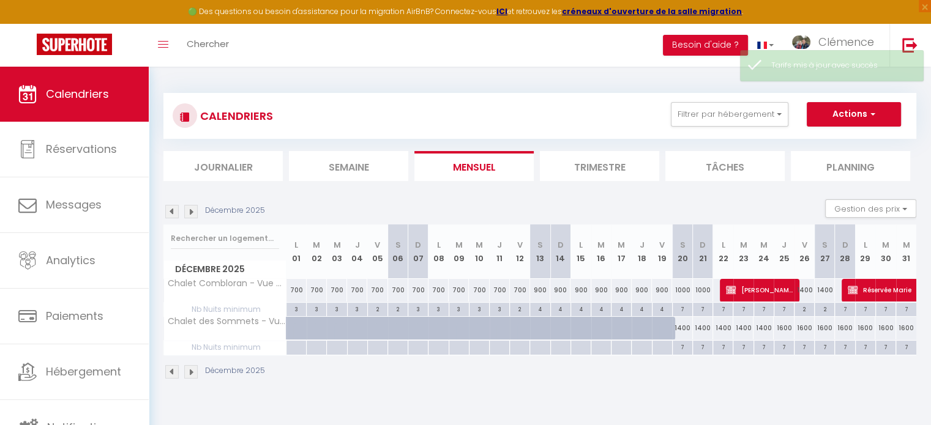
click at [902, 327] on div "1600" at bounding box center [906, 328] width 20 height 23
type input "1600"
type input "Mer 31 Décembre 2025"
type input "Jeu 01 Janvier 2026"
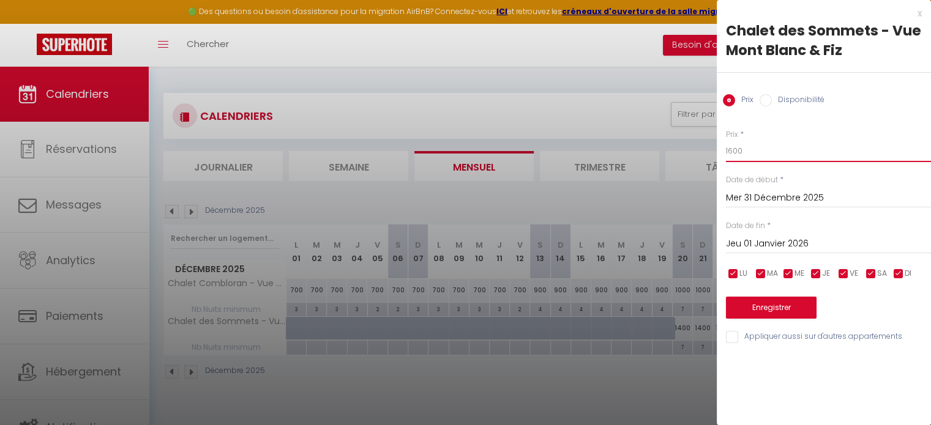
drag, startPoint x: 749, startPoint y: 151, endPoint x: 708, endPoint y: 146, distance: 41.9
click at [708, 146] on body "🟢 Des questions ou besoin d'assistance pour la migration AirBnB? Connectez-vous…" at bounding box center [465, 279] width 931 height 425
type input "1800"
click at [760, 305] on button "Enregistrer" at bounding box center [771, 308] width 91 height 22
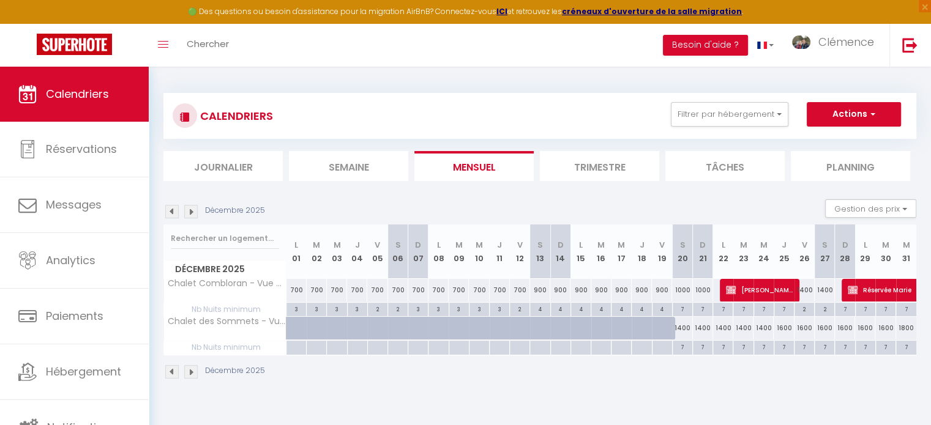
click at [801, 327] on div "1600" at bounding box center [805, 328] width 20 height 23
type input "1600"
type input "[DATE]"
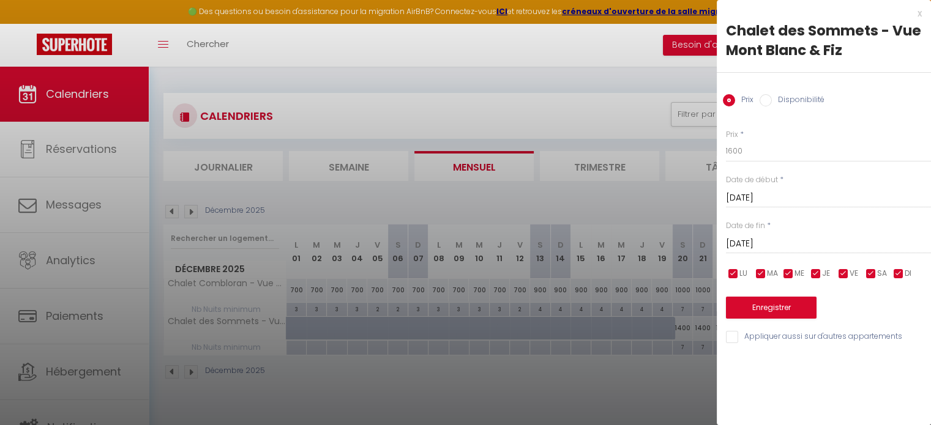
click at [801, 240] on input "[DATE]" at bounding box center [828, 244] width 205 height 16
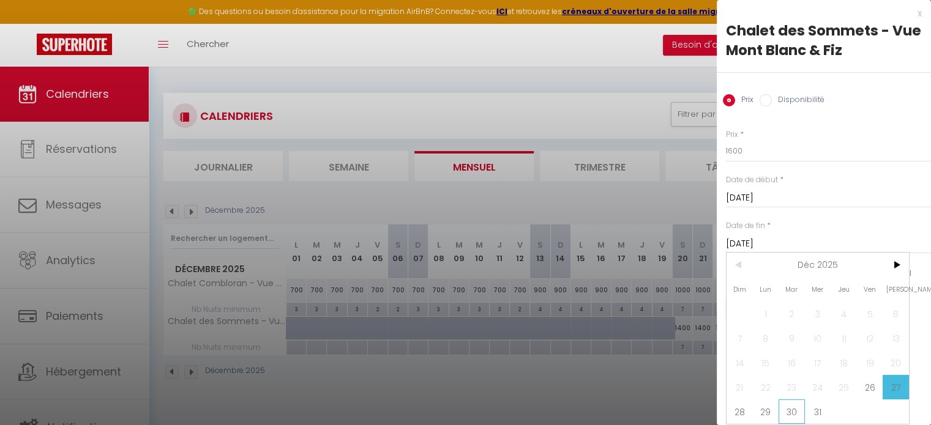
drag, startPoint x: 784, startPoint y: 408, endPoint x: 769, endPoint y: 363, distance: 47.8
click at [784, 408] on span "30" at bounding box center [792, 412] width 26 height 24
type input "[DATE]"
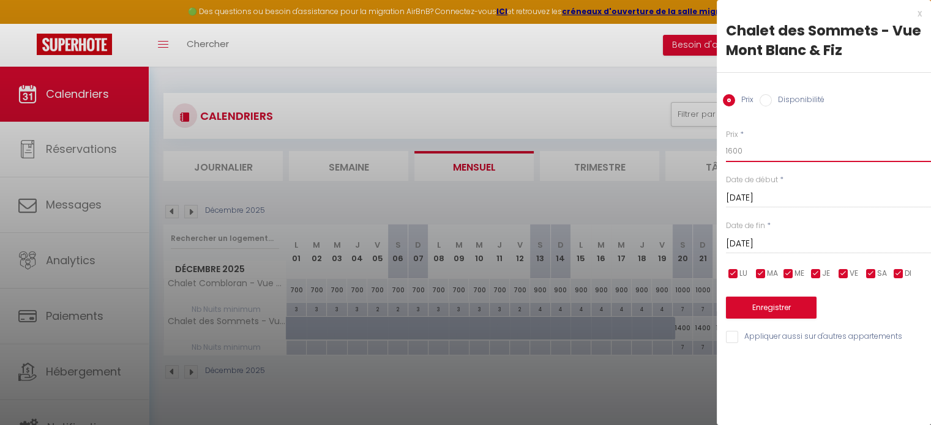
drag, startPoint x: 738, startPoint y: 157, endPoint x: 711, endPoint y: 154, distance: 27.7
click at [711, 154] on body "🟢 Des questions ou besoin d'assistance pour la migration AirBnB? Connectez-vous…" at bounding box center [465, 279] width 931 height 425
drag, startPoint x: 744, startPoint y: 153, endPoint x: 684, endPoint y: 139, distance: 62.2
click at [689, 146] on body "🟢 Des questions ou besoin d'assistance pour la migration AirBnB? Connectez-vous…" at bounding box center [465, 279] width 931 height 425
type input "1500"
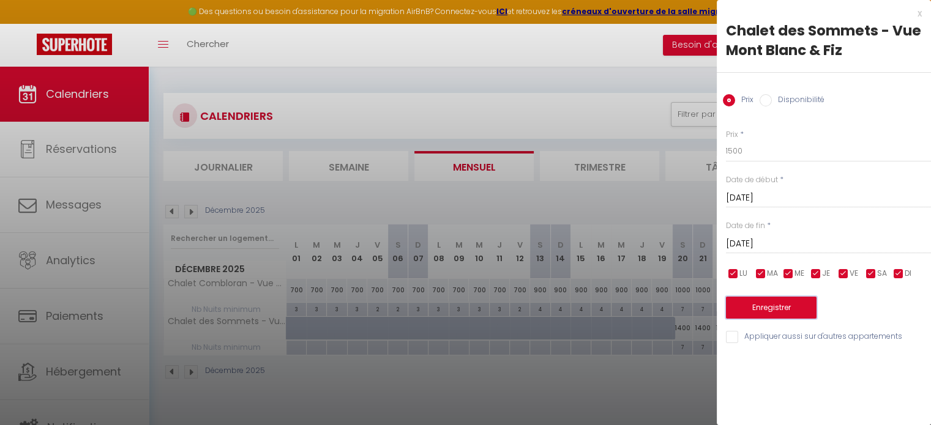
click at [787, 299] on button "Enregistrer" at bounding box center [771, 308] width 91 height 22
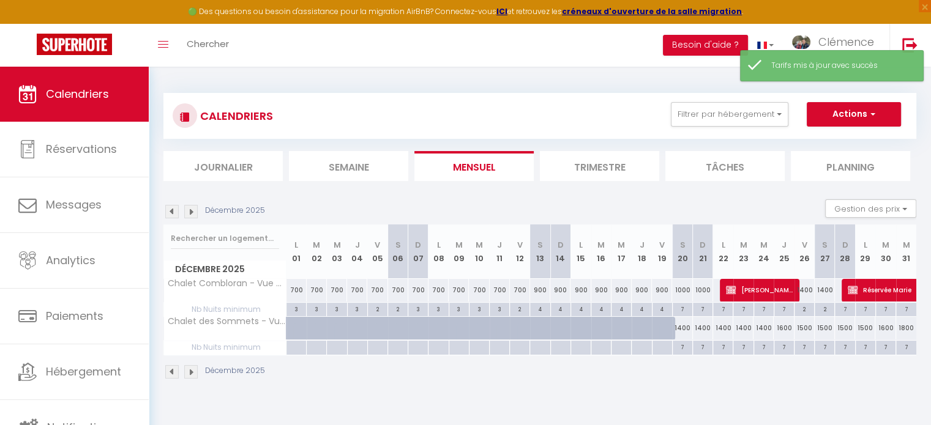
click at [195, 212] on img at bounding box center [190, 211] width 13 height 13
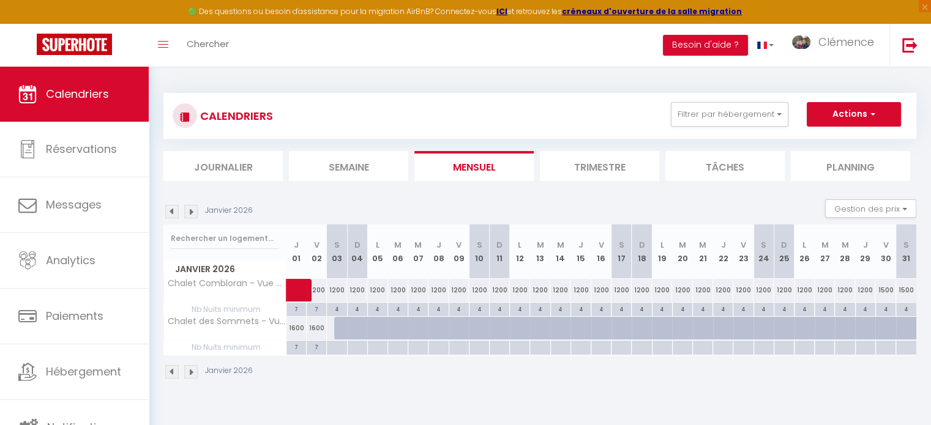
click at [195, 212] on img at bounding box center [190, 211] width 13 height 13
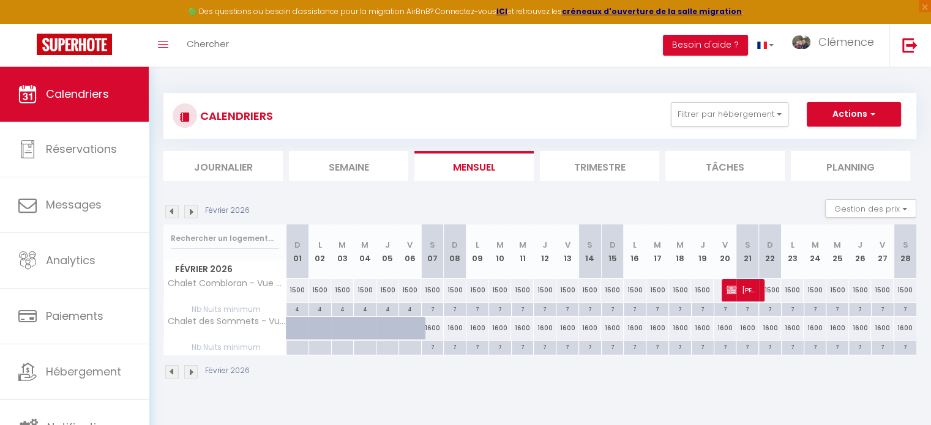
click at [432, 327] on div "1600" at bounding box center [432, 328] width 23 height 23
type input "1600"
type input "[DATE]"
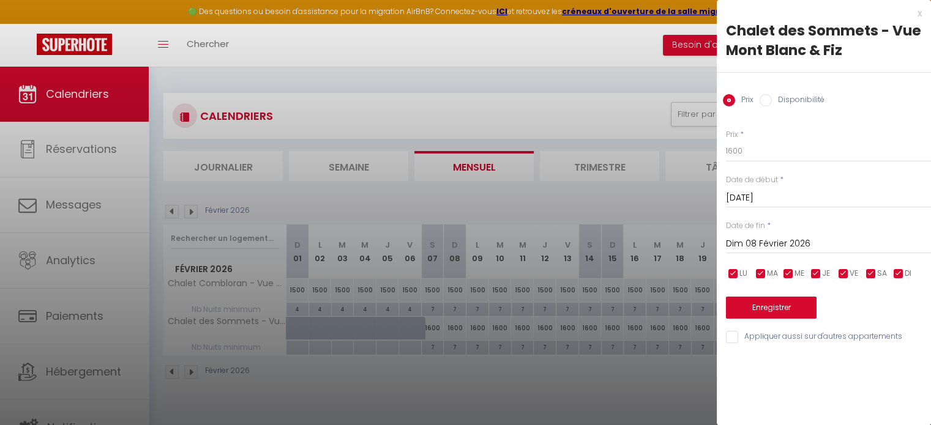
click at [787, 243] on input "Dim 08 Février 2026" at bounding box center [828, 244] width 205 height 16
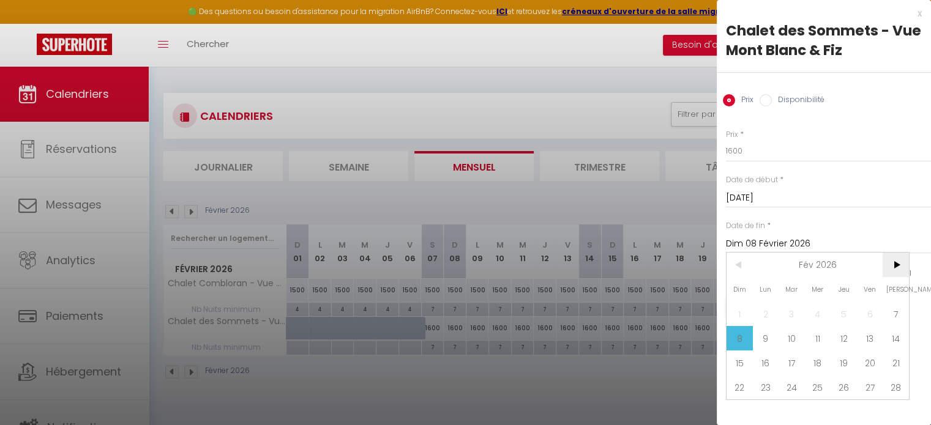
click at [895, 261] on span ">" at bounding box center [896, 265] width 26 height 24
click at [892, 310] on span "7" at bounding box center [896, 314] width 26 height 24
type input "[DATE]"
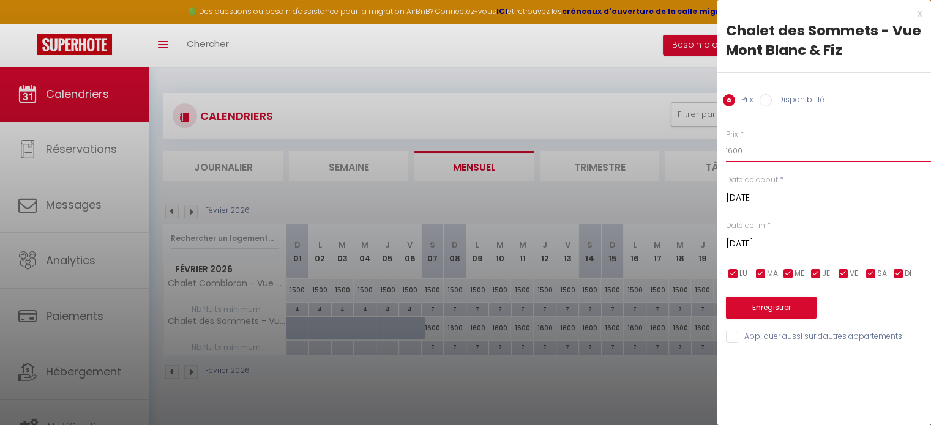
drag, startPoint x: 755, startPoint y: 147, endPoint x: 678, endPoint y: 141, distance: 77.3
click at [678, 141] on body "🟢 Des questions ou besoin d'assistance pour la migration AirBnB? Connectez-vous…" at bounding box center [465, 279] width 931 height 425
type input "1800"
click at [793, 308] on button "Enregistrer" at bounding box center [771, 308] width 91 height 22
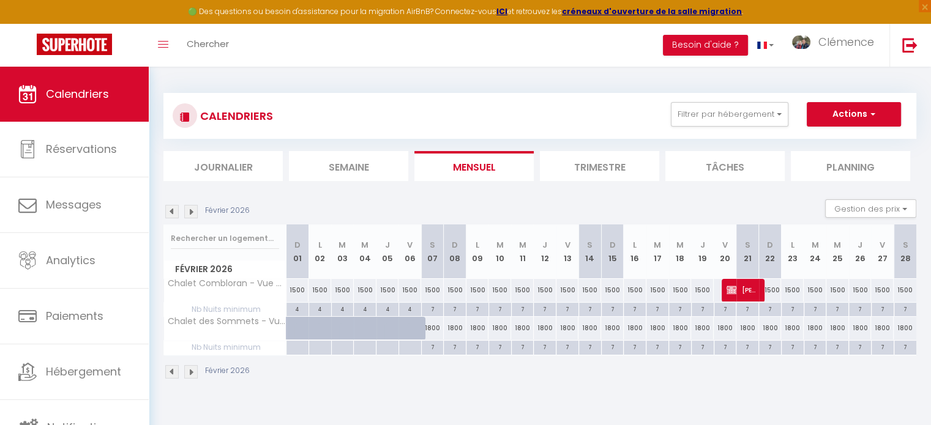
click at [294, 286] on div "1500" at bounding box center [297, 290] width 23 height 23
type input "1500"
type input "Dim 01 Février 2026"
type input "Lun 02 Février 2026"
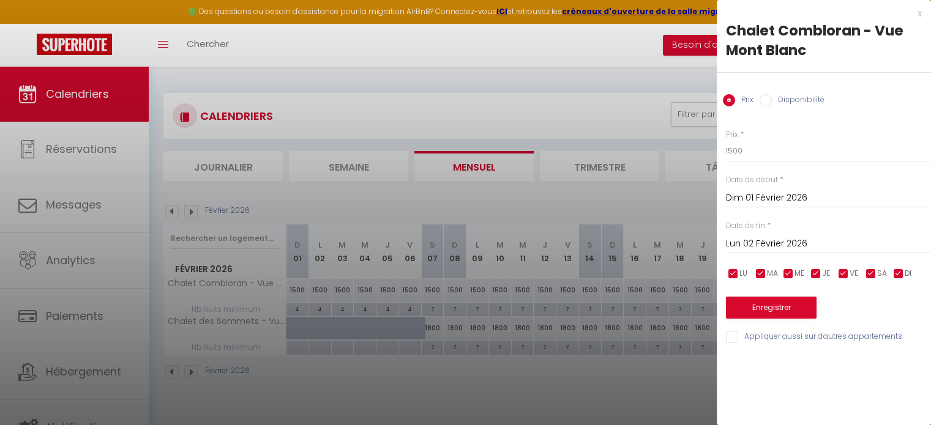
click at [797, 242] on input "Lun 02 Février 2026" at bounding box center [828, 244] width 205 height 16
drag, startPoint x: 413, startPoint y: 197, endPoint x: 267, endPoint y: 216, distance: 146.9
click at [412, 198] on div at bounding box center [465, 212] width 931 height 425
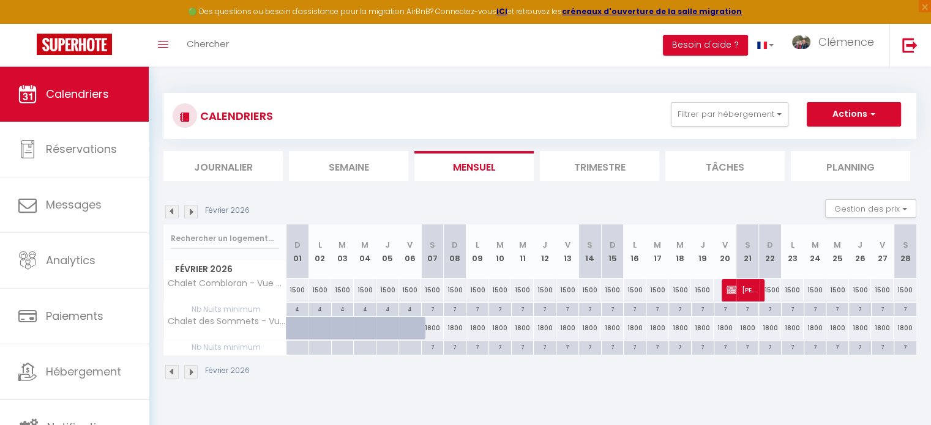
click at [169, 211] on img at bounding box center [171, 211] width 13 height 13
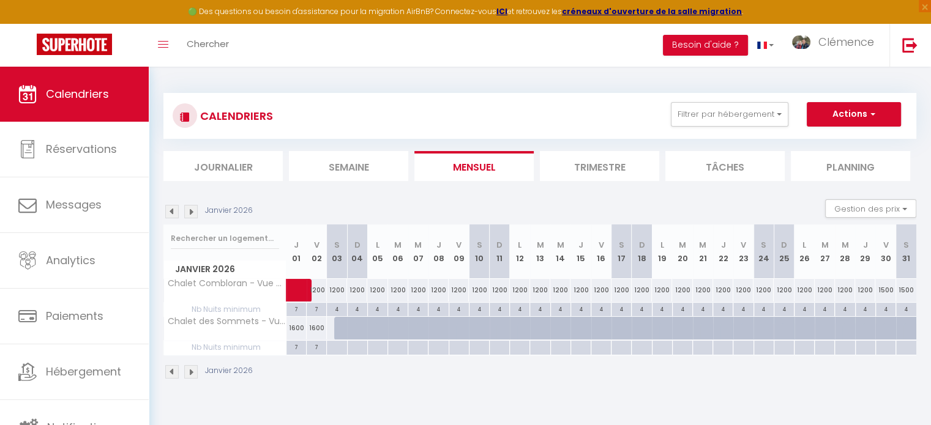
click at [169, 211] on img at bounding box center [171, 211] width 13 height 13
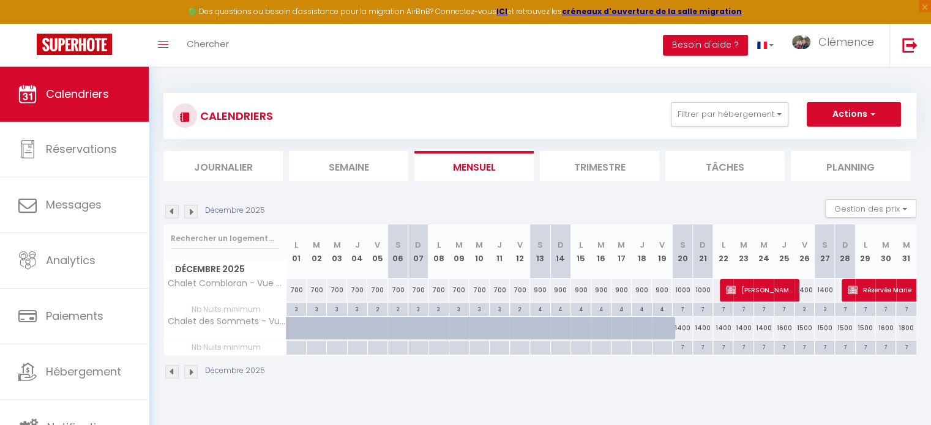
click at [187, 210] on img at bounding box center [190, 211] width 13 height 13
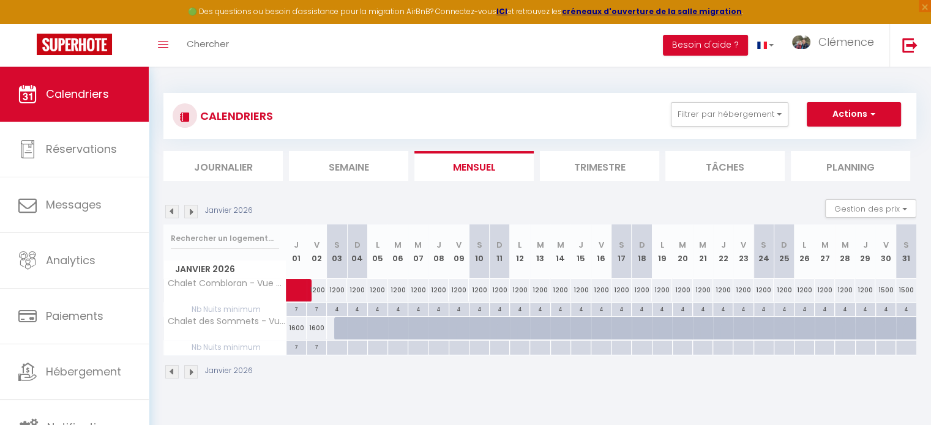
click at [880, 290] on div "1500" at bounding box center [885, 290] width 20 height 23
type input "1500"
type input "Ven 30 Janvier 2026"
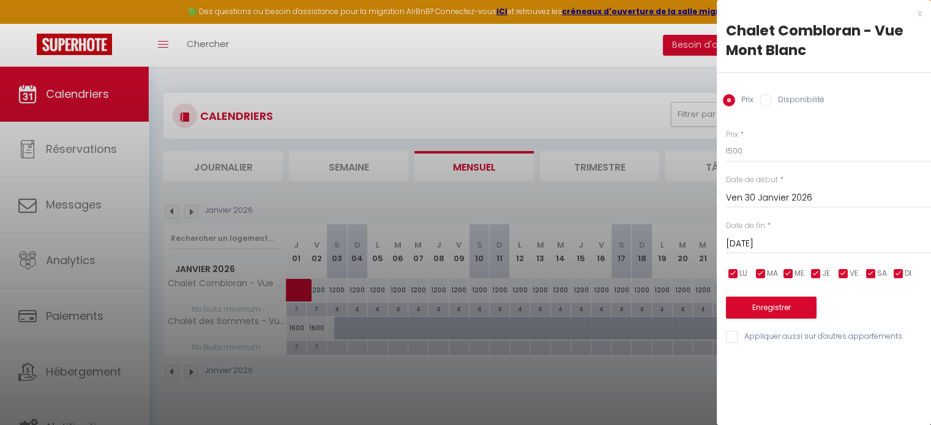
click at [780, 242] on input "[DATE]" at bounding box center [828, 244] width 205 height 16
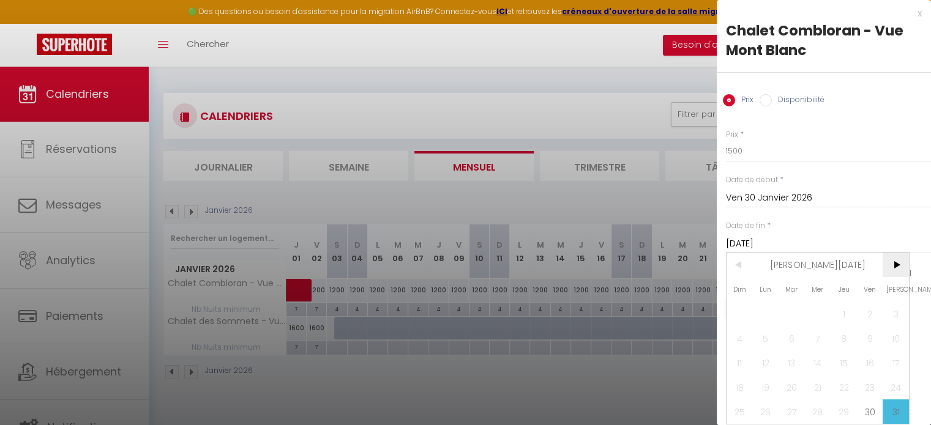
click at [901, 259] on span ">" at bounding box center [896, 265] width 26 height 24
click at [896, 309] on span "7" at bounding box center [896, 314] width 26 height 24
type input "[DATE]"
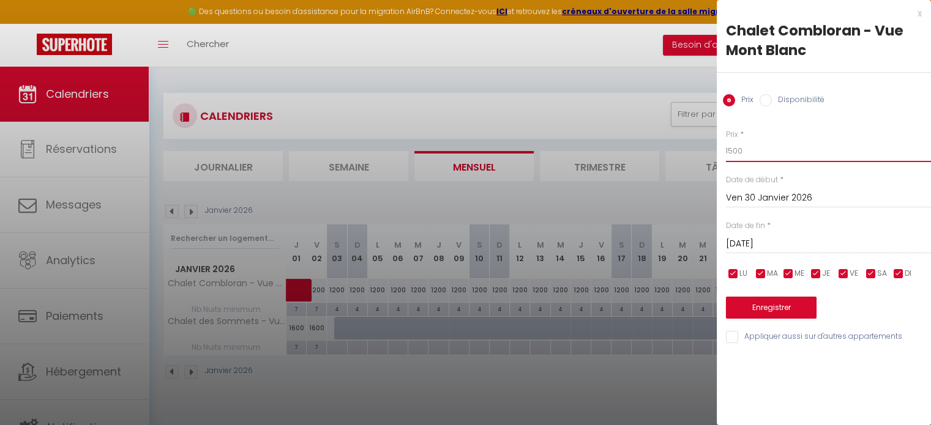
drag, startPoint x: 769, startPoint y: 159, endPoint x: 675, endPoint y: 144, distance: 95.4
click at [676, 145] on body "🟢 Des questions ou besoin d'assistance pour la migration AirBnB? Connectez-vous…" at bounding box center [465, 279] width 931 height 425
type input "1200"
click at [771, 310] on button "Enregistrer" at bounding box center [771, 308] width 91 height 22
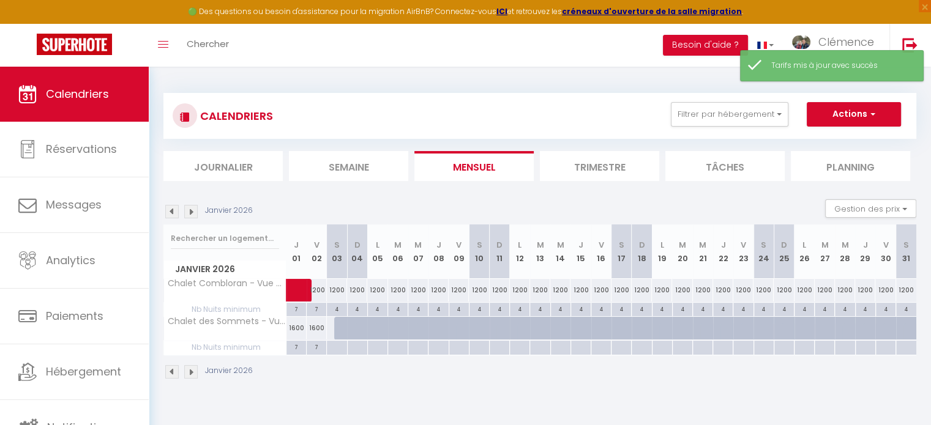
click at [171, 212] on img at bounding box center [171, 211] width 13 height 13
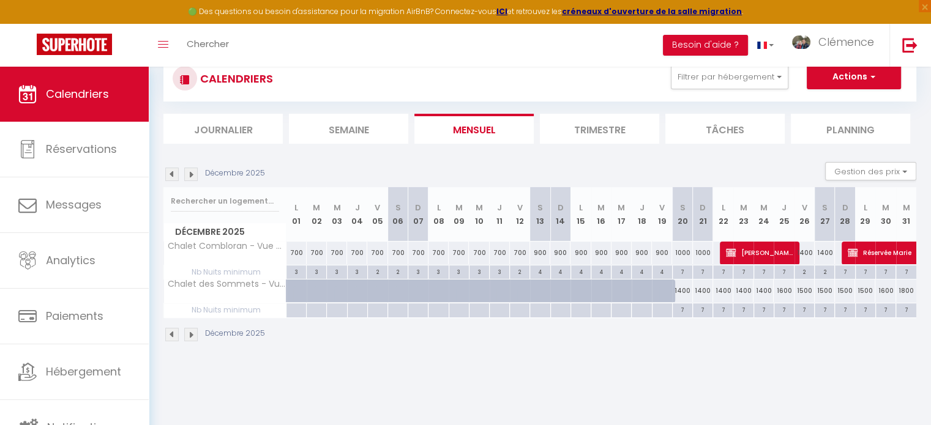
scroll to position [61, 0]
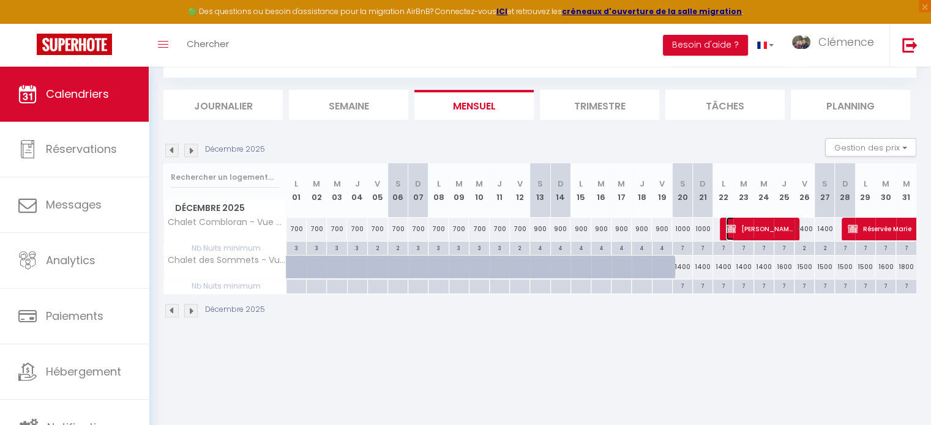
click at [752, 230] on span "[PERSON_NAME]" at bounding box center [759, 228] width 67 height 23
select select "OK"
select select "KO"
select select "0"
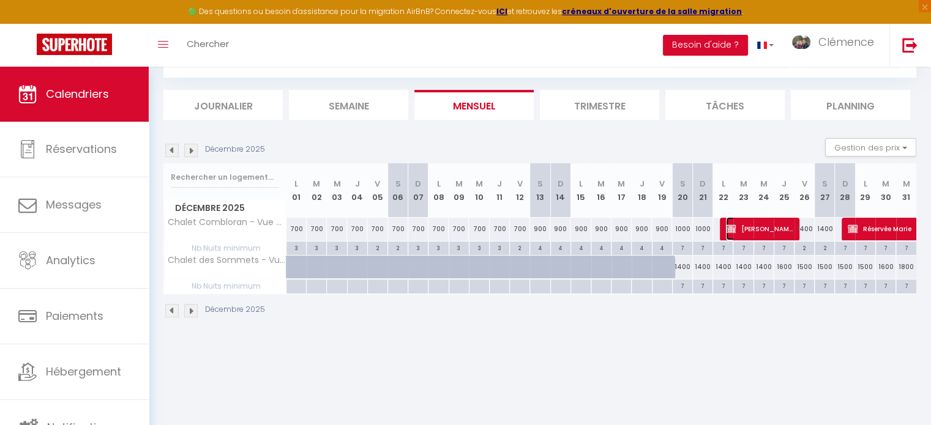
select select "1"
select select
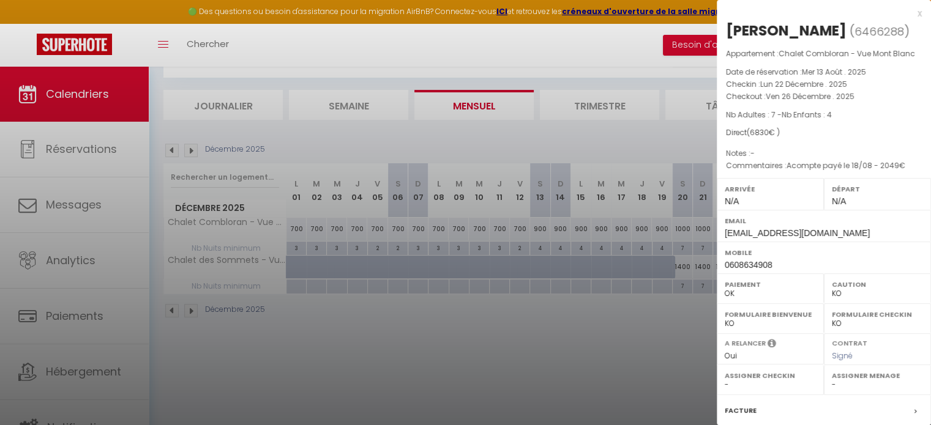
select select "22805"
click at [676, 329] on div at bounding box center [465, 212] width 931 height 425
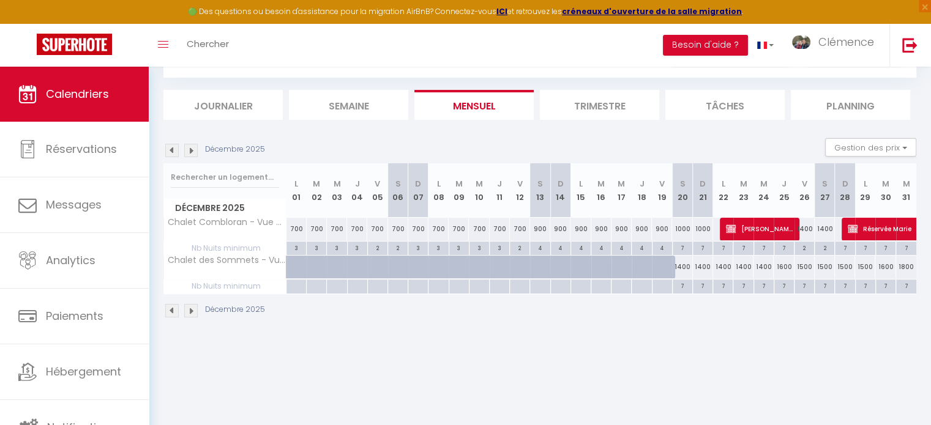
click at [806, 222] on div "1400" at bounding box center [805, 229] width 20 height 23
type input "1400"
type input "[DATE]"
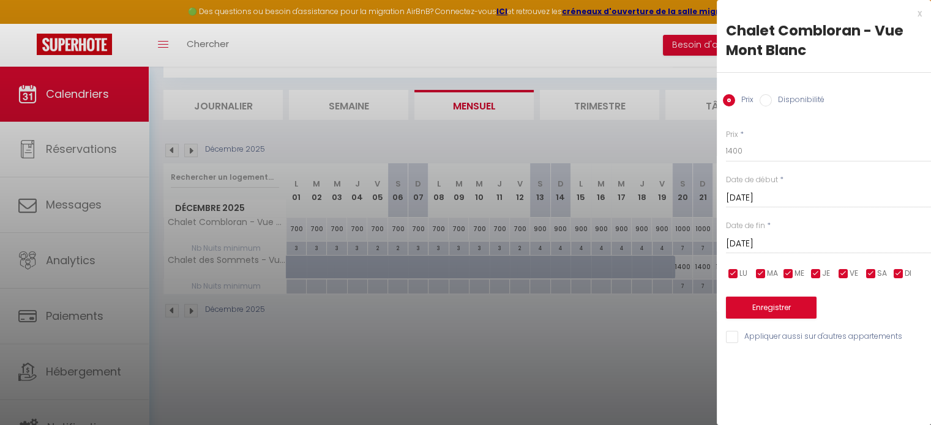
drag, startPoint x: 648, startPoint y: 324, endPoint x: 660, endPoint y: 315, distance: 14.4
click at [649, 323] on div at bounding box center [465, 212] width 931 height 425
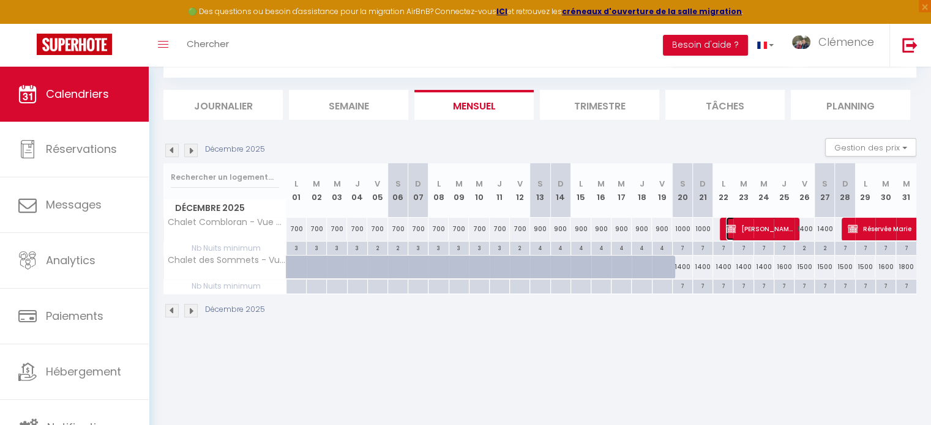
click at [763, 226] on span "[PERSON_NAME]" at bounding box center [759, 228] width 67 height 23
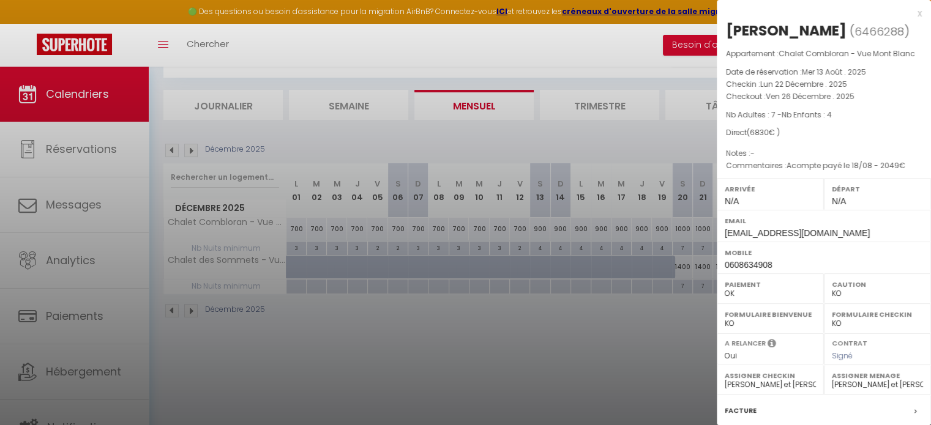
click at [665, 368] on div at bounding box center [465, 212] width 931 height 425
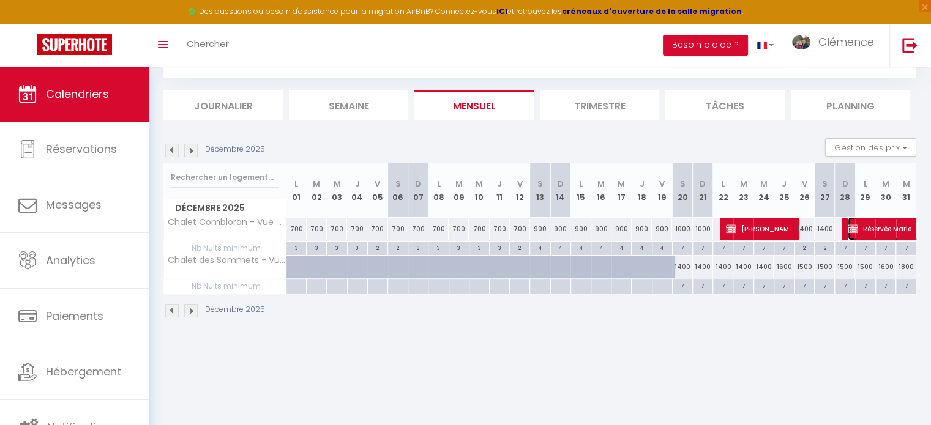
click at [877, 225] on span "Réservée Marie" at bounding box center [918, 228] width 141 height 23
select select
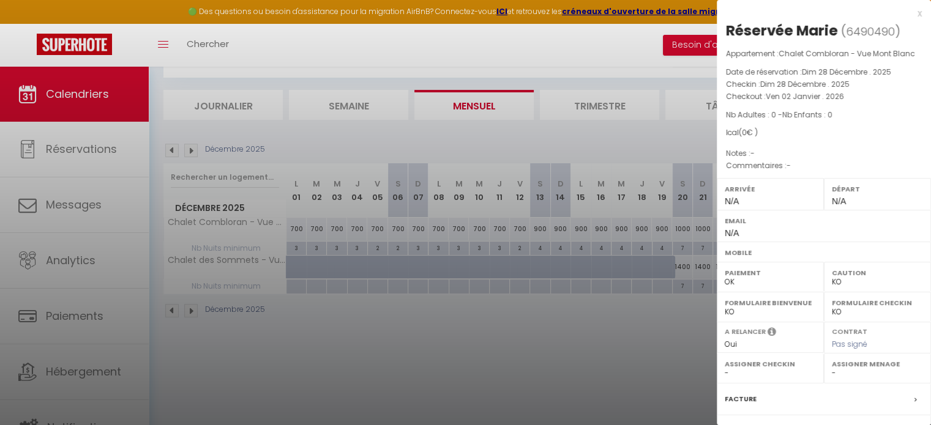
click at [584, 365] on div at bounding box center [465, 212] width 931 height 425
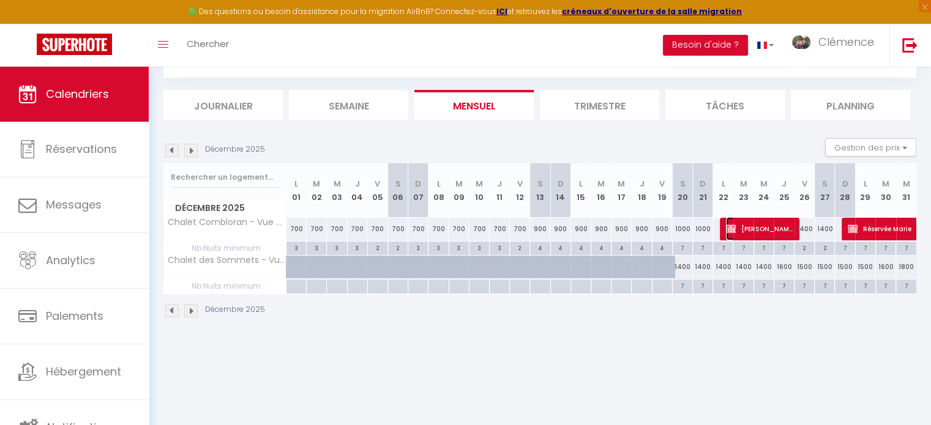
click at [736, 230] on span "[PERSON_NAME]" at bounding box center [759, 228] width 67 height 23
select select "22805"
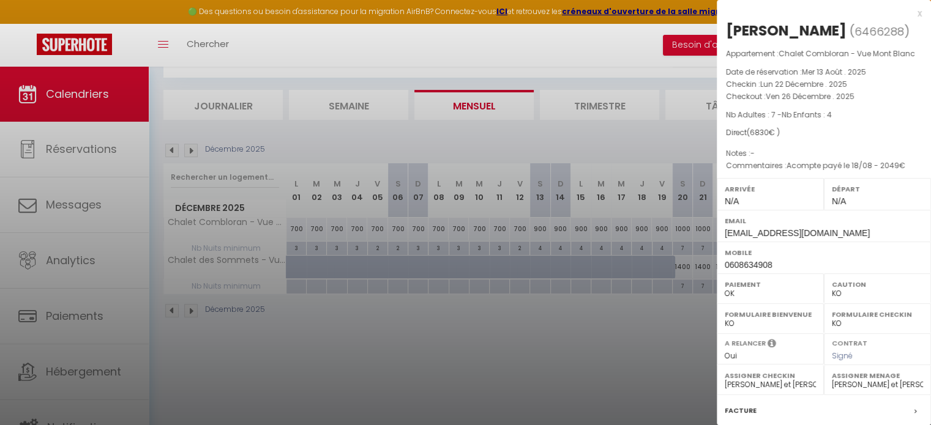
click at [650, 357] on div at bounding box center [465, 212] width 931 height 425
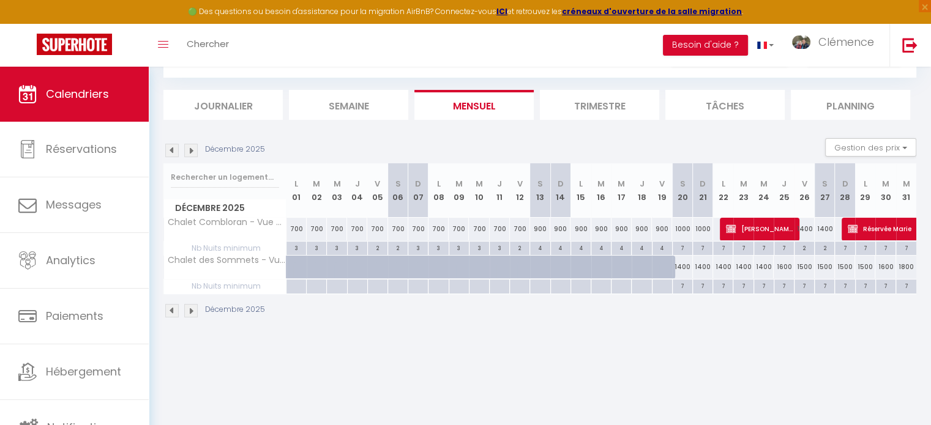
click at [680, 264] on div "1400" at bounding box center [682, 267] width 20 height 23
type input "1400"
type input "[DATE]"
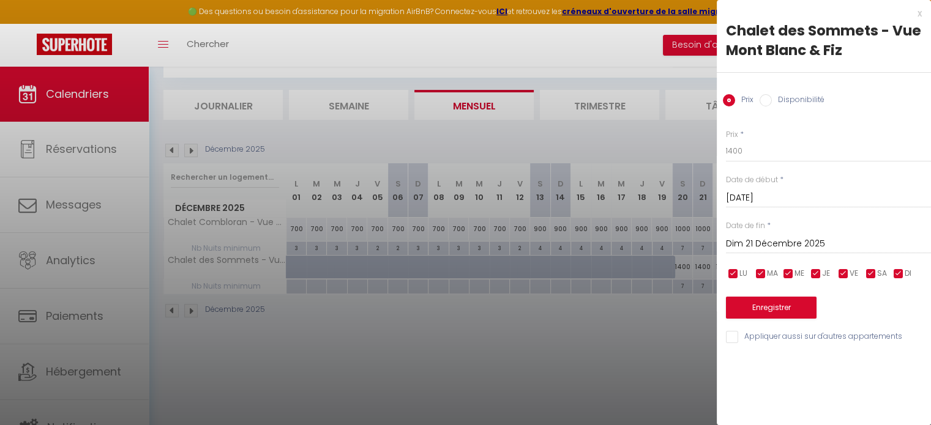
click at [828, 240] on input "Dim 21 Décembre 2025" at bounding box center [828, 244] width 205 height 16
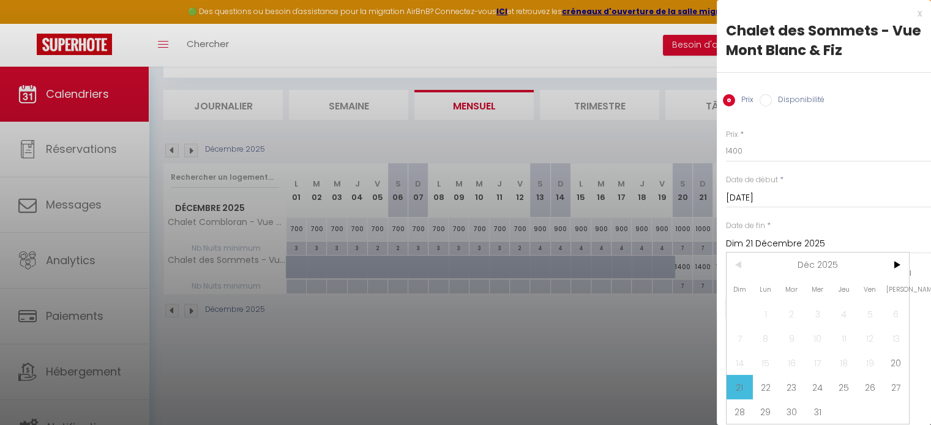
click at [825, 386] on span "24" at bounding box center [818, 387] width 26 height 24
type input "Mer 24 Décembre 2025"
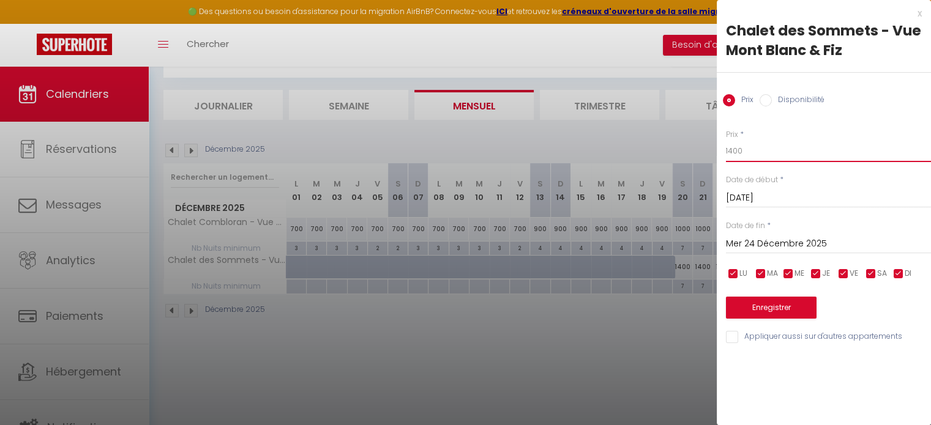
drag, startPoint x: 750, startPoint y: 152, endPoint x: 688, endPoint y: 145, distance: 62.8
click at [688, 145] on body "🟢 Des questions ou besoin d'assistance pour la migration AirBnB? Connectez-vous…" at bounding box center [465, 218] width 931 height 425
type input "1500"
click at [792, 305] on button "Enregistrer" at bounding box center [771, 308] width 91 height 22
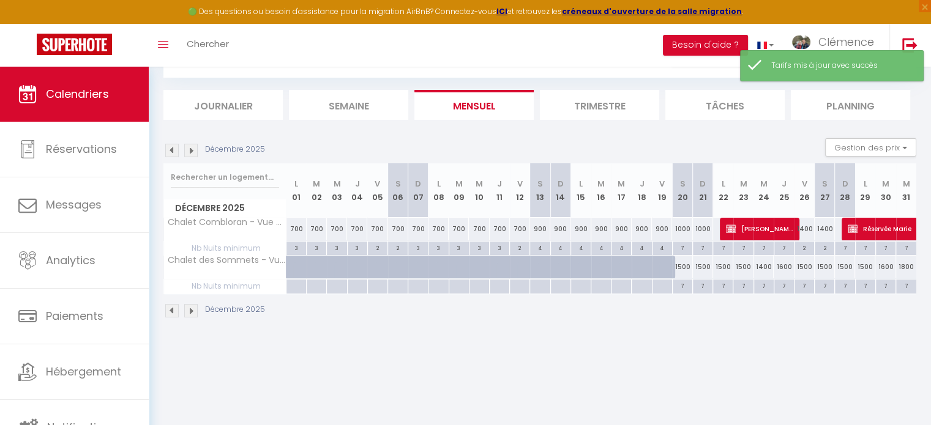
click at [761, 268] on div "1400" at bounding box center [764, 267] width 20 height 23
type input "1400"
type input "Mer 24 Décembre 2025"
type input "[DATE]"
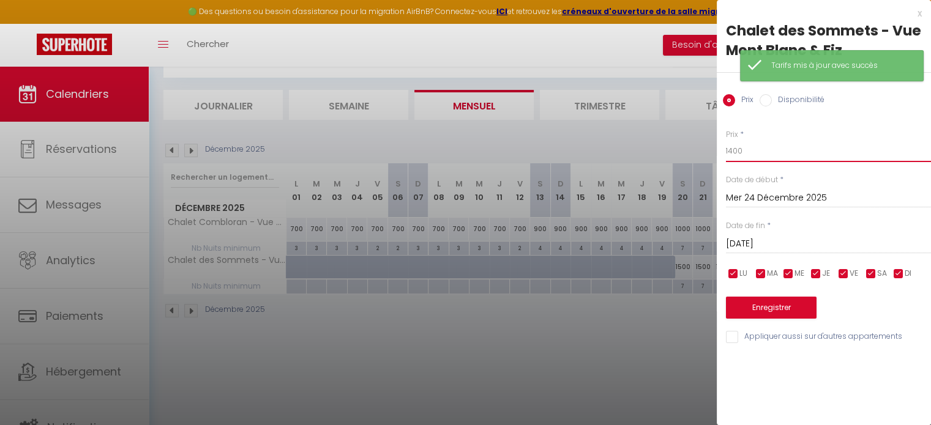
drag, startPoint x: 761, startPoint y: 150, endPoint x: 668, endPoint y: 137, distance: 93.9
click at [670, 138] on body "🟢 Des questions ou besoin d'assistance pour la migration AirBnB? Connectez-vous…" at bounding box center [465, 218] width 931 height 425
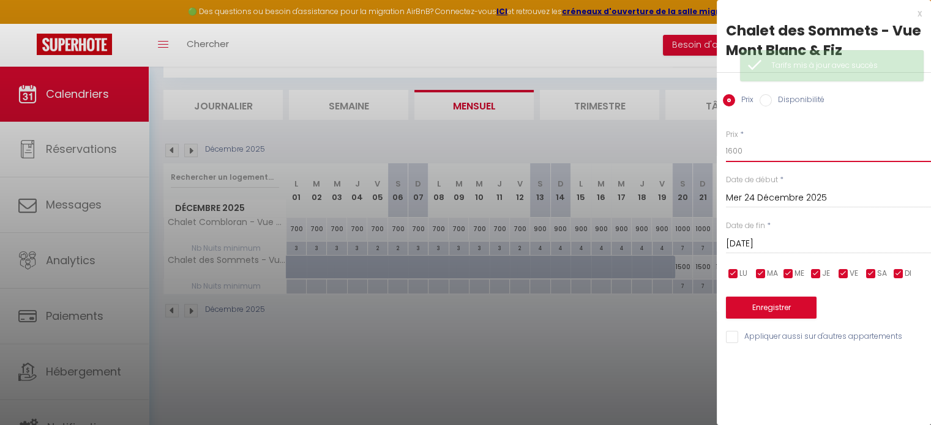
type input "1600"
click at [776, 301] on button "Enregistrer" at bounding box center [771, 308] width 91 height 22
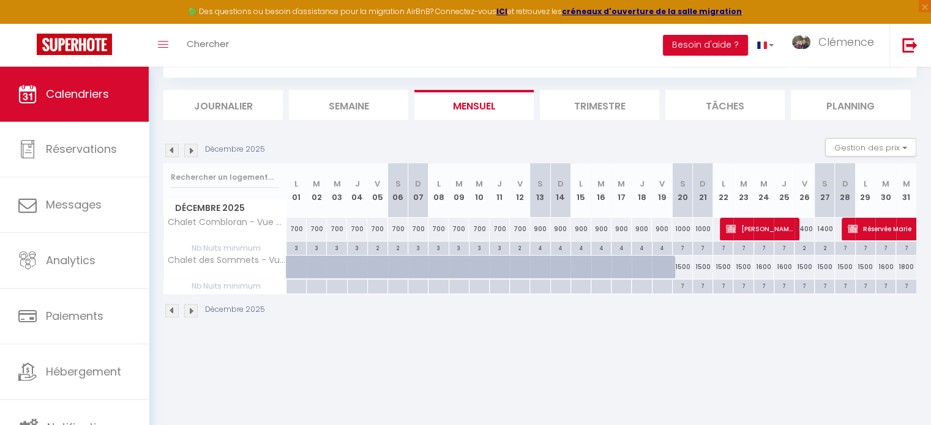
click at [804, 266] on div "1500" at bounding box center [805, 267] width 20 height 23
type input "1500"
type input "[DATE]"
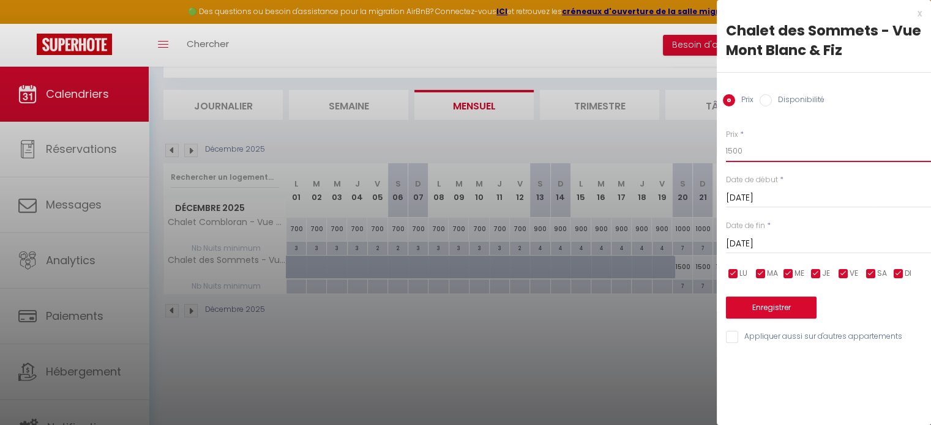
drag, startPoint x: 766, startPoint y: 151, endPoint x: 624, endPoint y: 131, distance: 143.4
click at [625, 132] on body "🟢 Des questions ou besoin d'assistance pour la migration AirBnB? Connectez-vous…" at bounding box center [465, 218] width 931 height 425
click at [688, 342] on div at bounding box center [465, 212] width 931 height 425
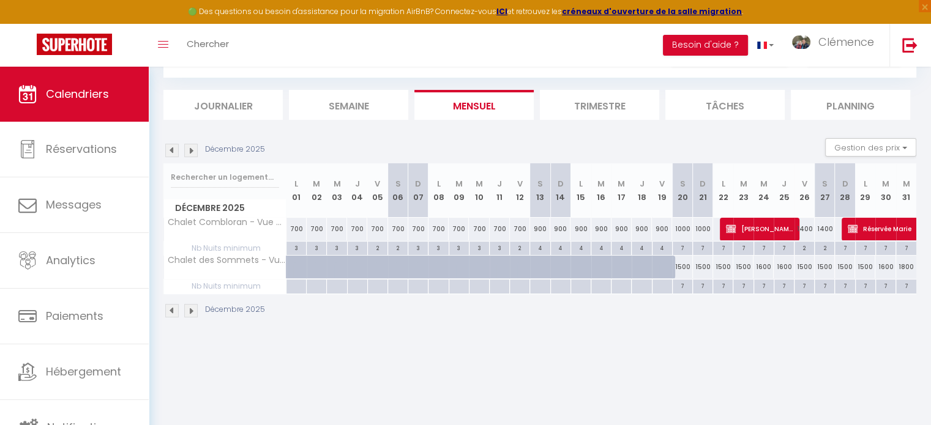
click at [826, 266] on div "1500" at bounding box center [825, 267] width 20 height 23
type input "1500"
type input "[DATE]"
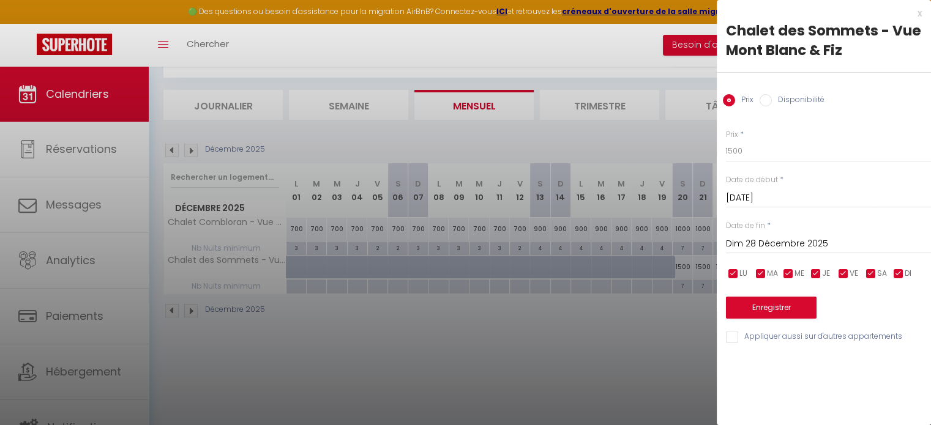
click at [823, 239] on input "Dim 28 Décembre 2025" at bounding box center [828, 244] width 205 height 16
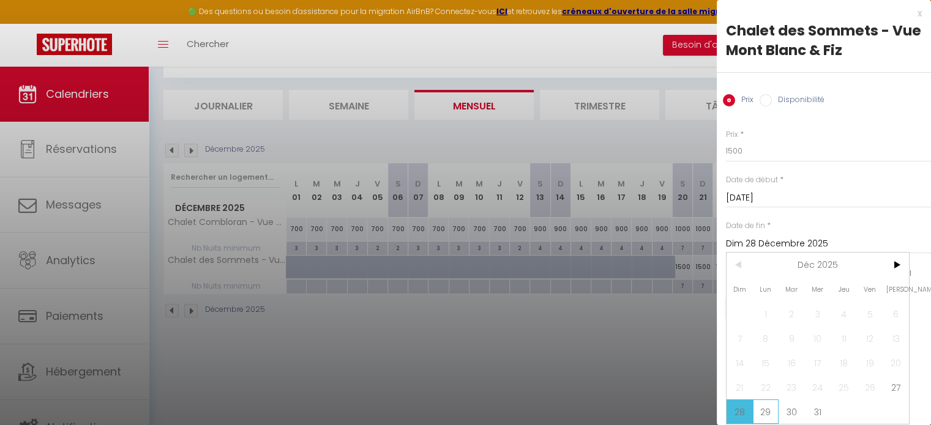
click at [763, 408] on span "29" at bounding box center [766, 412] width 26 height 24
type input "Lun 29 Décembre 2025"
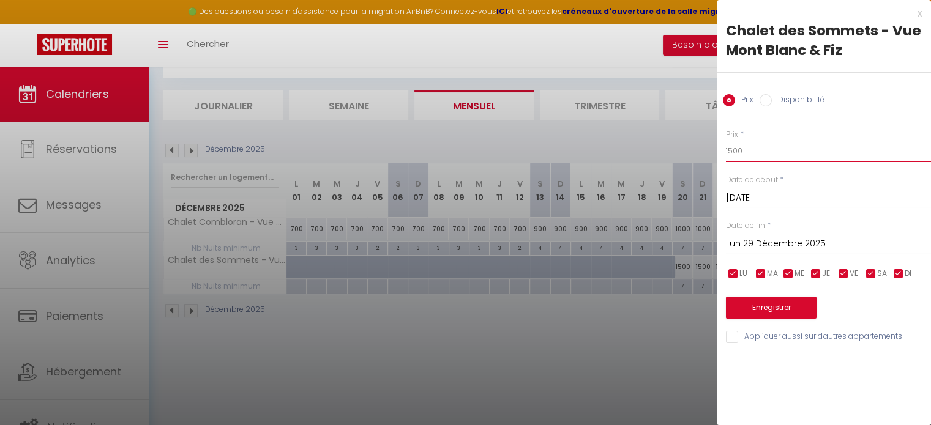
drag, startPoint x: 754, startPoint y: 154, endPoint x: 684, endPoint y: 145, distance: 69.7
click at [684, 146] on body "🟢 Des questions ou besoin d'assistance pour la migration AirBnB? Connectez-vous…" at bounding box center [465, 218] width 931 height 425
type input "1700"
click at [752, 307] on button "Enregistrer" at bounding box center [771, 308] width 91 height 22
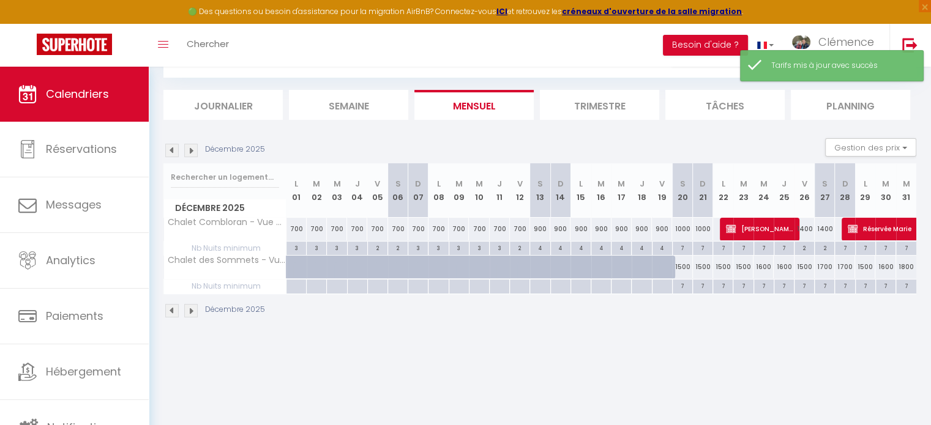
click at [861, 269] on div "1500" at bounding box center [865, 267] width 20 height 23
type input "1500"
type input "Lun 29 Décembre 2025"
type input "[DATE]"
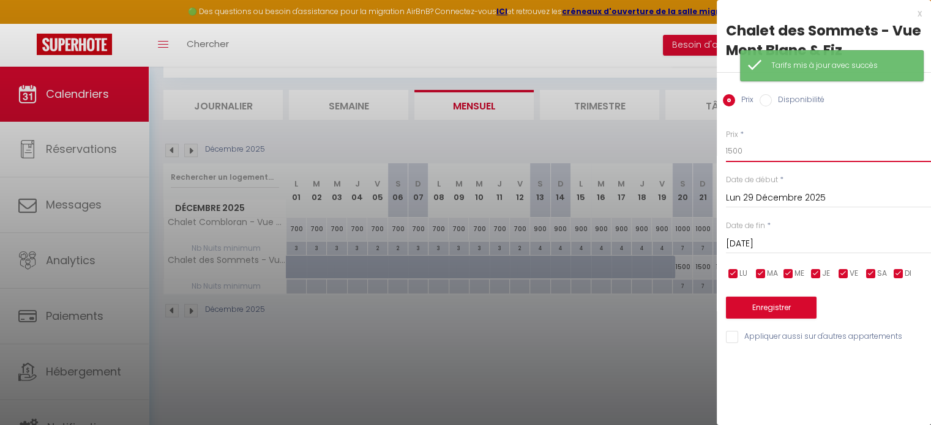
drag, startPoint x: 756, startPoint y: 151, endPoint x: 728, endPoint y: 166, distance: 31.8
click at [737, 151] on input "1500" at bounding box center [828, 151] width 205 height 22
click at [656, 326] on div at bounding box center [465, 212] width 931 height 425
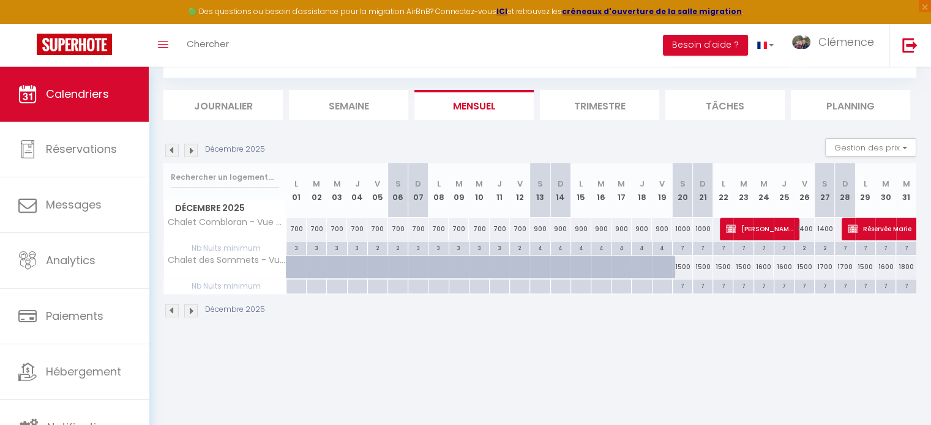
click at [821, 266] on div "1700" at bounding box center [825, 267] width 20 height 23
type input "1700"
type input "[DATE]"
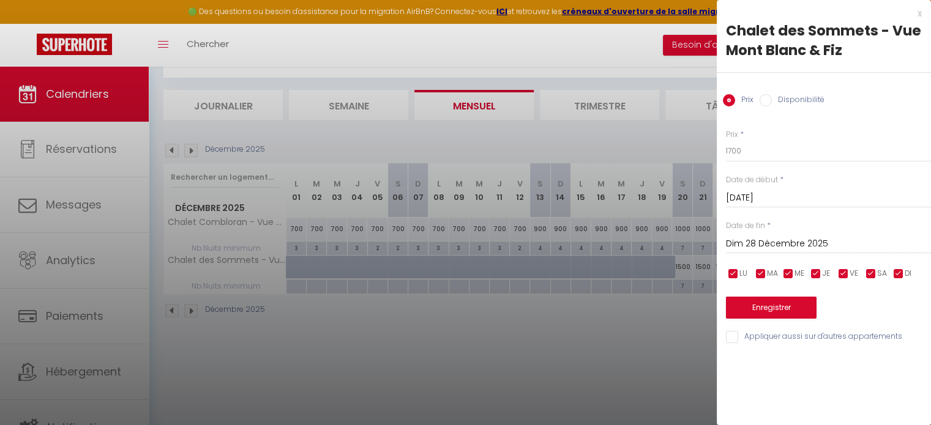
click at [795, 242] on input "Dim 28 Décembre 2025" at bounding box center [828, 244] width 205 height 16
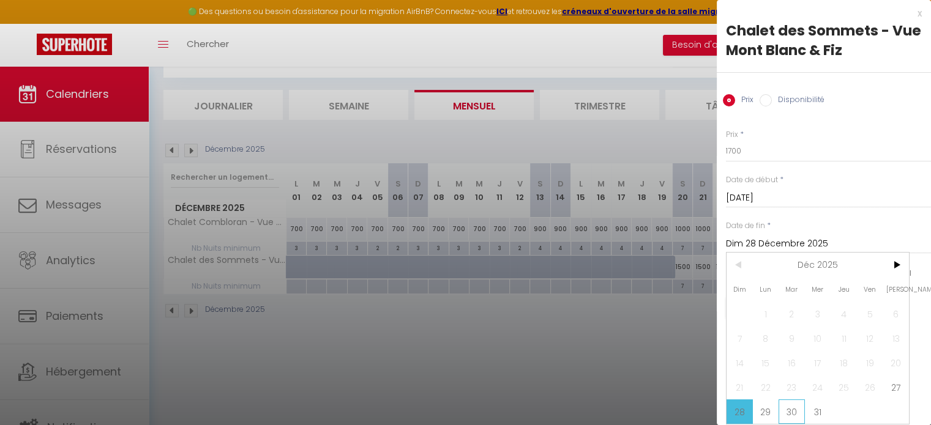
click at [784, 407] on span "30" at bounding box center [792, 412] width 26 height 24
type input "[DATE]"
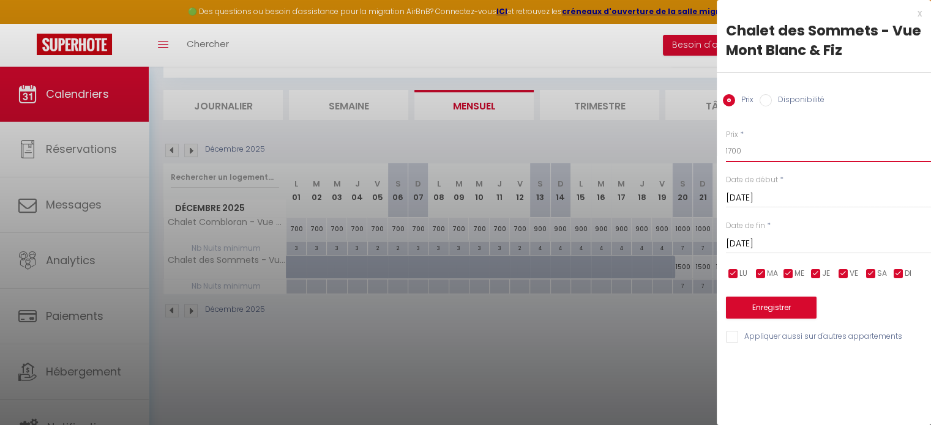
click at [755, 156] on input "1700" at bounding box center [828, 151] width 205 height 22
drag, startPoint x: 746, startPoint y: 153, endPoint x: 692, endPoint y: 143, distance: 54.3
click at [692, 143] on body "🟢 Des questions ou besoin d'assistance pour la migration AirBnB? Connectez-vous…" at bounding box center [465, 218] width 931 height 425
click at [753, 303] on button "Enregistrer" at bounding box center [771, 308] width 91 height 22
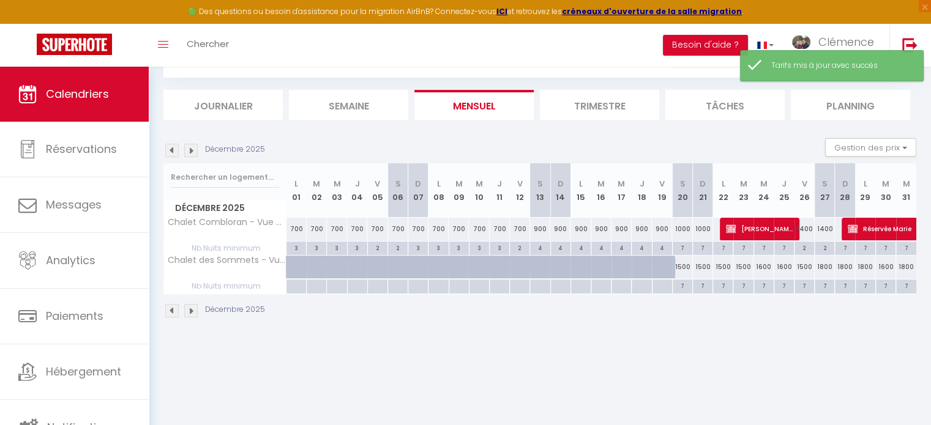
click at [884, 267] on div "1600" at bounding box center [885, 267] width 20 height 23
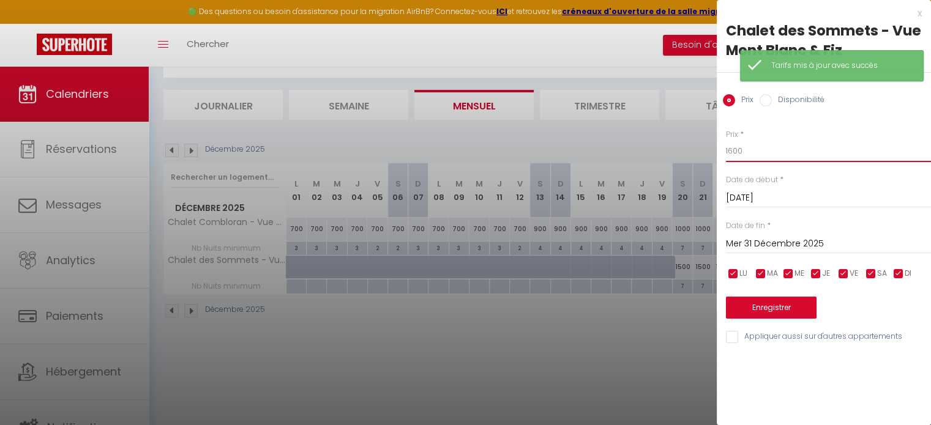
drag, startPoint x: 754, startPoint y: 154, endPoint x: 662, endPoint y: 157, distance: 91.9
click at [662, 157] on body "🟢 Des questions ou besoin d'assistance pour la migration AirBnB? Connectez-vous…" at bounding box center [465, 218] width 931 height 425
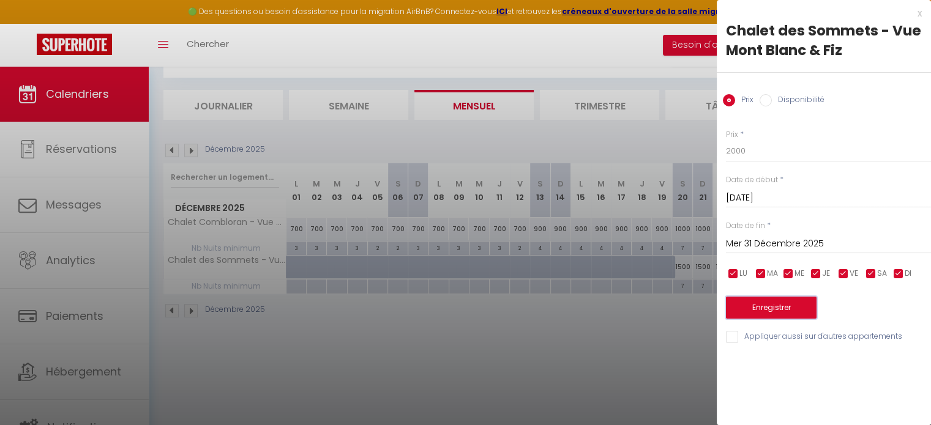
click at [796, 309] on button "Enregistrer" at bounding box center [771, 308] width 91 height 22
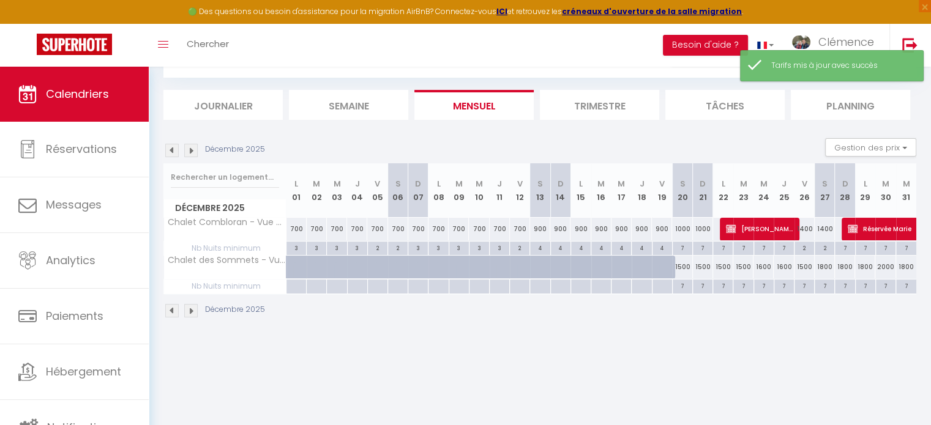
click at [908, 267] on div "1800" at bounding box center [906, 267] width 20 height 23
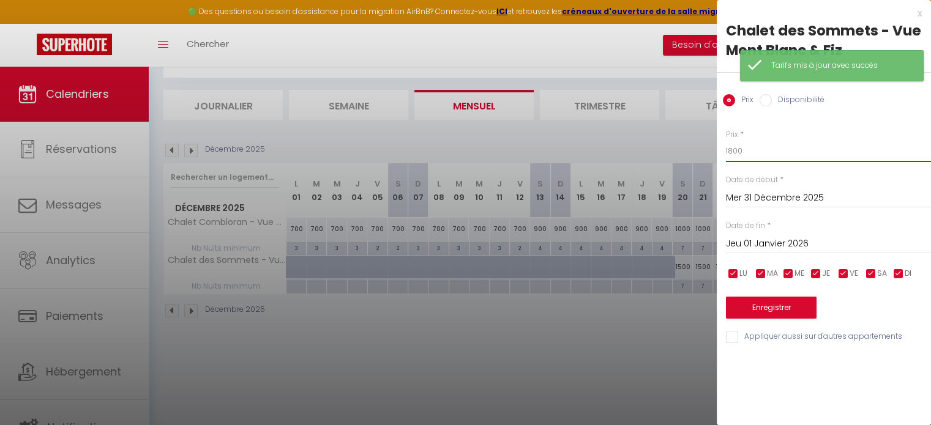
drag, startPoint x: 761, startPoint y: 152, endPoint x: 557, endPoint y: 156, distance: 204.5
click at [552, 152] on body "🟢 Des questions ou besoin d'assistance pour la migration AirBnB? Connectez-vous…" at bounding box center [465, 218] width 931 height 425
click at [761, 307] on button "Enregistrer" at bounding box center [771, 308] width 91 height 22
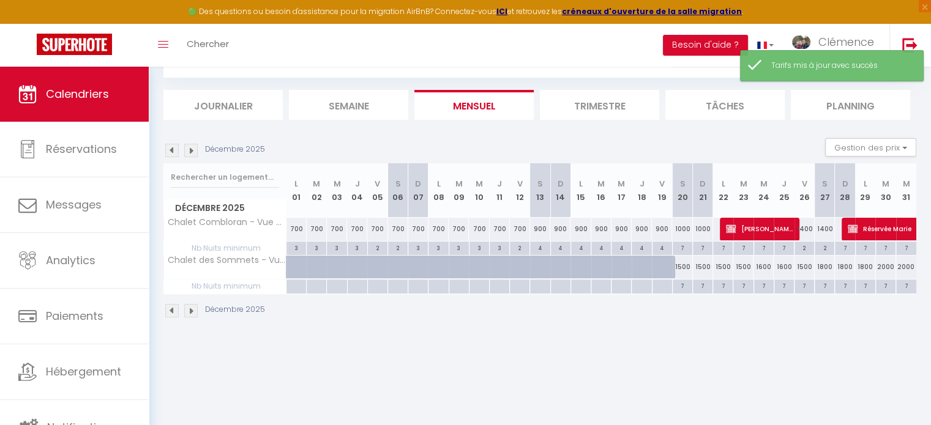
click at [888, 266] on div "2000" at bounding box center [885, 267] width 20 height 23
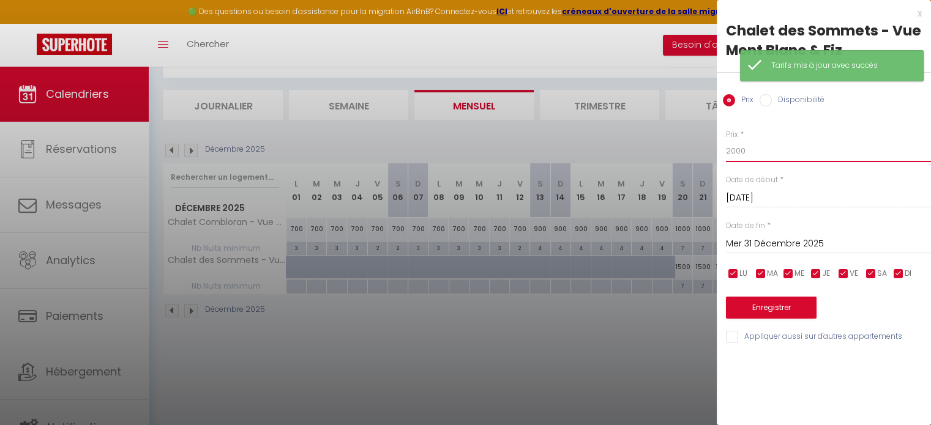
drag, startPoint x: 736, startPoint y: 149, endPoint x: 556, endPoint y: 148, distance: 180.0
click at [558, 145] on body "🟢 Des questions ou besoin d'assistance pour la migration AirBnB? Connectez-vous…" at bounding box center [465, 218] width 931 height 425
click at [772, 308] on button "Enregistrer" at bounding box center [771, 308] width 91 height 22
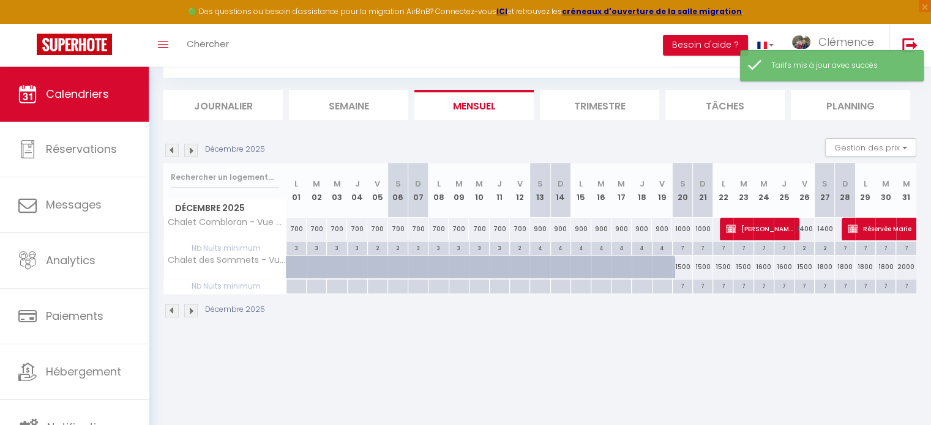
click at [192, 153] on img at bounding box center [190, 150] width 13 height 13
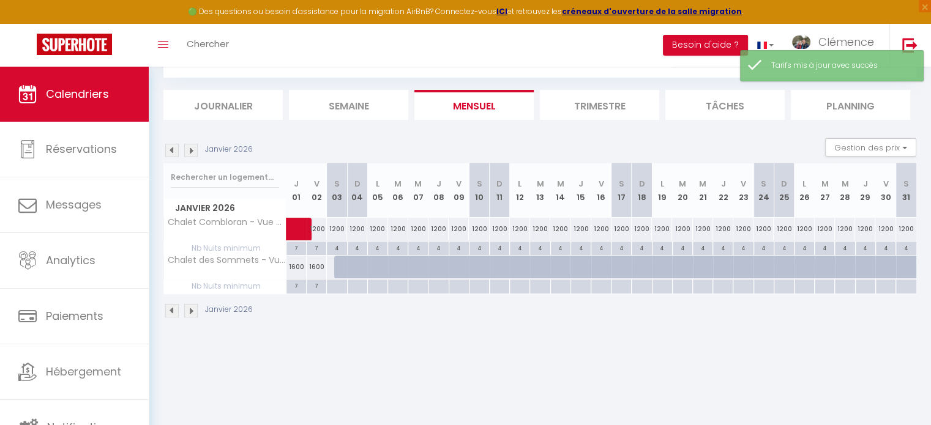
click at [297, 266] on div "1600" at bounding box center [296, 267] width 20 height 23
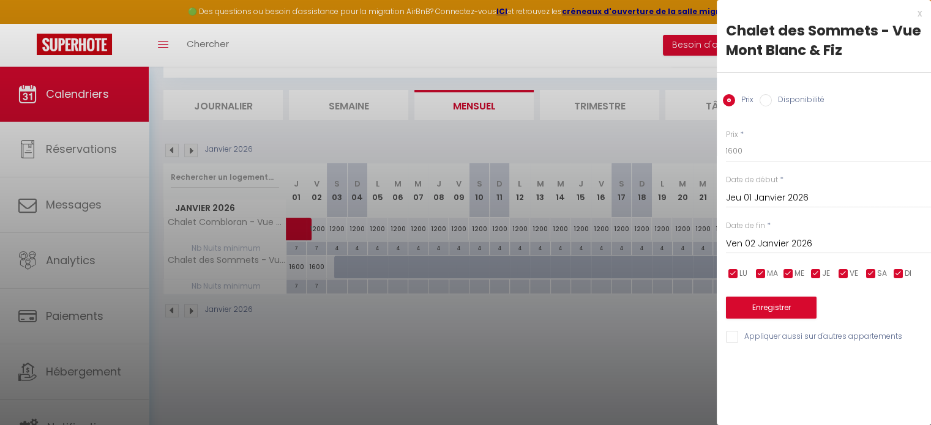
click at [784, 244] on input "Ven 02 Janvier 2026" at bounding box center [828, 244] width 205 height 16
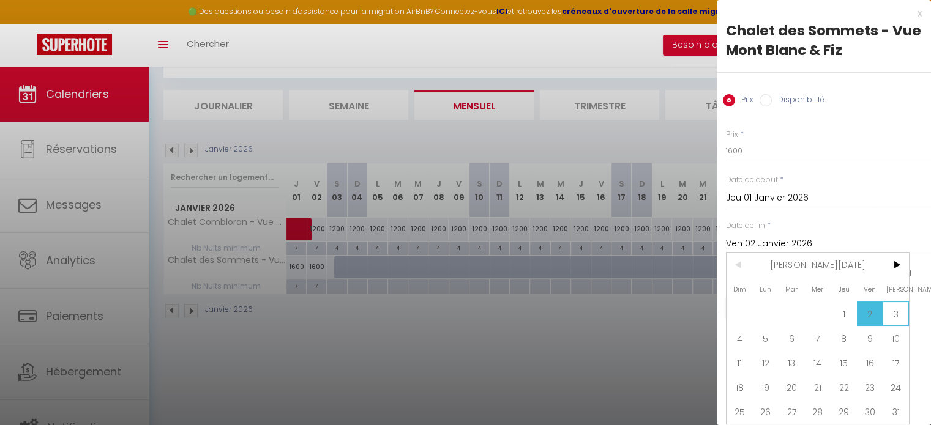
click at [902, 315] on span "3" at bounding box center [896, 314] width 26 height 24
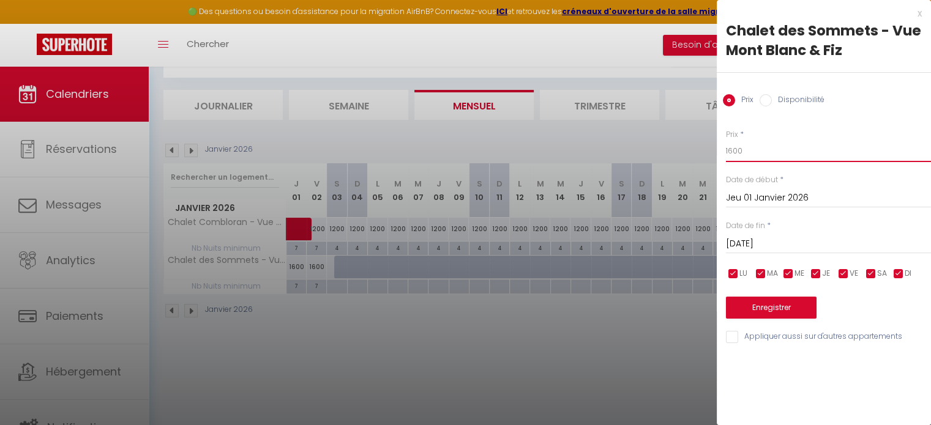
drag, startPoint x: 764, startPoint y: 152, endPoint x: 677, endPoint y: 156, distance: 87.0
click at [677, 156] on body "🟢 Des questions ou besoin d'assistance pour la migration AirBnB? Connectez-vous…" at bounding box center [465, 218] width 931 height 425
click at [800, 245] on input "[DATE]" at bounding box center [828, 244] width 205 height 16
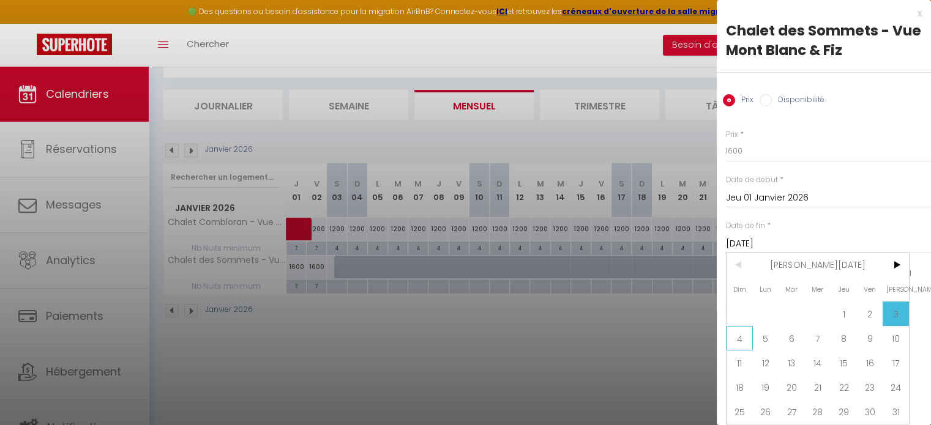
click at [742, 339] on span "4" at bounding box center [740, 338] width 26 height 24
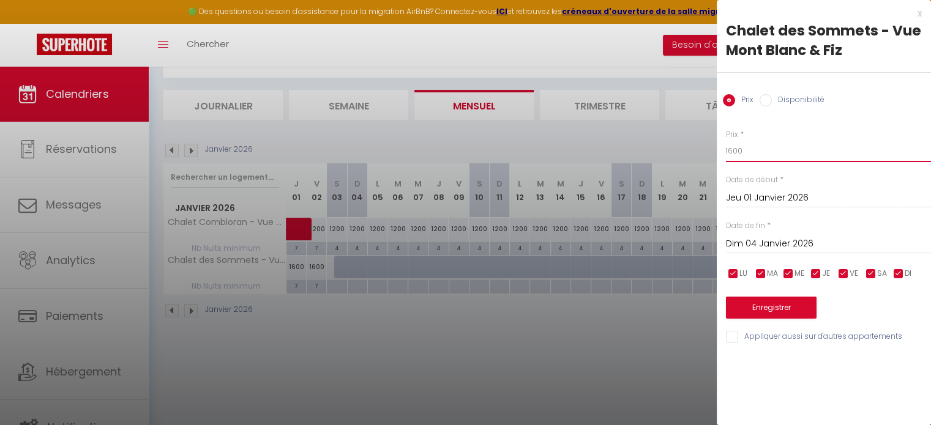
drag, startPoint x: 756, startPoint y: 156, endPoint x: 703, endPoint y: 149, distance: 53.8
click at [699, 149] on body "🟢 Des questions ou besoin d'assistance pour la migration AirBnB? Connectez-vous…" at bounding box center [465, 218] width 931 height 425
click at [763, 307] on button "Enregistrer" at bounding box center [771, 308] width 91 height 22
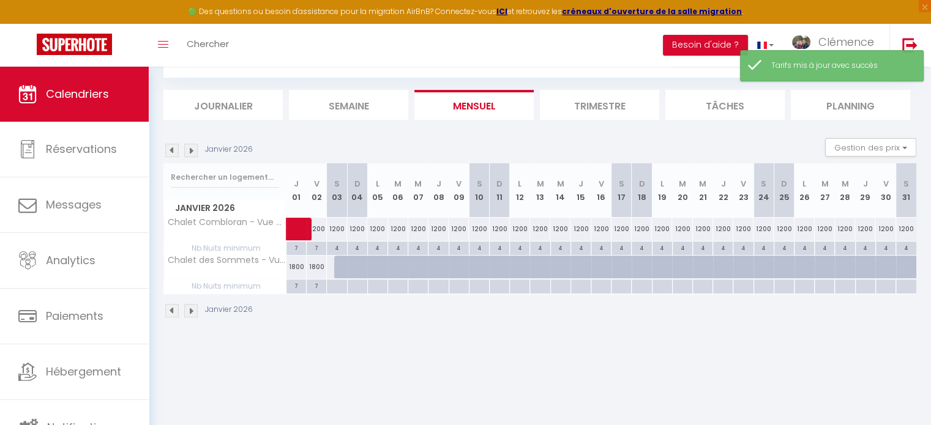
click at [342, 264] on div at bounding box center [344, 267] width 20 height 23
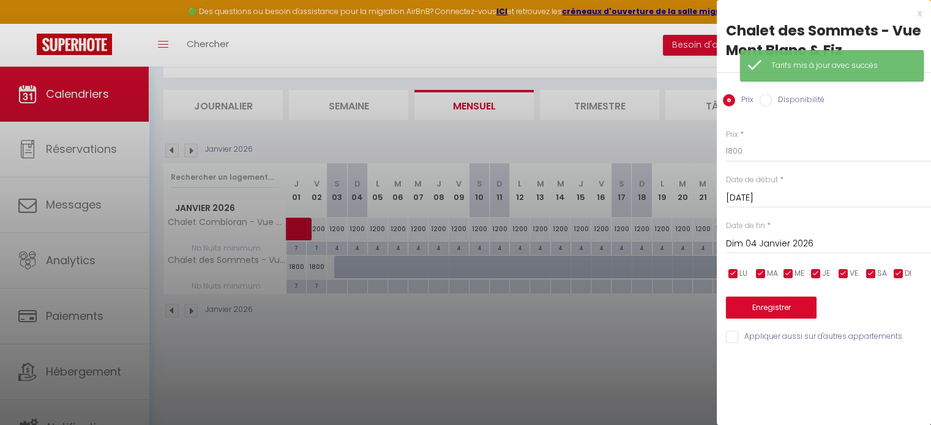
click at [792, 102] on label "Disponibilité" at bounding box center [798, 100] width 53 height 13
click at [772, 102] on input "Disponibilité" at bounding box center [766, 100] width 12 height 12
click at [779, 308] on button "Enregistrer" at bounding box center [771, 309] width 91 height 22
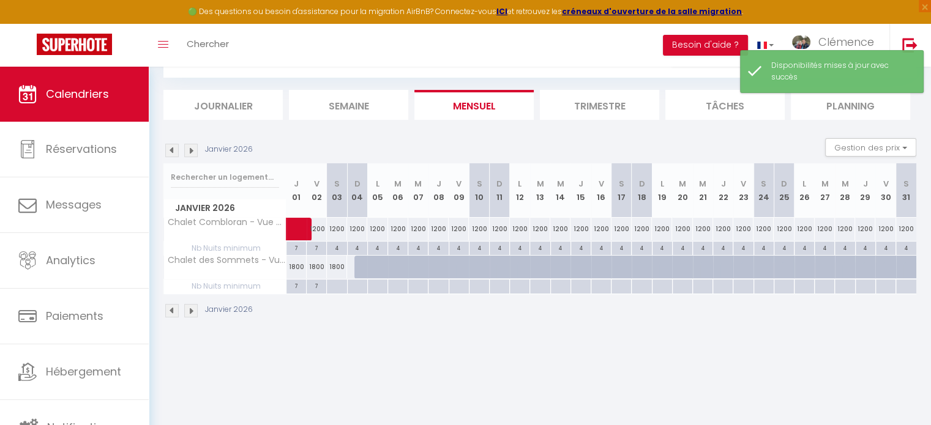
click at [336, 286] on div at bounding box center [336, 287] width 20 height 14
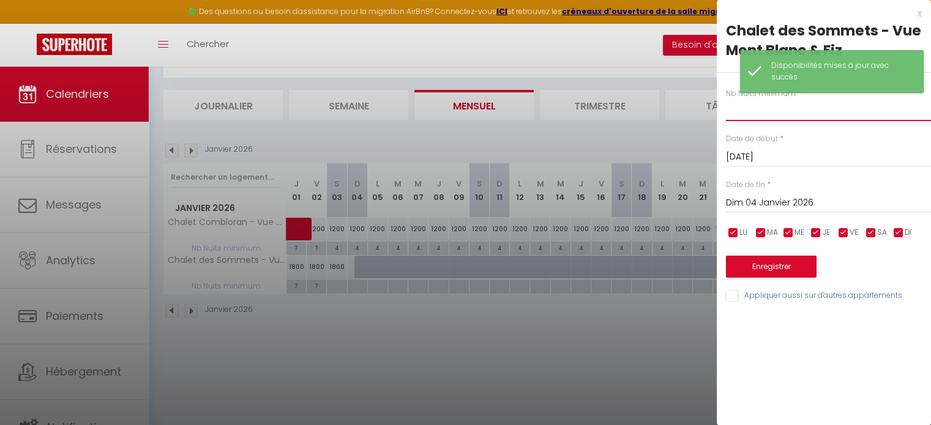
click at [731, 118] on input "text" at bounding box center [828, 110] width 205 height 22
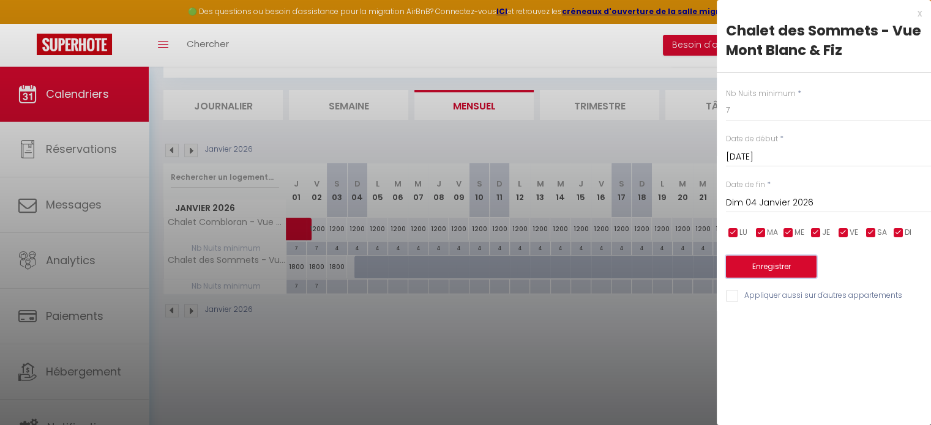
click at [766, 274] on button "Enregistrer" at bounding box center [771, 267] width 91 height 22
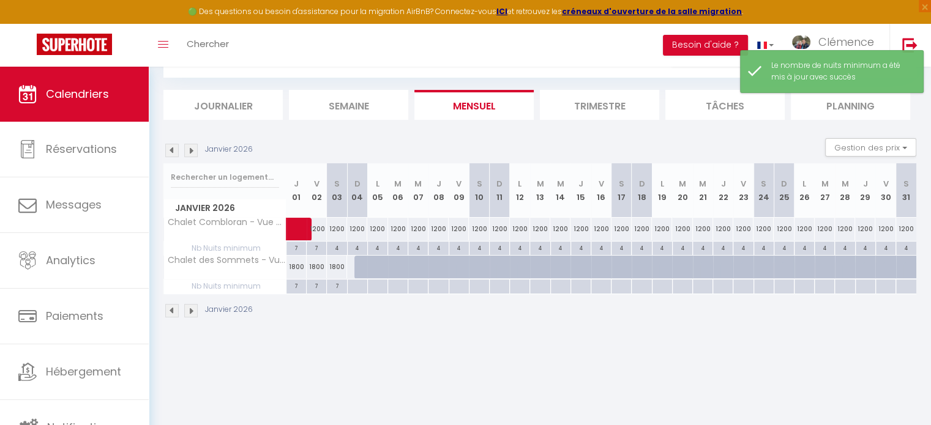
click at [193, 151] on img at bounding box center [190, 150] width 13 height 13
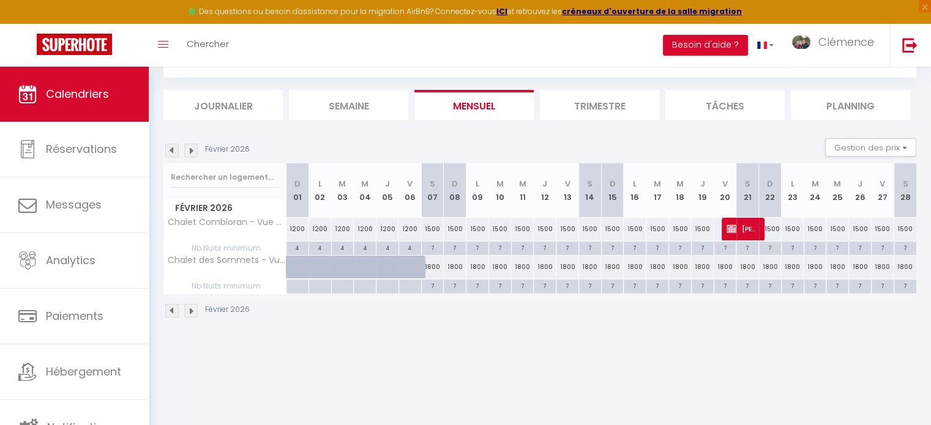
click at [173, 145] on img at bounding box center [171, 150] width 13 height 13
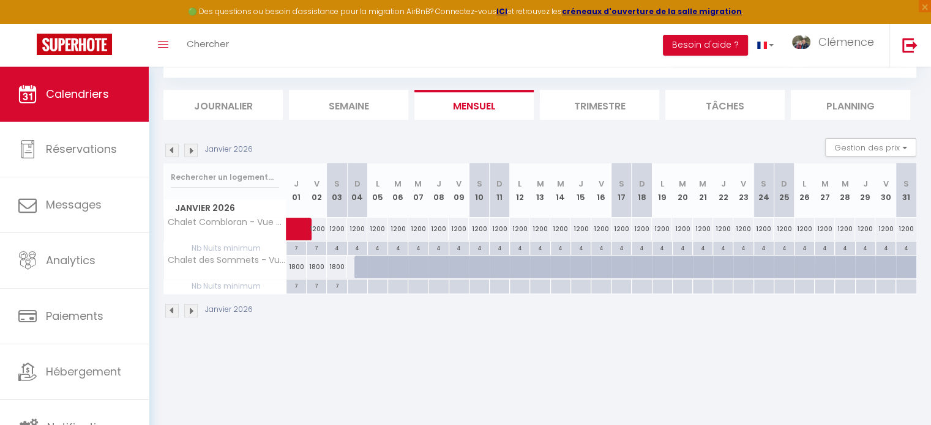
click at [173, 145] on img at bounding box center [171, 150] width 13 height 13
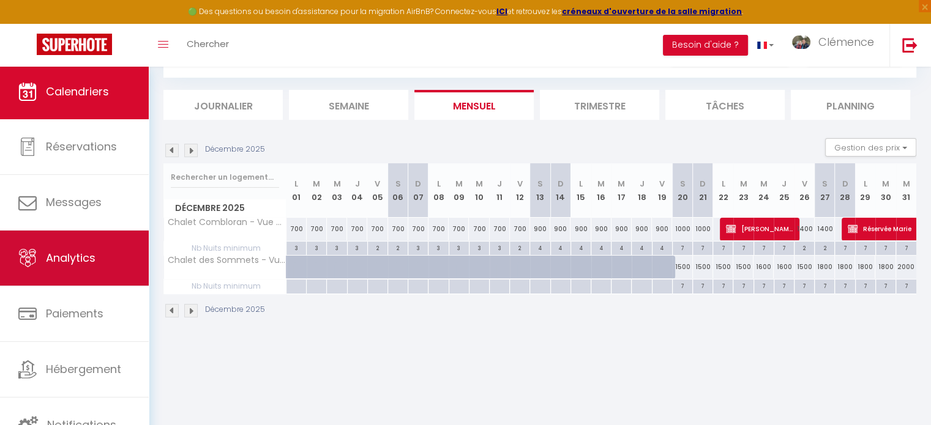
scroll to position [3, 0]
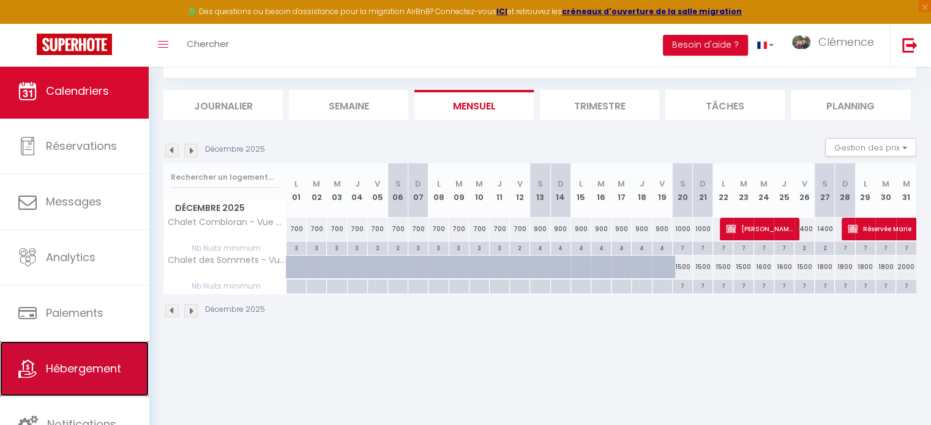
click at [70, 374] on span "Hébergement" at bounding box center [83, 368] width 75 height 15
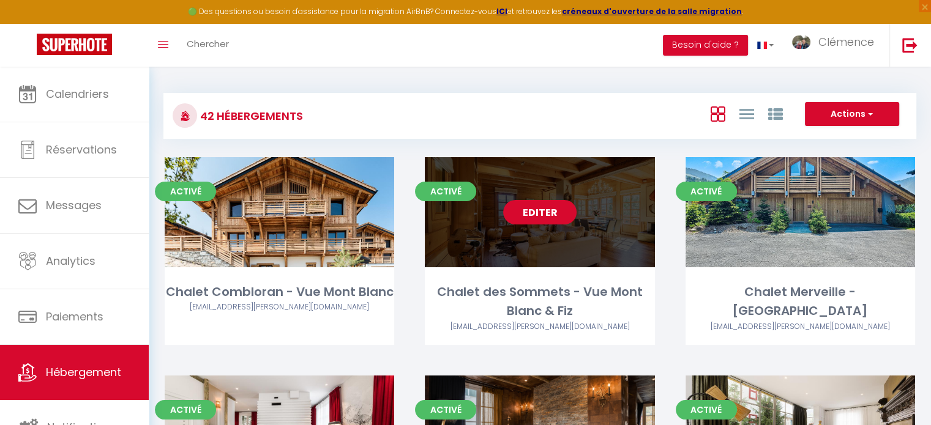
click at [550, 214] on link "Editer" at bounding box center [539, 212] width 73 height 24
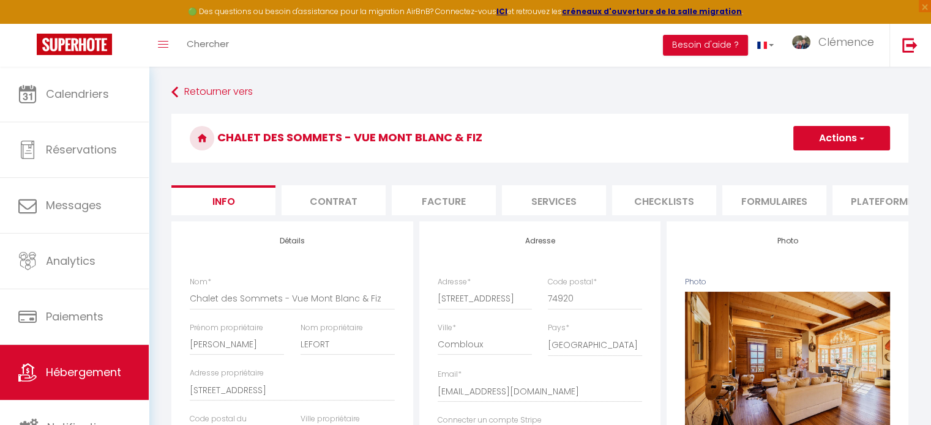
click at [795, 204] on li "Formulaires" at bounding box center [774, 200] width 104 height 30
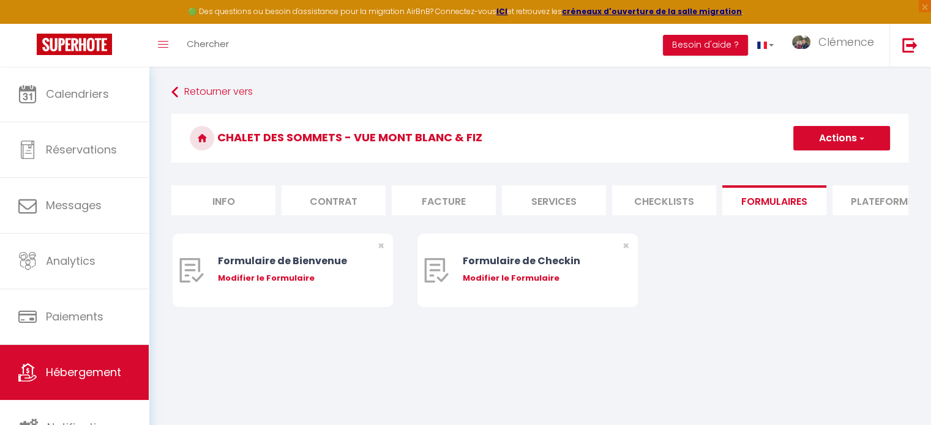
click at [867, 205] on li "Plateformes" at bounding box center [884, 200] width 104 height 30
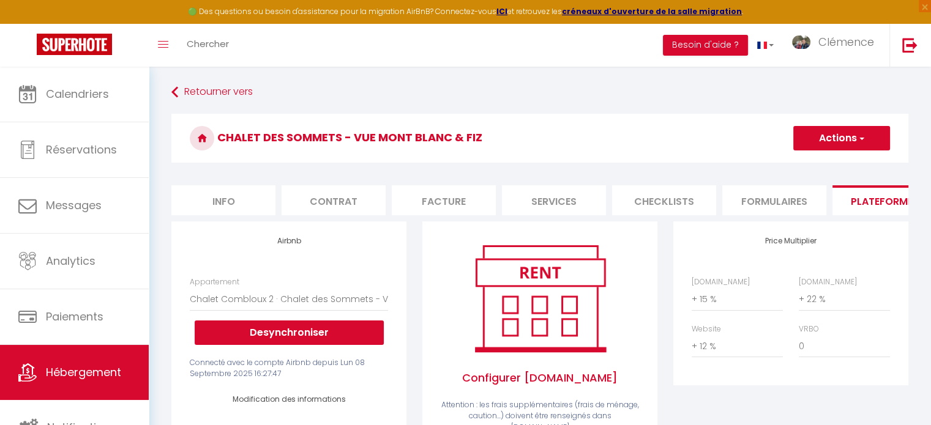
click at [656, 206] on li "Checklists" at bounding box center [664, 200] width 104 height 30
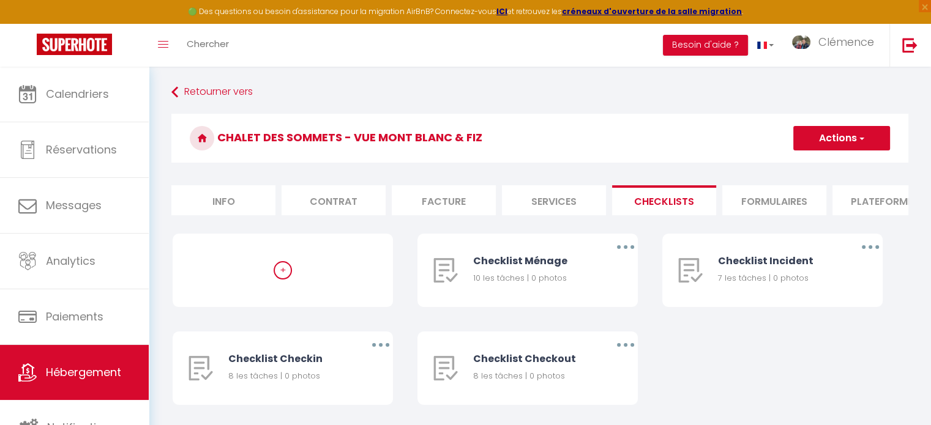
click at [350, 198] on li "Contrat" at bounding box center [334, 200] width 104 height 30
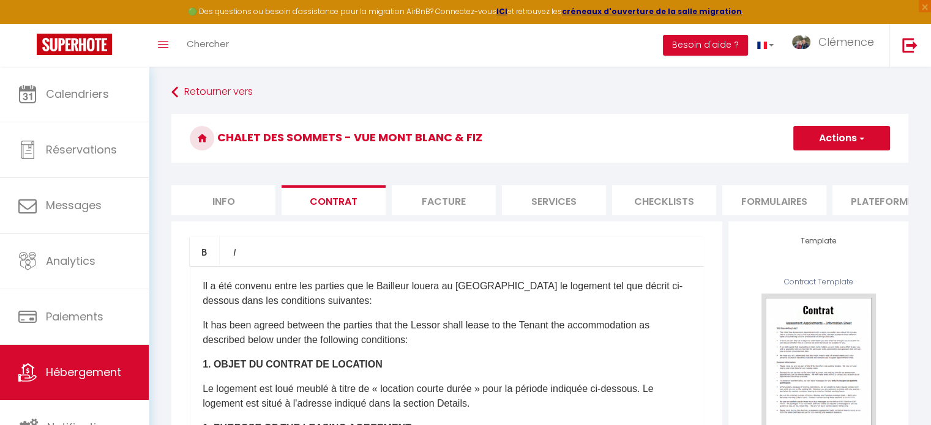
click at [211, 198] on li "Info" at bounding box center [223, 200] width 104 height 30
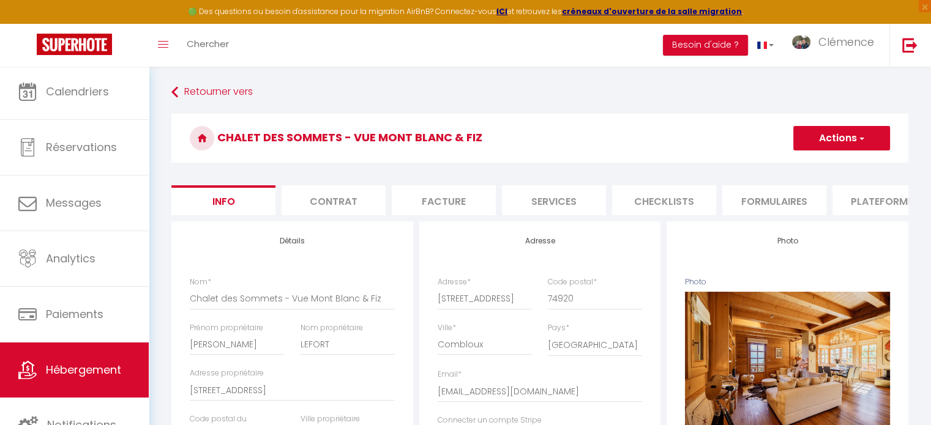
scroll to position [3, 0]
click at [100, 418] on span "Notifications" at bounding box center [81, 424] width 69 height 15
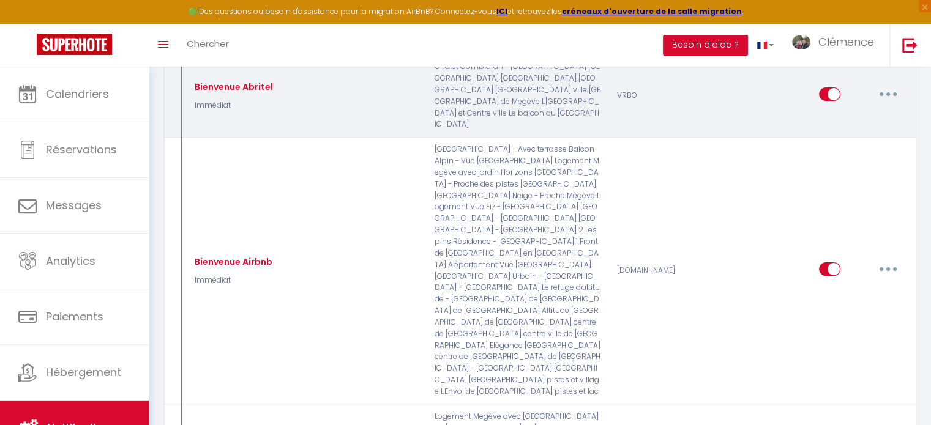
scroll to position [184, 0]
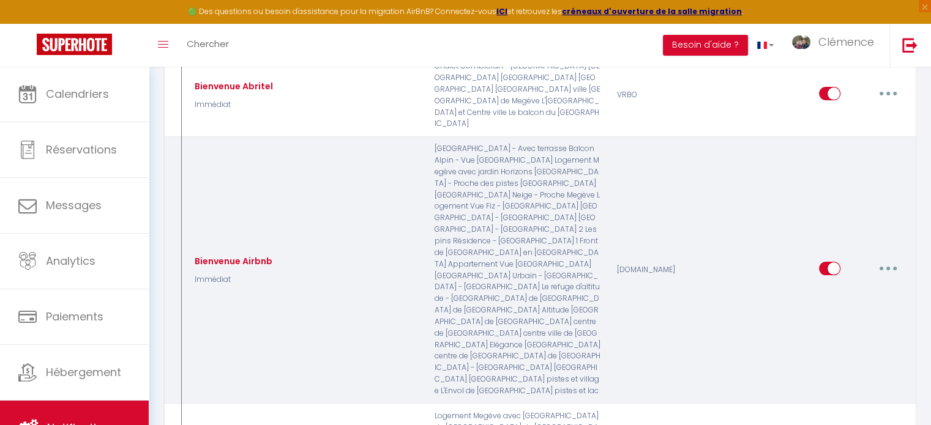
click at [889, 271] on icon "button" at bounding box center [888, 269] width 4 height 4
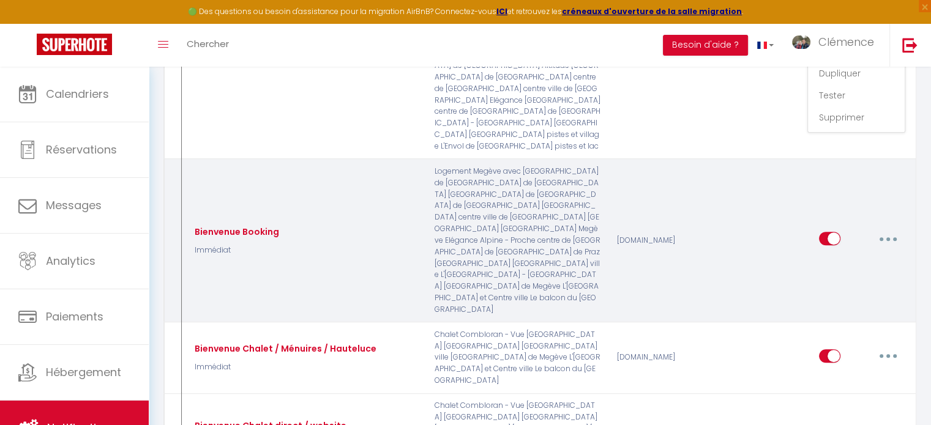
scroll to position [490, 0]
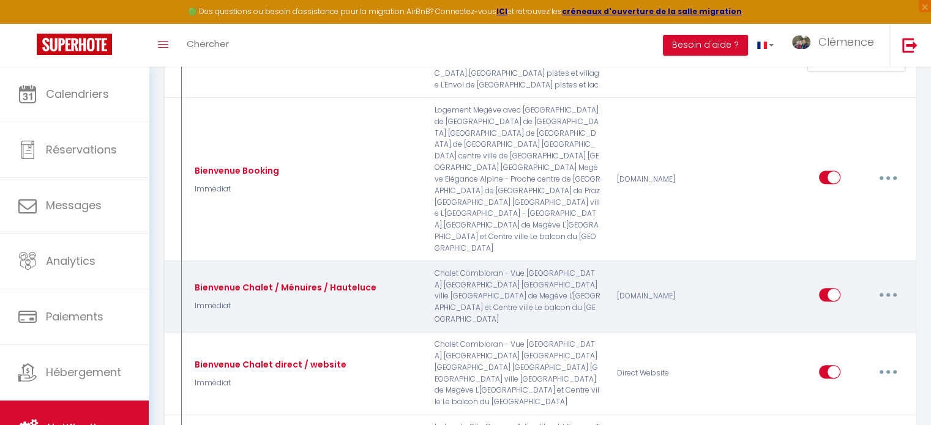
click at [889, 305] on button "button" at bounding box center [888, 295] width 34 height 20
click at [837, 333] on link "Editer" at bounding box center [856, 322] width 91 height 21
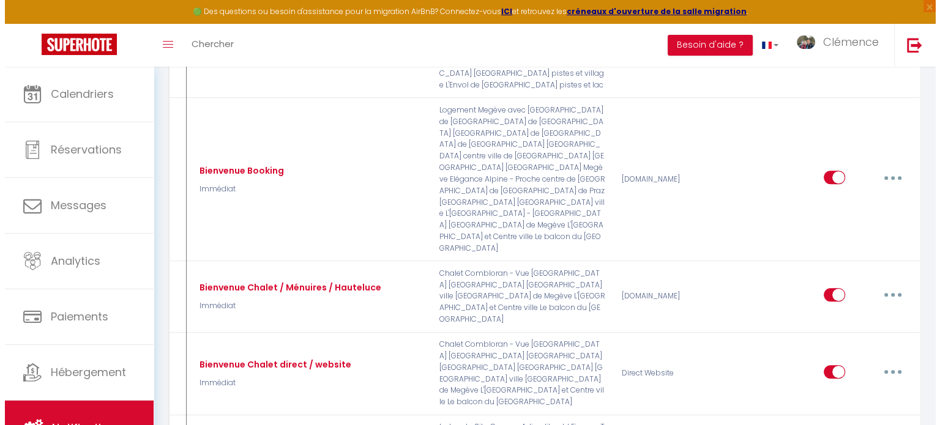
scroll to position [477, 0]
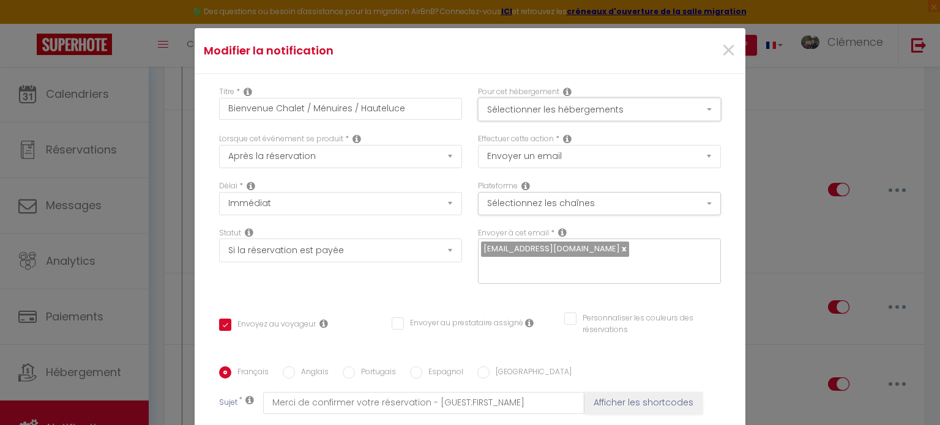
click at [584, 107] on button "Sélectionner les hébergements" at bounding box center [599, 109] width 243 height 23
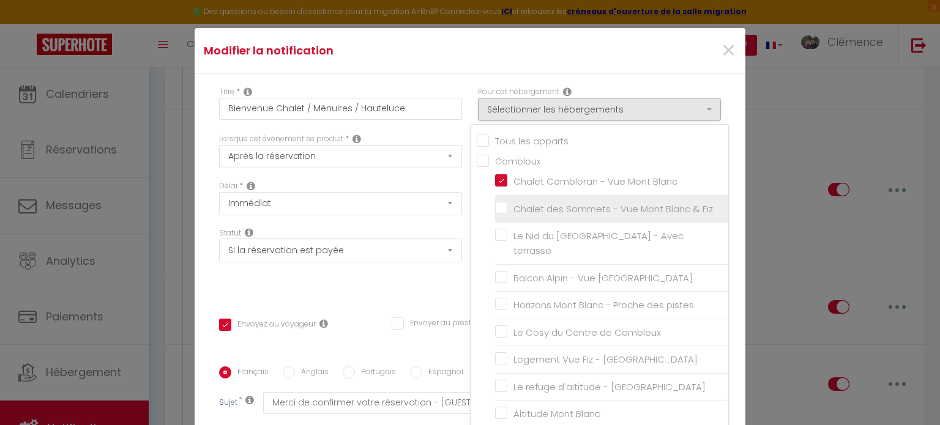
click at [507, 205] on label "Chalet des Sommets - Vue Mont Blanc & Fiz" at bounding box center [610, 209] width 206 height 15
click at [495, 205] on input "Chalet des Sommets - Vue Mont Blanc & Fiz" at bounding box center [611, 209] width 233 height 12
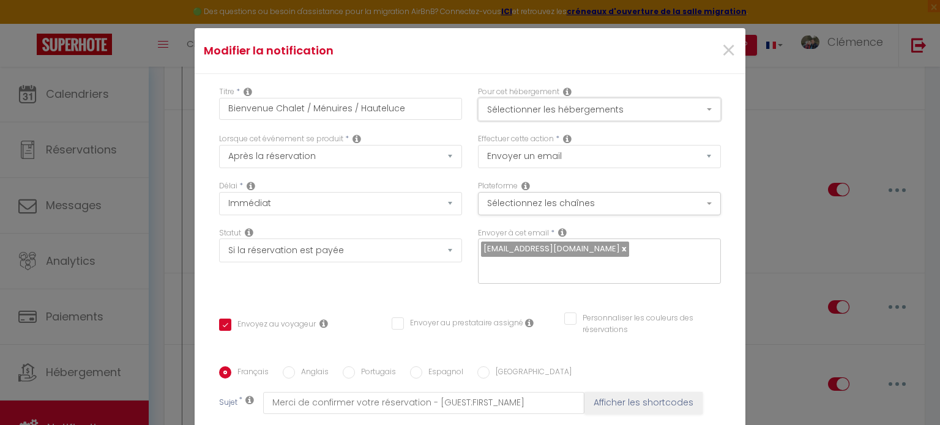
click at [569, 119] on button "Sélectionner les hébergements" at bounding box center [599, 109] width 243 height 23
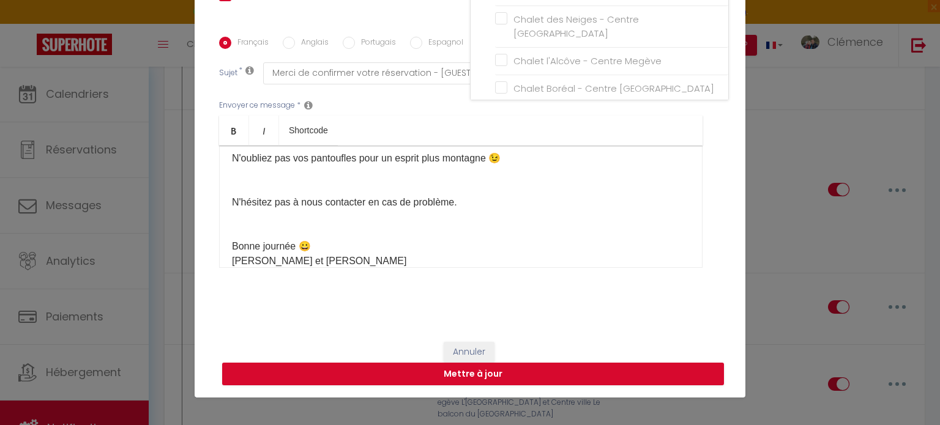
scroll to position [395, 0]
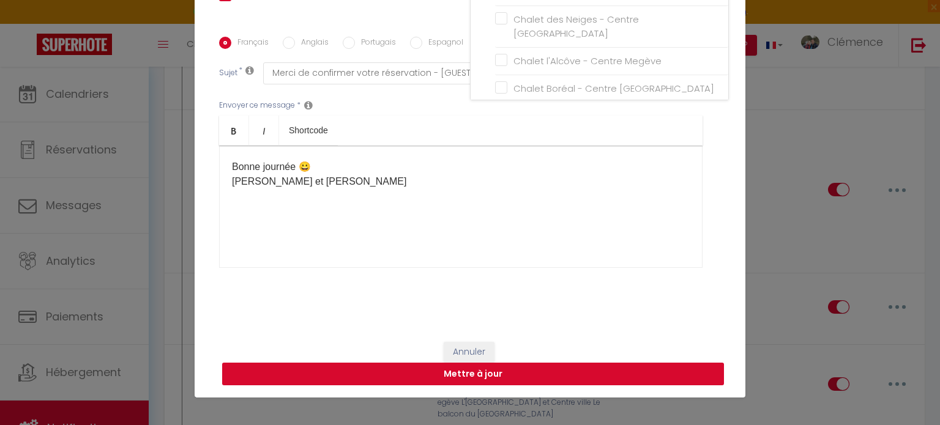
click at [546, 374] on button "Mettre à jour" at bounding box center [473, 374] width 502 height 23
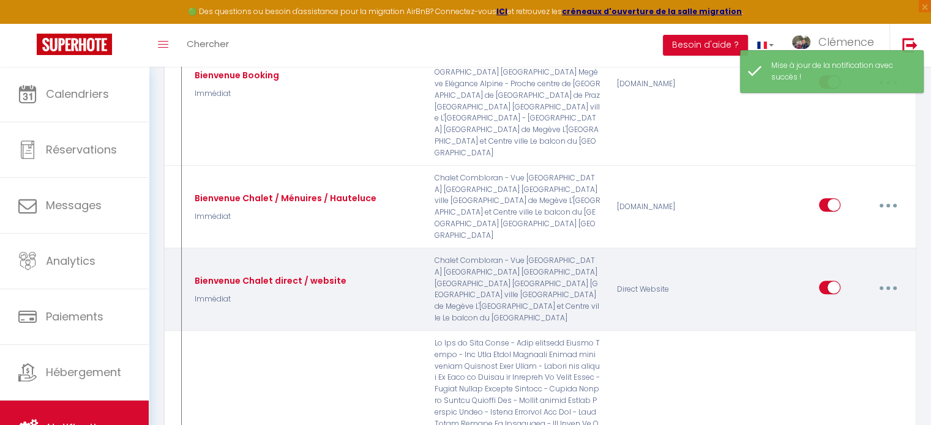
scroll to position [612, 0]
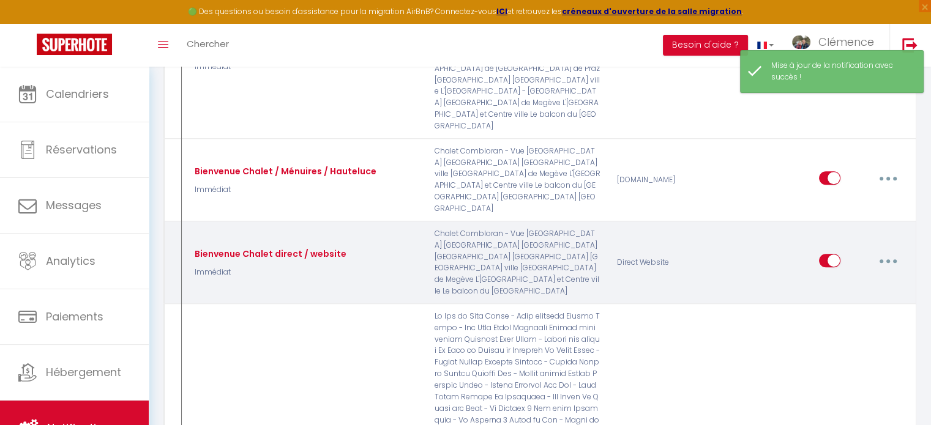
click at [894, 271] on button "button" at bounding box center [888, 261] width 34 height 20
click at [832, 299] on link "Editer" at bounding box center [856, 289] width 91 height 21
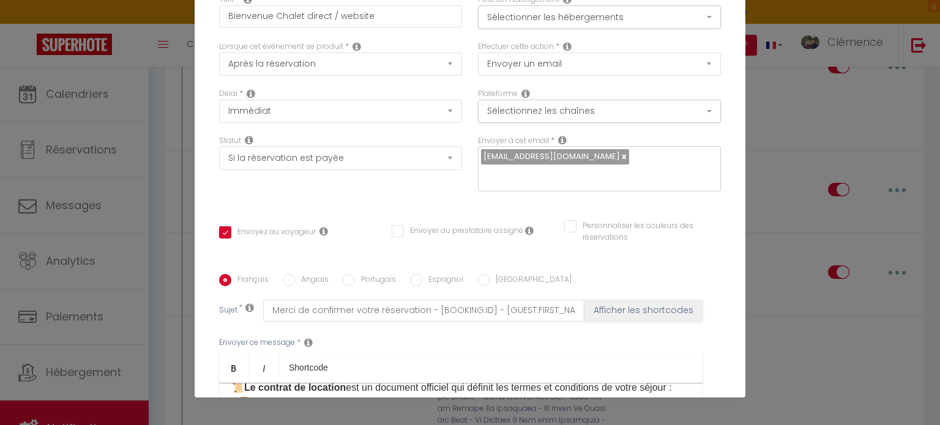
scroll to position [0, 0]
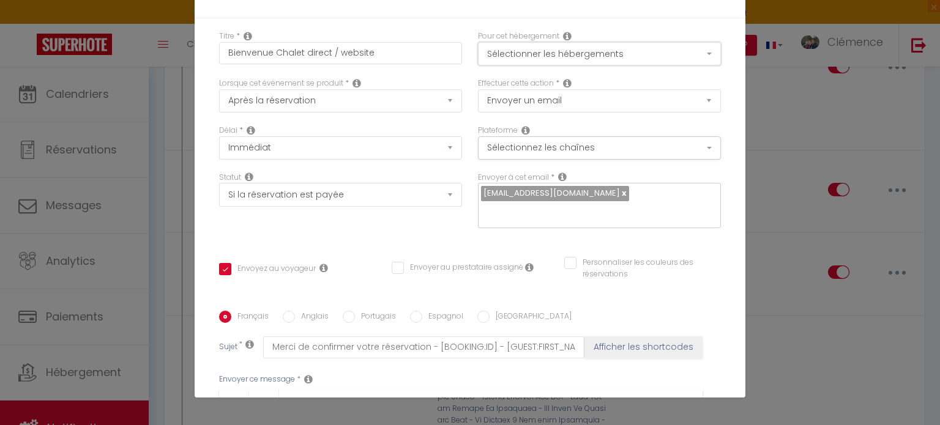
click at [599, 56] on button "Sélectionner les hébergements" at bounding box center [599, 53] width 243 height 23
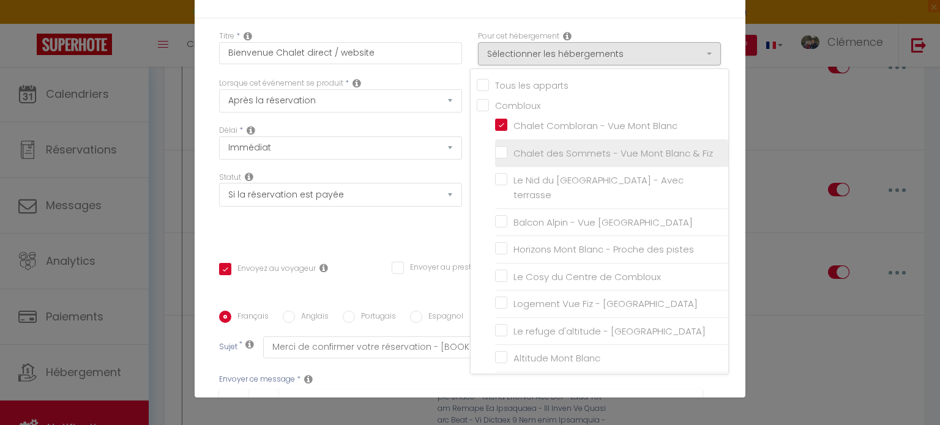
click at [495, 144] on li "Chalet des Sommets - Vue Mont Blanc & Fiz" at bounding box center [611, 154] width 233 height 28
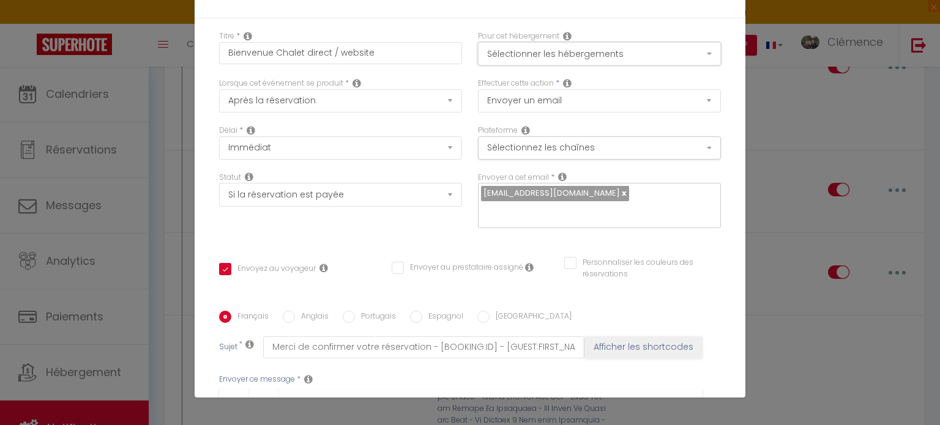
click at [550, 51] on button "Sélectionner les hébergements" at bounding box center [599, 53] width 243 height 23
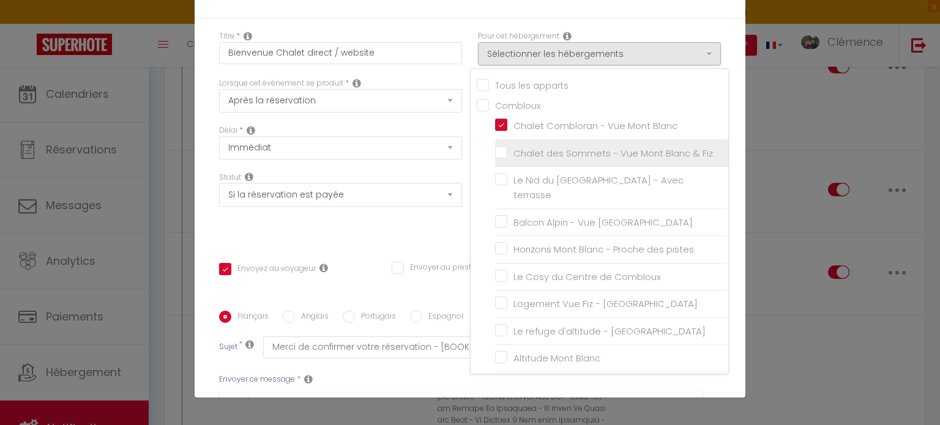
click at [507, 150] on label "Chalet des Sommets - Vue Mont Blanc & Fiz" at bounding box center [610, 153] width 206 height 15
click at [495, 150] on input "Chalet des Sommets - Vue Mont Blanc & Fiz" at bounding box center [611, 154] width 233 height 12
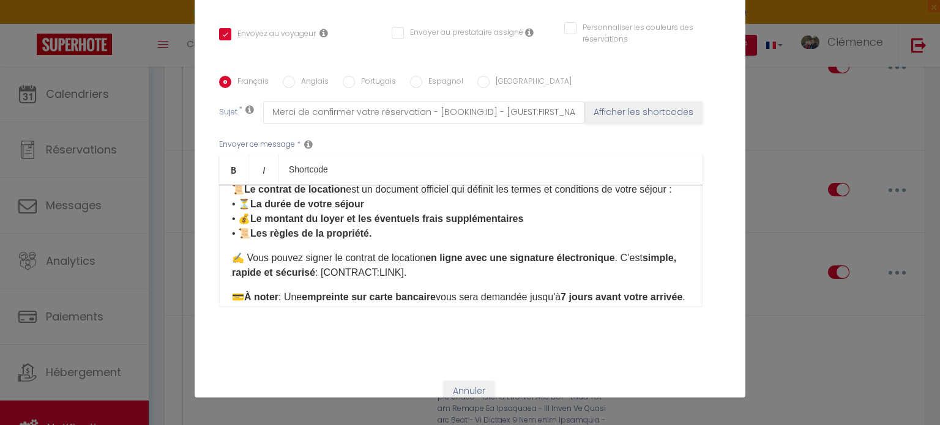
scroll to position [274, 0]
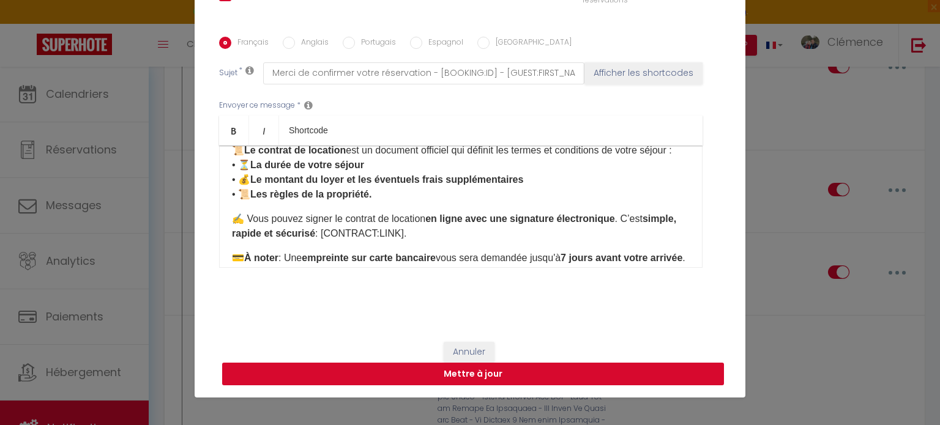
click at [535, 372] on button "Mettre à jour" at bounding box center [473, 374] width 502 height 23
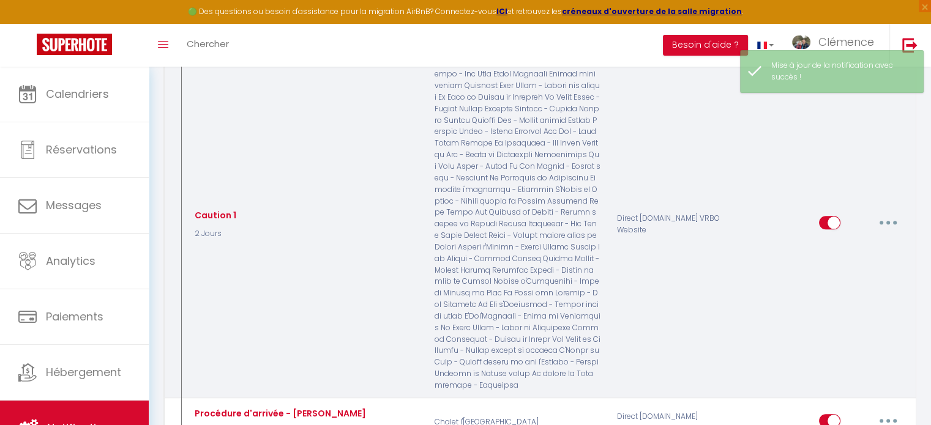
scroll to position [1347, 0]
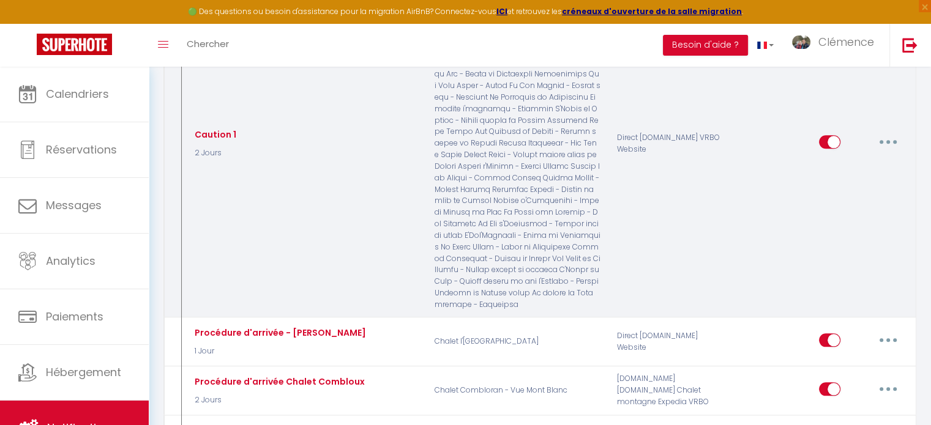
click at [889, 144] on icon "button" at bounding box center [888, 142] width 4 height 4
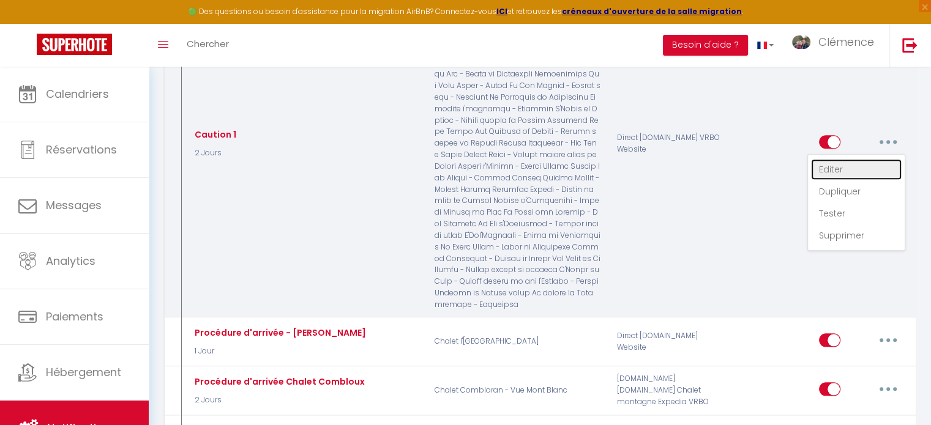
click at [832, 180] on link "Editer" at bounding box center [856, 169] width 91 height 21
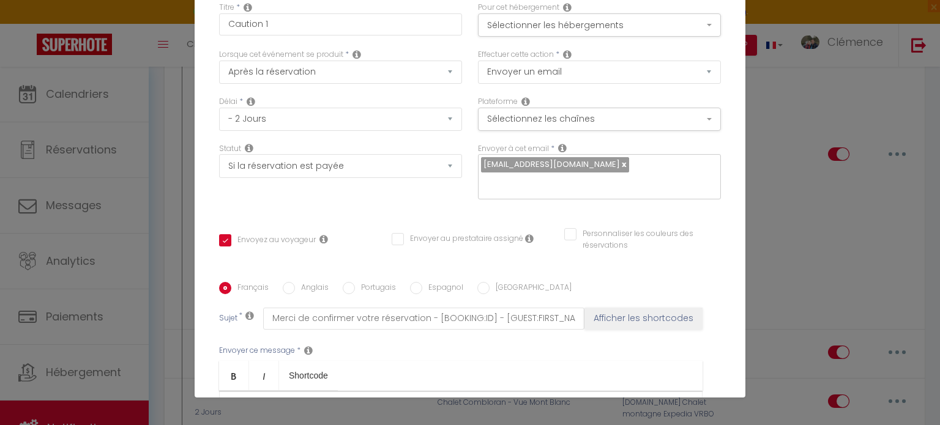
scroll to position [0, 0]
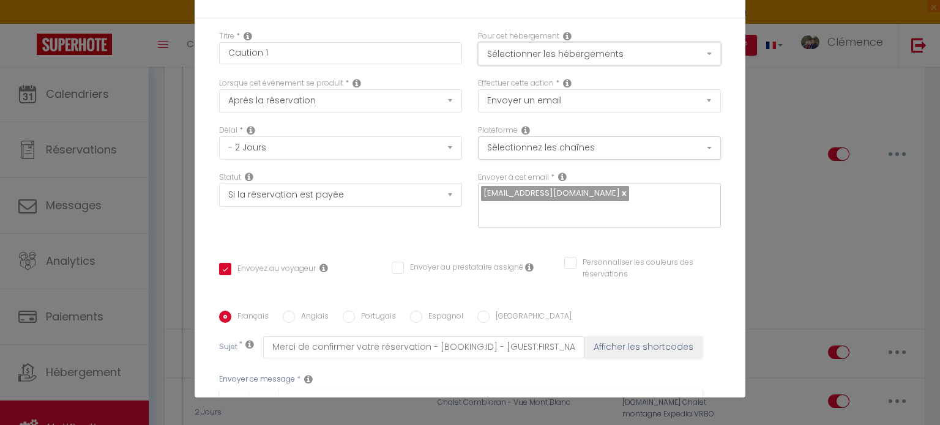
click at [581, 55] on button "Sélectionner les hébergements" at bounding box center [599, 53] width 243 height 23
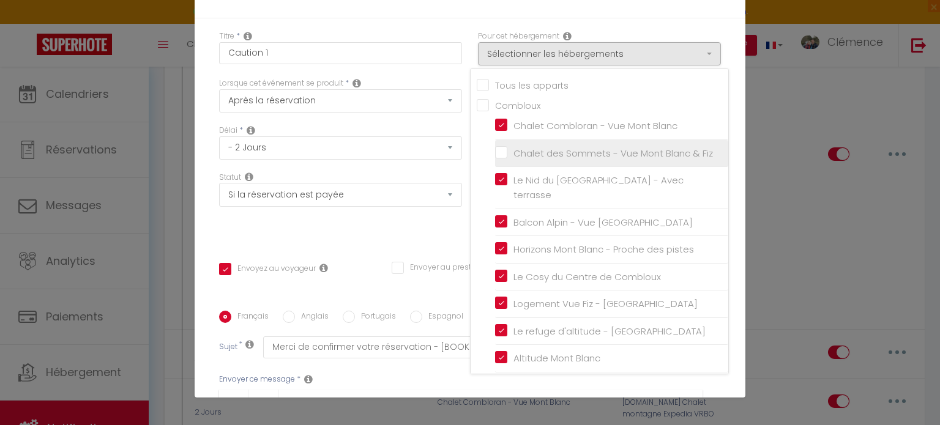
click at [495, 154] on input "Chalet des Sommets - Vue Mont Blanc & Fiz" at bounding box center [611, 154] width 233 height 12
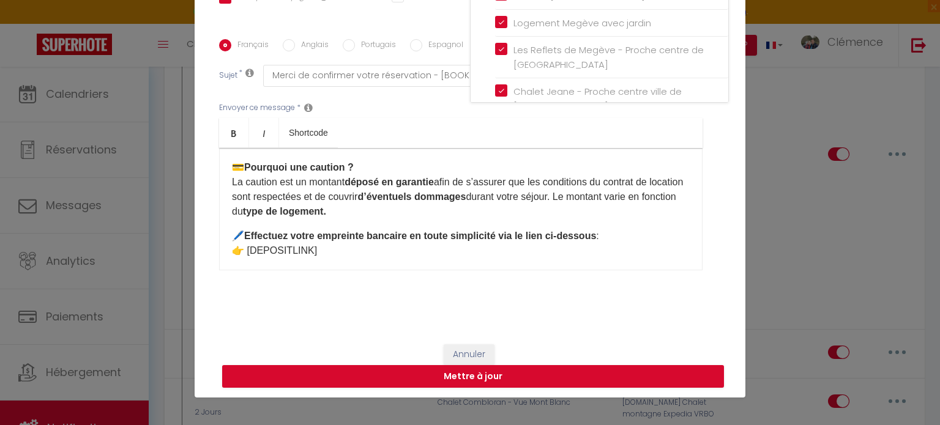
scroll to position [274, 0]
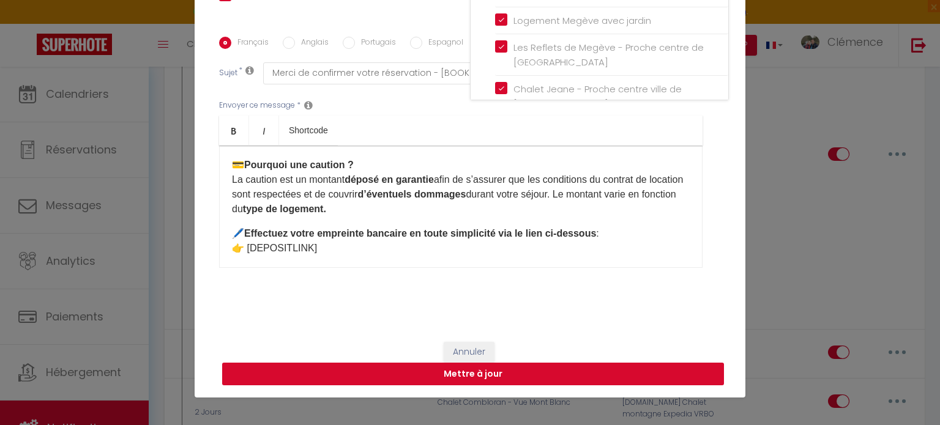
click at [539, 376] on button "Mettre à jour" at bounding box center [473, 374] width 502 height 23
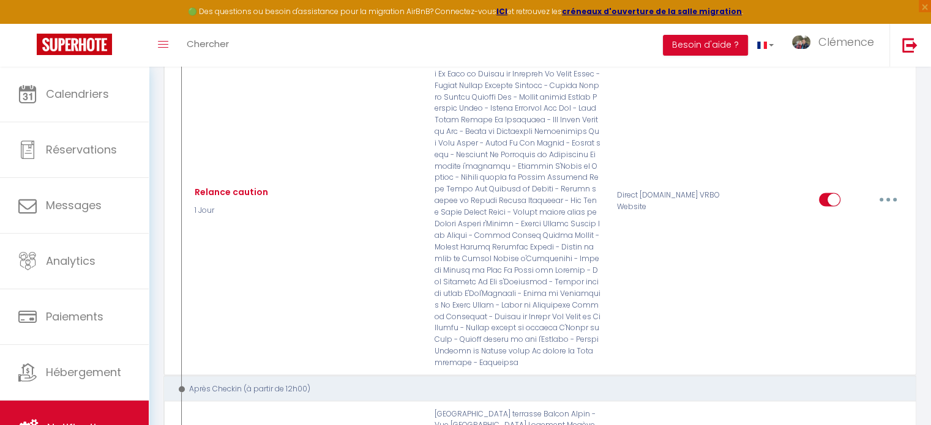
scroll to position [2142, 0]
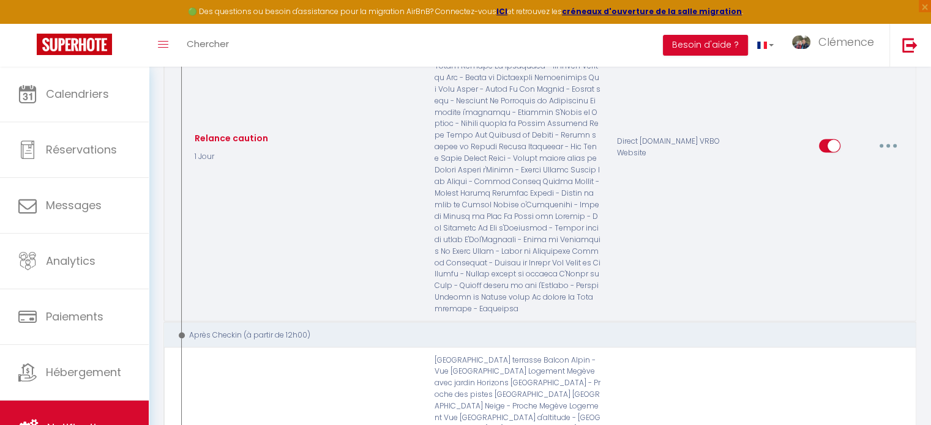
click at [884, 155] on button "button" at bounding box center [888, 146] width 34 height 20
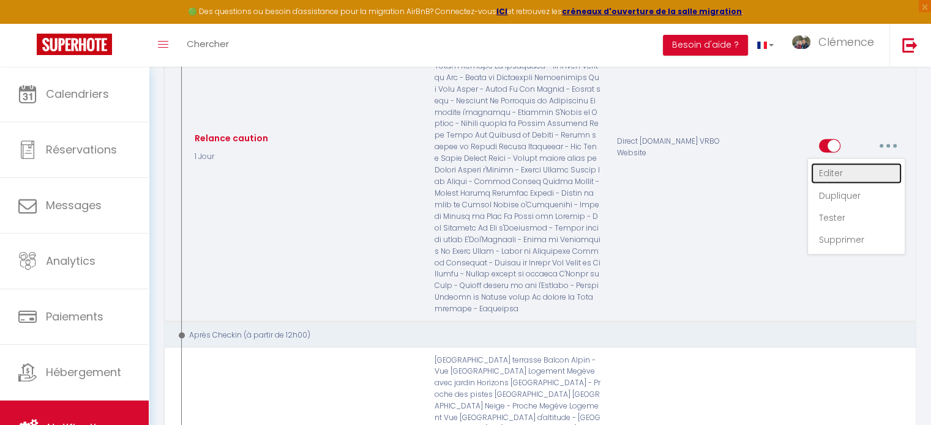
click at [844, 184] on link "Editer" at bounding box center [856, 173] width 91 height 21
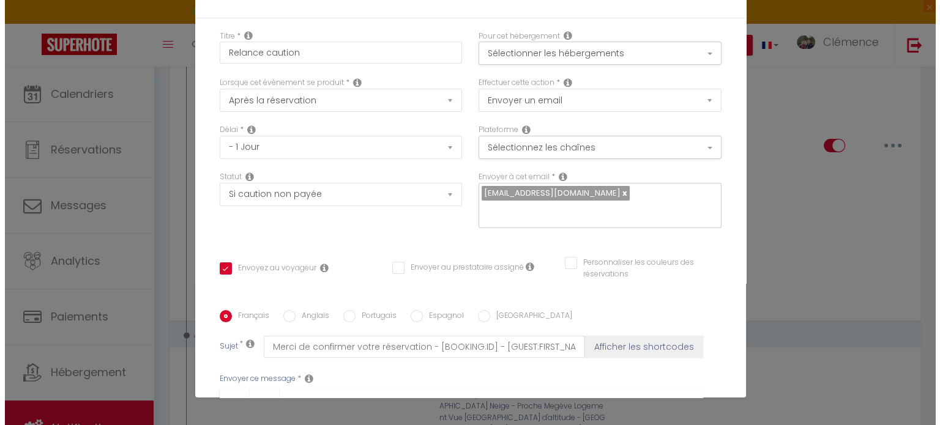
scroll to position [2119, 0]
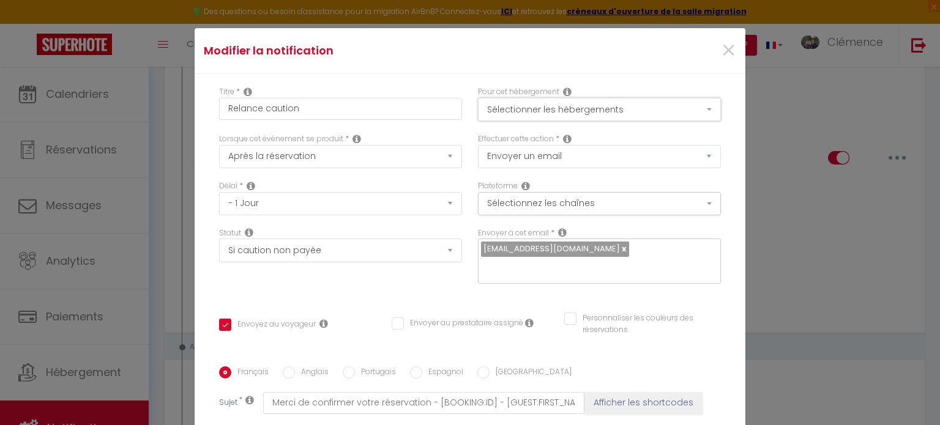
click at [630, 114] on button "Sélectionner les hébergements" at bounding box center [599, 109] width 243 height 23
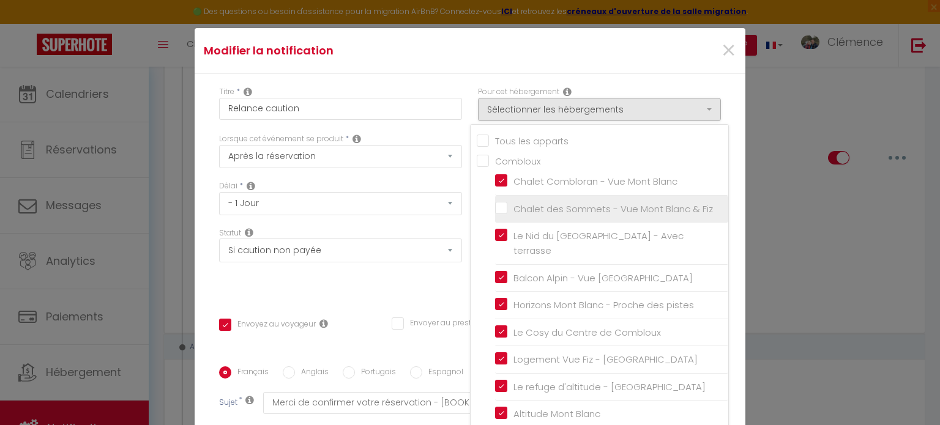
click at [507, 204] on label "Chalet des Sommets - Vue Mont Blanc & Fiz" at bounding box center [610, 209] width 206 height 15
click at [495, 204] on input "Chalet des Sommets - Vue Mont Blanc & Fiz" at bounding box center [611, 209] width 233 height 12
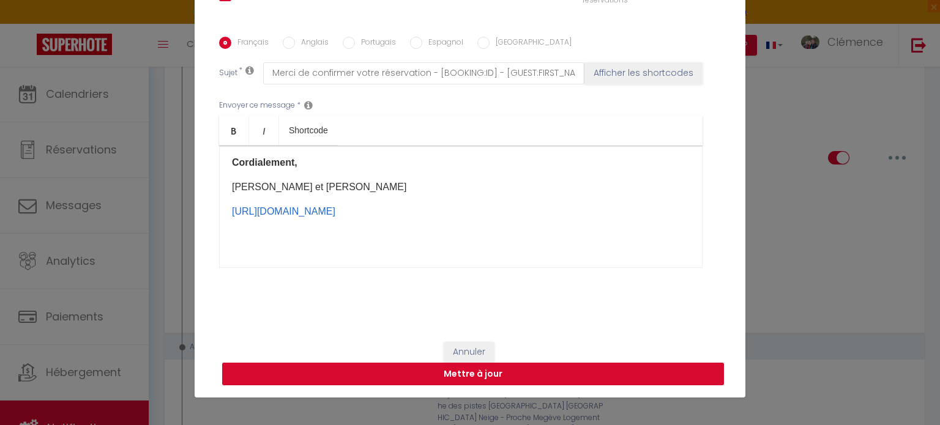
click at [637, 372] on button "Mettre à jour" at bounding box center [473, 374] width 502 height 23
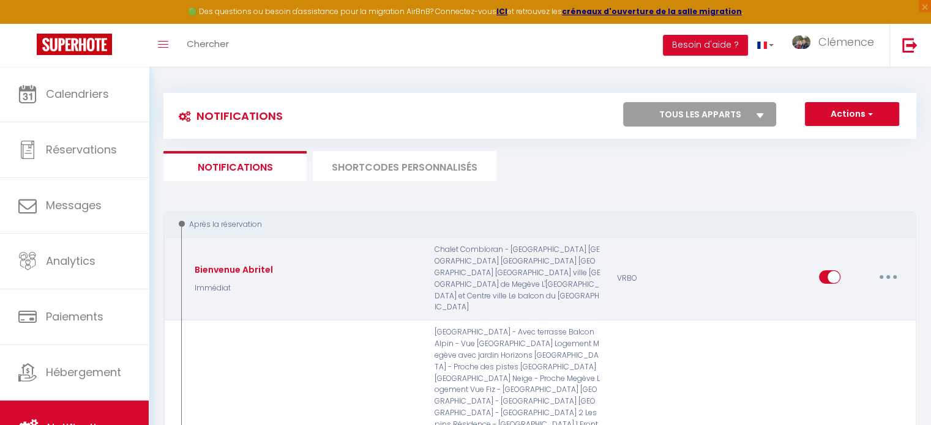
click at [889, 287] on button "button" at bounding box center [888, 277] width 34 height 20
click at [842, 312] on link "Editer" at bounding box center [856, 304] width 91 height 21
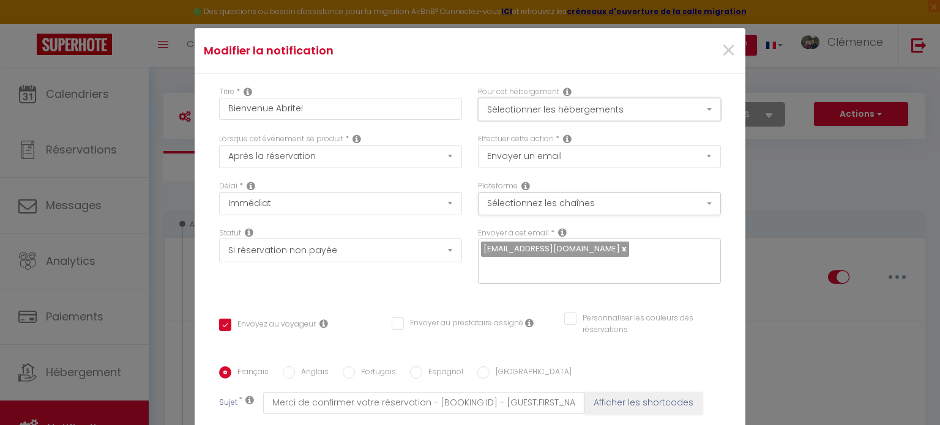
click at [600, 107] on button "Sélectionner les hébergements" at bounding box center [599, 109] width 243 height 23
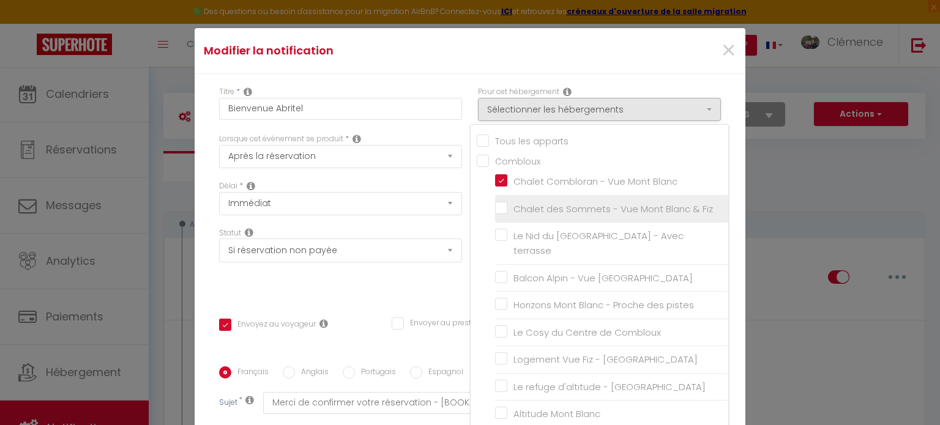
click at [507, 206] on label "Chalet des Sommets - Vue Mont Blanc & Fiz" at bounding box center [610, 209] width 206 height 15
click at [495, 206] on input "Chalet des Sommets - Vue Mont Blanc & Fiz" at bounding box center [611, 209] width 233 height 12
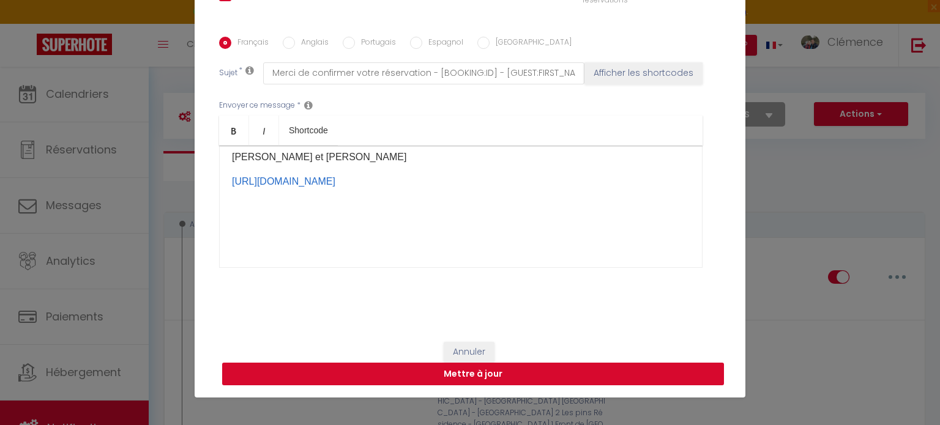
click at [576, 363] on button "Mettre à jour" at bounding box center [473, 374] width 502 height 23
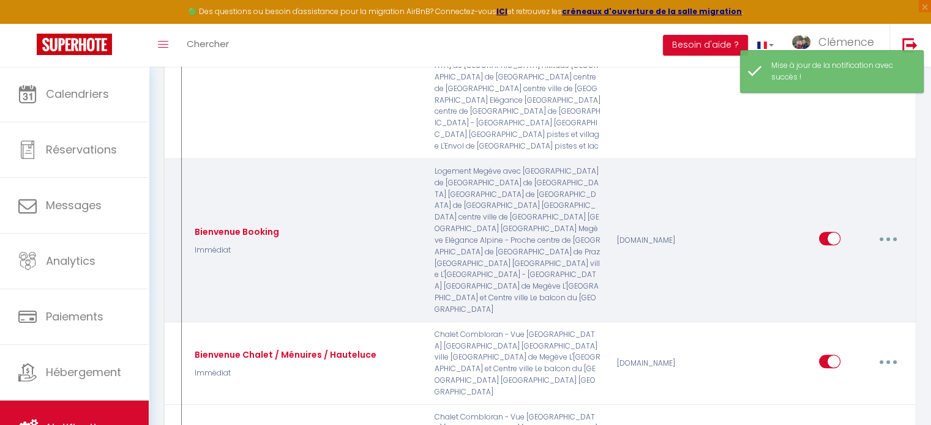
click at [896, 249] on button "button" at bounding box center [888, 239] width 34 height 20
click at [831, 277] on link "Editer" at bounding box center [856, 266] width 91 height 21
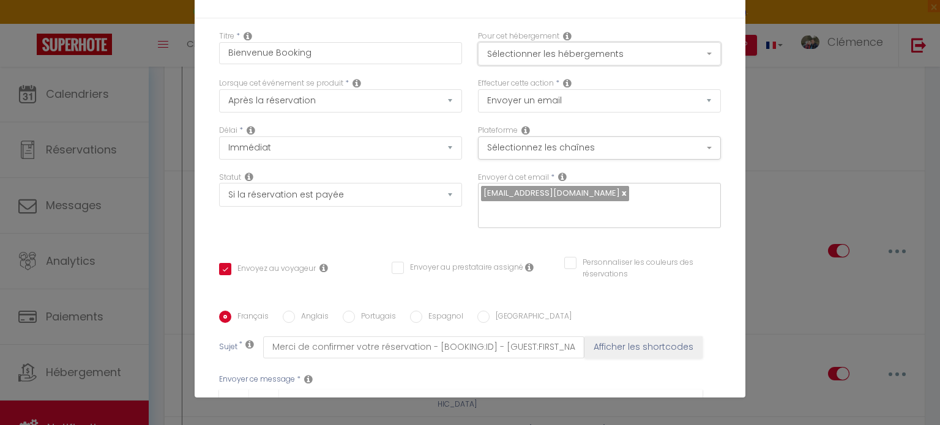
click at [622, 61] on button "Sélectionner les hébergements" at bounding box center [599, 53] width 243 height 23
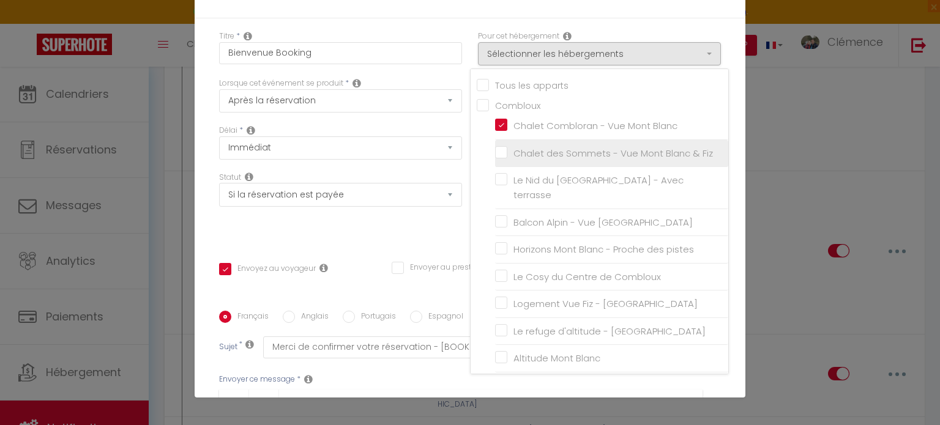
click at [507, 151] on label "Chalet des Sommets - Vue Mont Blanc & Fiz" at bounding box center [610, 153] width 206 height 15
click at [495, 151] on input "Chalet des Sommets - Vue Mont Blanc & Fiz" at bounding box center [611, 154] width 233 height 12
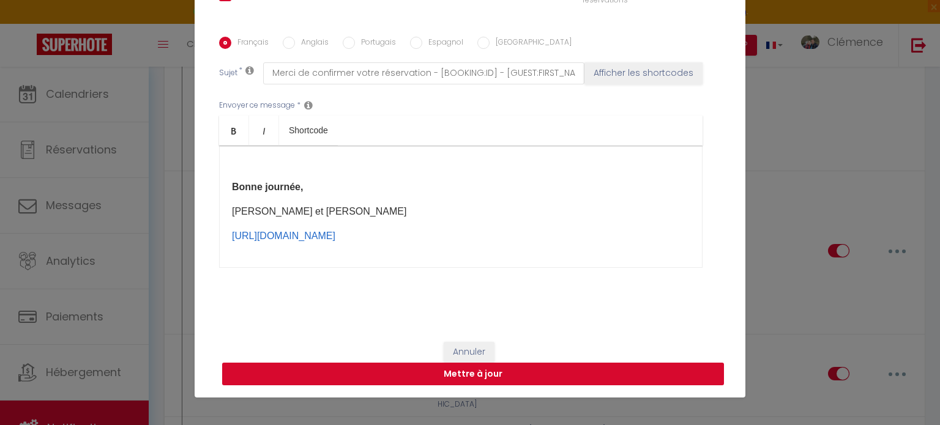
click at [558, 372] on button "Mettre à jour" at bounding box center [473, 374] width 502 height 23
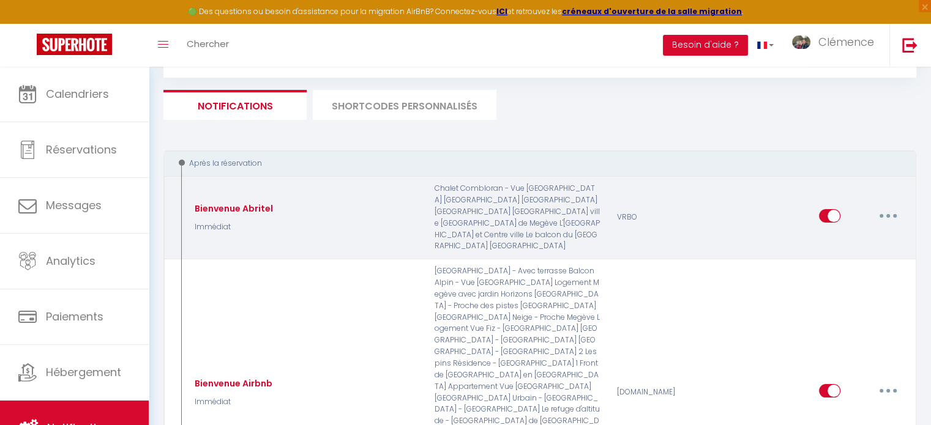
scroll to position [0, 0]
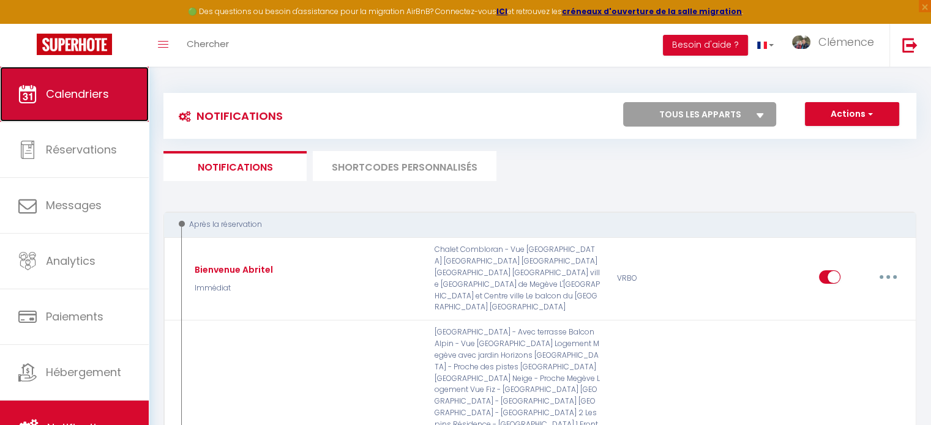
click at [59, 92] on span "Calendriers" at bounding box center [77, 93] width 63 height 15
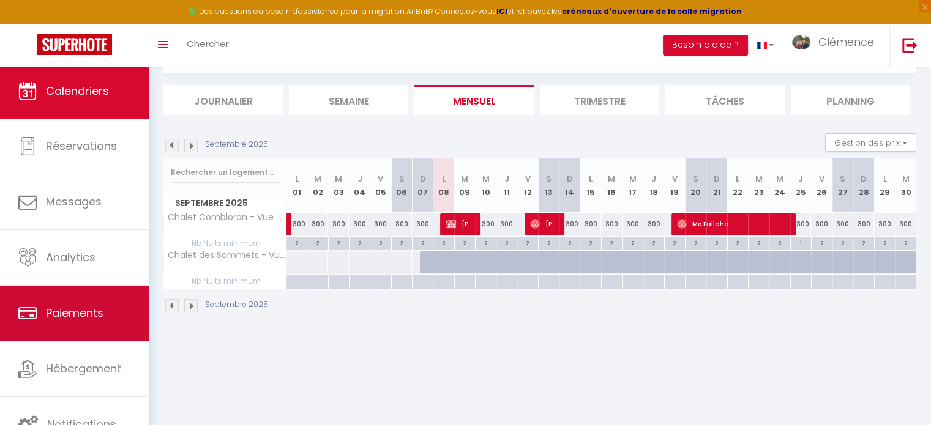
scroll to position [66, 0]
